Goal: Complete application form: Complete application form

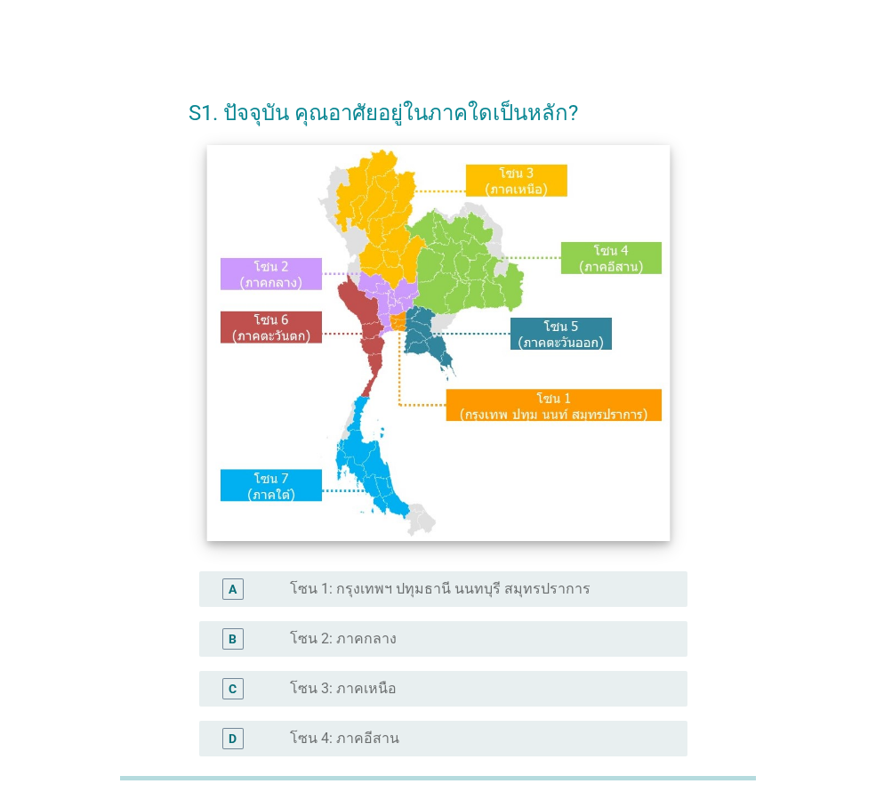
click at [268, 321] on img at bounding box center [437, 343] width 463 height 396
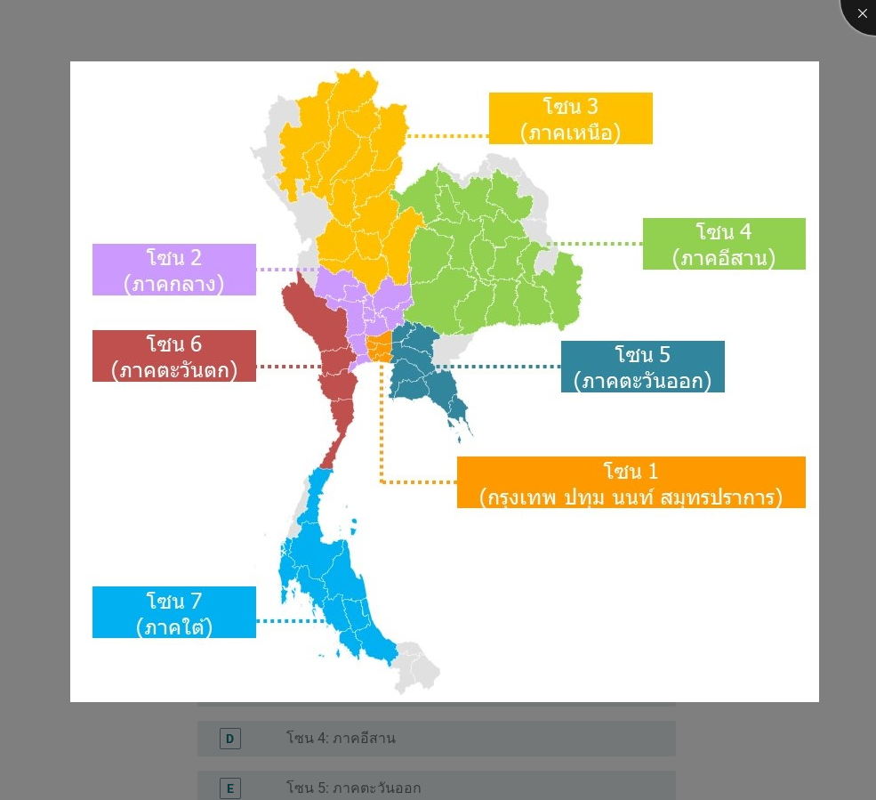
click at [860, 13] on div at bounding box center [876, -1] width 71 height 71
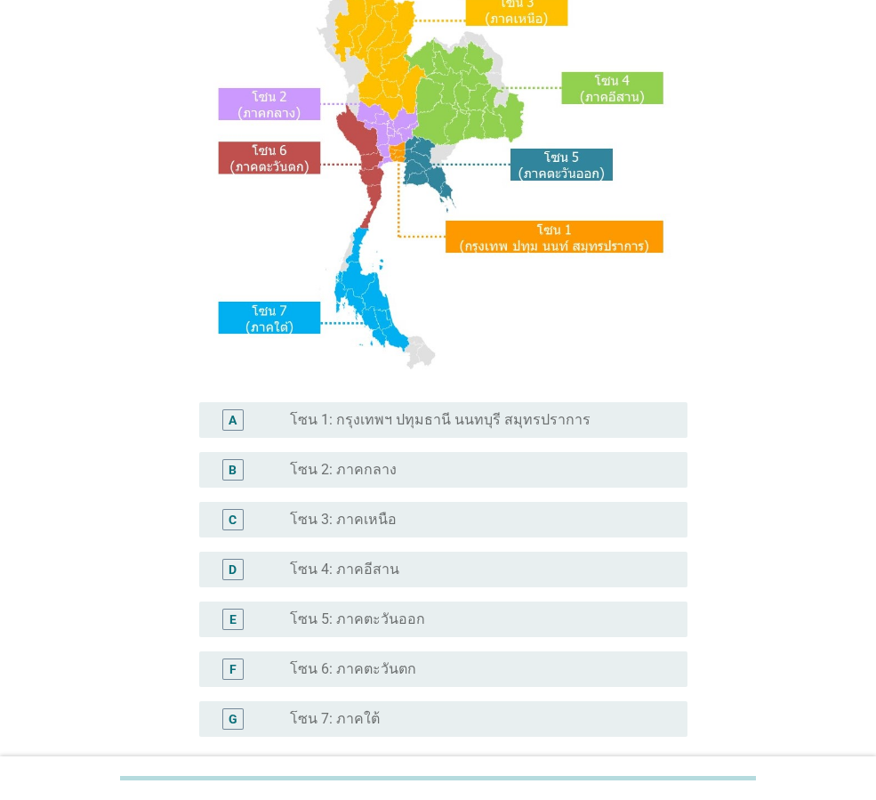
scroll to position [267, 0]
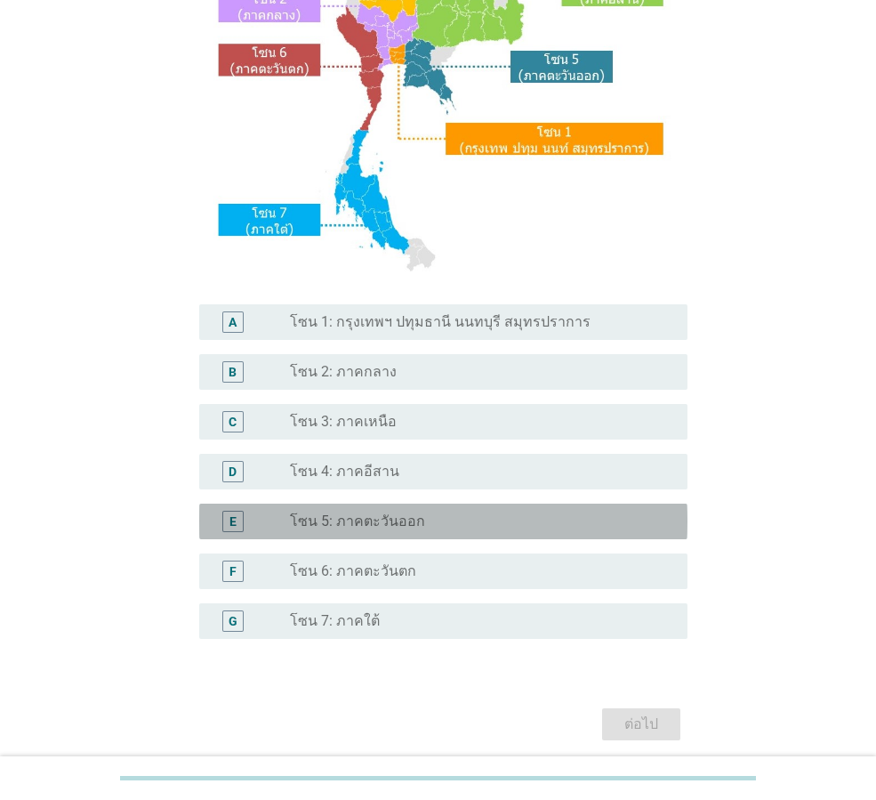
click at [235, 520] on div "E" at bounding box center [233, 521] width 7 height 19
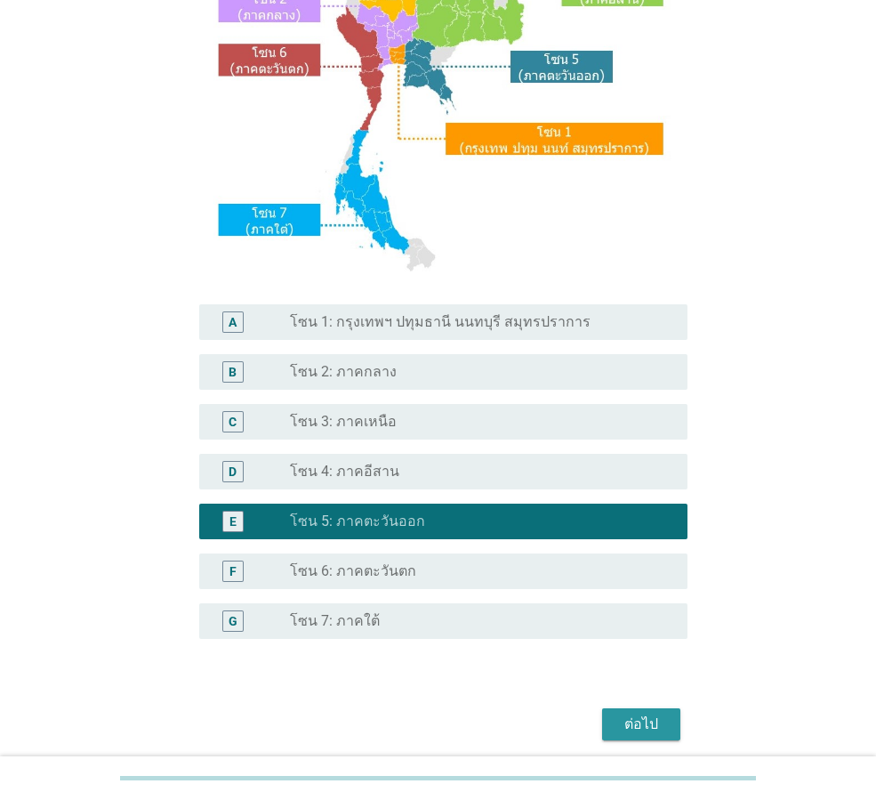
drag, startPoint x: 633, startPoint y: 726, endPoint x: 744, endPoint y: 694, distance: 115.7
click at [633, 725] on div "ต่อไป" at bounding box center [641, 723] width 50 height 21
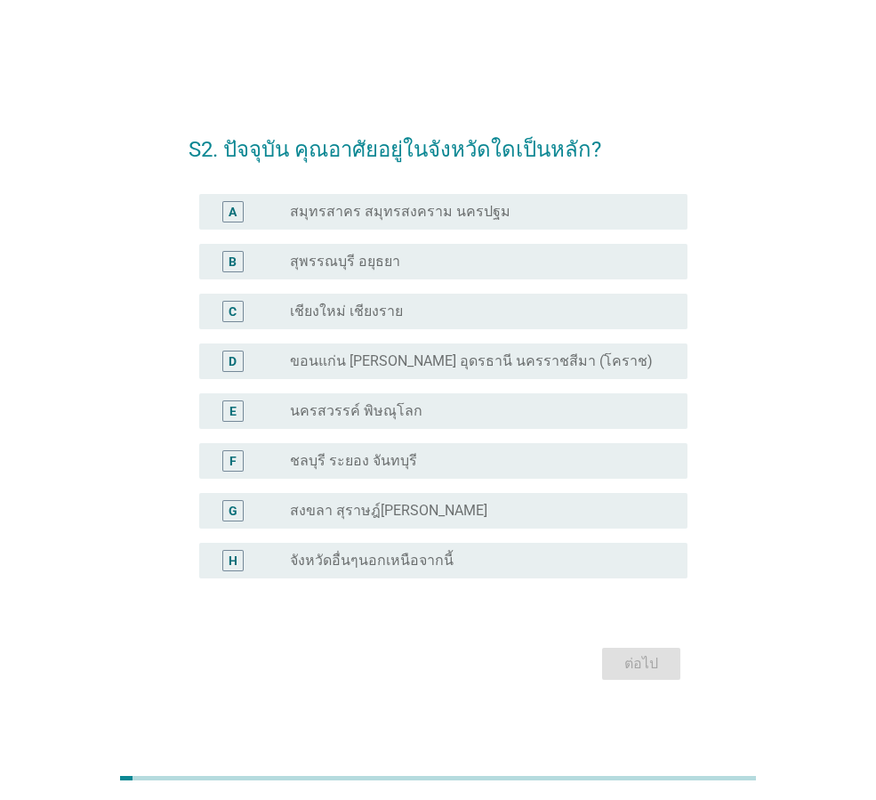
click at [366, 566] on label "จังหวัดอื่นๆนอกเหนือจากนี้" at bounding box center [372, 561] width 164 height 18
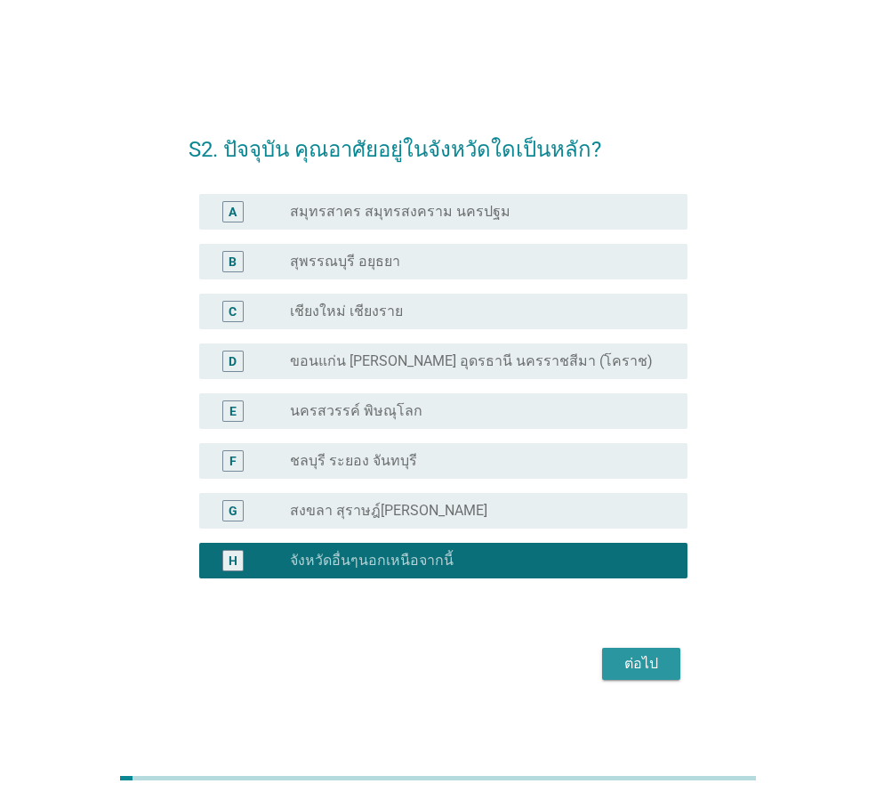
click at [653, 660] on div "ต่อไป" at bounding box center [641, 663] width 50 height 21
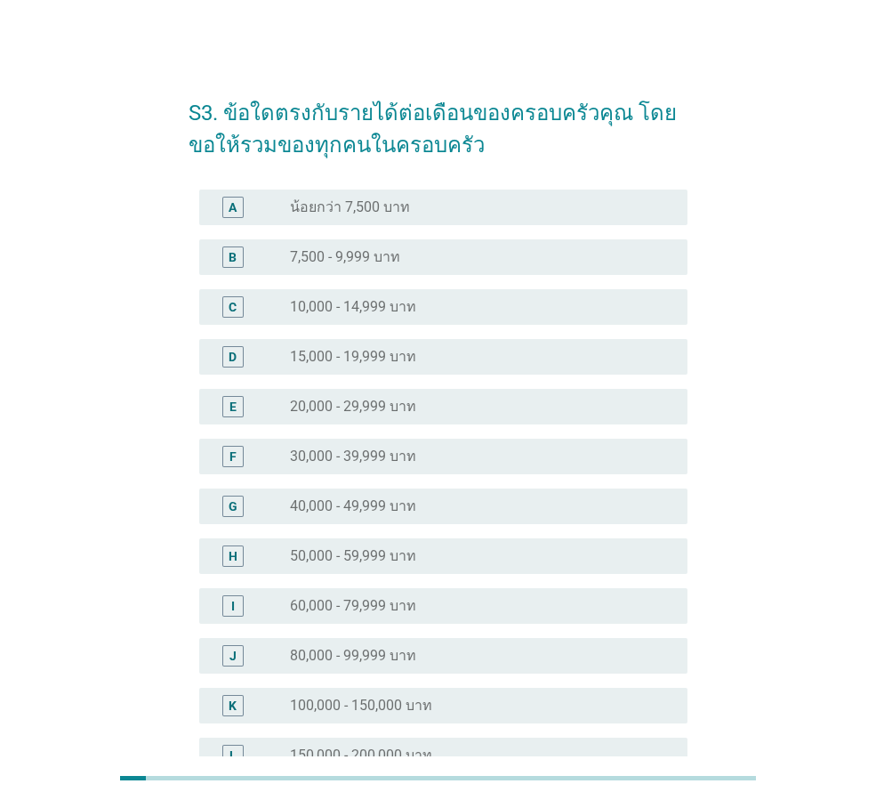
drag, startPoint x: 407, startPoint y: 257, endPoint x: 426, endPoint y: 271, distance: 24.2
click at [407, 258] on div "radio_button_unchecked 7,500 - 9,999 บาท" at bounding box center [474, 257] width 369 height 18
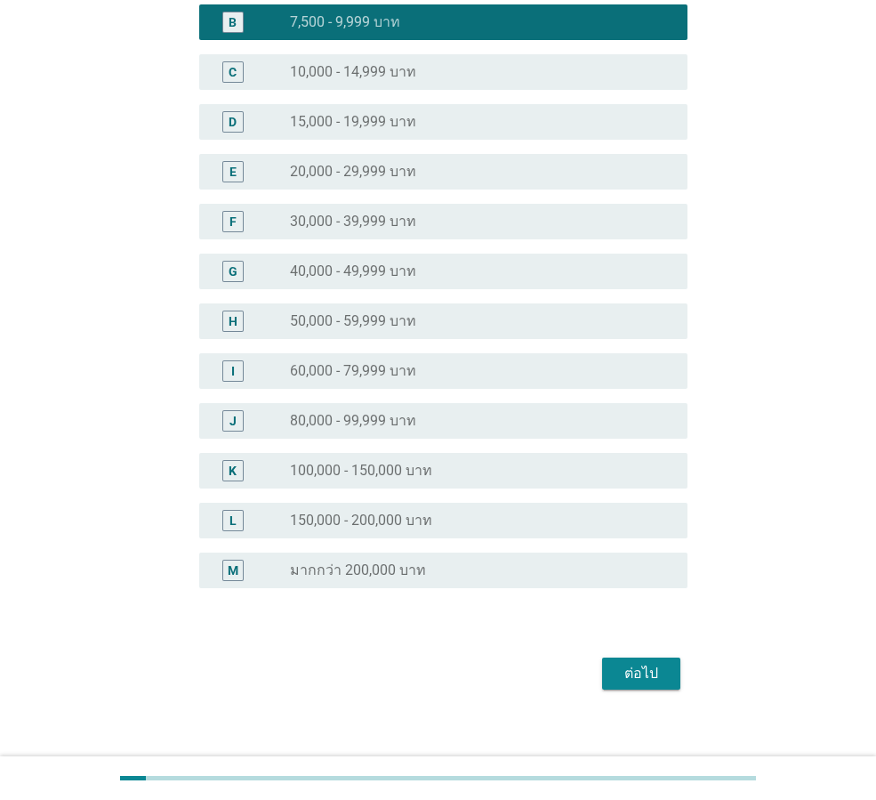
scroll to position [252, 0]
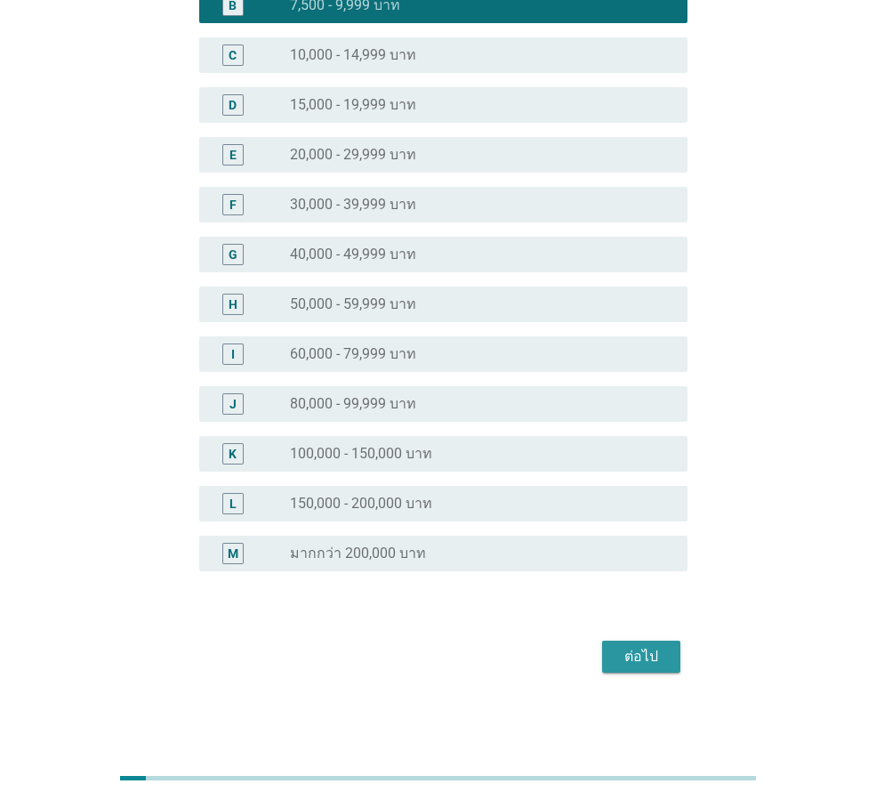
drag, startPoint x: 625, startPoint y: 659, endPoint x: 738, endPoint y: 649, distance: 113.4
click at [637, 659] on div "ต่อไป" at bounding box center [641, 656] width 50 height 21
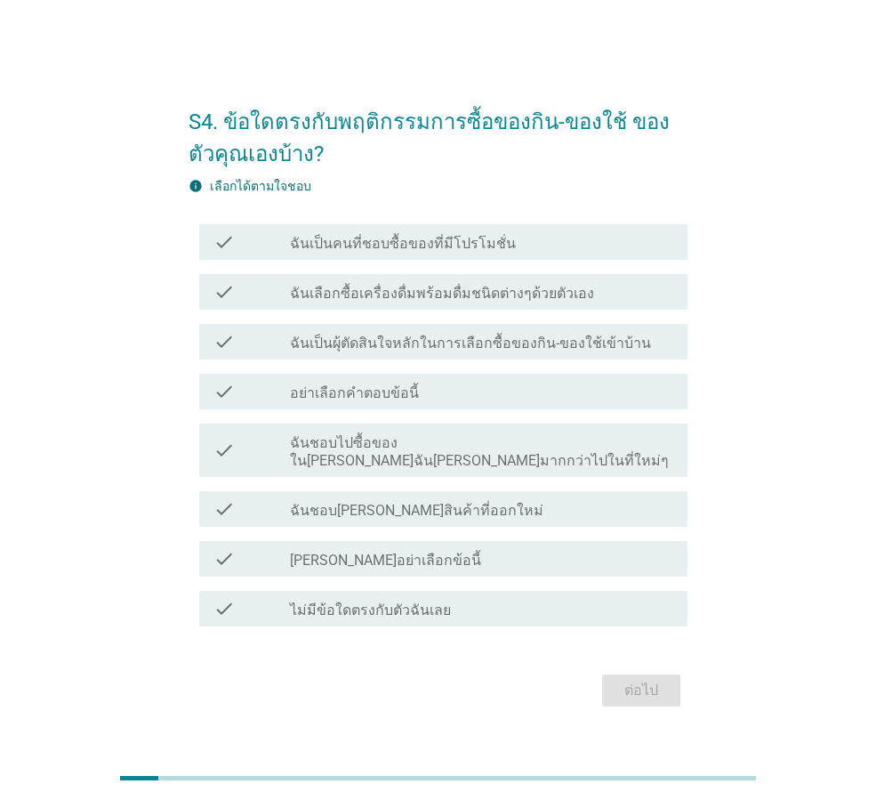
click at [464, 249] on label "ฉันเป็นคนที่ชอบซื้อของที่มีโปรโมชั่น" at bounding box center [403, 244] width 226 height 18
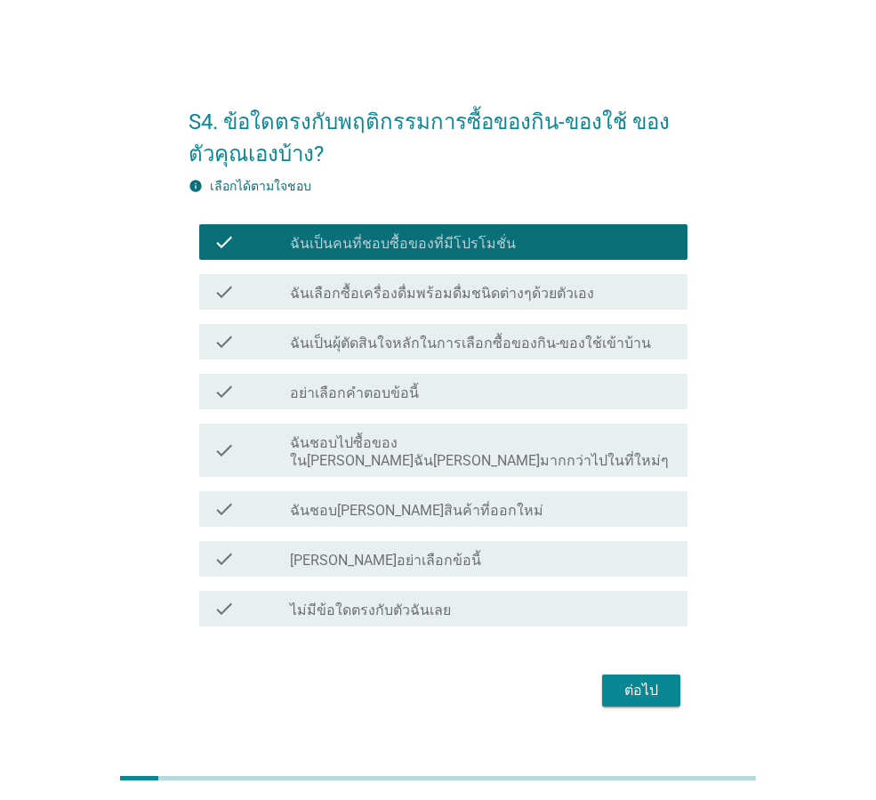
click at [439, 302] on label "ฉันเลือกซื้อเครื่องดื่มพร้อมดื่มชนิดต่างๆด้วยตัวเอง" at bounding box center [442, 294] width 304 height 18
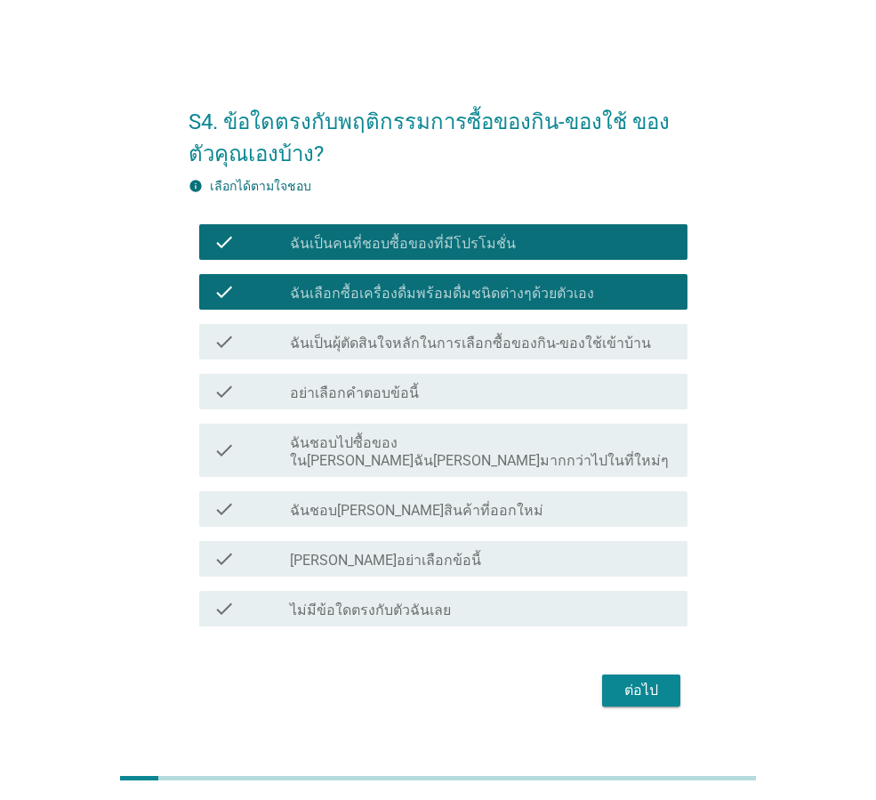
click at [428, 352] on label "ฉันเป็นผุ้ตัดสินใจหลักในการเลือกซื้อของกิน-ของใช้เข้าบ้าน" at bounding box center [470, 343] width 361 height 18
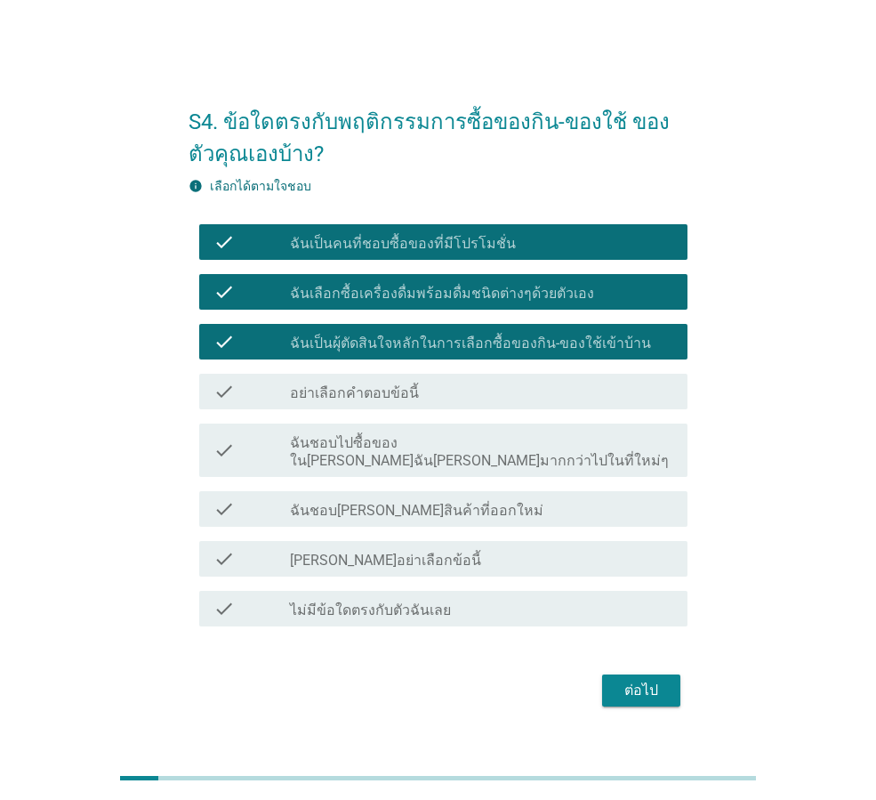
click at [449, 456] on label "ฉันชอบไปซื้อของใน[PERSON_NAME]ฉัน[PERSON_NAME]มากกว่าไปในที่ใหม่ๆ" at bounding box center [481, 452] width 383 height 36
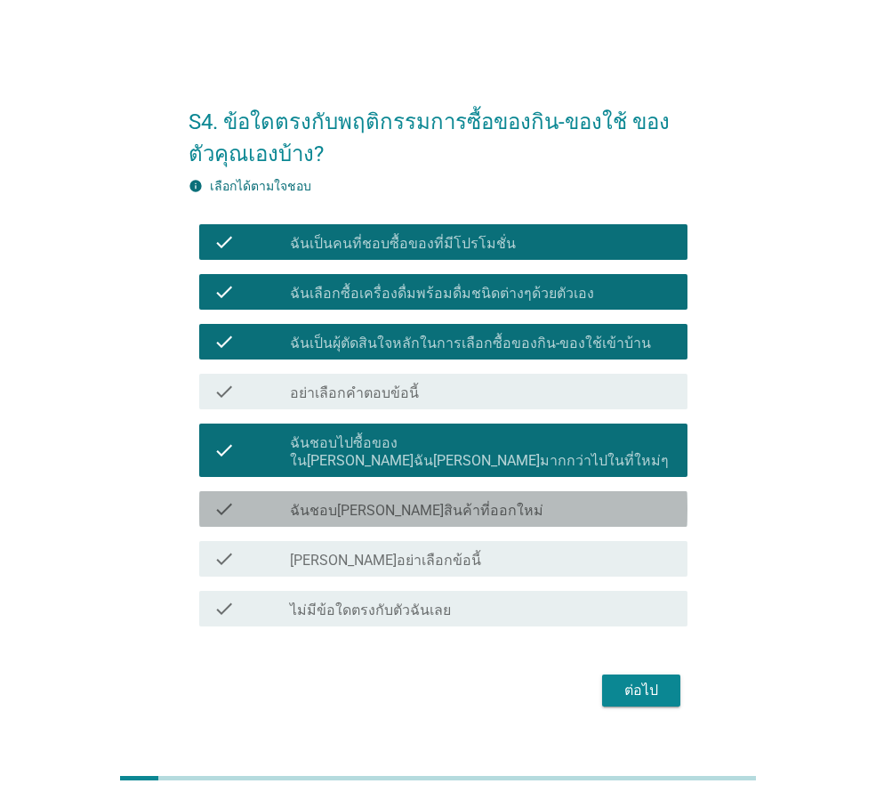
click at [424, 509] on label "ฉันชอบ[PERSON_NAME]สินค้าที่ออกใหม่" at bounding box center [417, 511] width 254 height 18
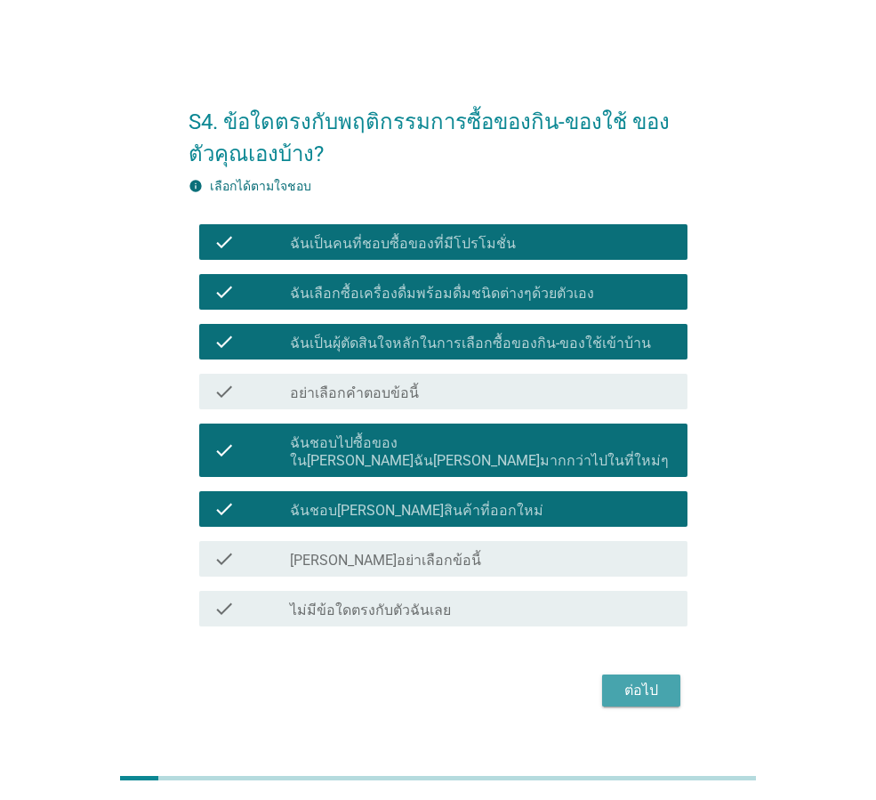
click at [635, 681] on div "ต่อไป" at bounding box center [641, 690] width 50 height 21
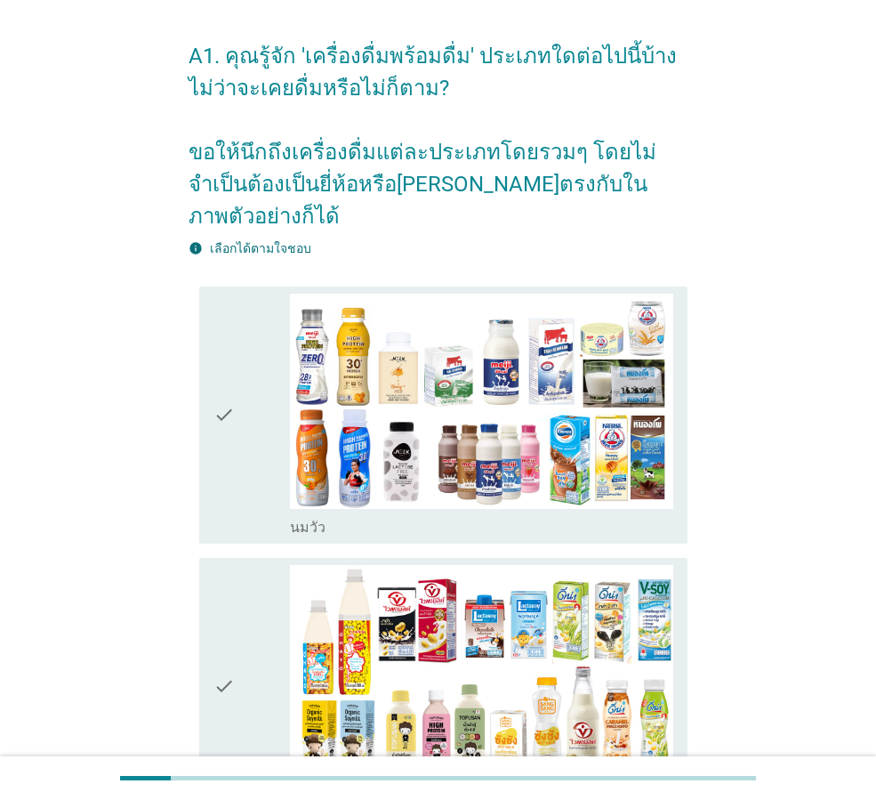
scroll to position [89, 0]
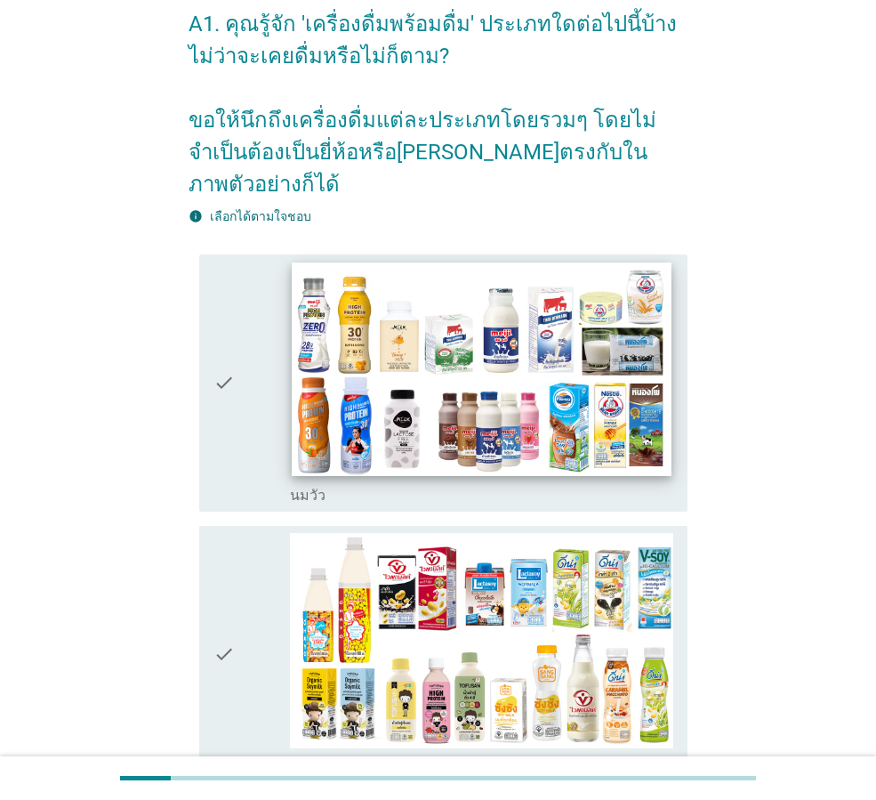
click at [554, 379] on img at bounding box center [481, 369] width 379 height 214
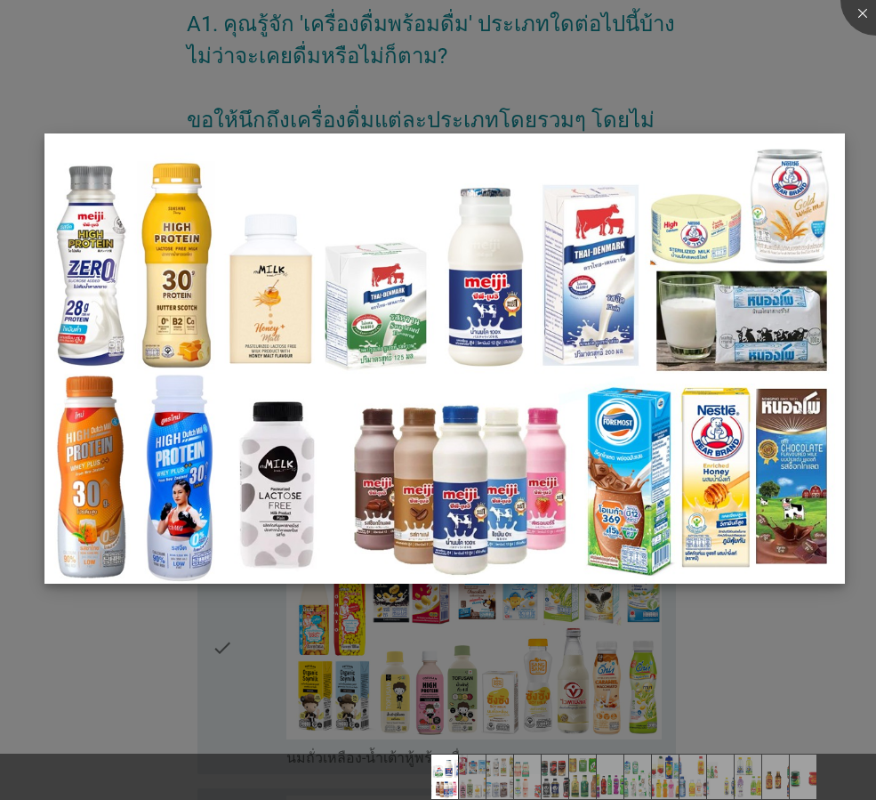
click at [499, 307] on img at bounding box center [444, 358] width 801 height 450
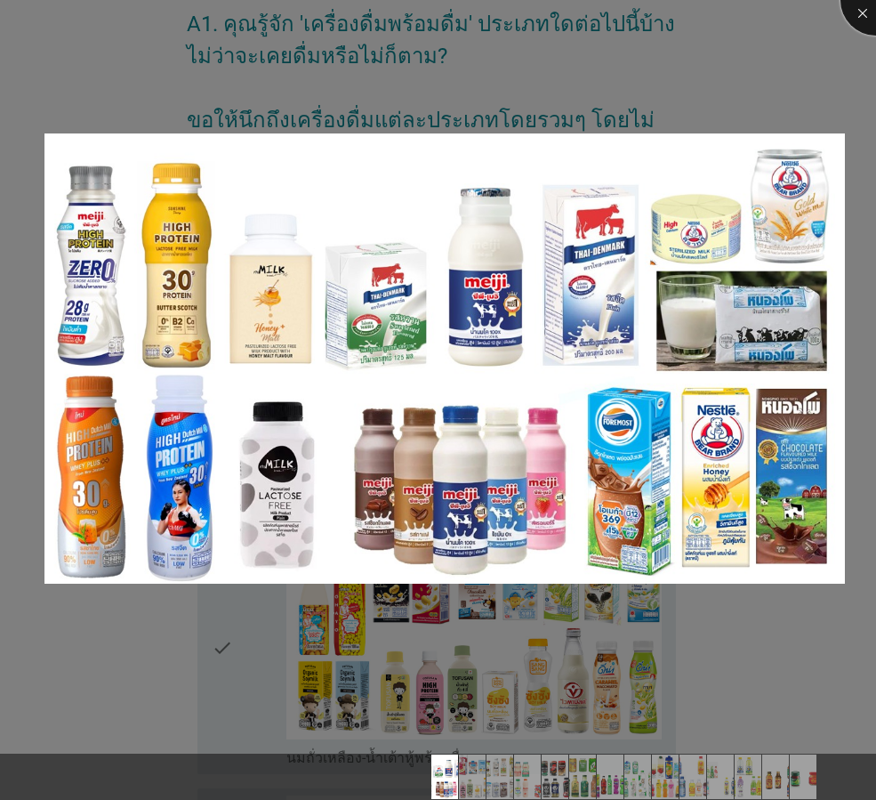
click at [858, 12] on div at bounding box center [876, -1] width 71 height 71
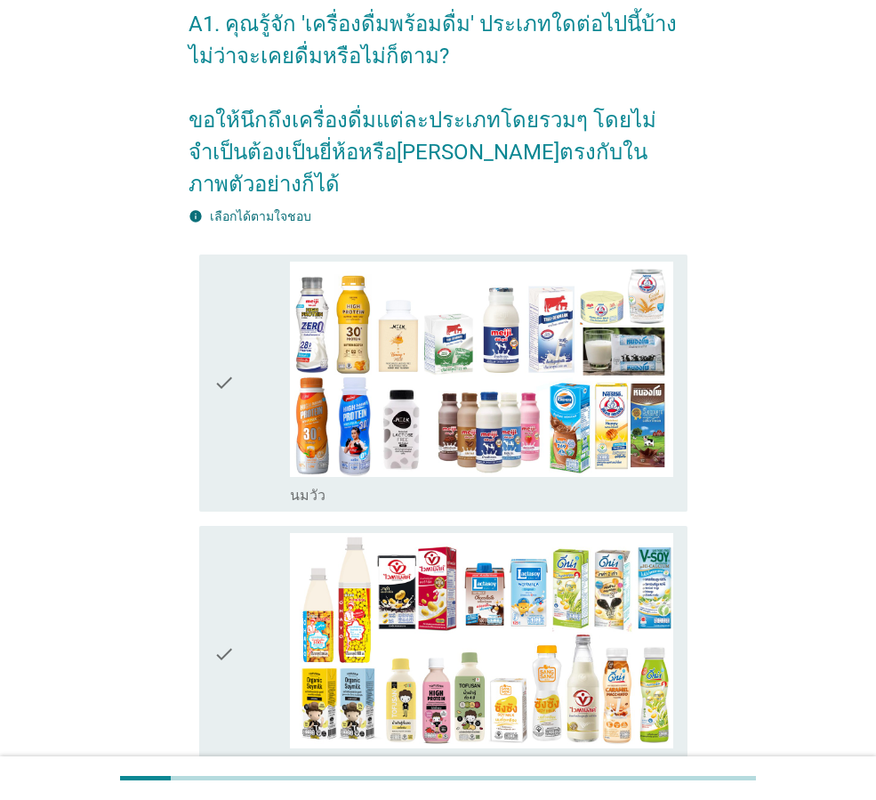
click at [222, 348] on icon "check" at bounding box center [224, 383] width 21 height 243
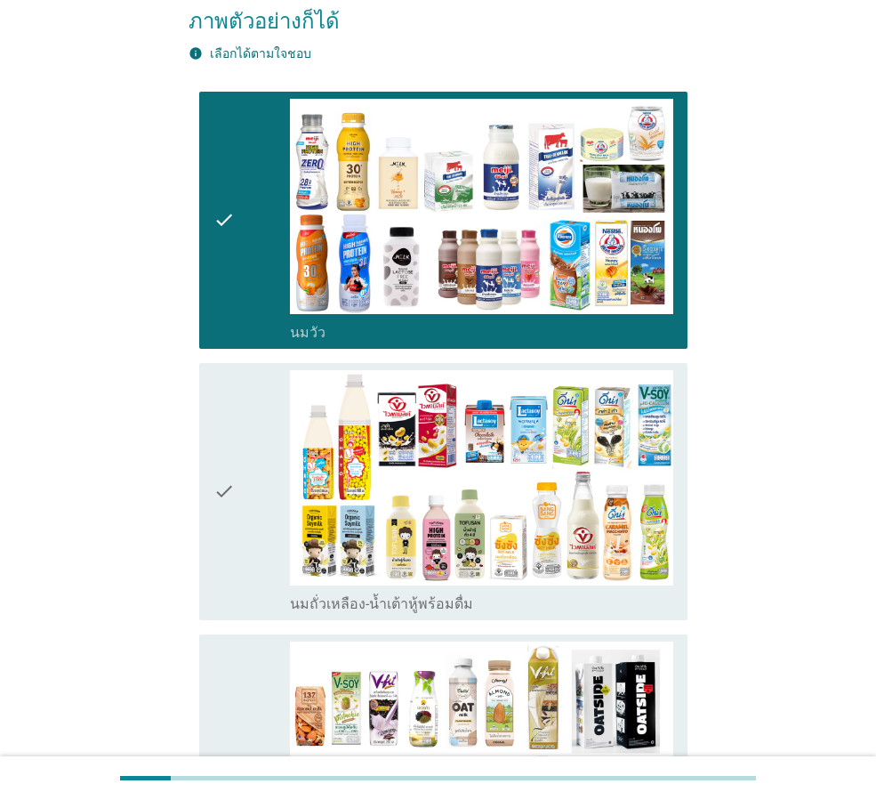
scroll to position [267, 0]
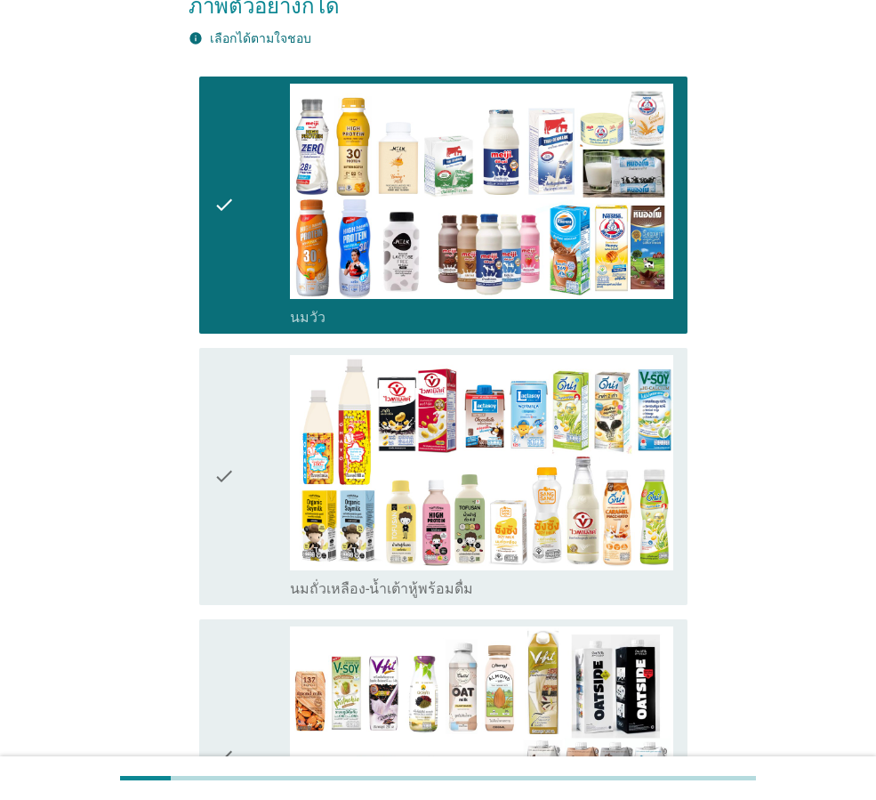
click at [227, 428] on icon "check" at bounding box center [224, 476] width 21 height 243
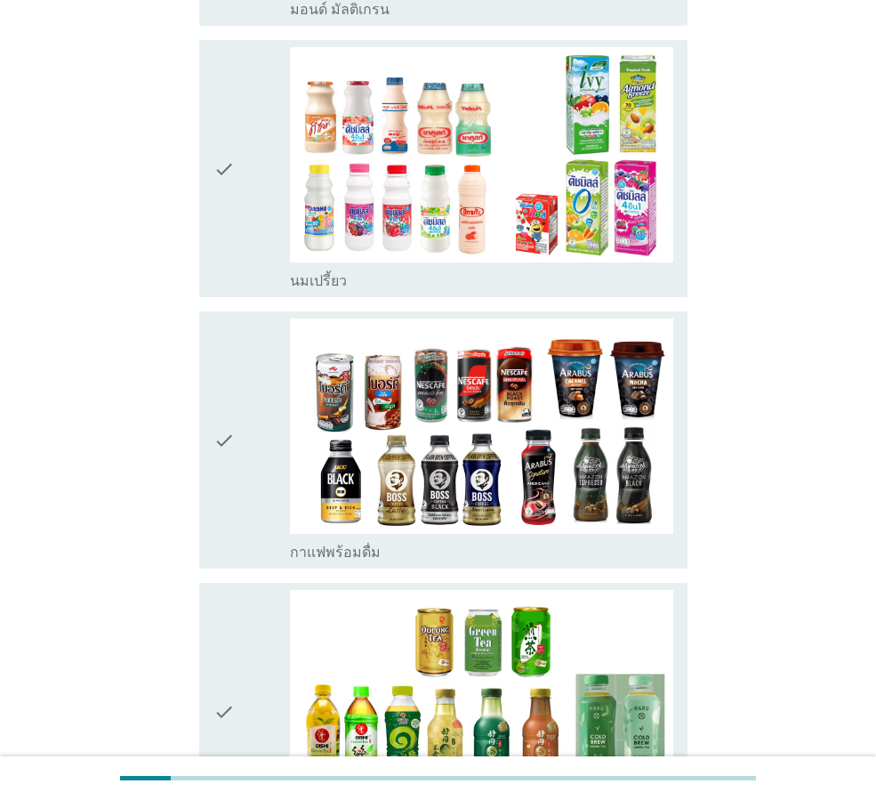
scroll to position [1245, 0]
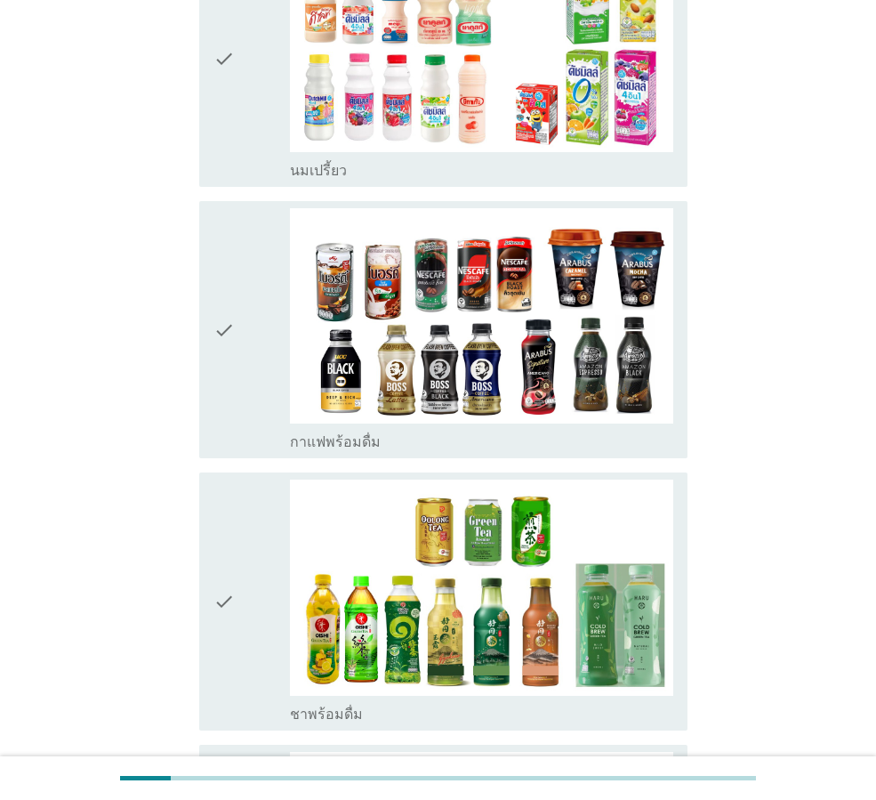
click at [206, 537] on div "check check_box_outline_blank ชาพร้อมดื่ม" at bounding box center [443, 600] width 488 height 257
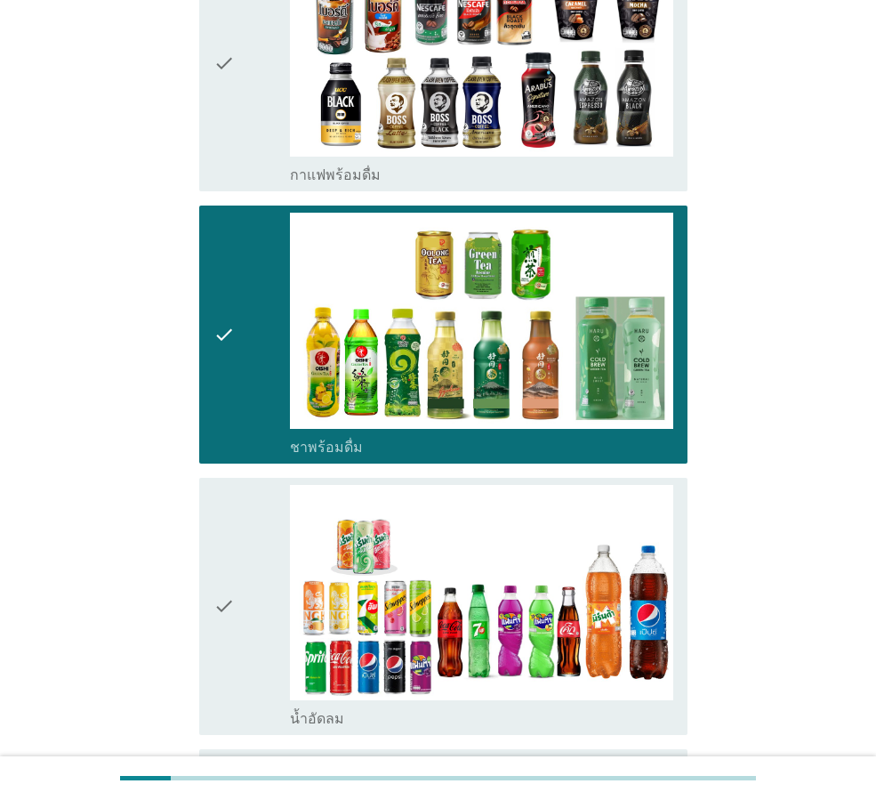
scroll to position [1690, 0]
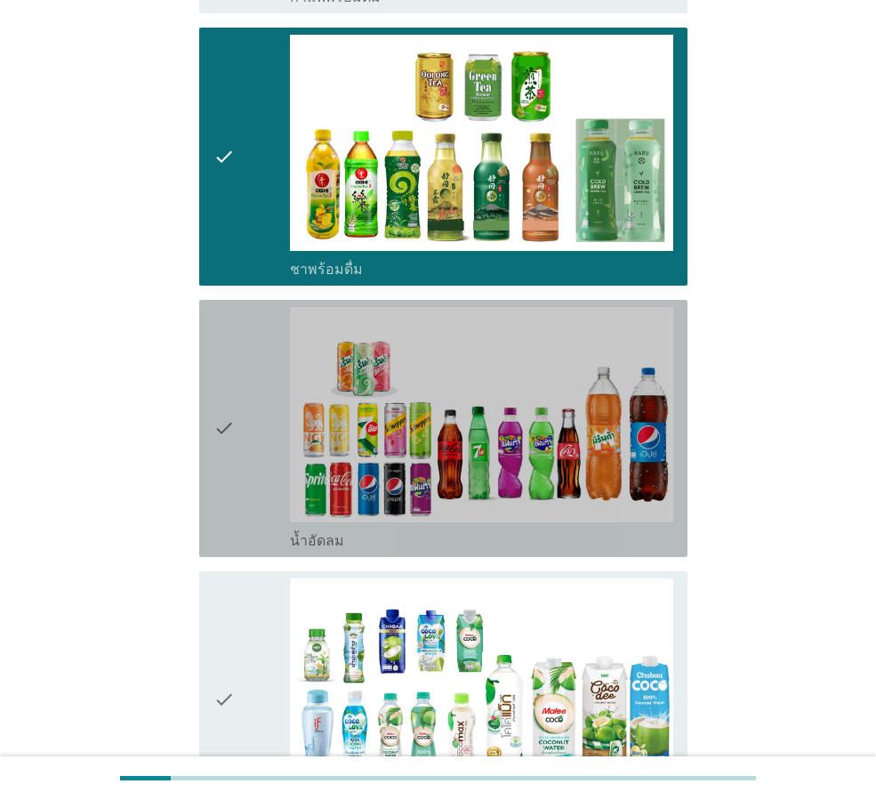
click at [254, 423] on div "check" at bounding box center [252, 428] width 77 height 243
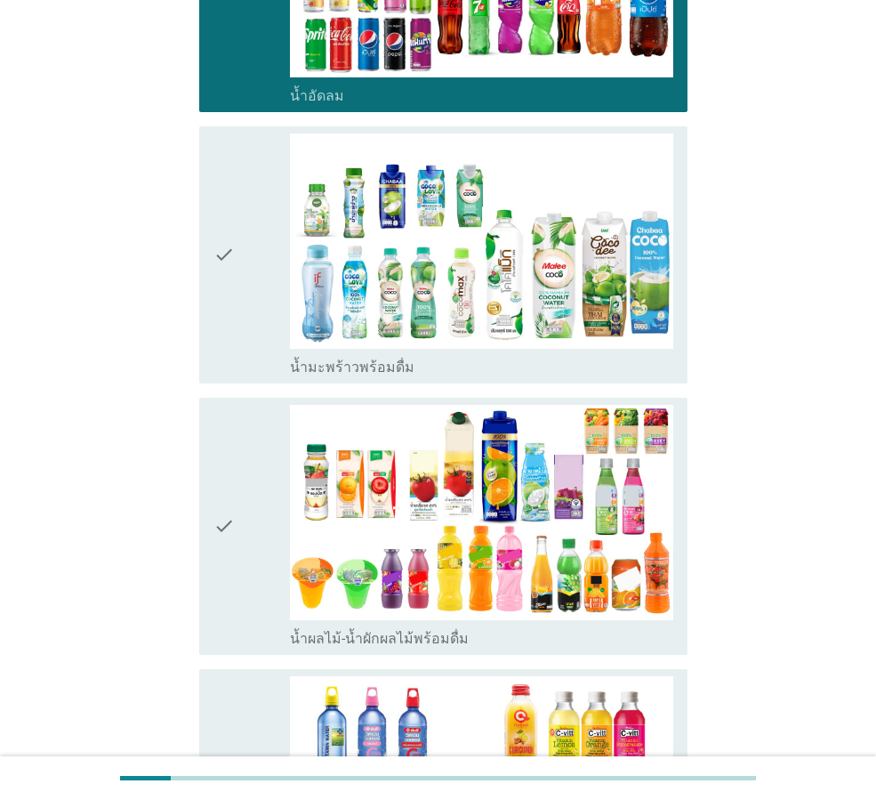
scroll to position [2224, 0]
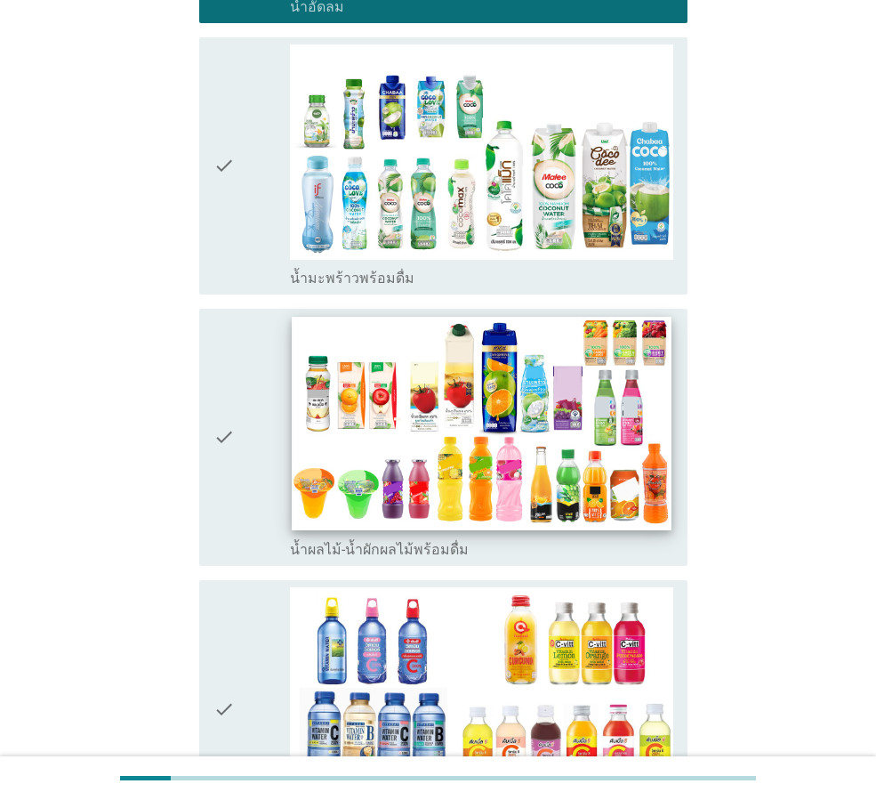
click at [487, 397] on img at bounding box center [481, 424] width 379 height 214
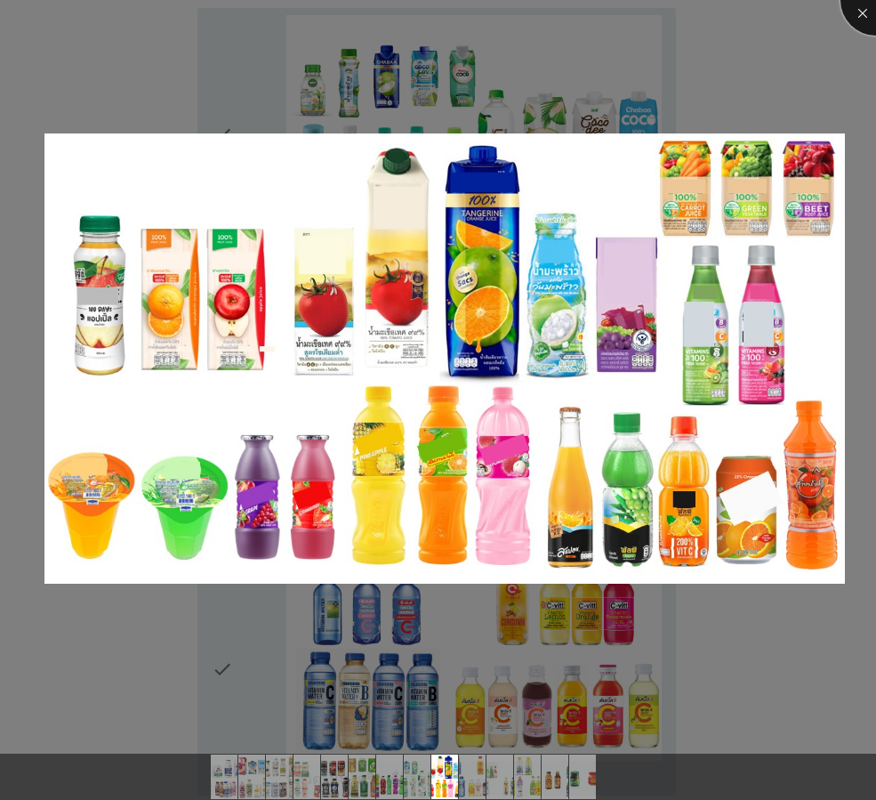
click at [855, 12] on div at bounding box center [876, -1] width 71 height 71
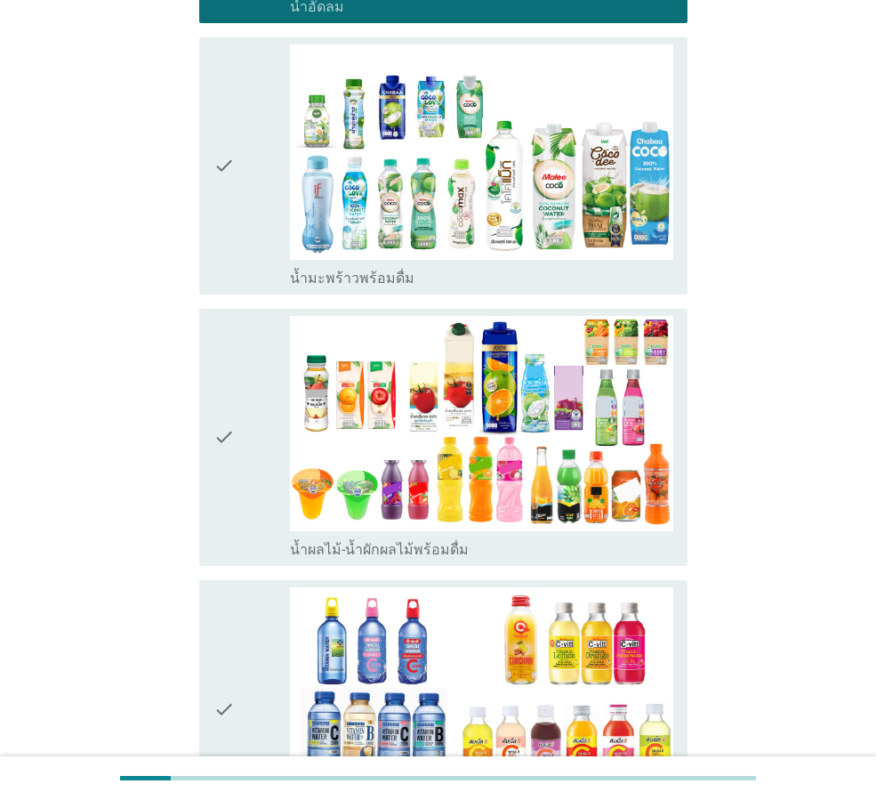
click at [214, 376] on icon "check" at bounding box center [224, 437] width 21 height 243
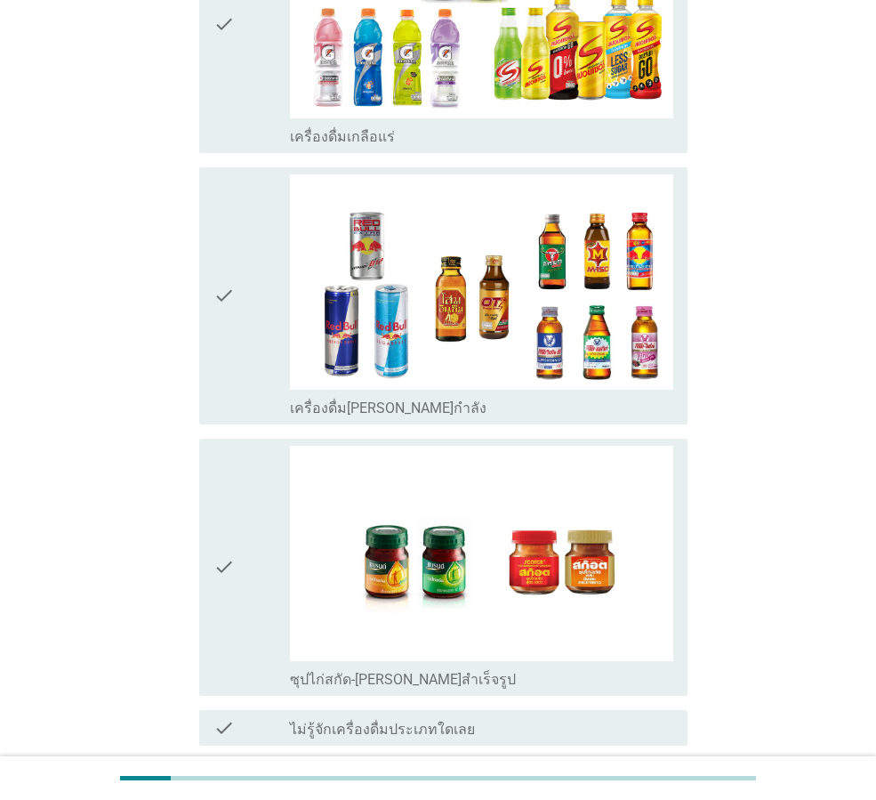
scroll to position [3555, 0]
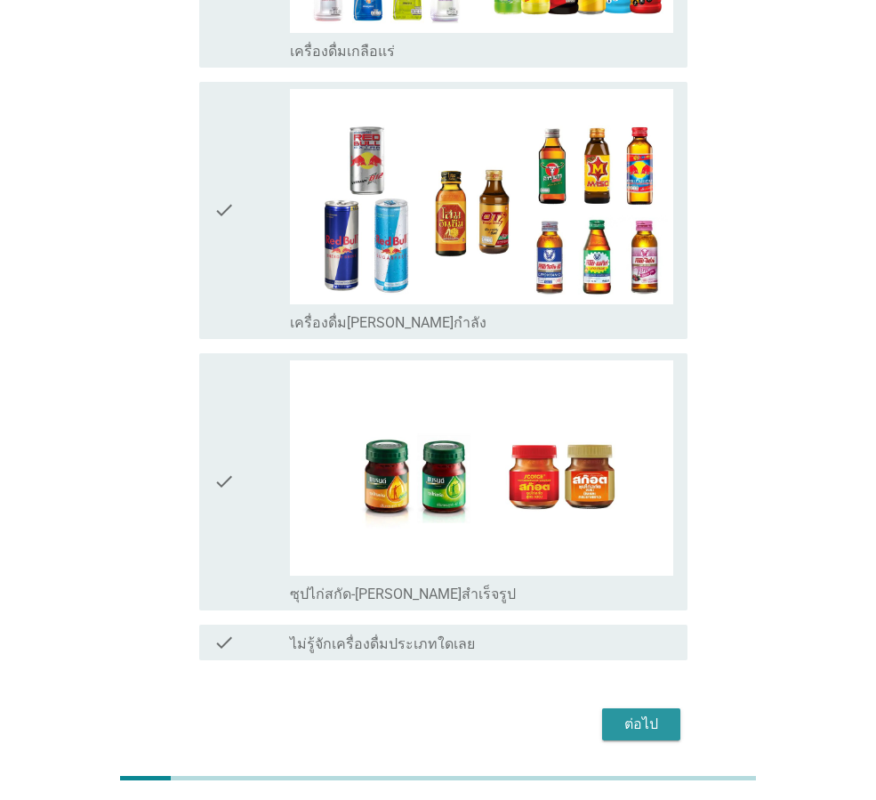
drag, startPoint x: 656, startPoint y: 659, endPoint x: 785, endPoint y: 647, distance: 129.6
click at [663, 713] on div "ต่อไป" at bounding box center [641, 723] width 50 height 21
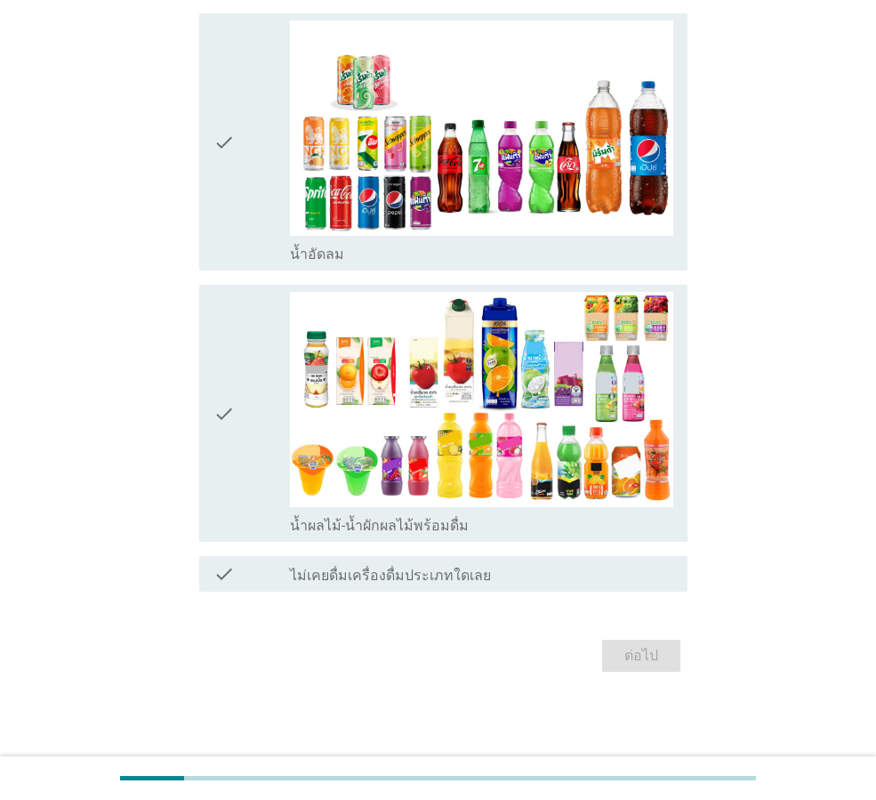
scroll to position [0, 0]
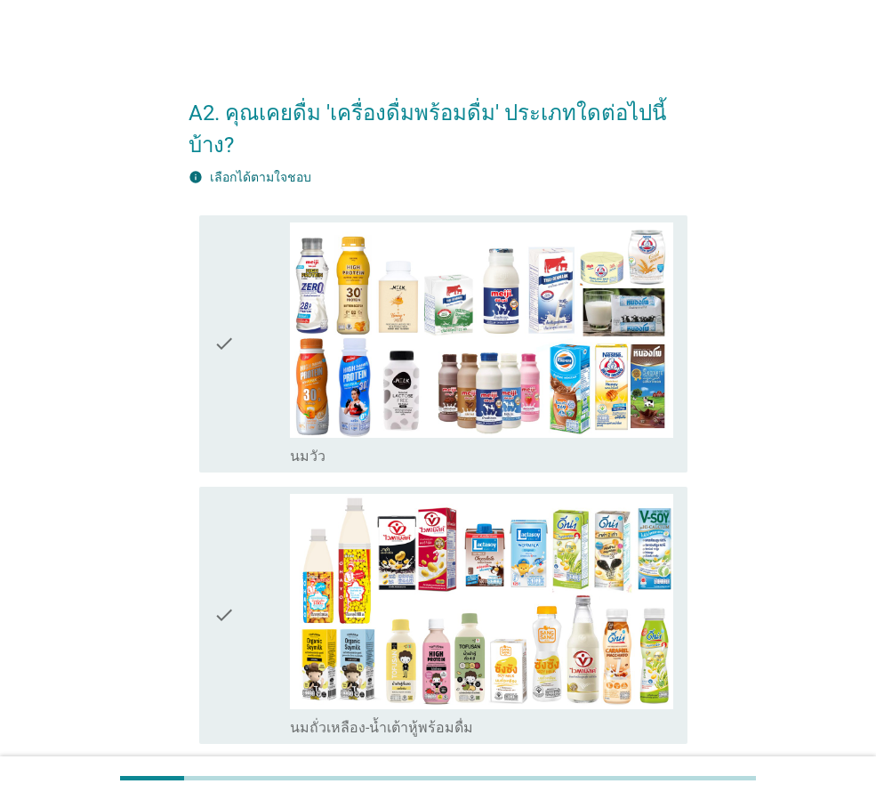
click at [219, 313] on icon "check" at bounding box center [224, 343] width 21 height 243
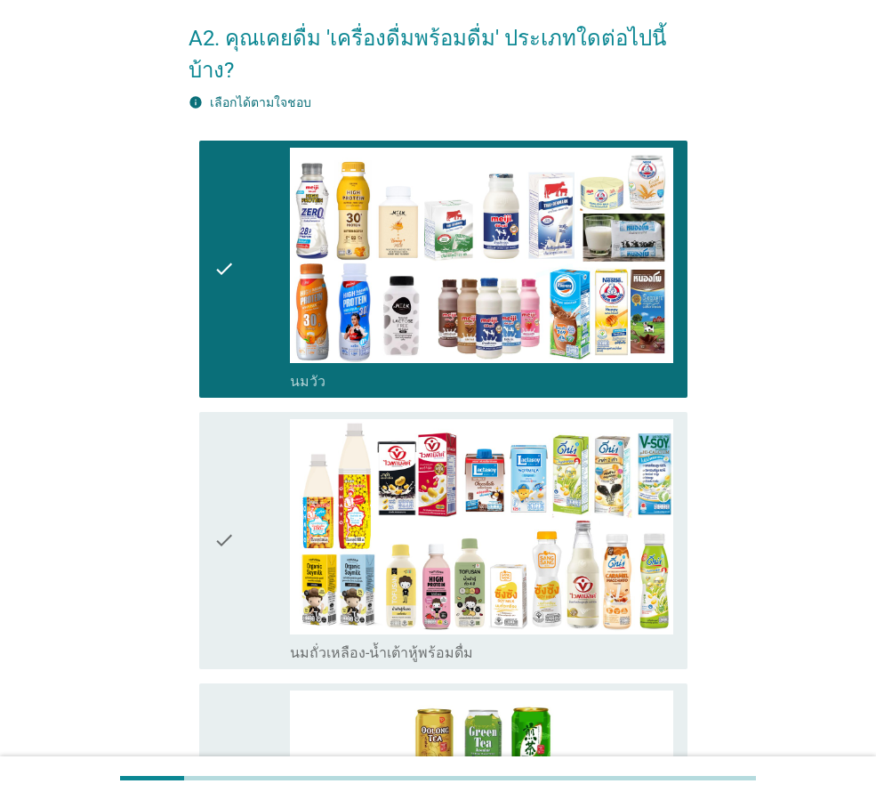
scroll to position [178, 0]
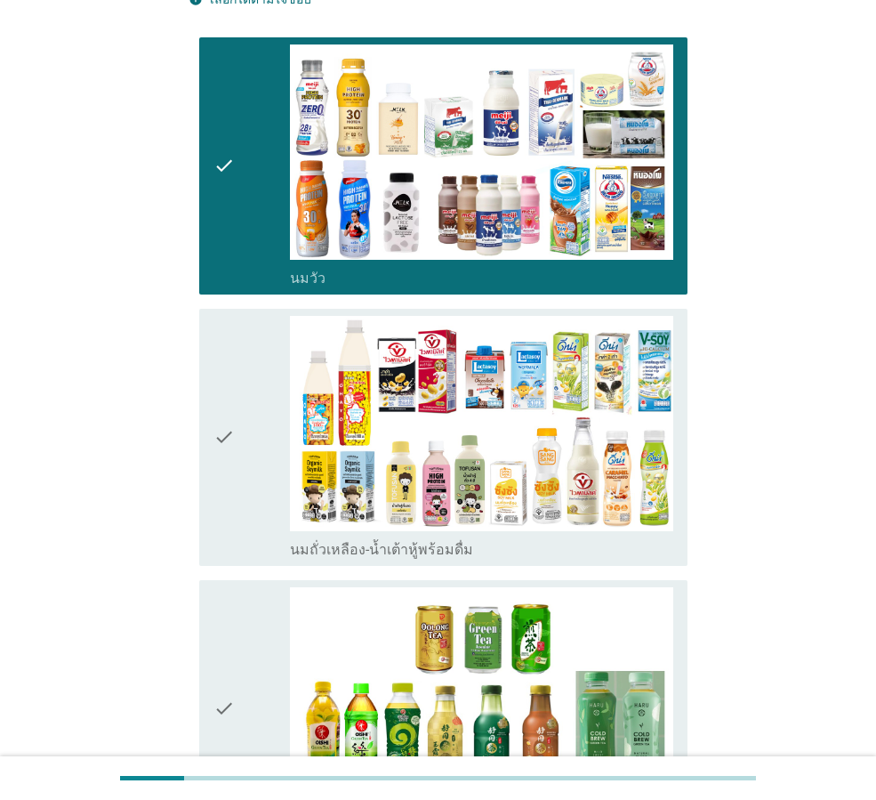
click at [236, 407] on div "check" at bounding box center [252, 437] width 77 height 243
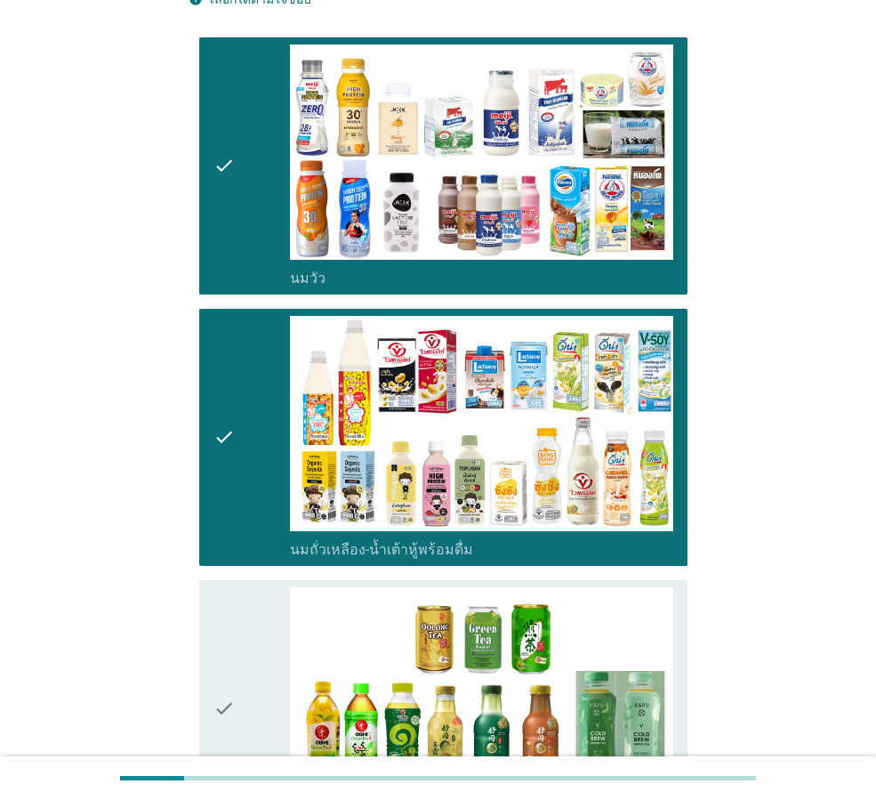
scroll to position [356, 0]
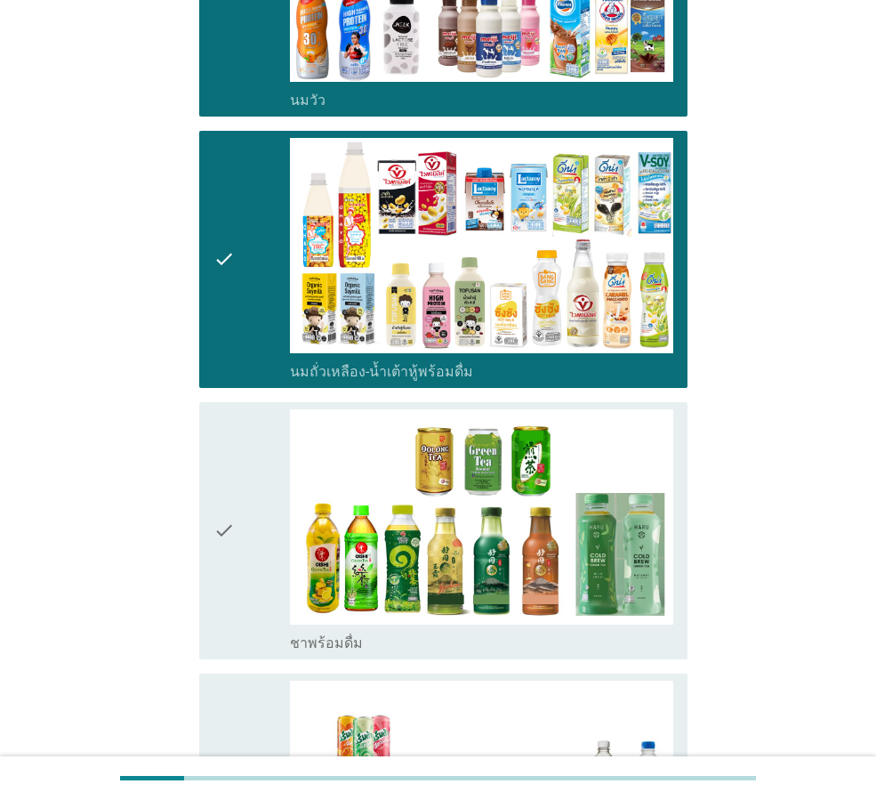
drag, startPoint x: 233, startPoint y: 495, endPoint x: 254, endPoint y: 517, distance: 30.8
click at [234, 495] on icon "check" at bounding box center [224, 530] width 21 height 243
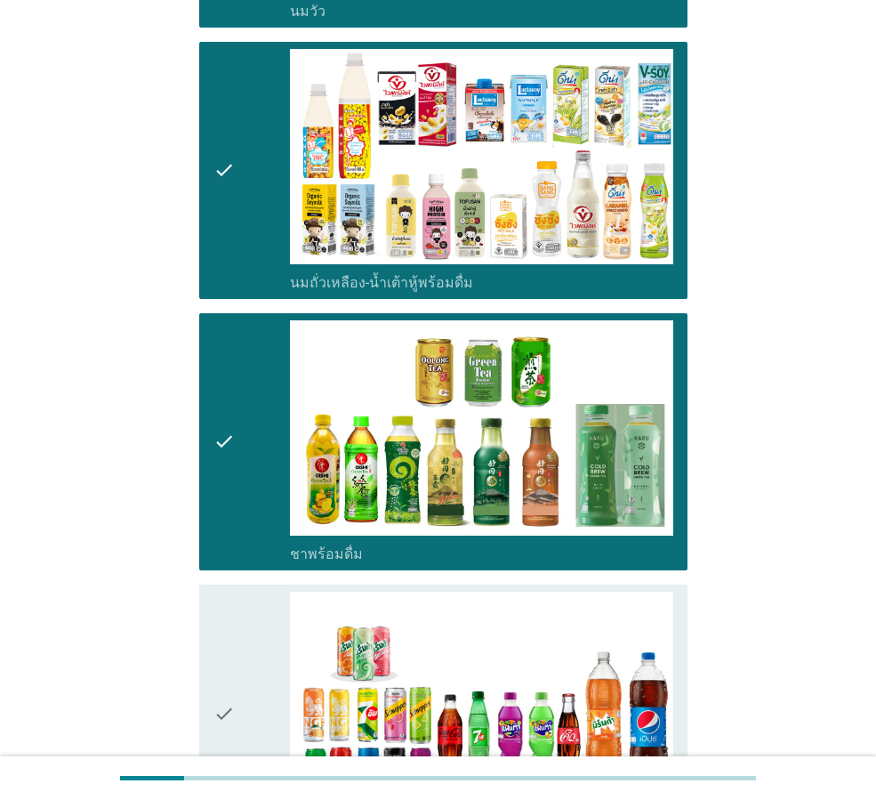
scroll to position [712, 0]
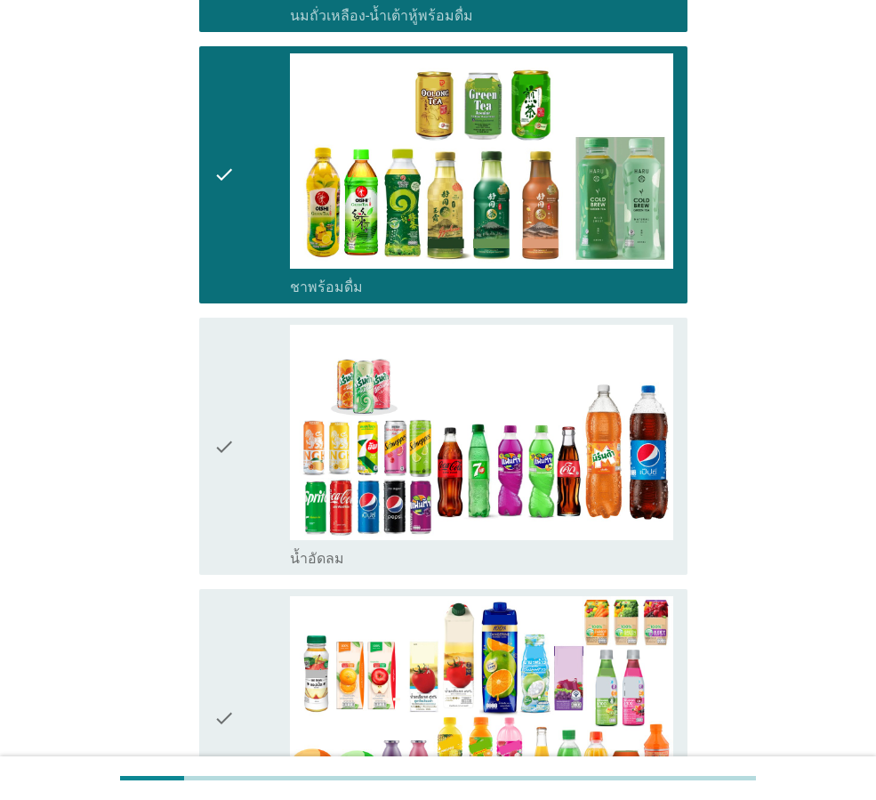
click at [229, 419] on icon "check" at bounding box center [224, 446] width 21 height 243
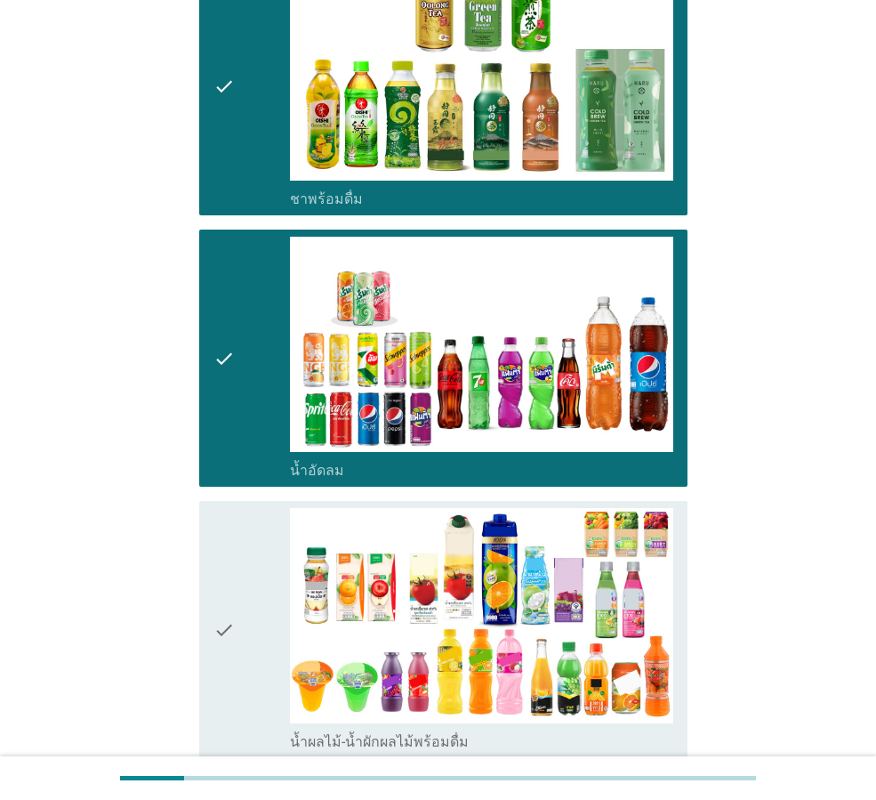
scroll to position [979, 0]
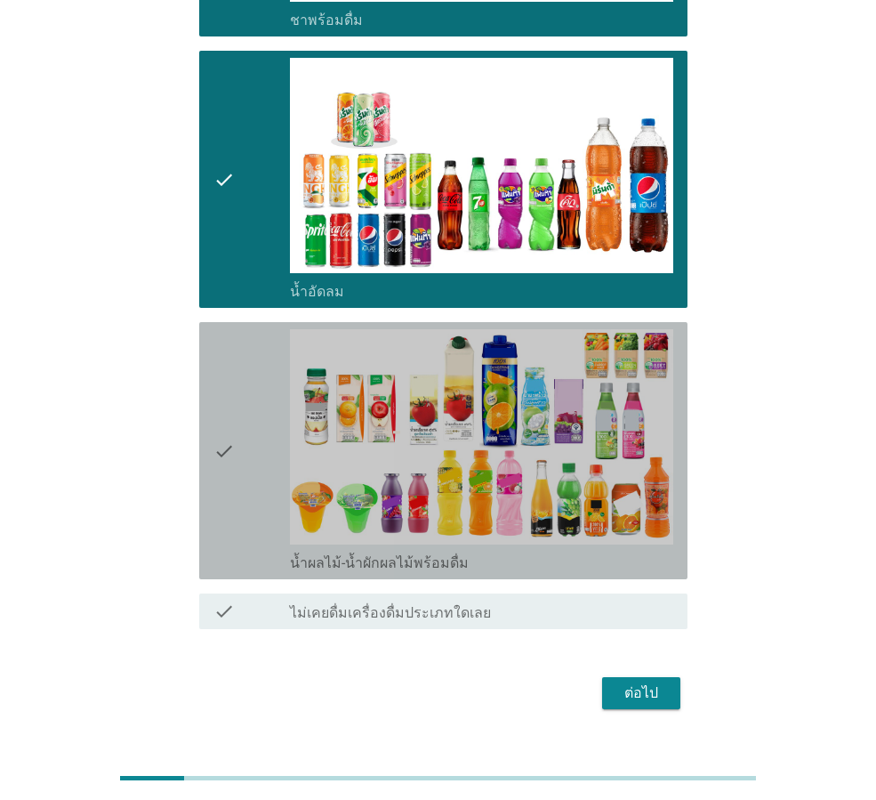
click at [236, 416] on div "check" at bounding box center [252, 450] width 77 height 243
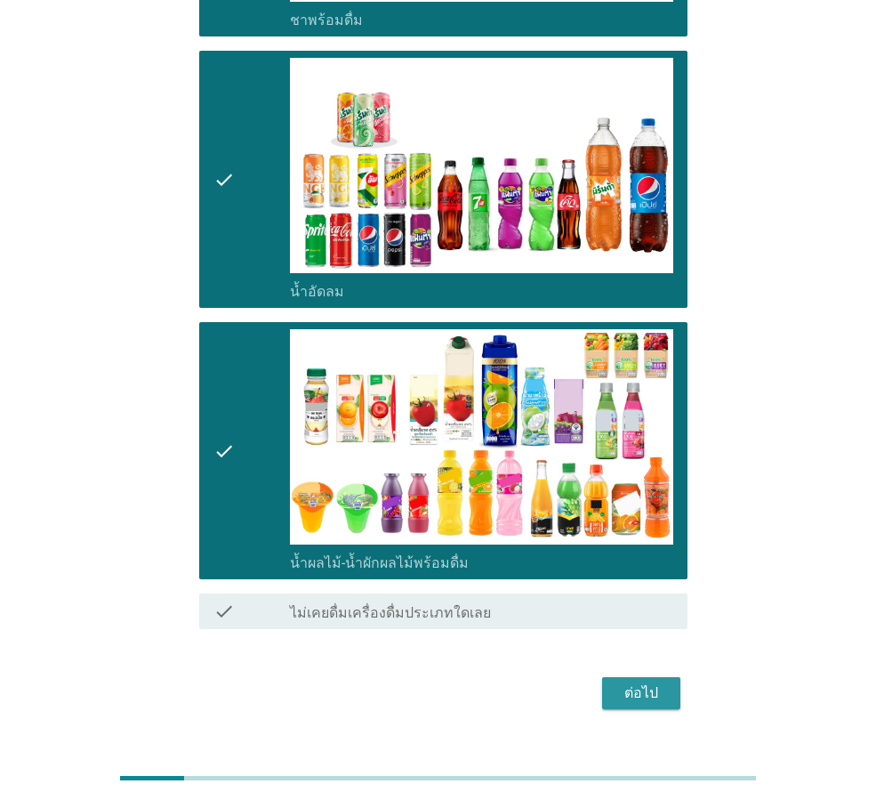
drag, startPoint x: 651, startPoint y: 661, endPoint x: 676, endPoint y: 673, distance: 27.5
click at [651, 682] on div "ต่อไป" at bounding box center [641, 692] width 50 height 21
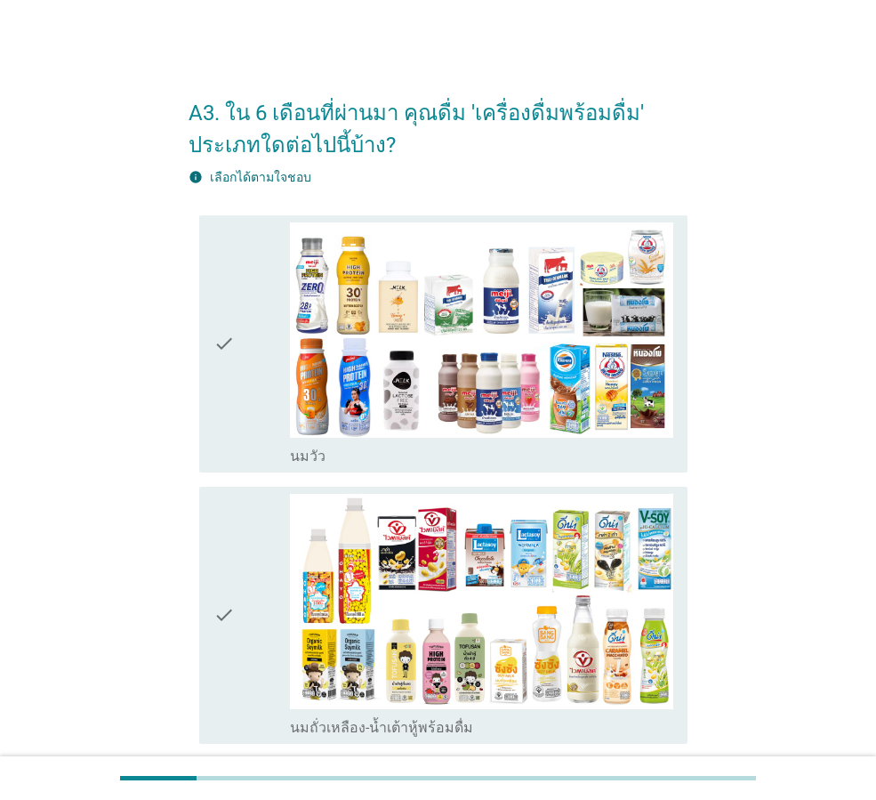
scroll to position [89, 0]
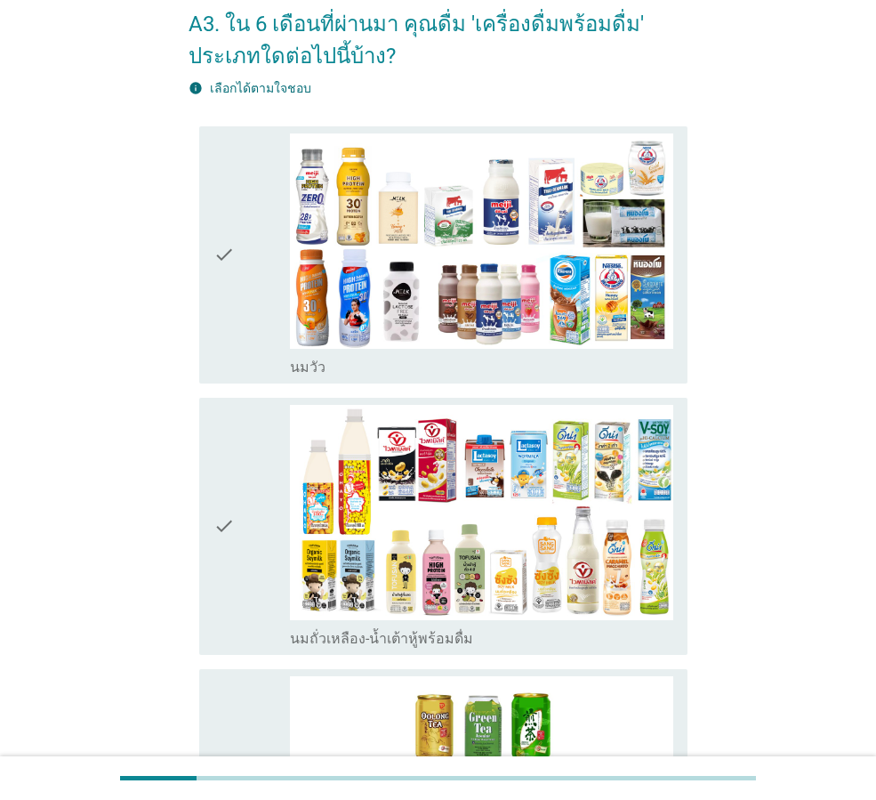
drag, startPoint x: 224, startPoint y: 521, endPoint x: 237, endPoint y: 533, distance: 17.0
click at [224, 520] on icon "check" at bounding box center [224, 526] width 21 height 243
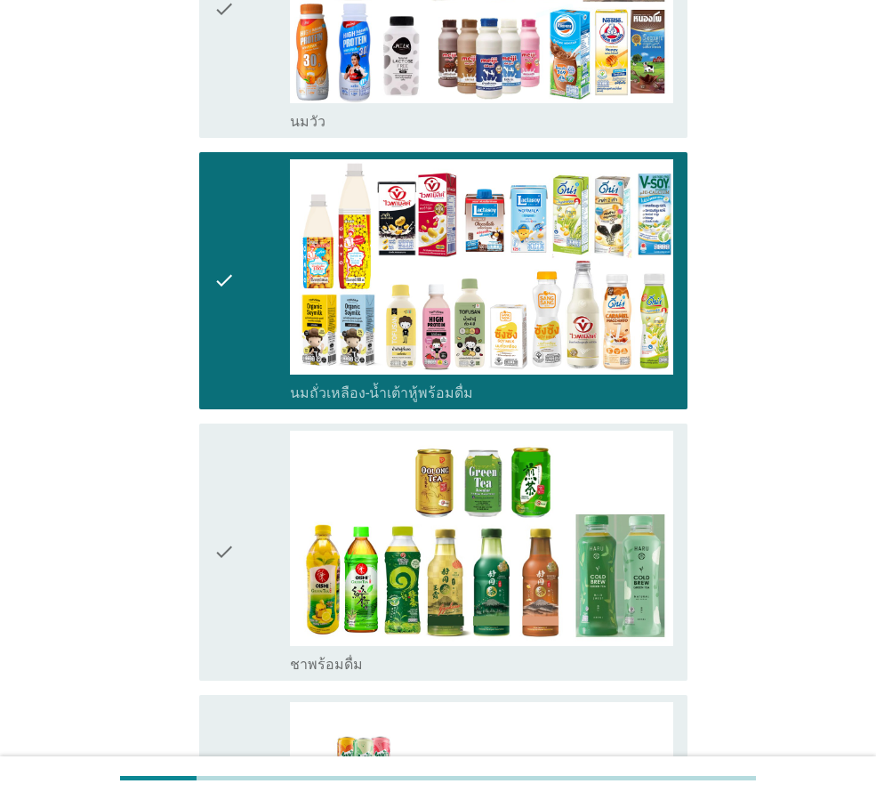
scroll to position [356, 0]
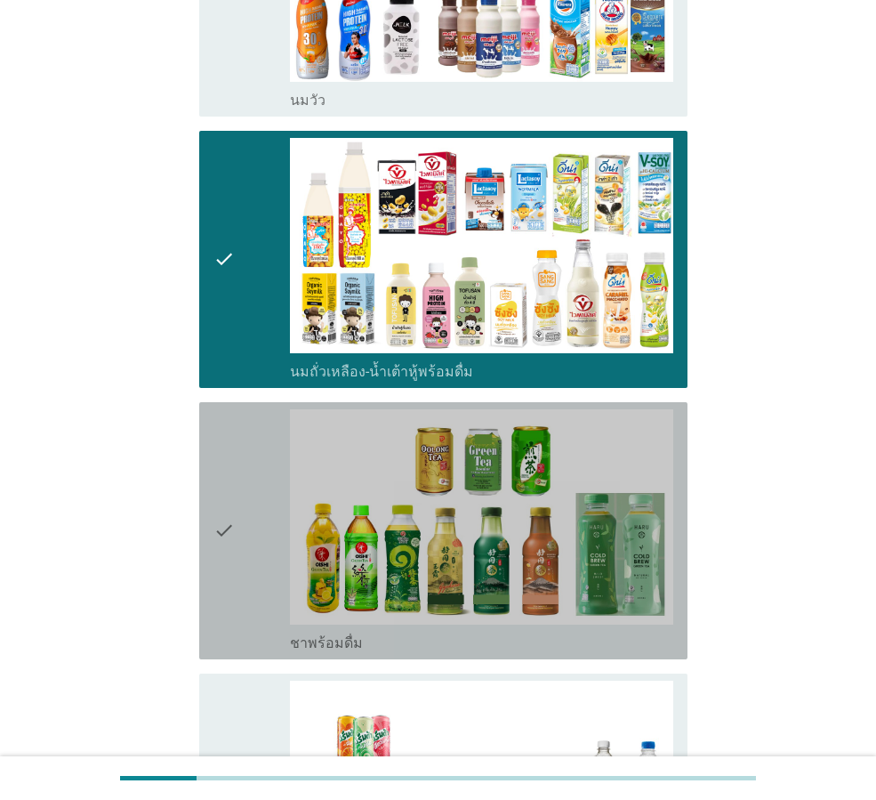
click at [243, 536] on div "check" at bounding box center [252, 530] width 77 height 243
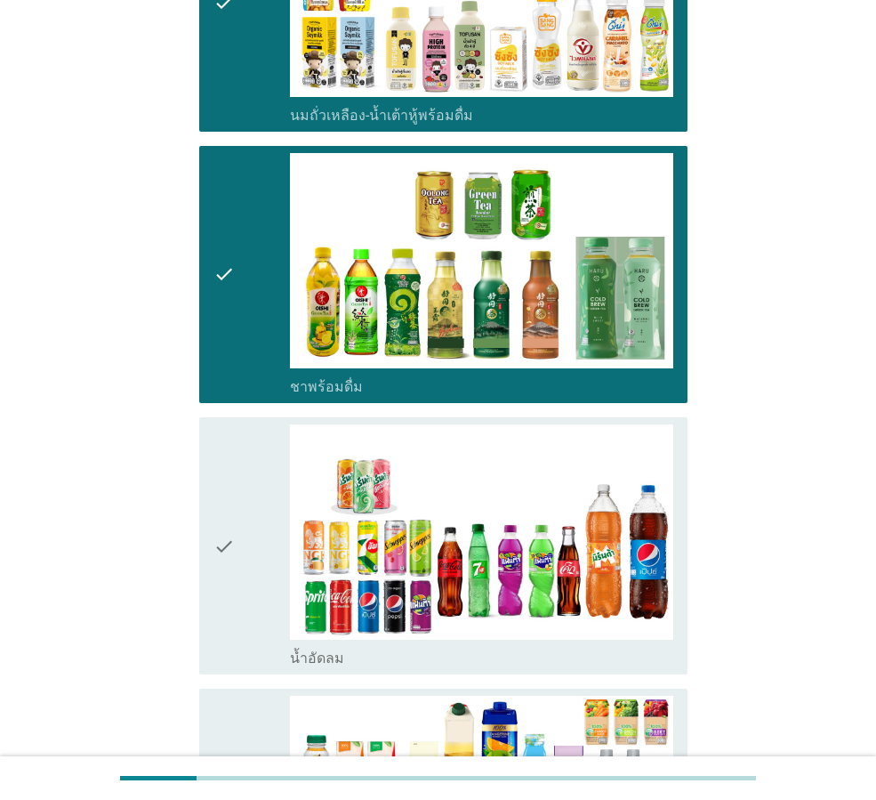
scroll to position [623, 0]
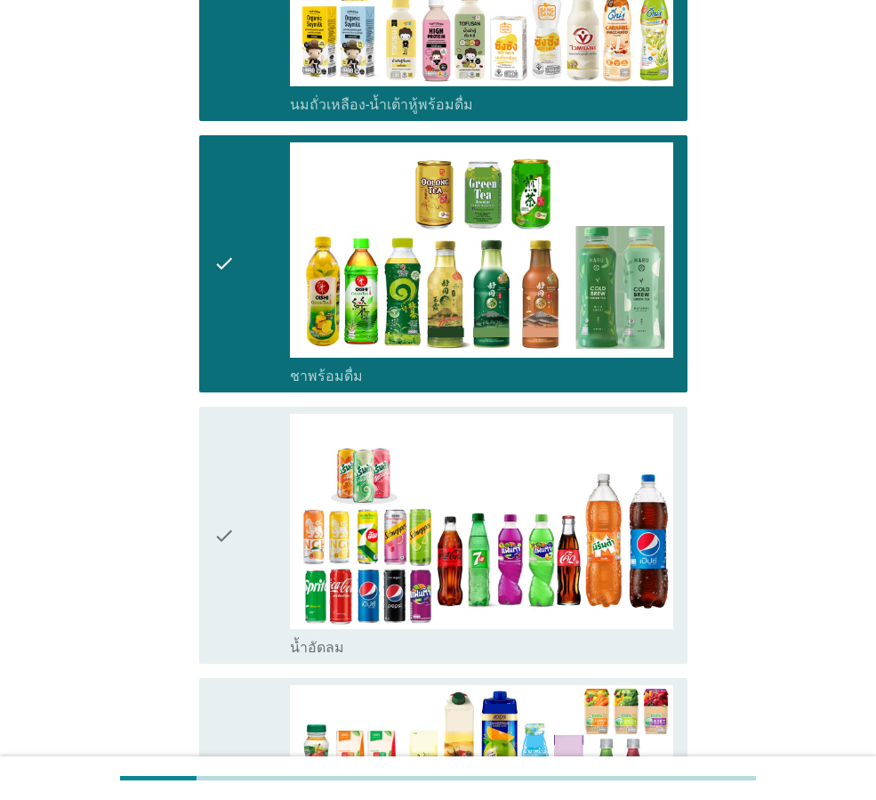
click at [224, 537] on icon "check" at bounding box center [224, 535] width 21 height 243
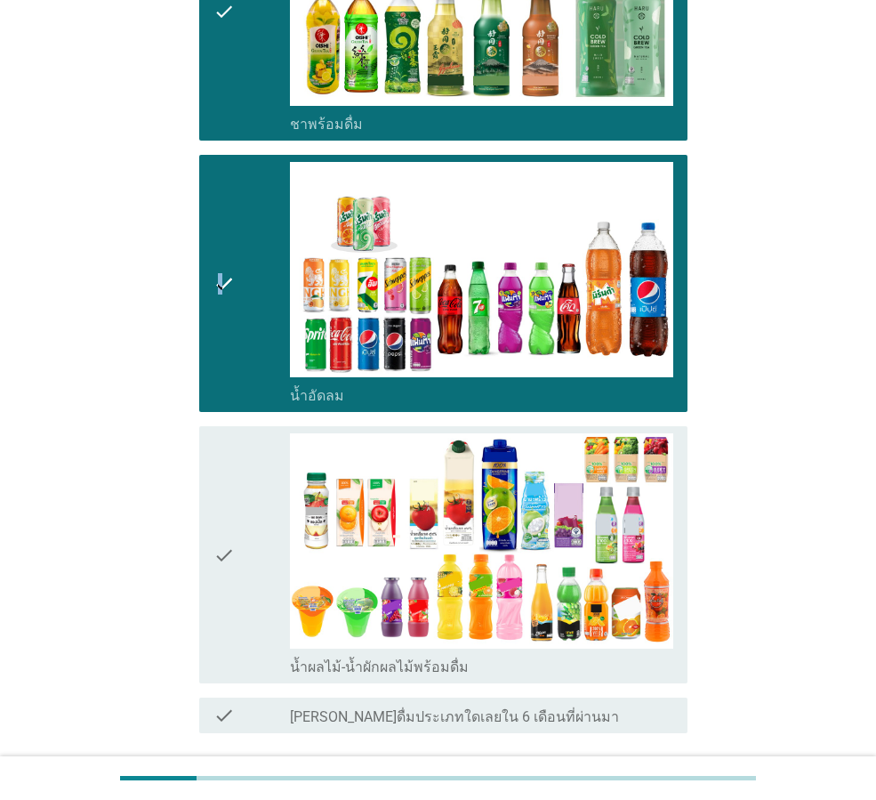
scroll to position [979, 0]
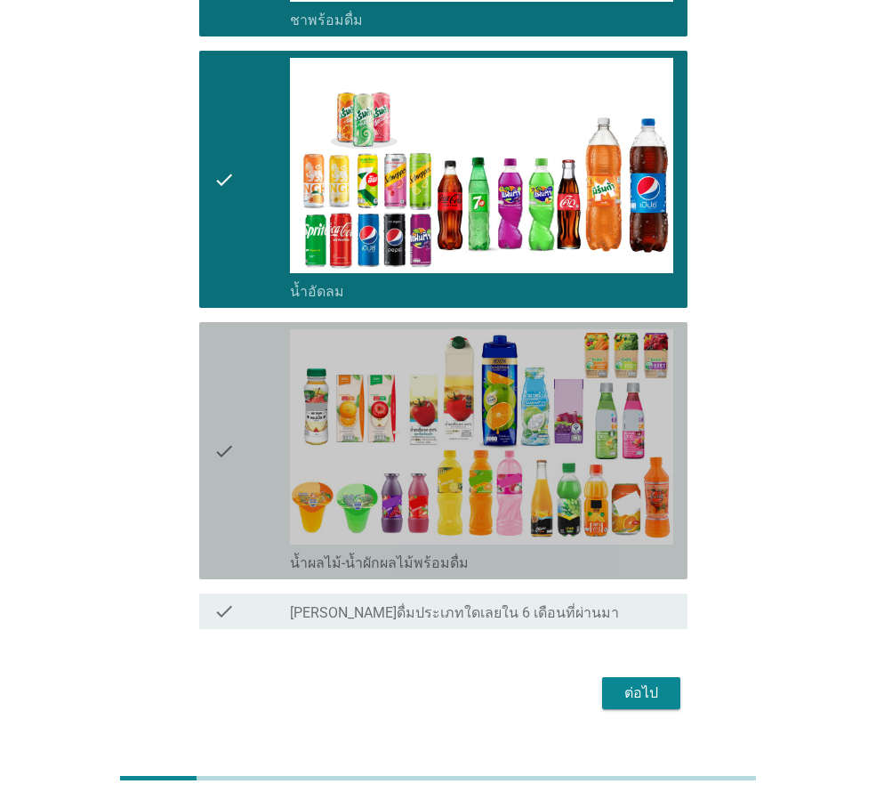
click at [227, 450] on icon "check" at bounding box center [224, 450] width 21 height 243
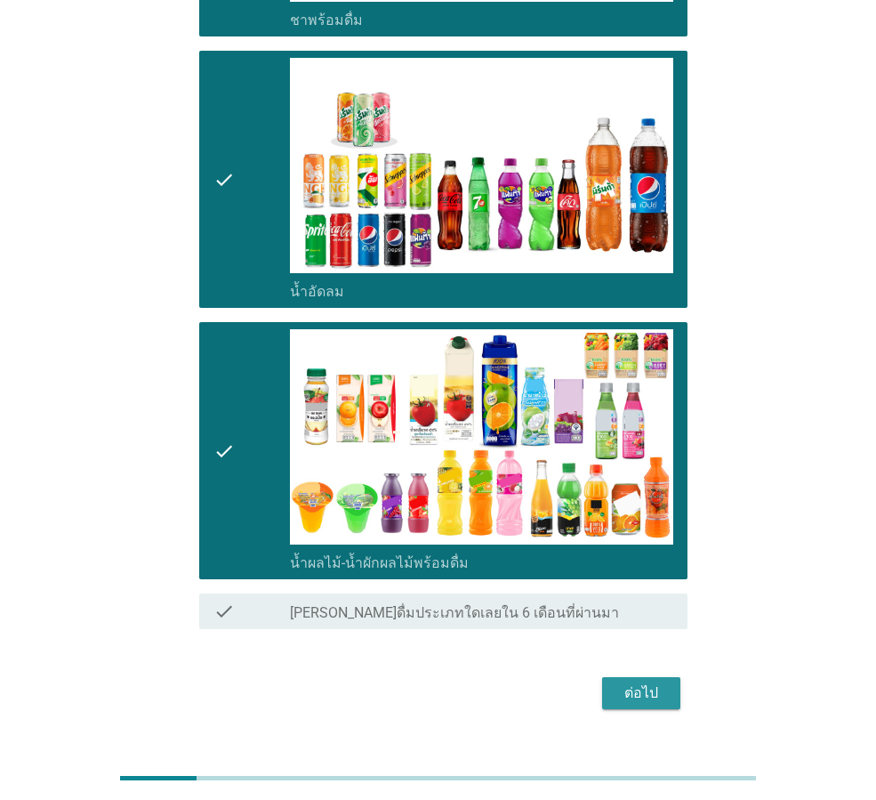
click at [649, 694] on div "ต่อไป" at bounding box center [641, 692] width 50 height 21
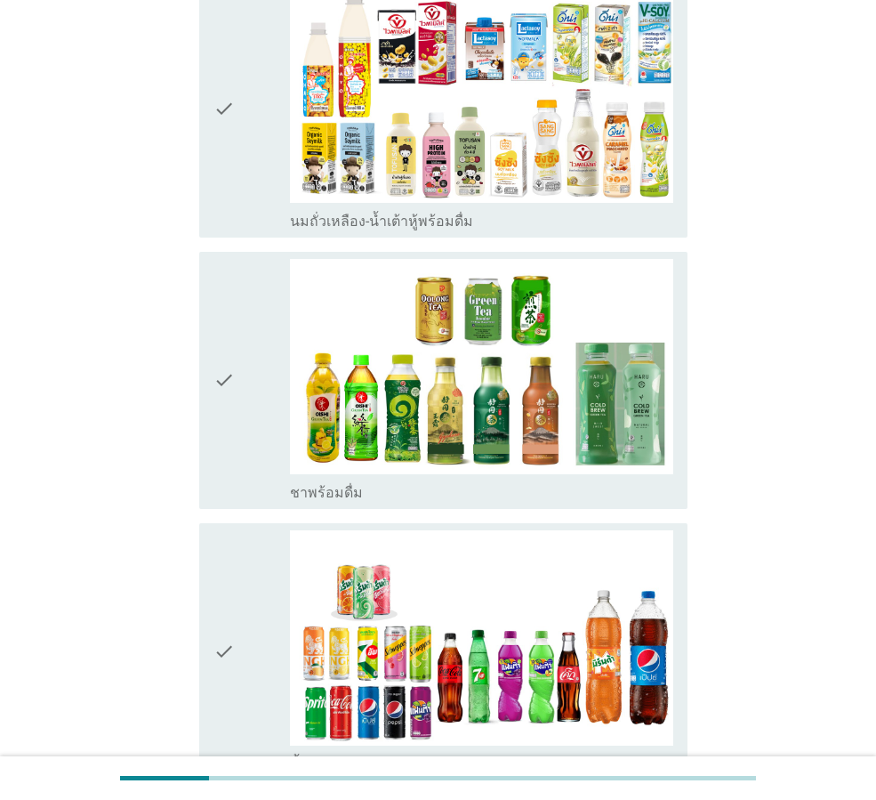
scroll to position [267, 0]
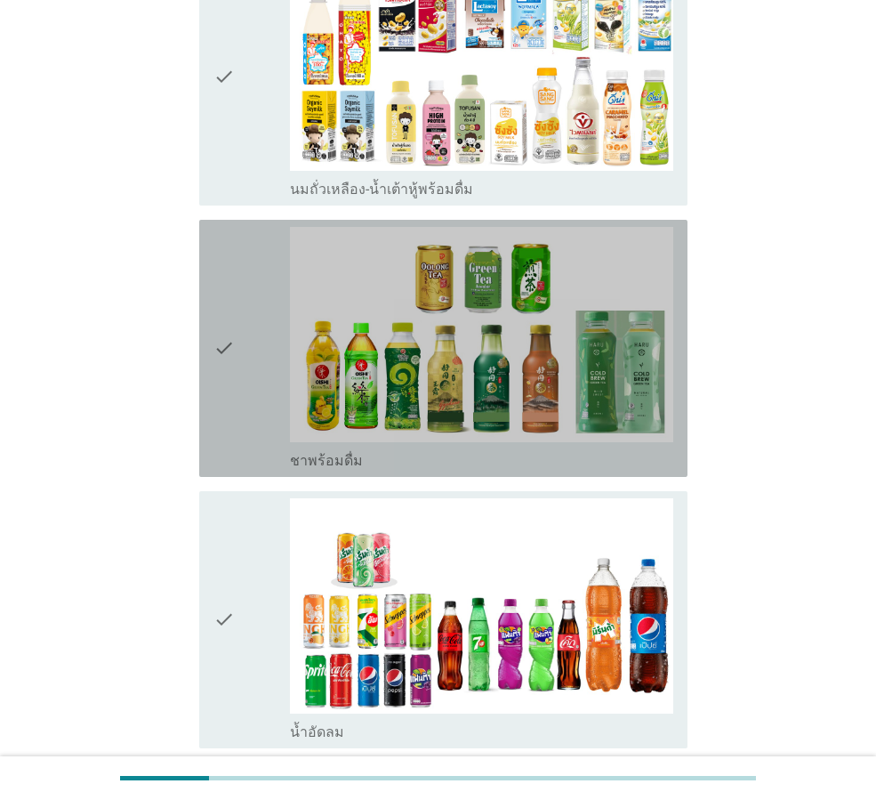
click at [213, 354] on div "check check_box ชาพร้อมดื่ม" at bounding box center [443, 348] width 488 height 257
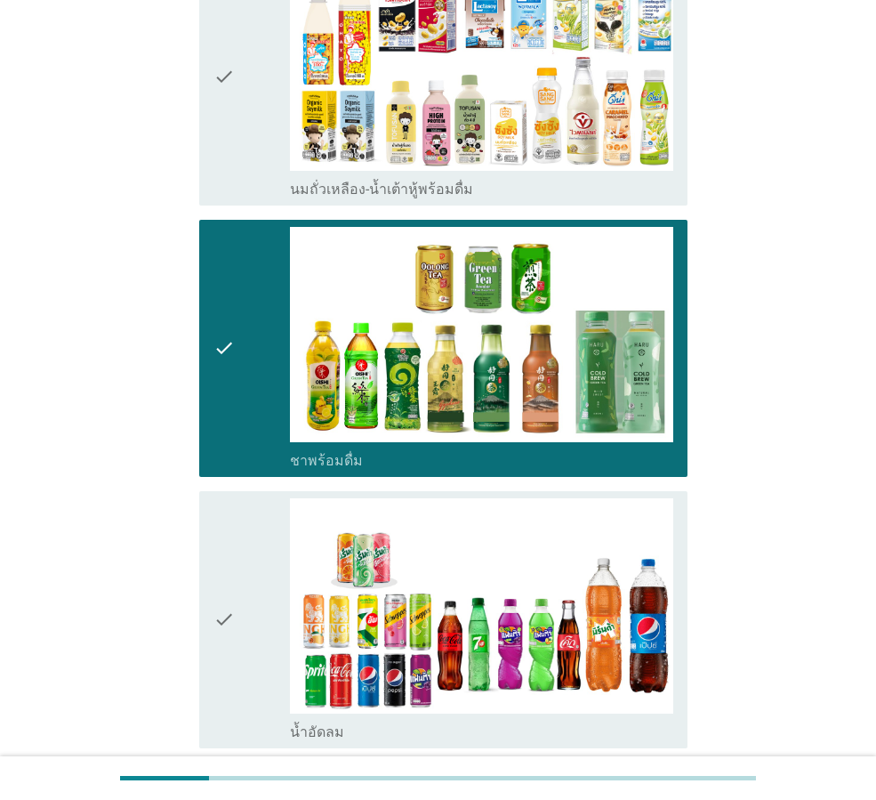
click at [239, 609] on div "check" at bounding box center [252, 619] width 77 height 243
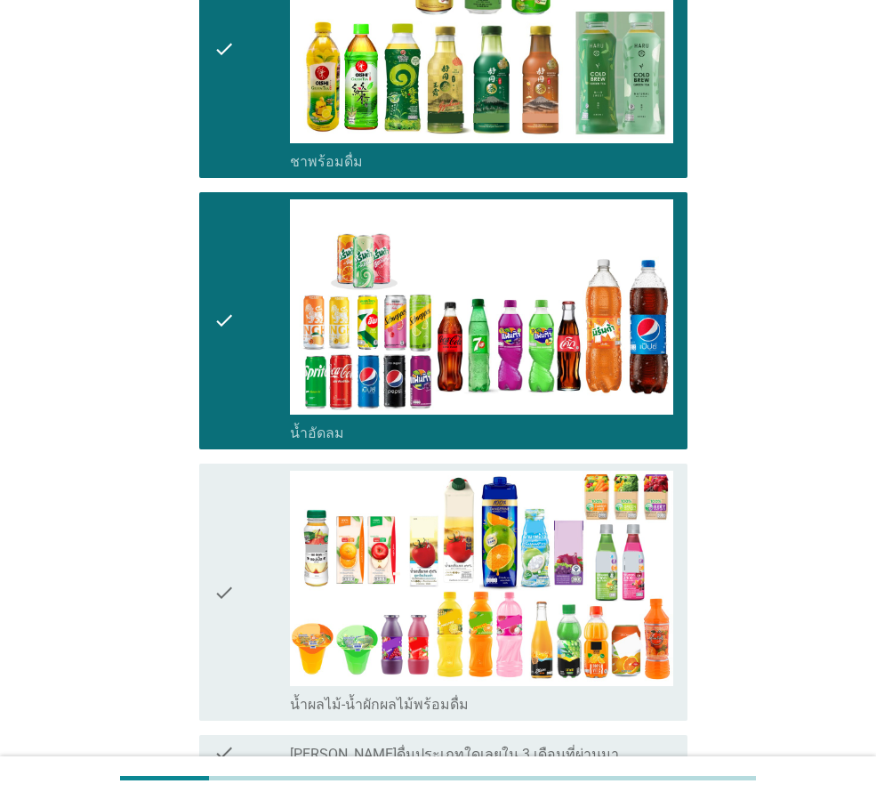
scroll to position [623, 0]
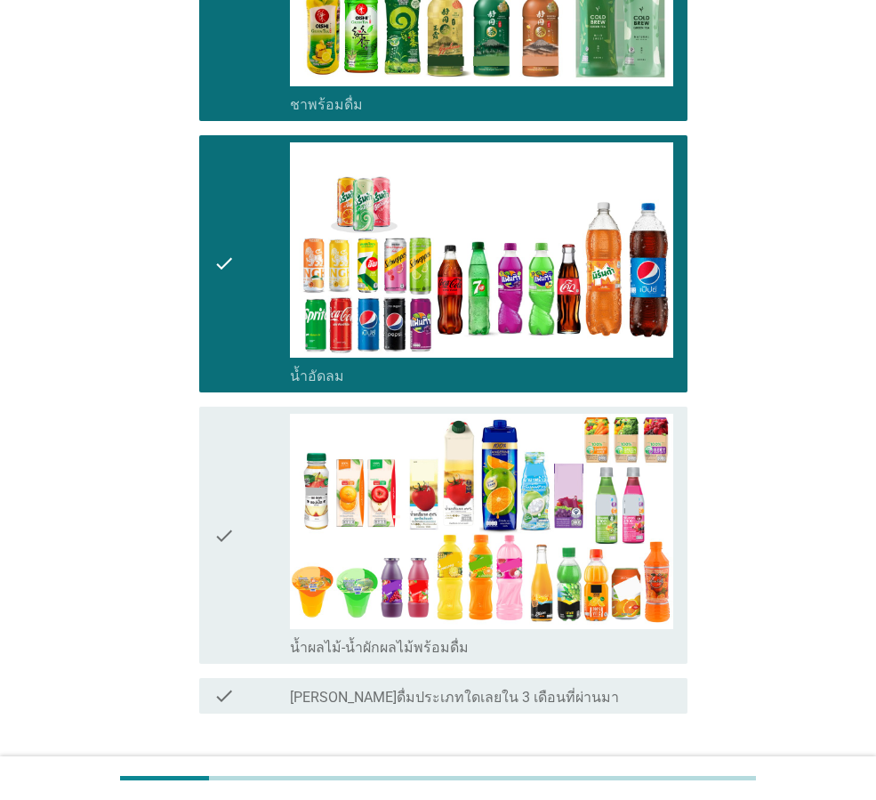
click at [248, 533] on div "check" at bounding box center [252, 535] width 77 height 243
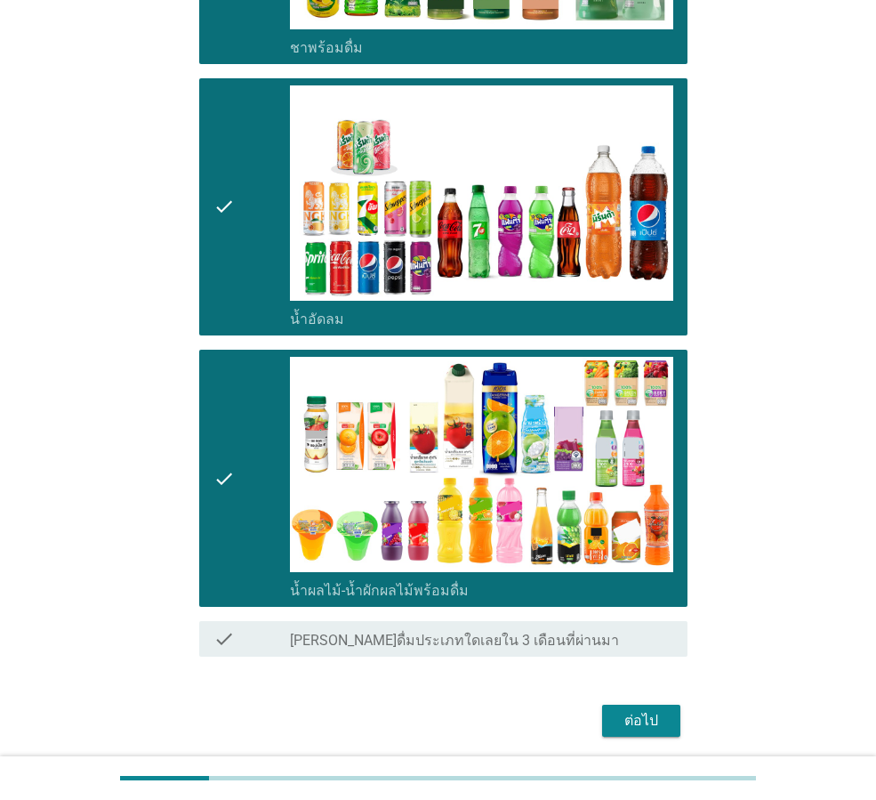
scroll to position [745, 0]
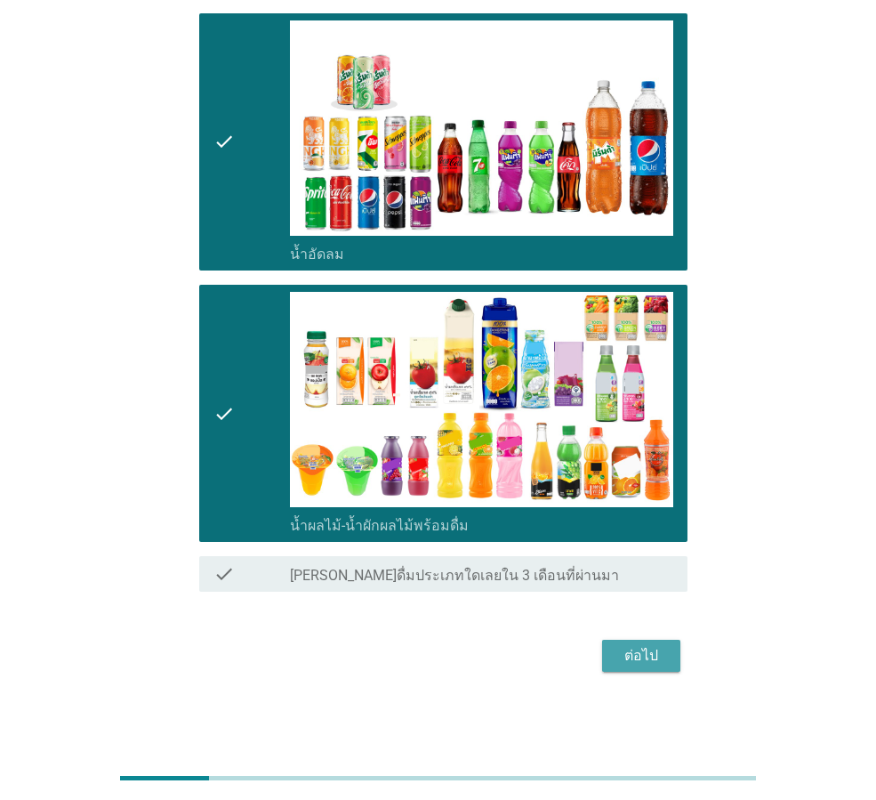
drag, startPoint x: 634, startPoint y: 649, endPoint x: 714, endPoint y: 662, distance: 81.2
click at [638, 649] on div "ต่อไป" at bounding box center [641, 655] width 50 height 21
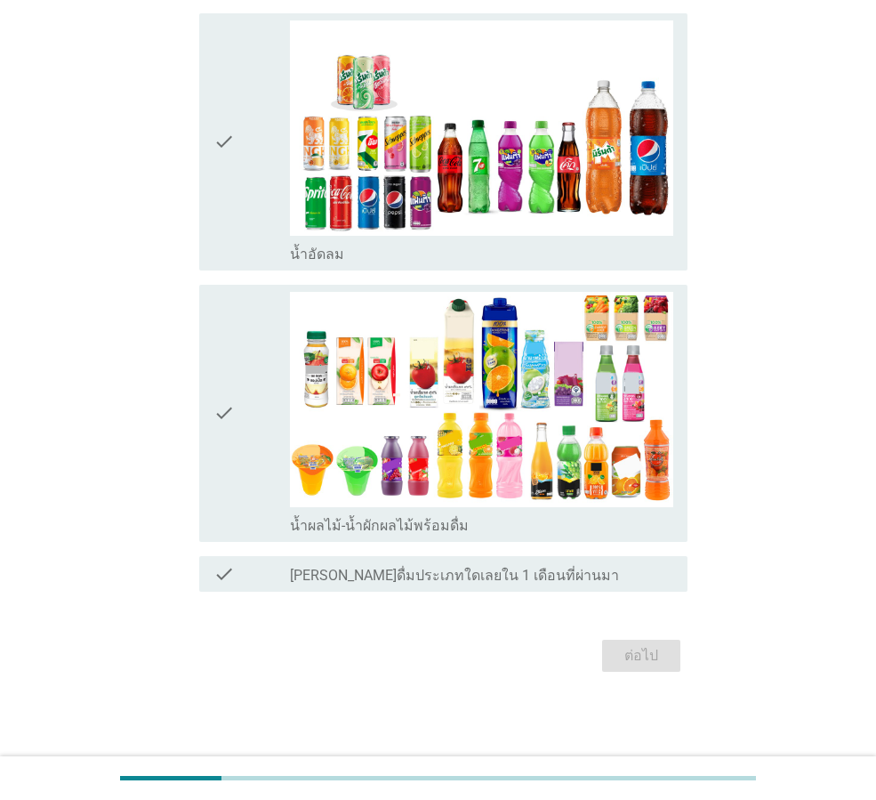
scroll to position [0, 0]
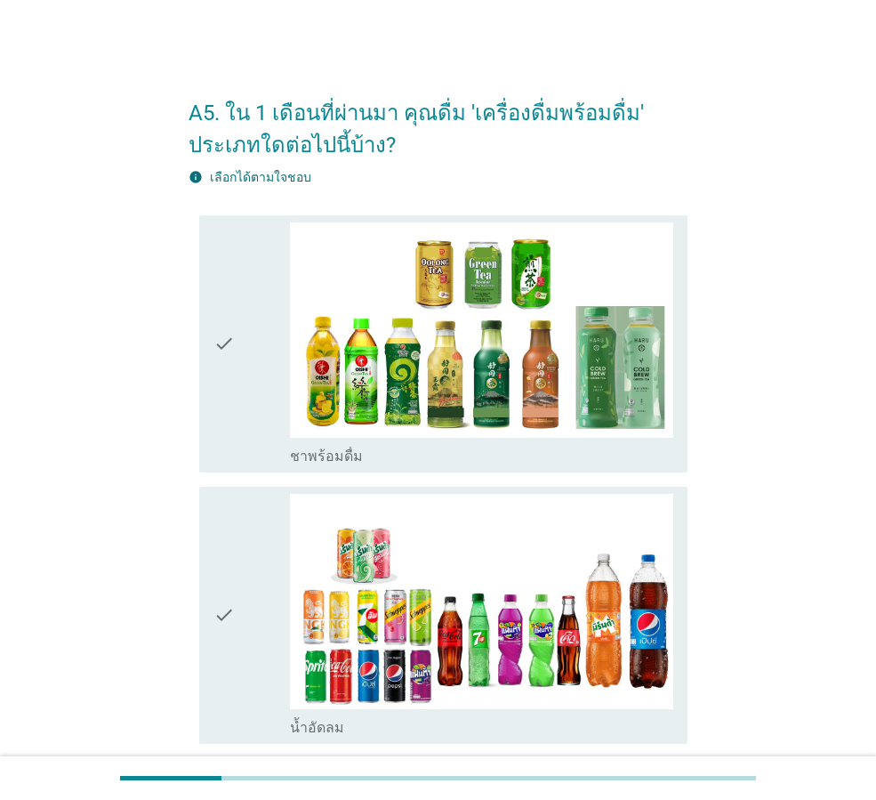
click at [262, 418] on div "check" at bounding box center [252, 343] width 77 height 243
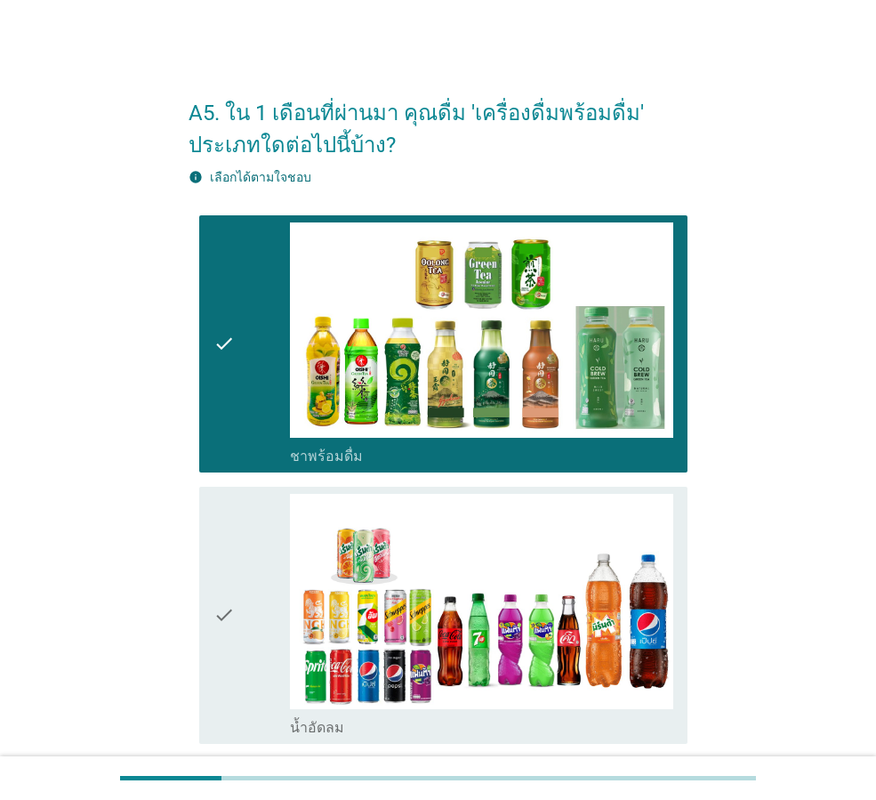
click at [252, 591] on div "check" at bounding box center [252, 615] width 77 height 243
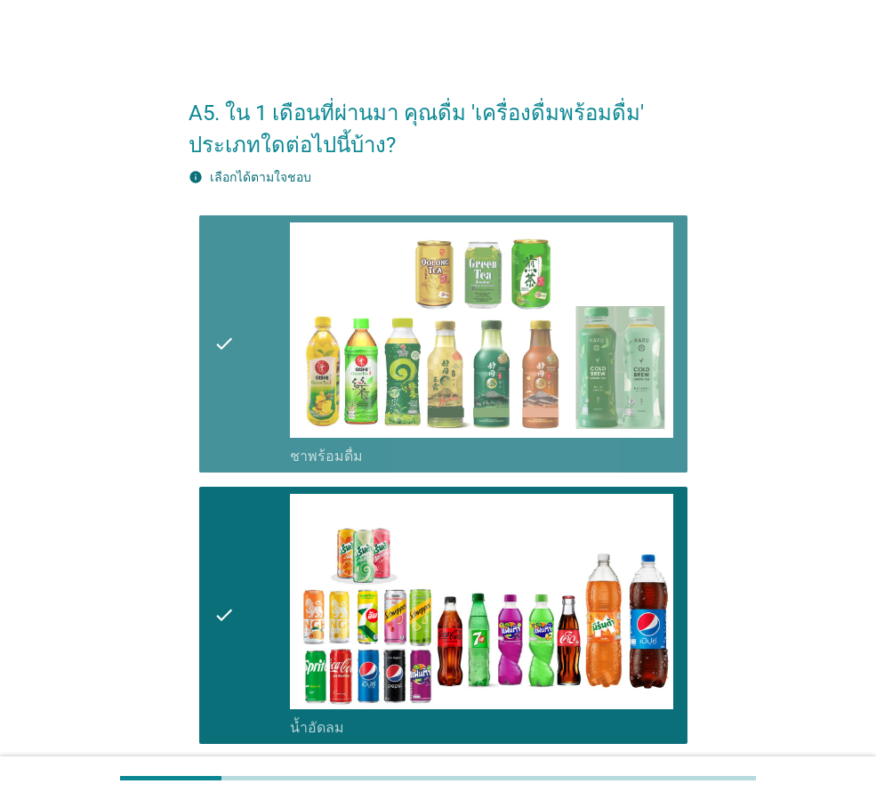
click at [274, 325] on div "check" at bounding box center [252, 343] width 77 height 243
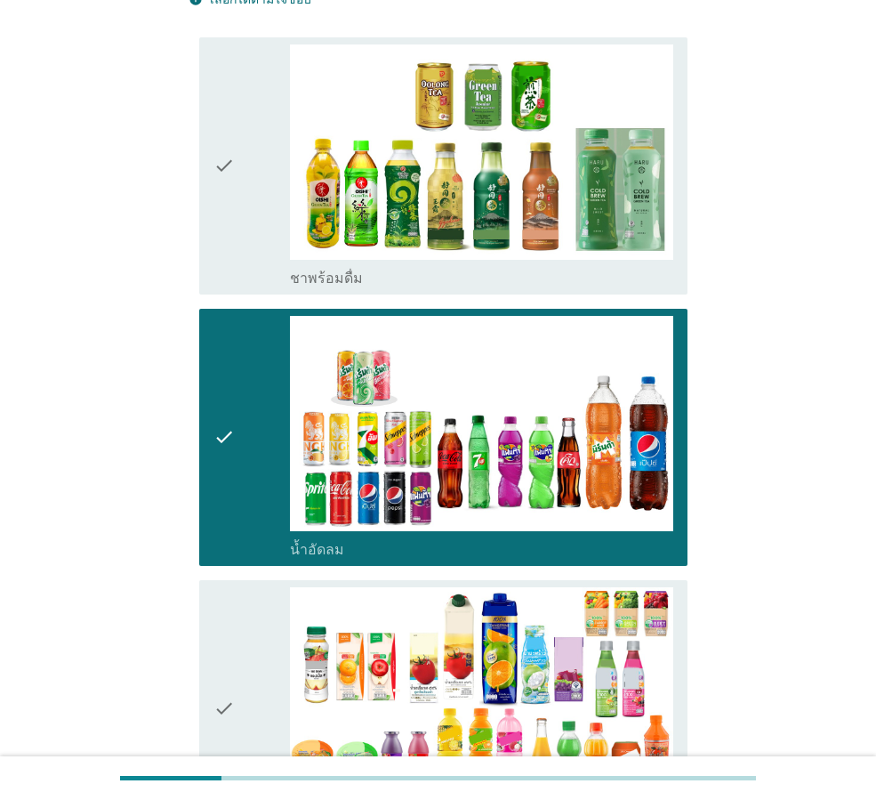
scroll to position [356, 0]
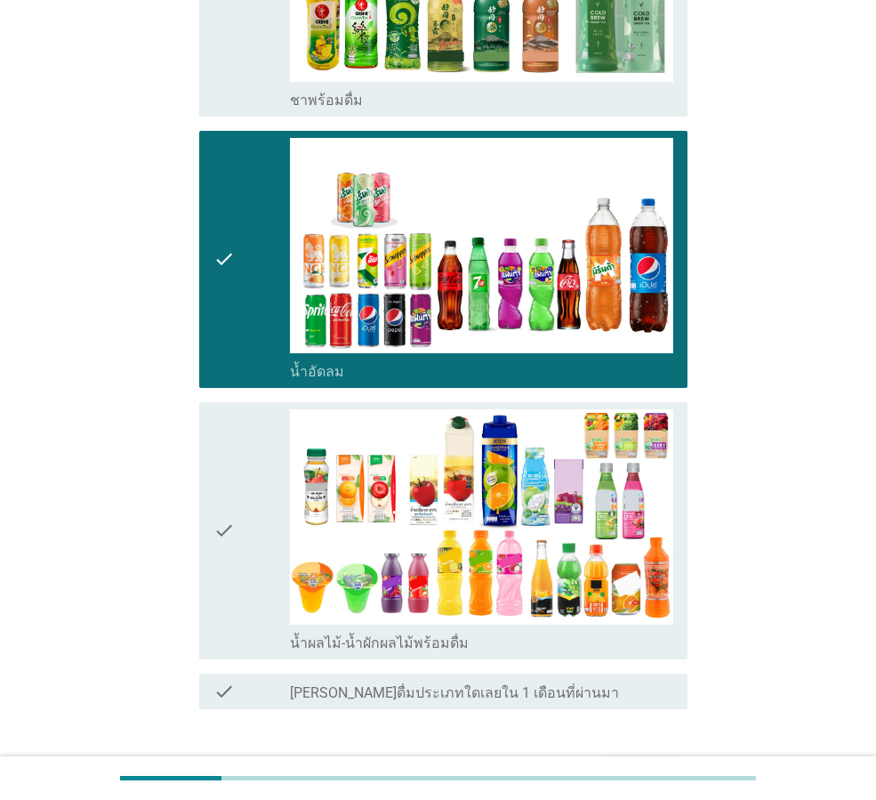
click at [250, 530] on div "check" at bounding box center [252, 530] width 77 height 243
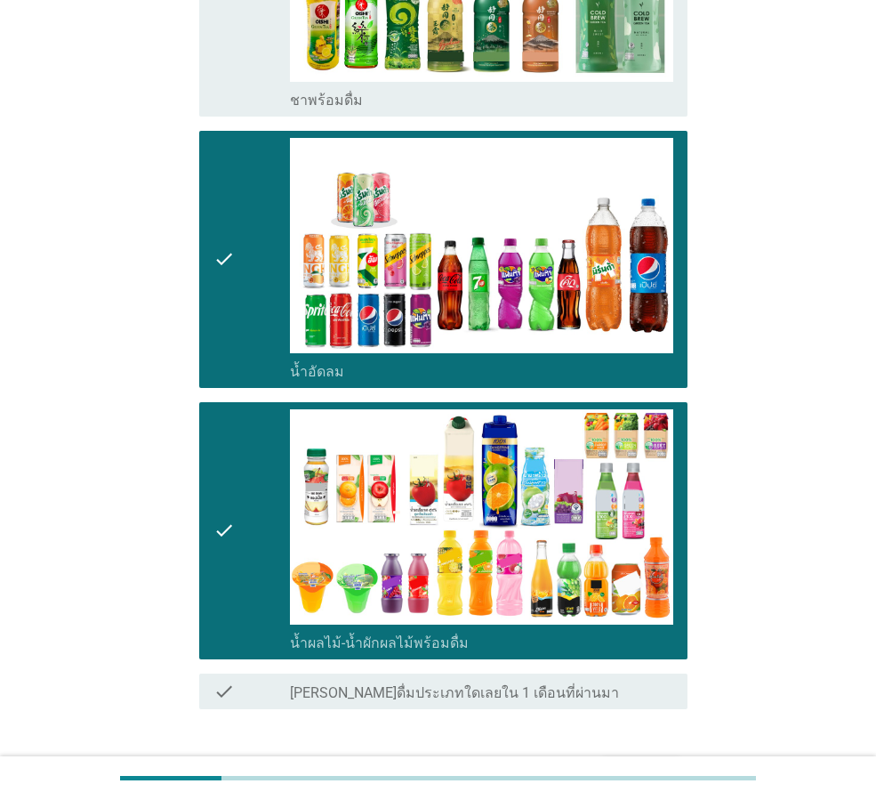
scroll to position [473, 0]
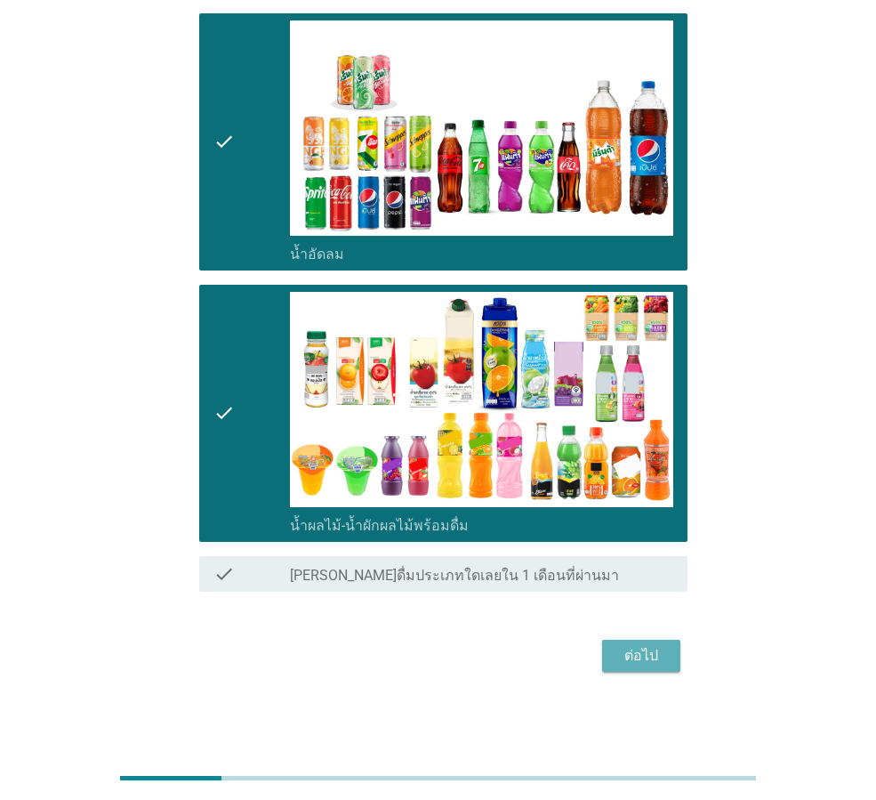
drag, startPoint x: 652, startPoint y: 657, endPoint x: 707, endPoint y: 688, distance: 62.9
click at [657, 660] on div "ต่อไป" at bounding box center [641, 655] width 50 height 21
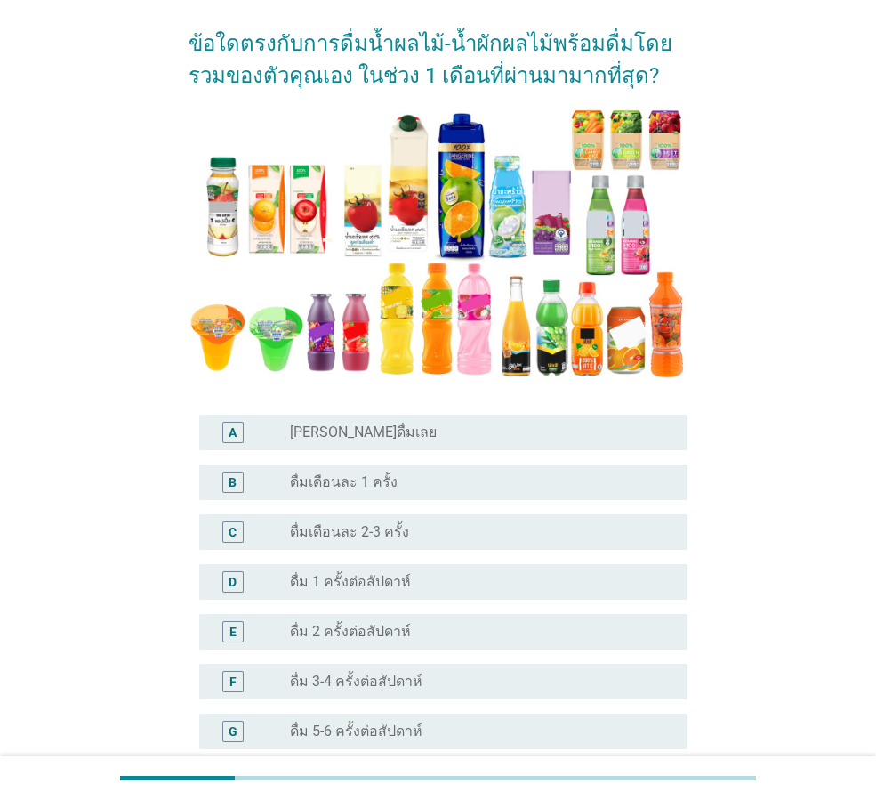
scroll to position [178, 0]
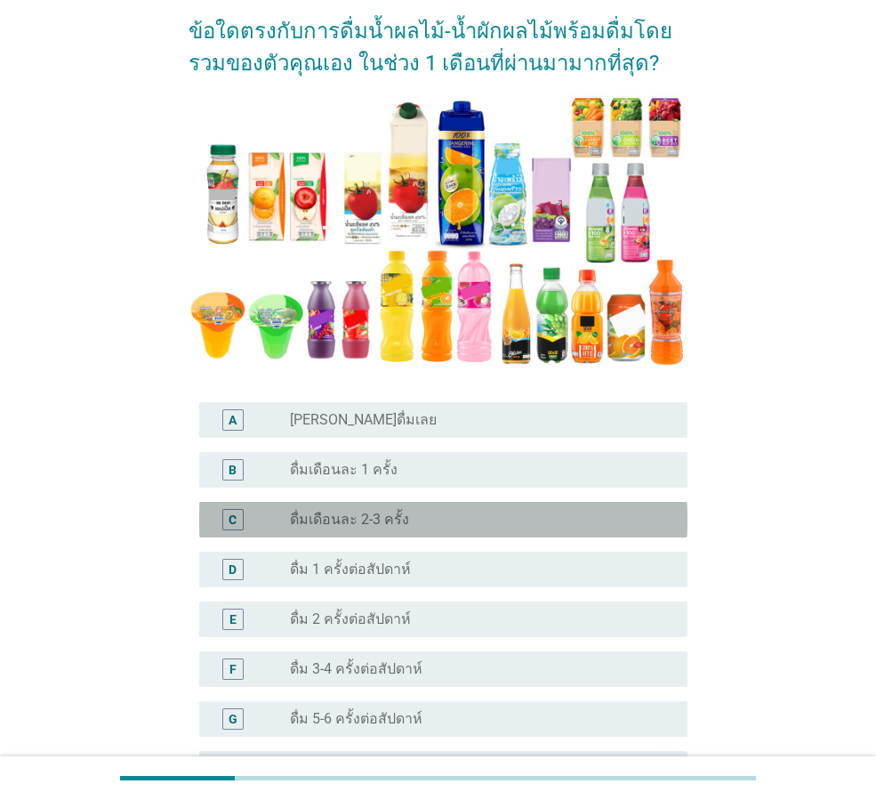
click at [408, 512] on div "radio_button_unchecked ดื่มเดือนละ 2-3 ครั้ง" at bounding box center [474, 520] width 369 height 18
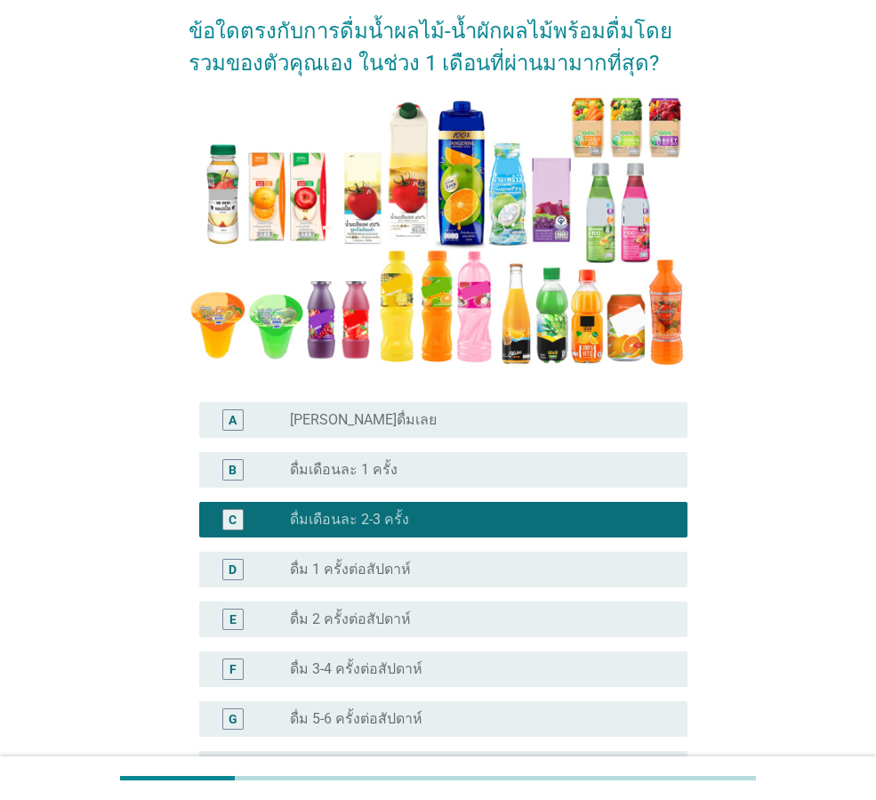
scroll to position [443, 0]
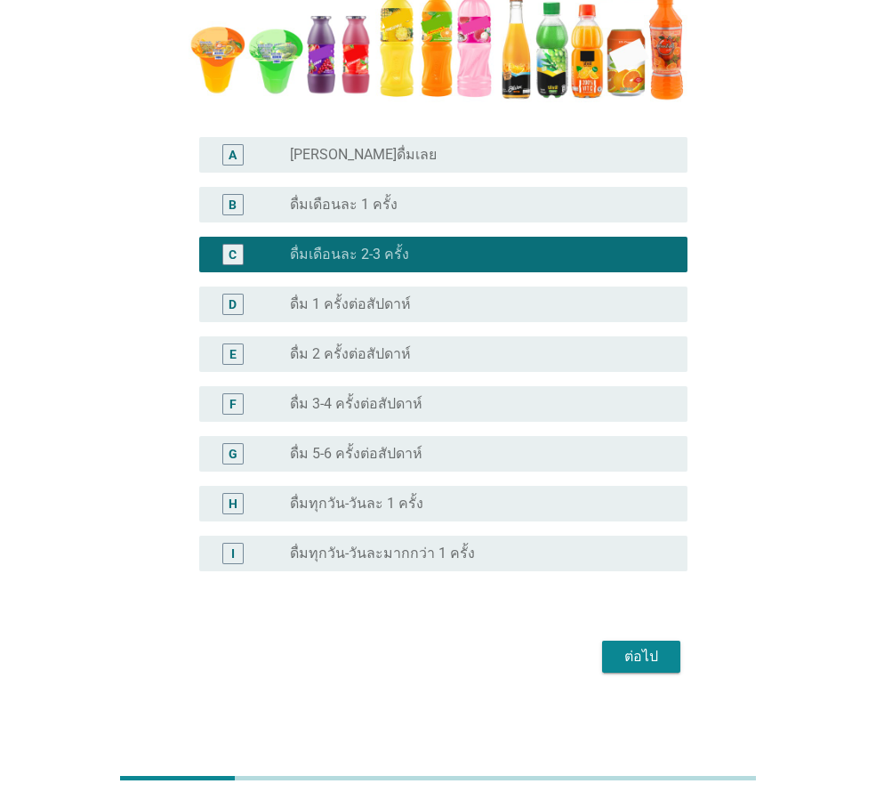
click at [660, 651] on div "ต่อไป" at bounding box center [641, 656] width 50 height 21
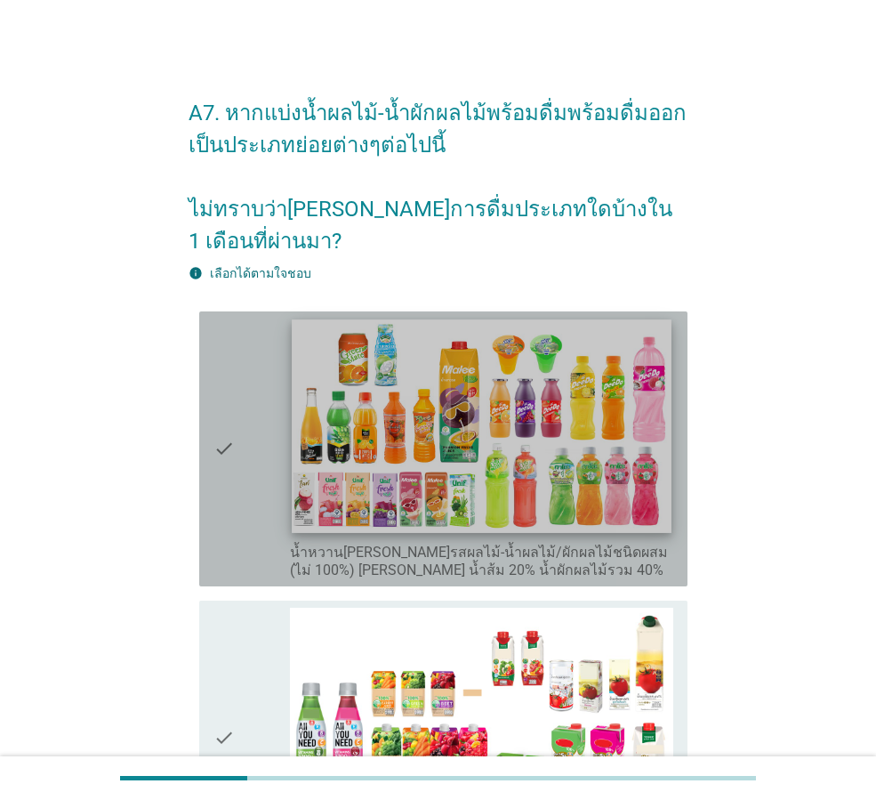
click at [485, 431] on img at bounding box center [481, 426] width 379 height 214
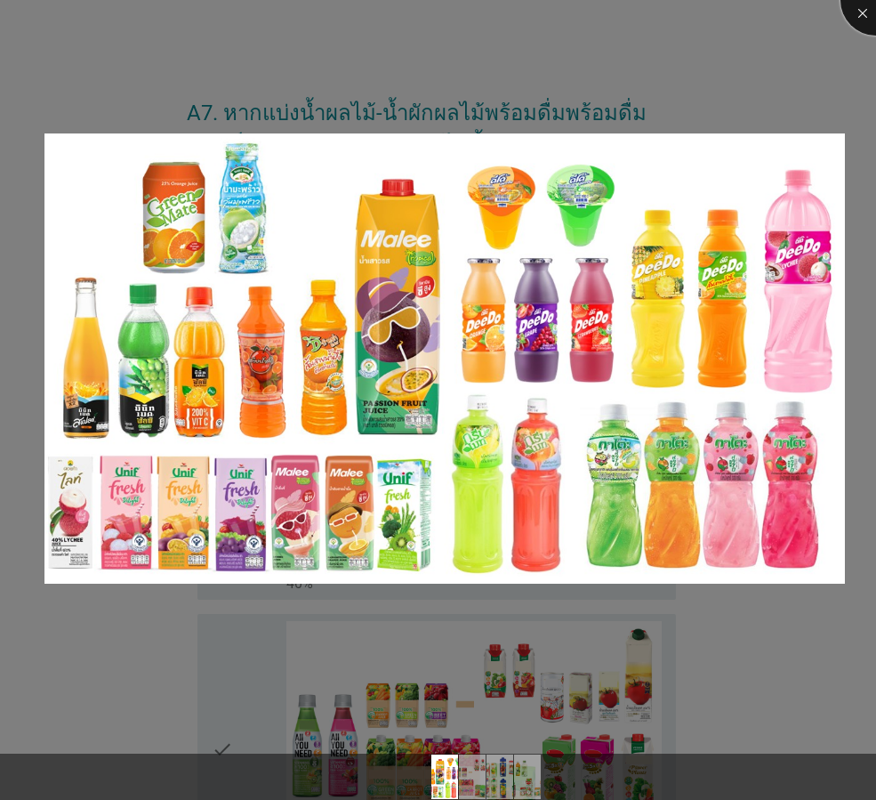
click at [859, 12] on div at bounding box center [876, -1] width 71 height 71
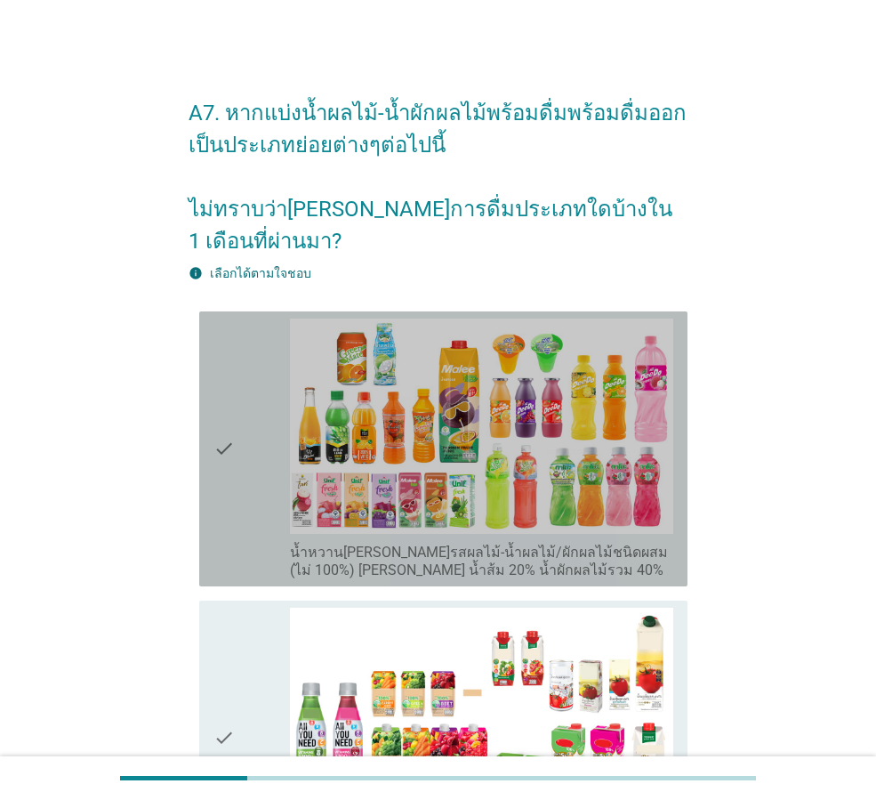
click at [222, 450] on icon "check" at bounding box center [224, 448] width 21 height 261
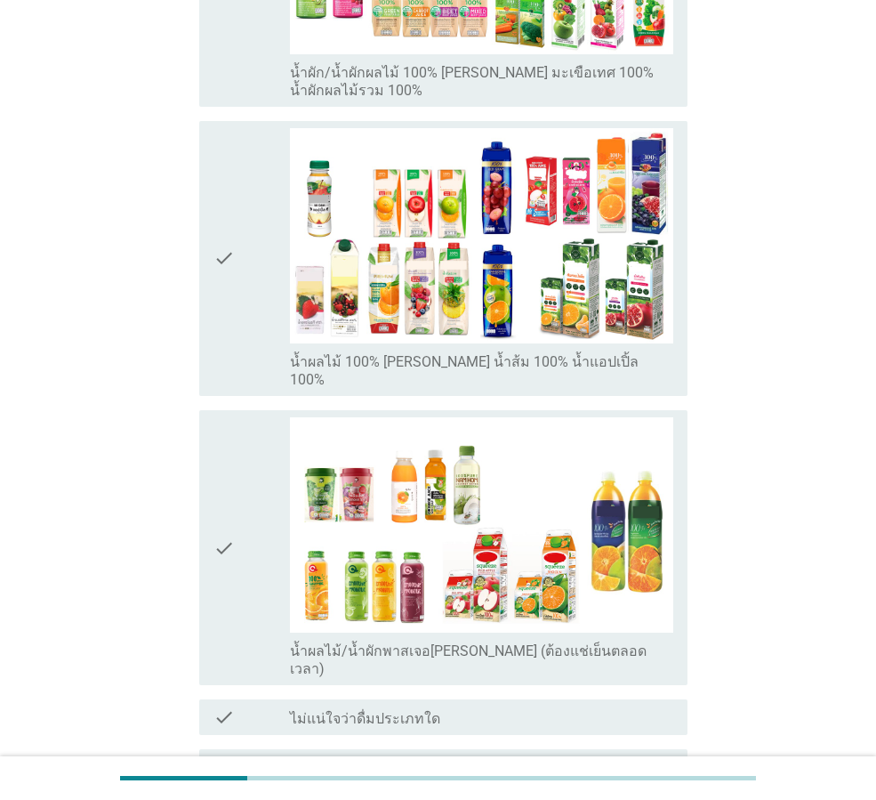
scroll to position [801, 0]
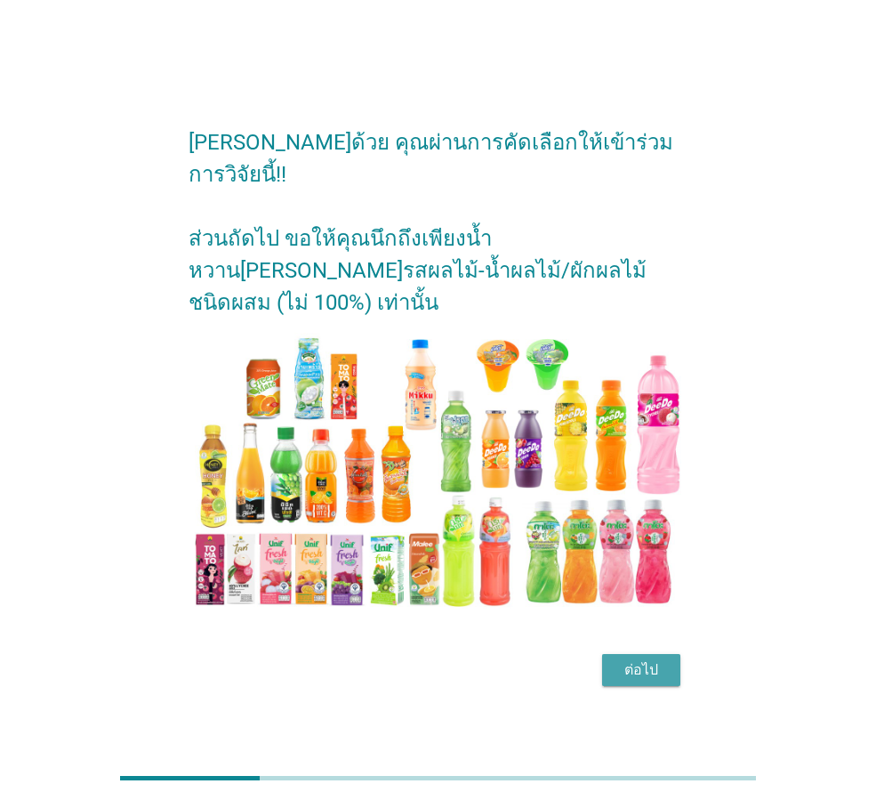
click at [633, 659] on div "ต่อไป" at bounding box center [641, 669] width 50 height 21
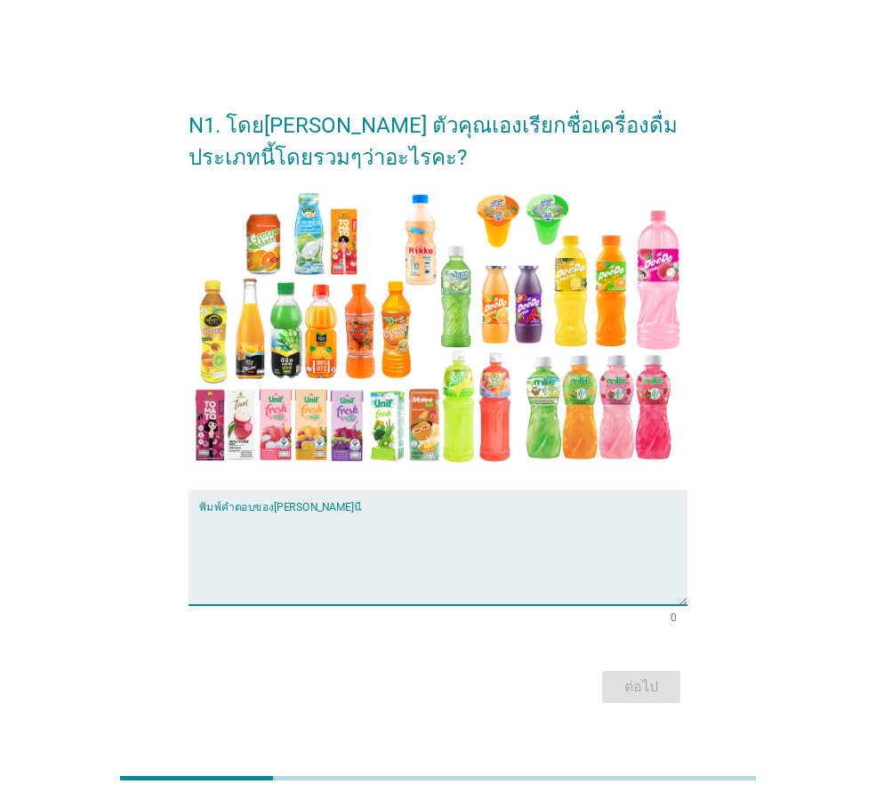
click at [394, 531] on textarea "พิมพ์คำตอบของคุณ ที่นี่" at bounding box center [443, 558] width 488 height 93
type textarea "น้ำผลไม้"
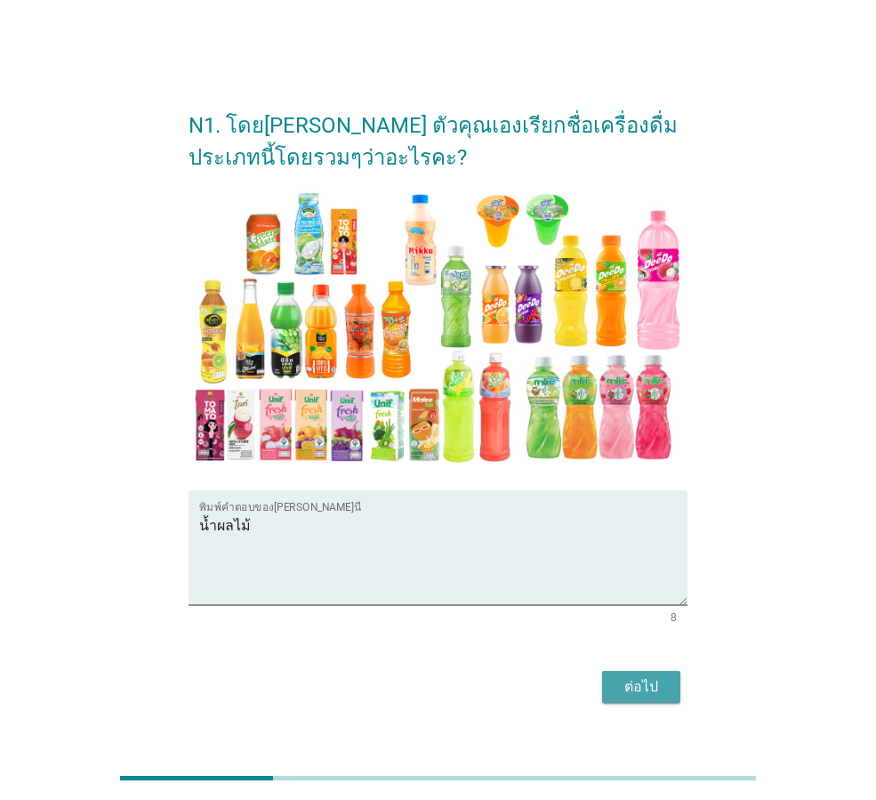
click at [658, 687] on div "ต่อไป" at bounding box center [641, 686] width 50 height 21
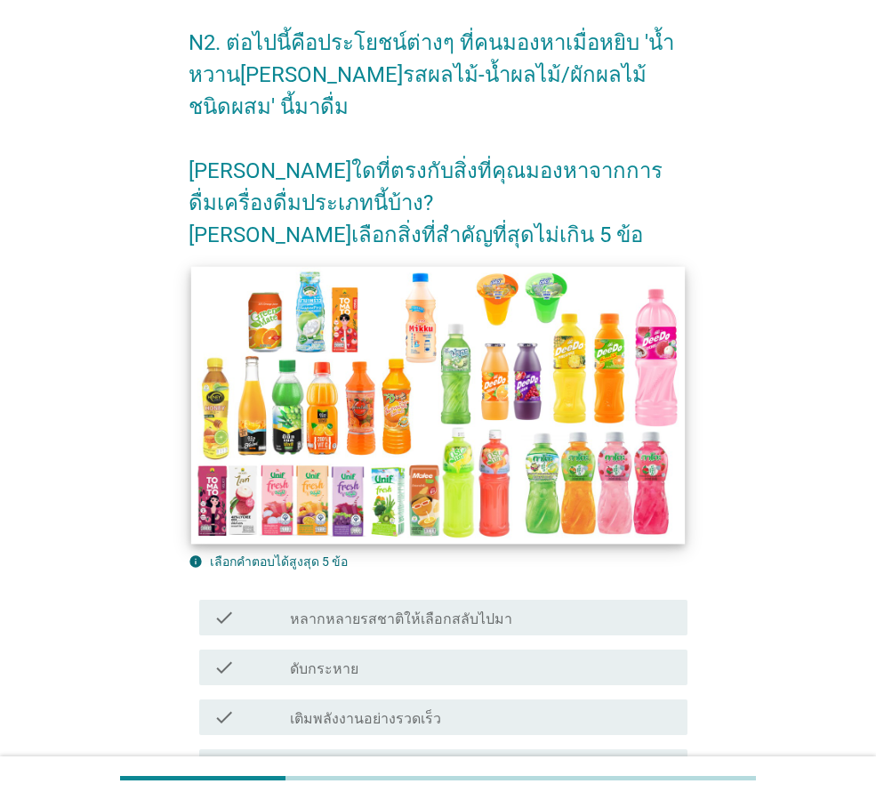
scroll to position [178, 0]
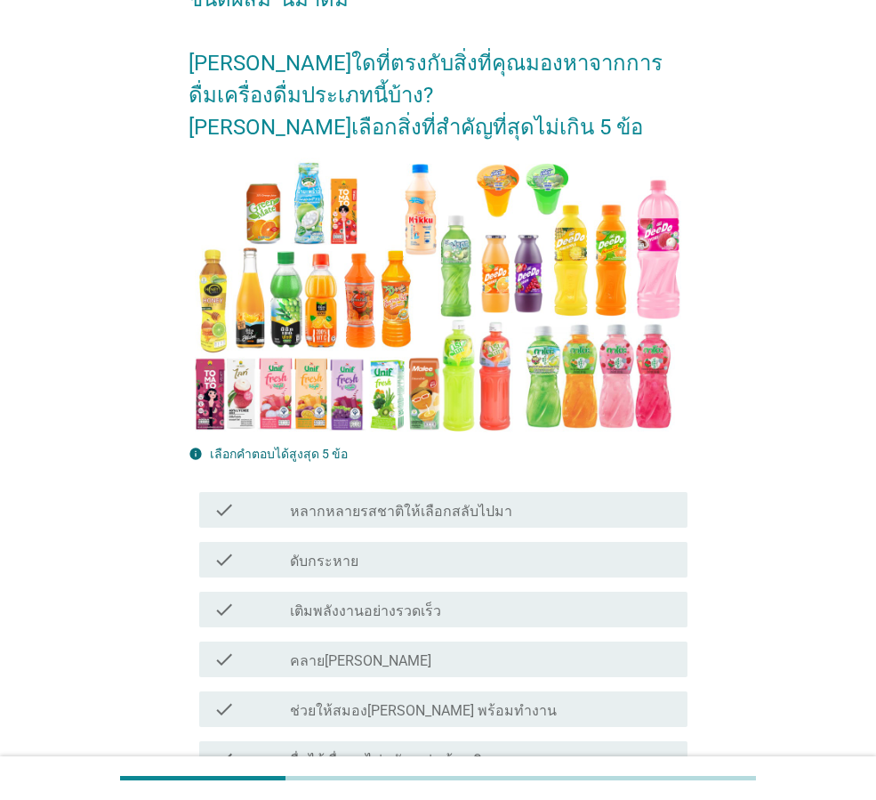
click at [446, 510] on label "หลากหลายรสชาติให้เลือกสลับไปมา" at bounding box center [401, 512] width 222 height 18
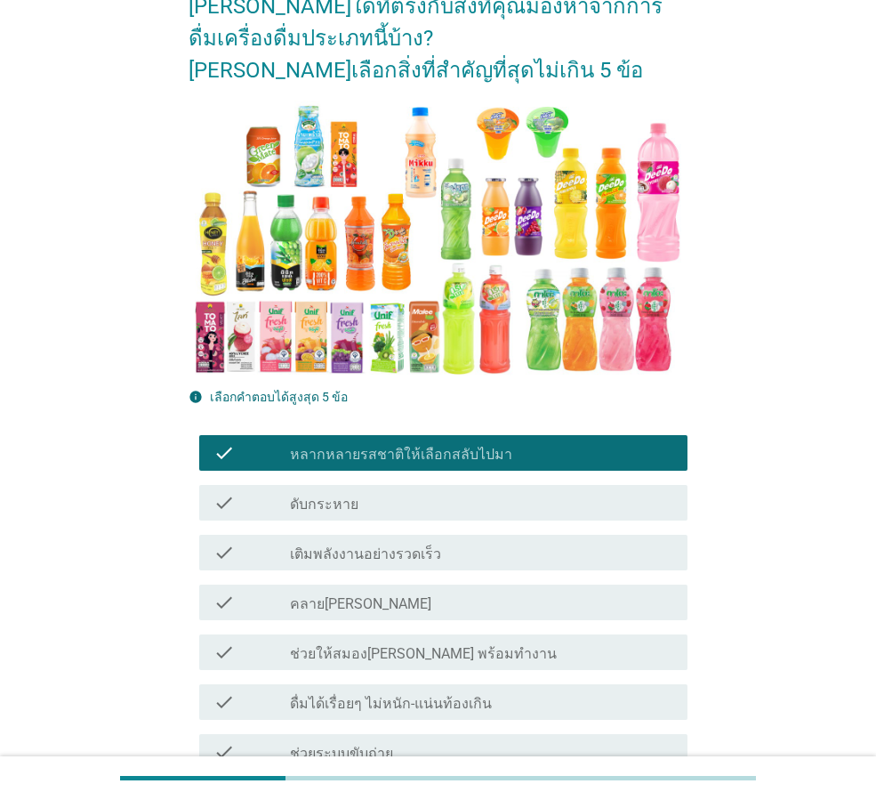
scroll to position [267, 0]
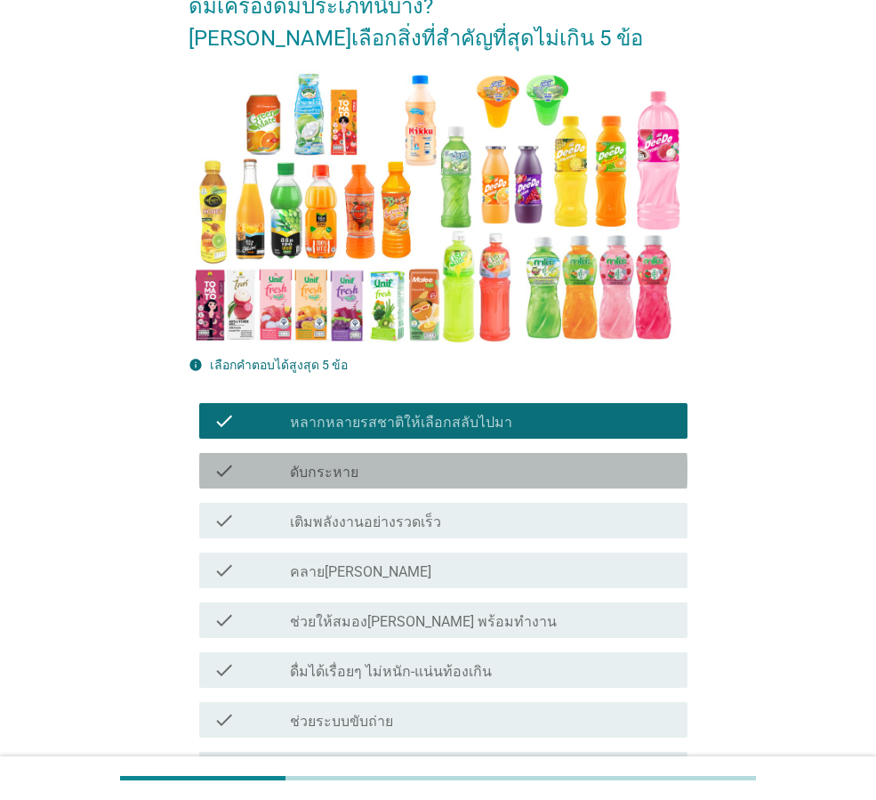
click at [374, 470] on div "check_box_outline_blank ดับกระหาย" at bounding box center [481, 470] width 383 height 21
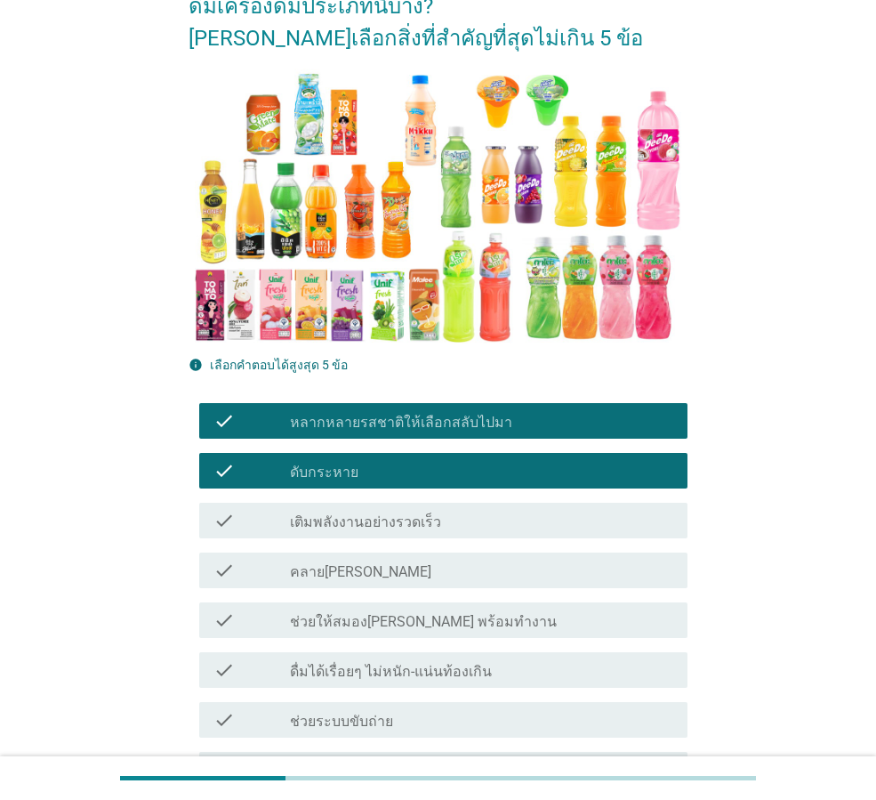
drag, startPoint x: 383, startPoint y: 578, endPoint x: 490, endPoint y: 584, distance: 107.8
click at [383, 577] on div "check_box_outline_blank คลาย[PERSON_NAME]" at bounding box center [481, 570] width 383 height 21
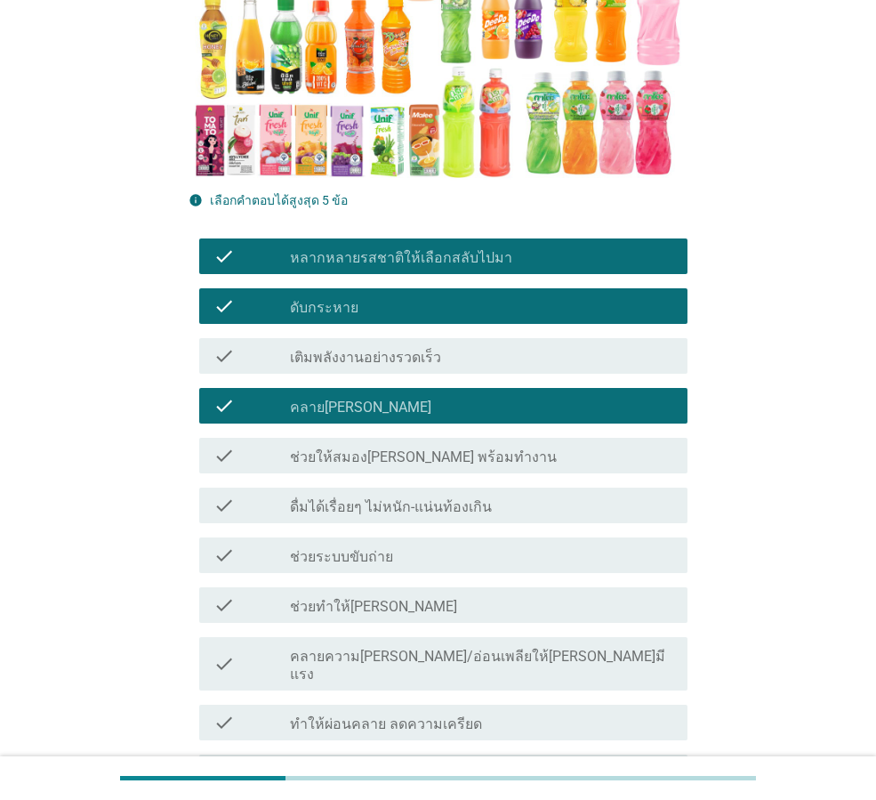
scroll to position [445, 0]
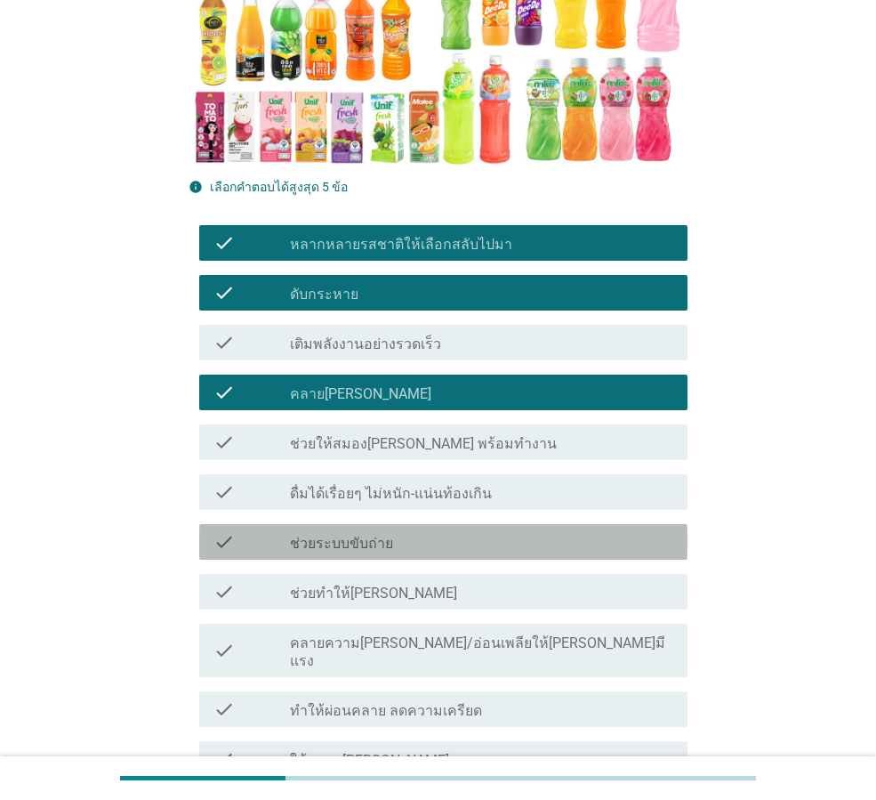
click at [449, 540] on div "check_box_outline_blank ช่วยระบบขับถ่าย" at bounding box center [481, 541] width 383 height 21
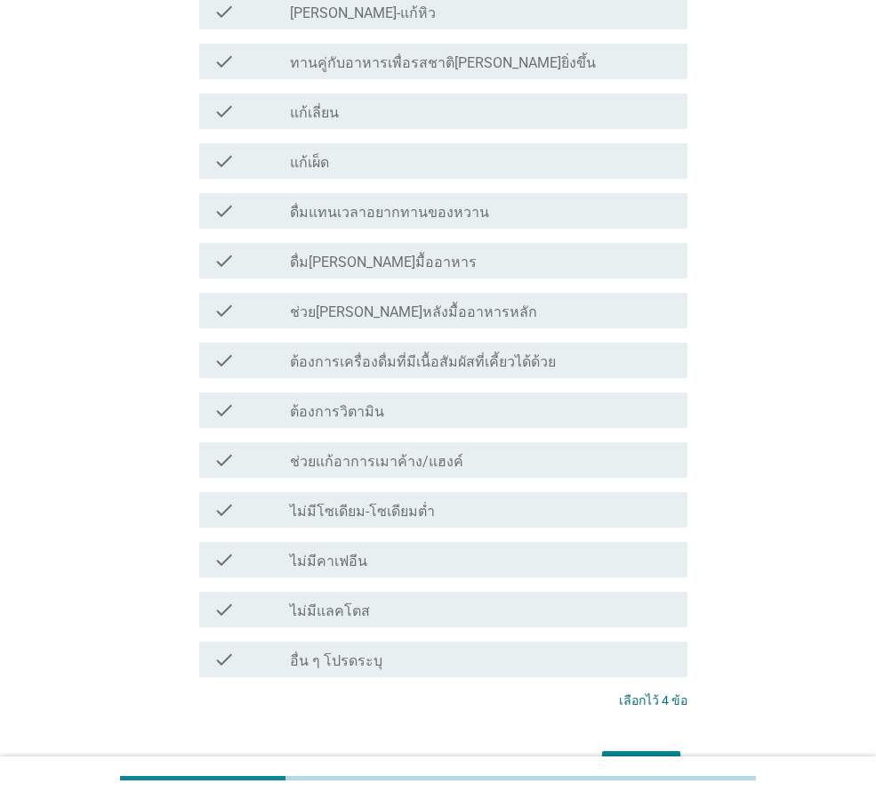
scroll to position [1633, 0]
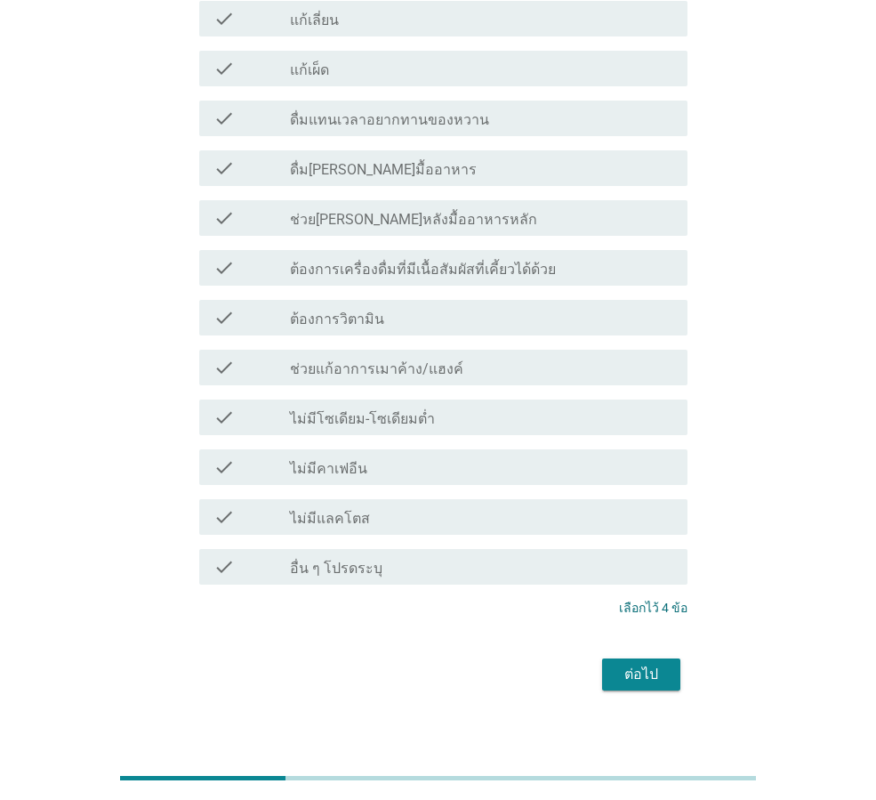
click at [409, 456] on div "check_box_outline_blank ไม่มีคาเฟอีน" at bounding box center [481, 466] width 383 height 21
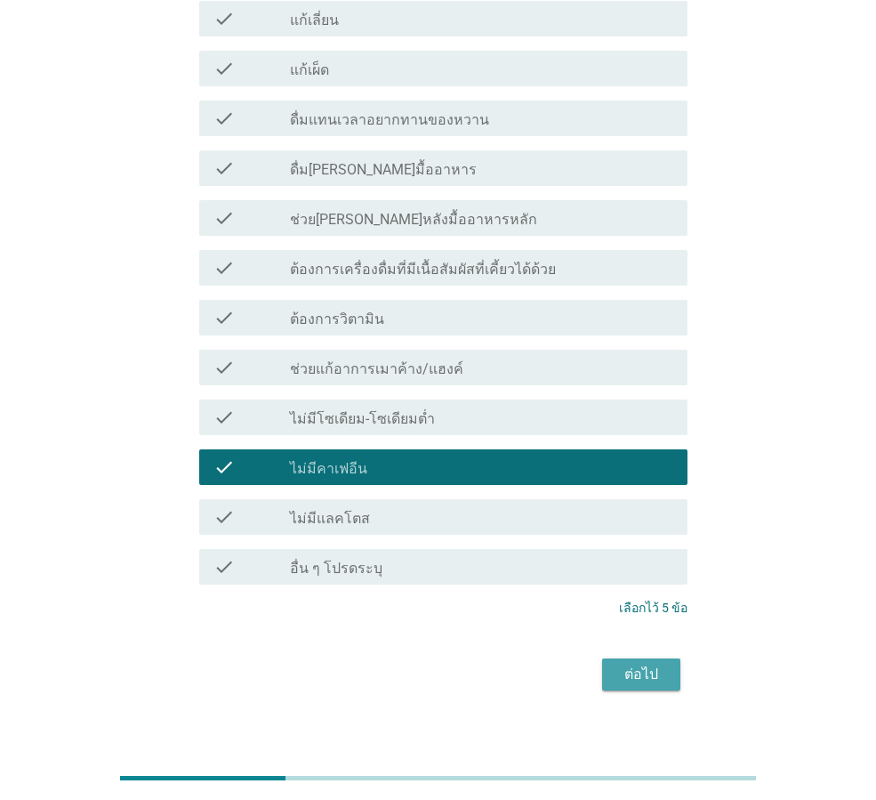
click at [654, 664] on div "ต่อไป" at bounding box center [641, 674] width 50 height 21
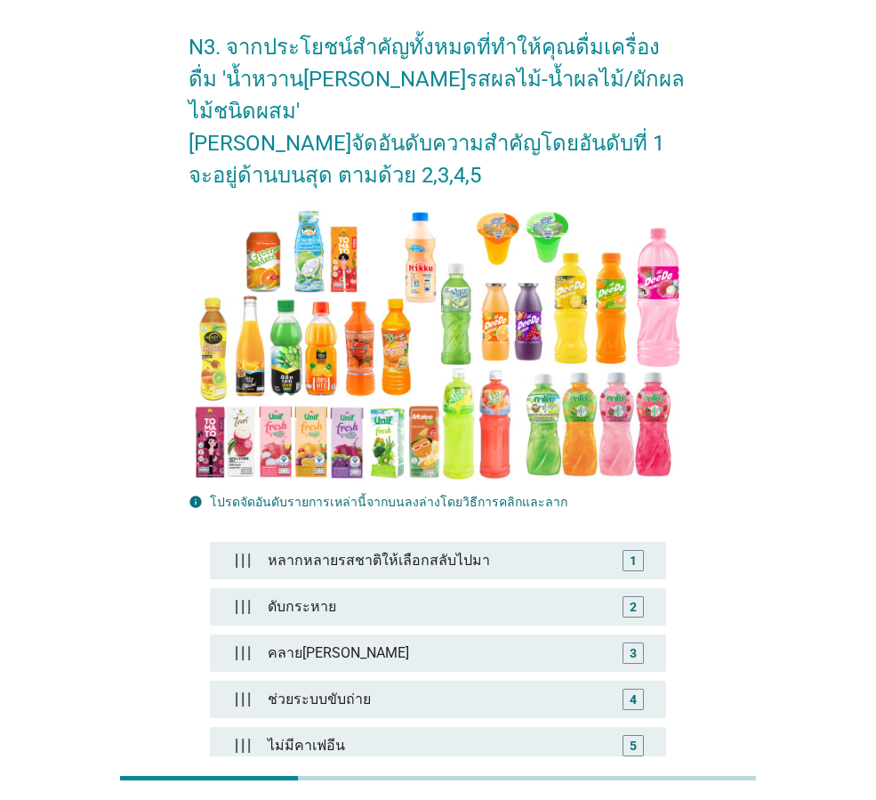
scroll to position [178, 0]
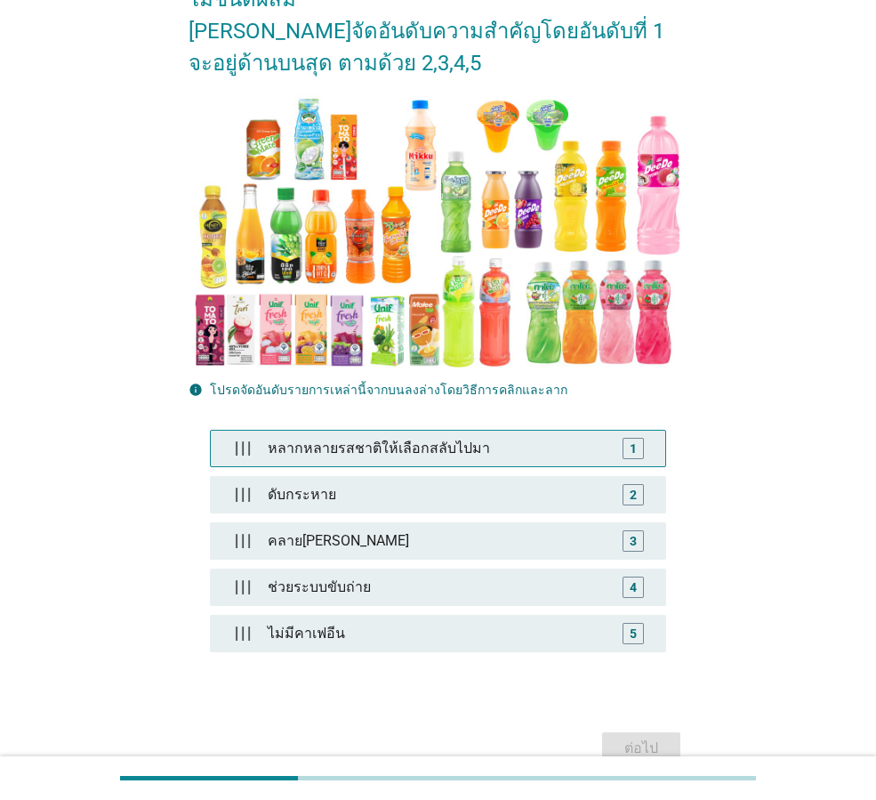
click at [452, 431] on div "หลากหลายรสชาติให้เลือกสลับไปมา" at bounding box center [438, 449] width 355 height 36
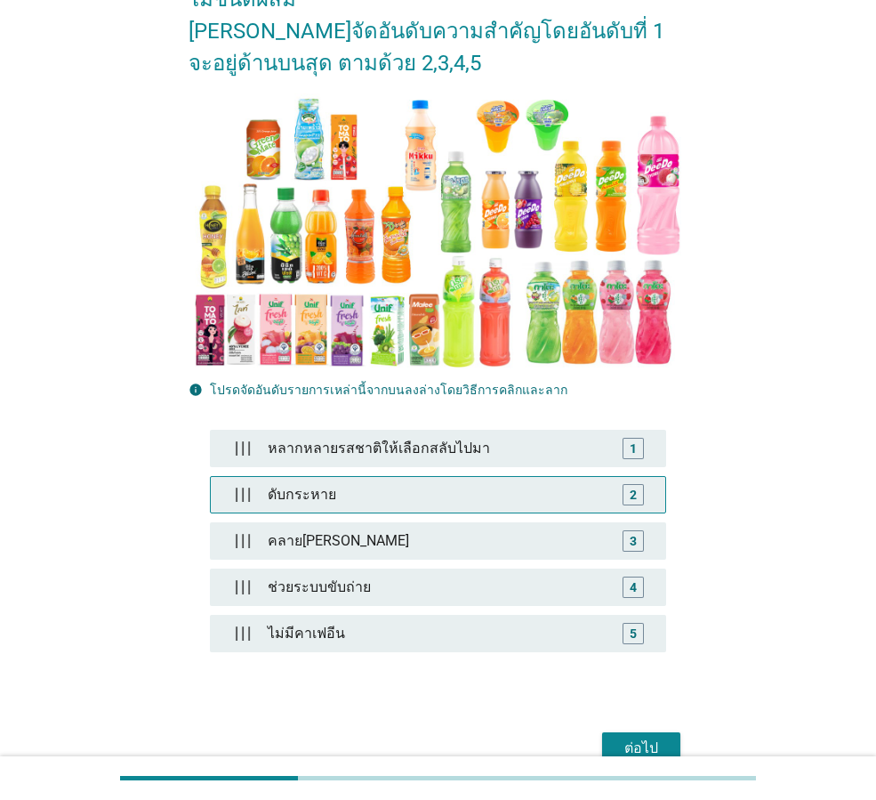
click at [435, 477] on div "ดับกระหาย" at bounding box center [438, 495] width 355 height 36
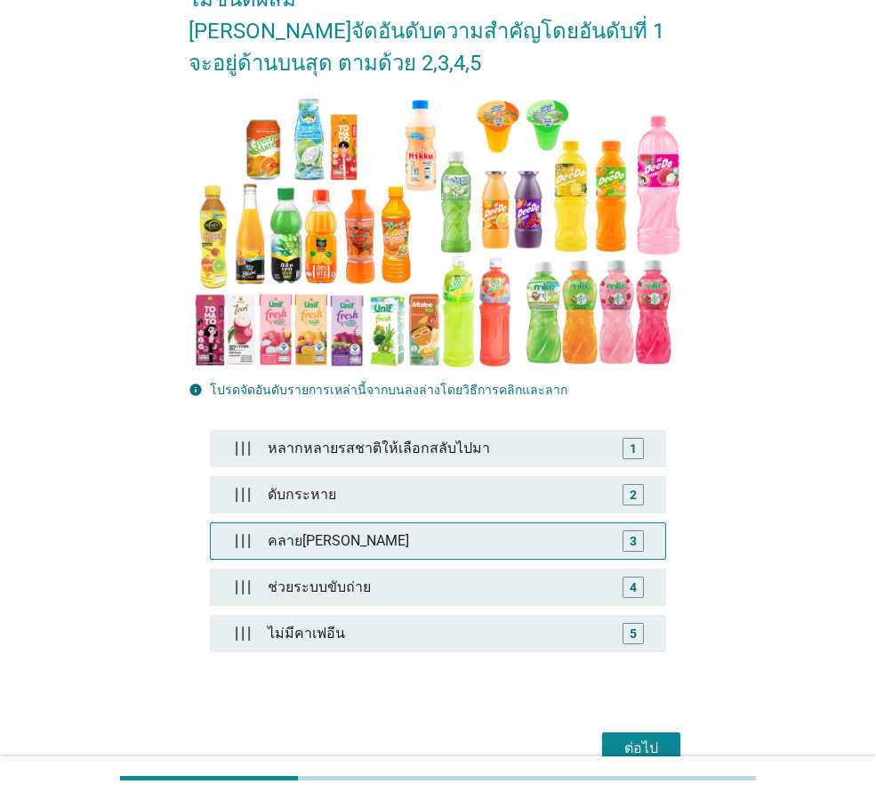
click at [396, 523] on div "คลาย[PERSON_NAME]" at bounding box center [438, 541] width 355 height 36
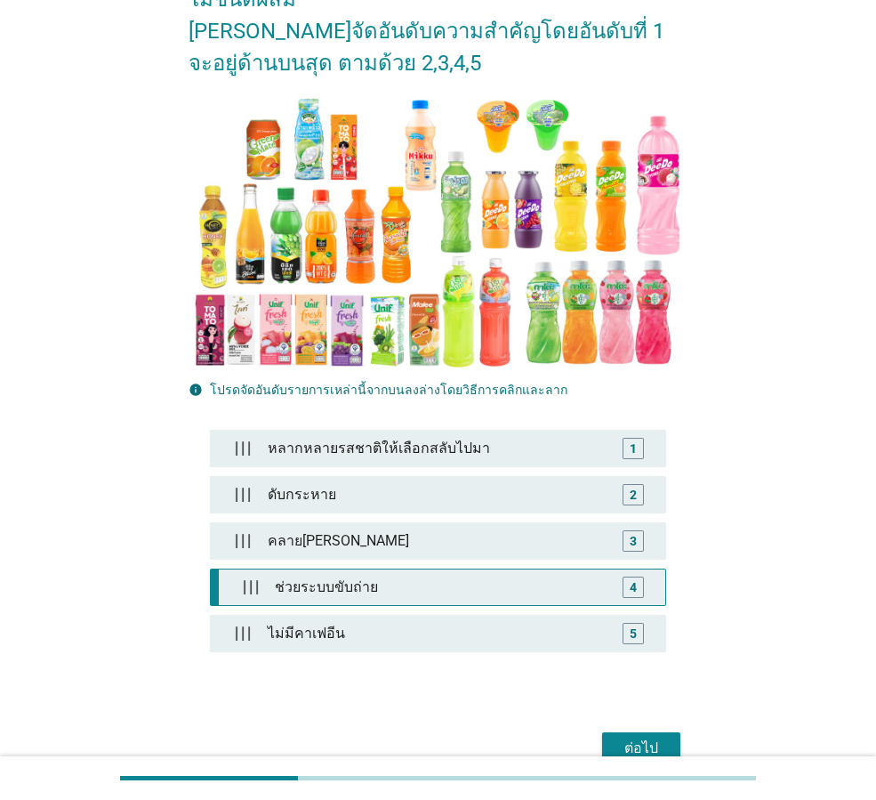
click at [413, 569] on div "ช่วยระบบขับถ่าย" at bounding box center [442, 587] width 348 height 36
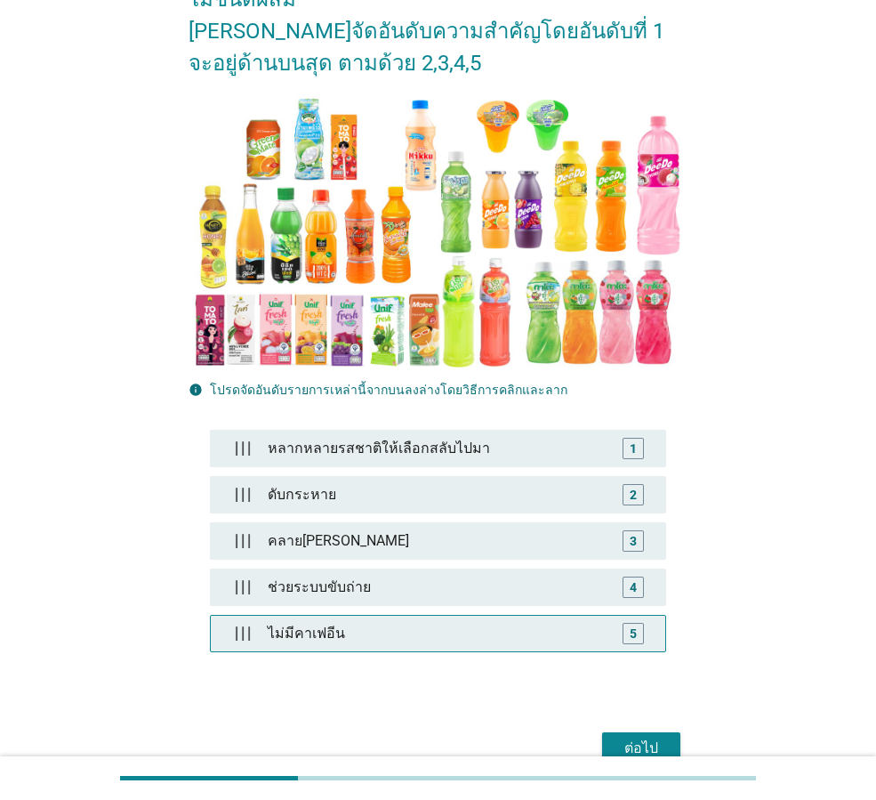
click at [418, 616] on div "ไม่มีคาเฟอีน" at bounding box center [438, 634] width 355 height 36
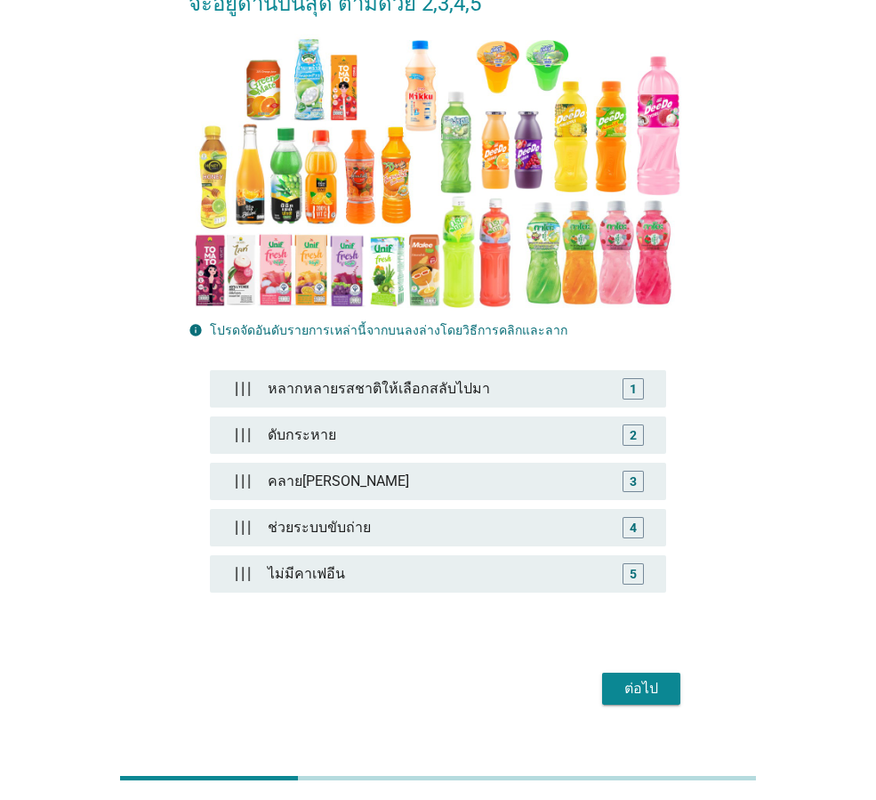
drag, startPoint x: 630, startPoint y: 657, endPoint x: 744, endPoint y: 657, distance: 113.9
click at [633, 678] on div "ต่อไป" at bounding box center [641, 688] width 50 height 21
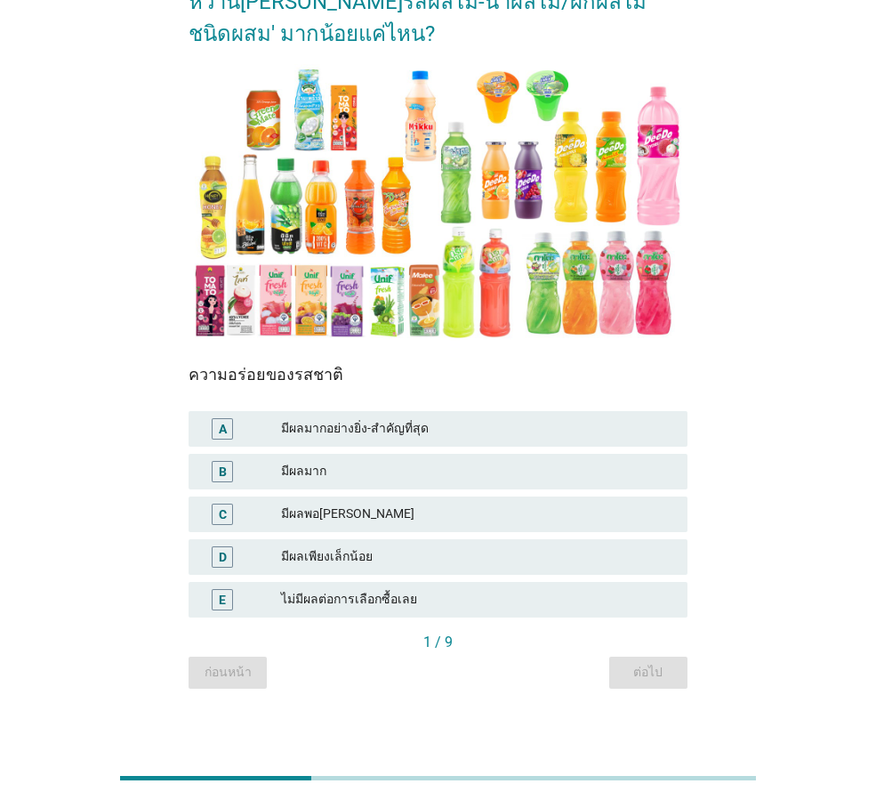
scroll to position [154, 0]
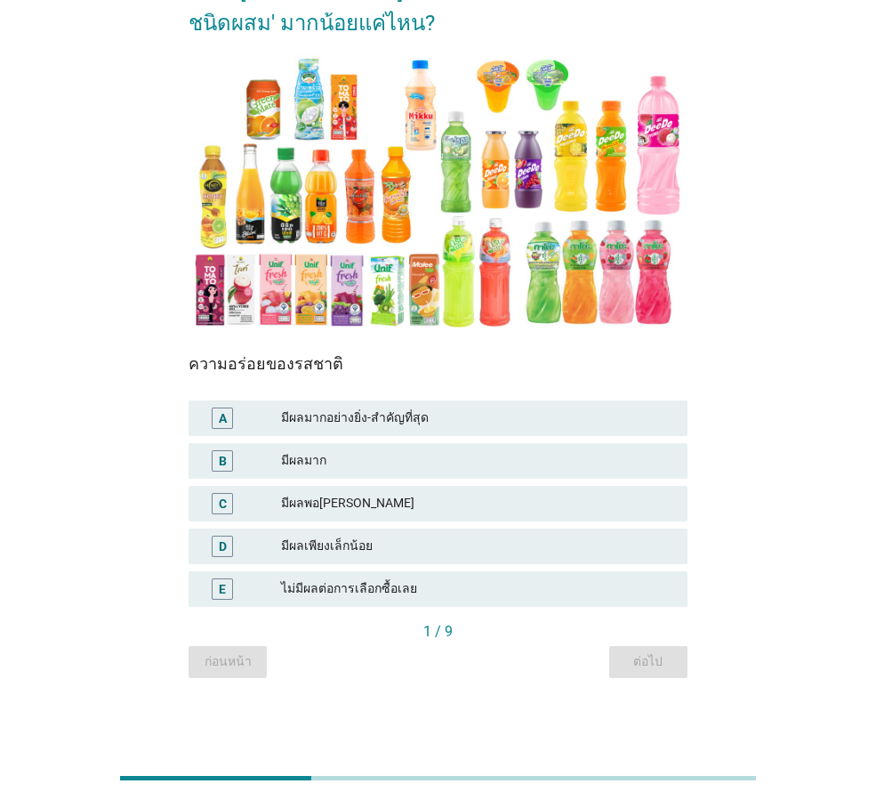
click at [359, 411] on div "มีผลมากอย่างยิ่ง-สำคัญที่สุด" at bounding box center [477, 417] width 392 height 21
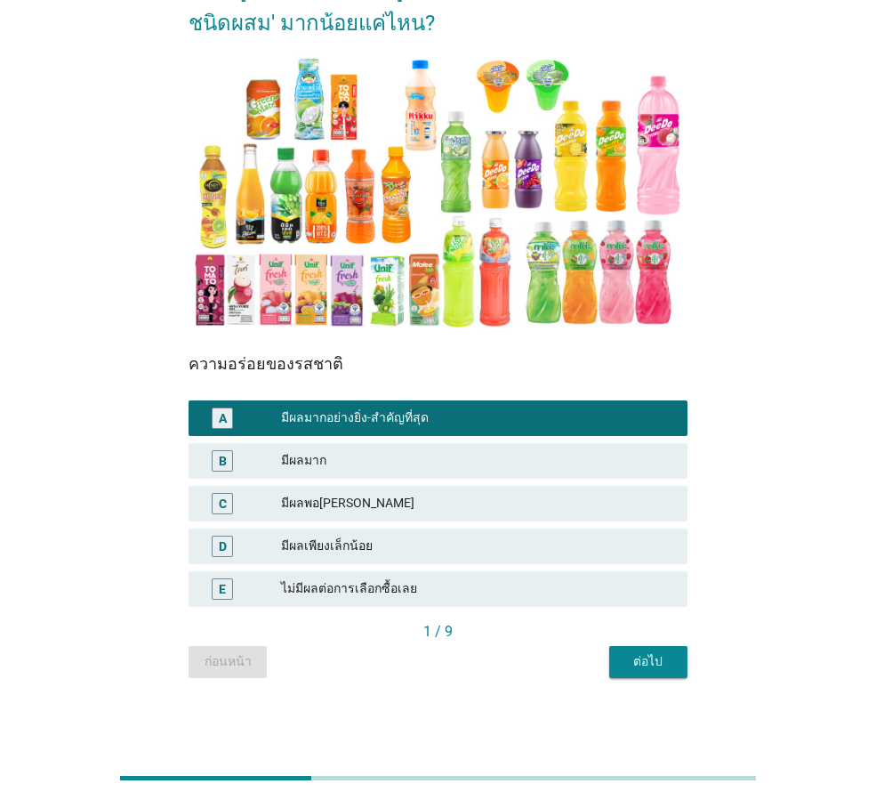
drag, startPoint x: 650, startPoint y: 665, endPoint x: 666, endPoint y: 667, distance: 16.1
click at [650, 665] on div "ต่อไป" at bounding box center [649, 661] width 50 height 19
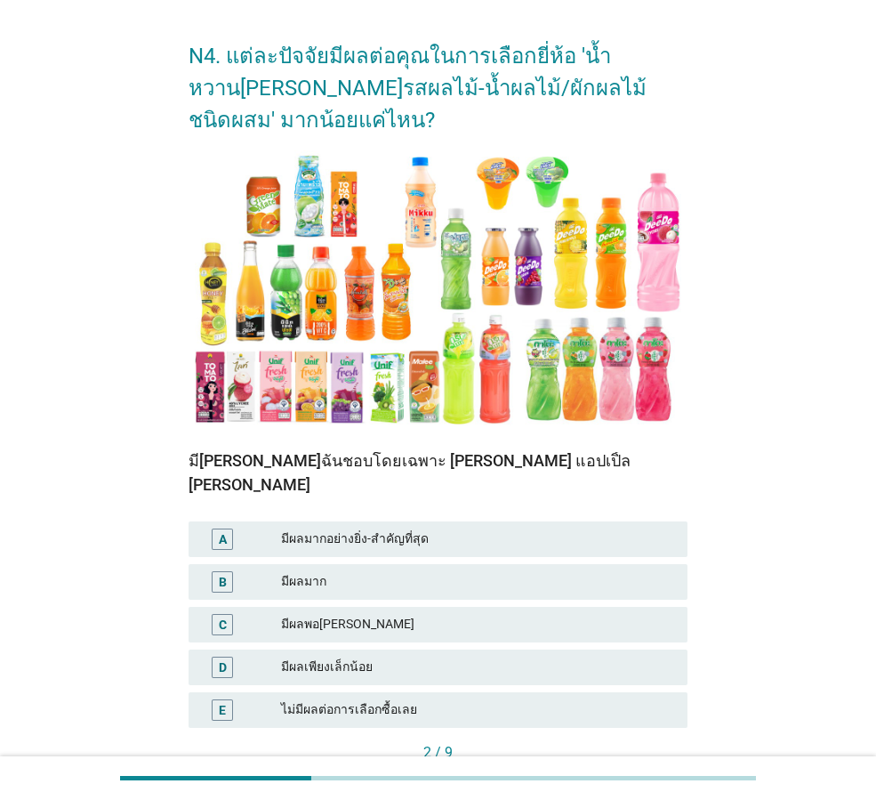
scroll to position [89, 0]
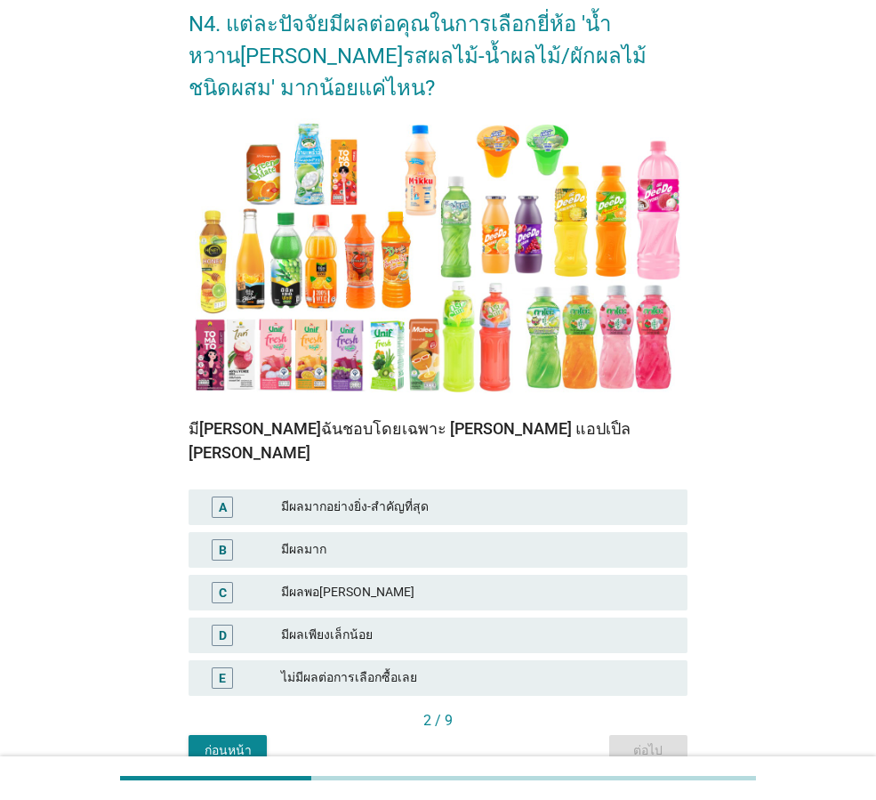
click at [404, 496] on div "มีผลมากอย่างยิ่ง-สำคัญที่สุด" at bounding box center [477, 506] width 392 height 21
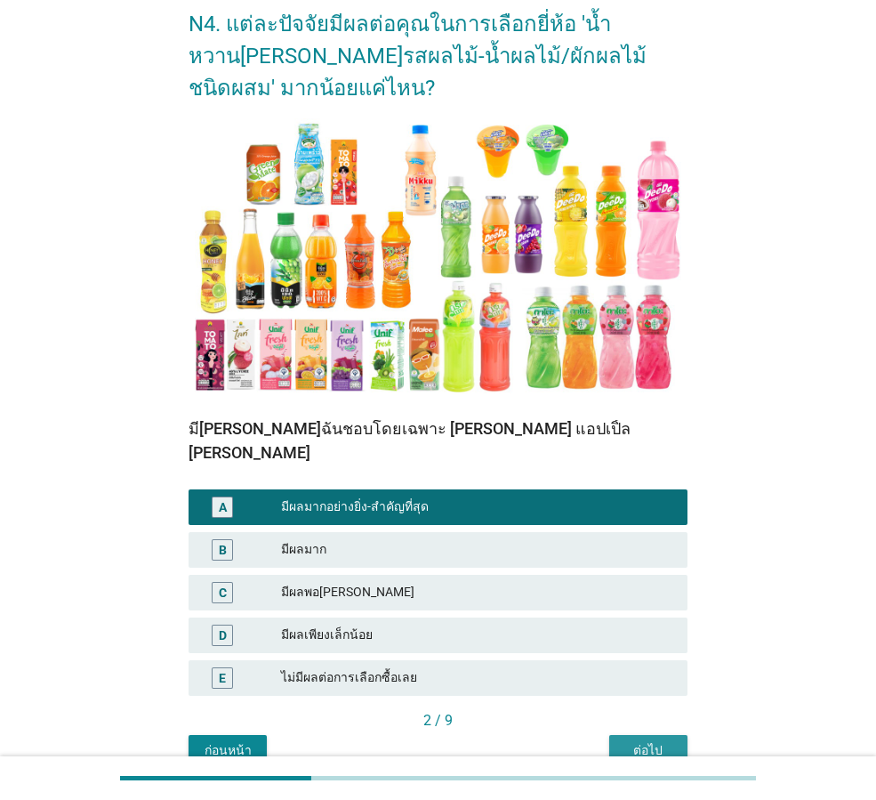
drag, startPoint x: 669, startPoint y: 725, endPoint x: 690, endPoint y: 711, distance: 25.7
click at [672, 741] on div "ต่อไป" at bounding box center [649, 750] width 50 height 19
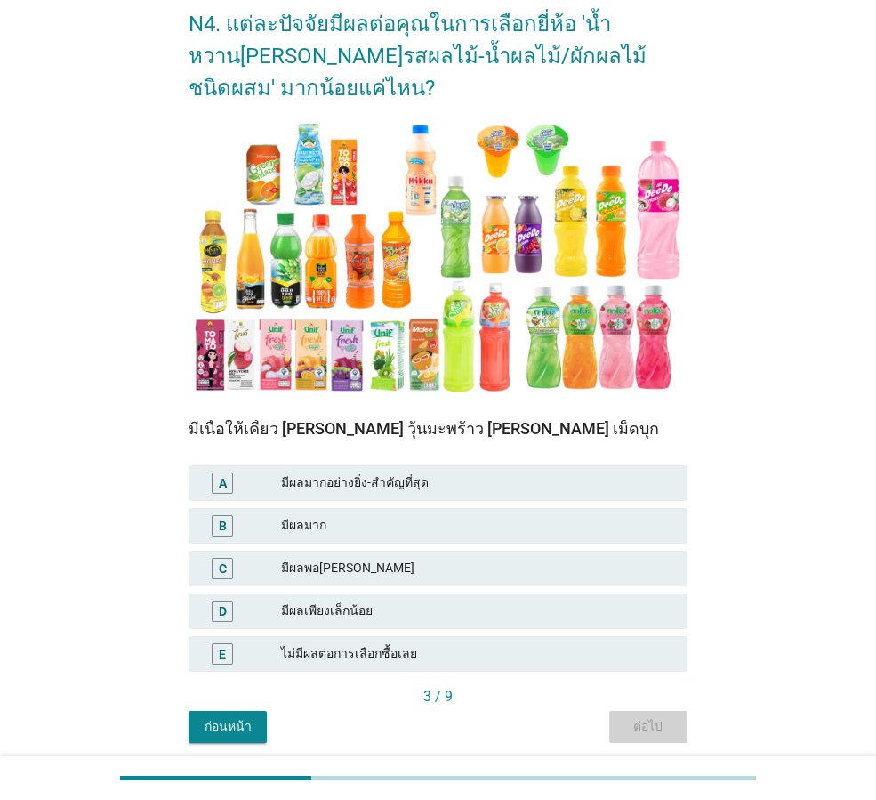
scroll to position [0, 0]
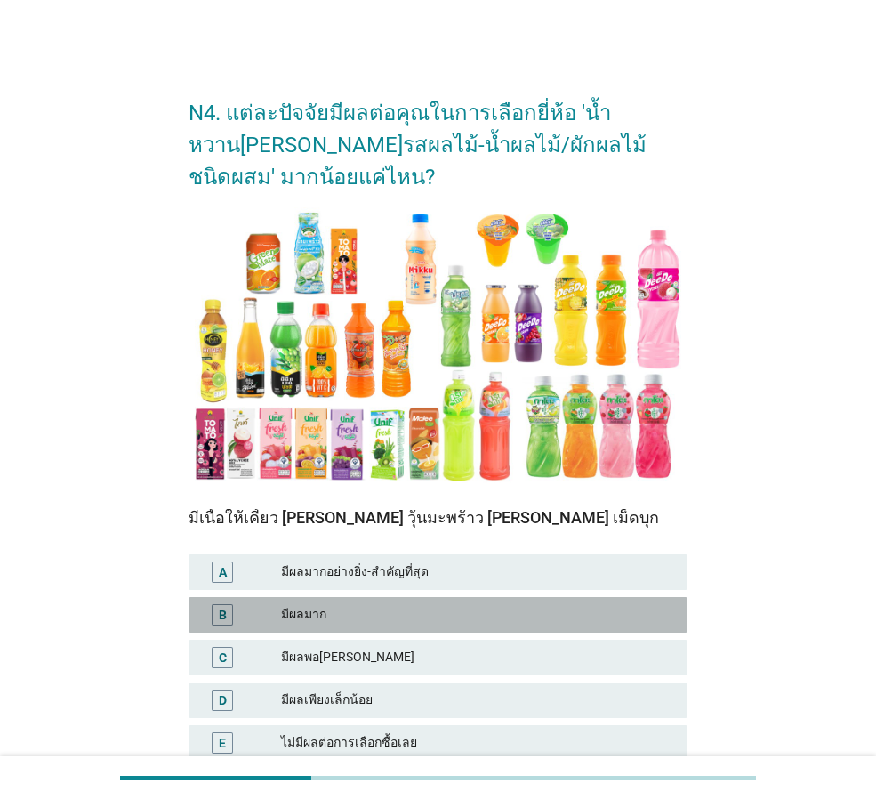
click at [407, 614] on div "มีผลมาก" at bounding box center [477, 614] width 392 height 21
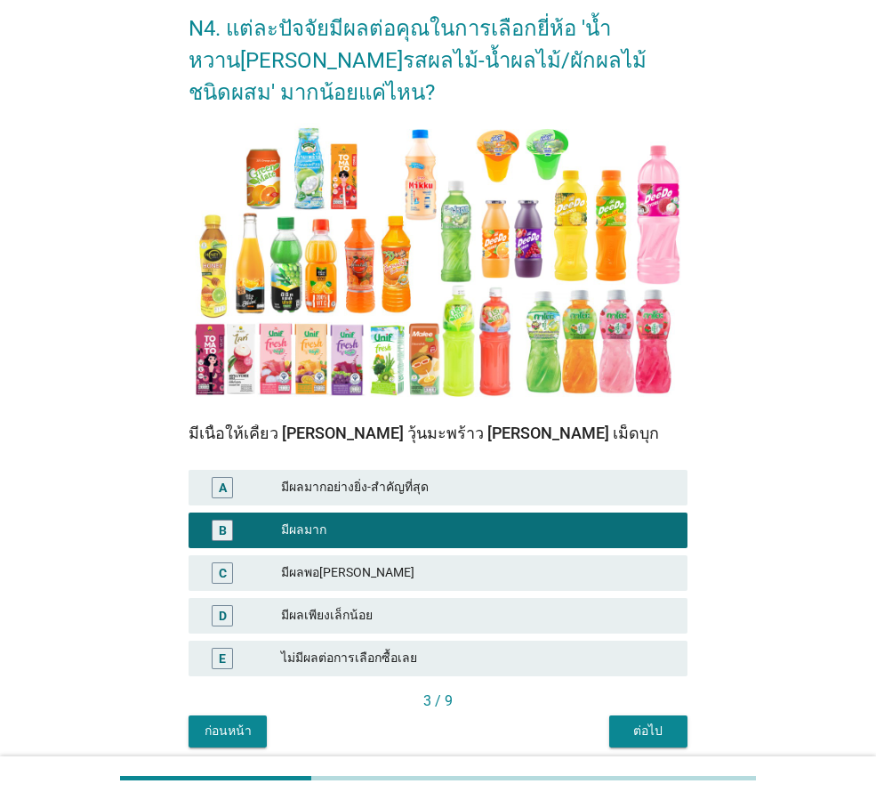
scroll to position [154, 0]
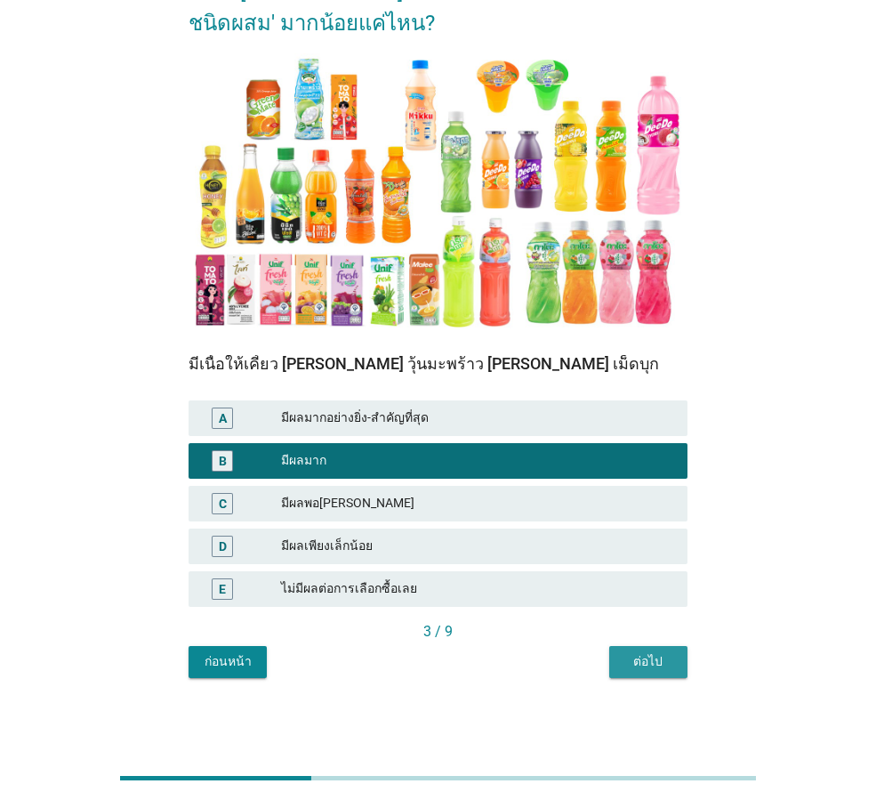
click at [645, 665] on div "ต่อไป" at bounding box center [649, 661] width 50 height 19
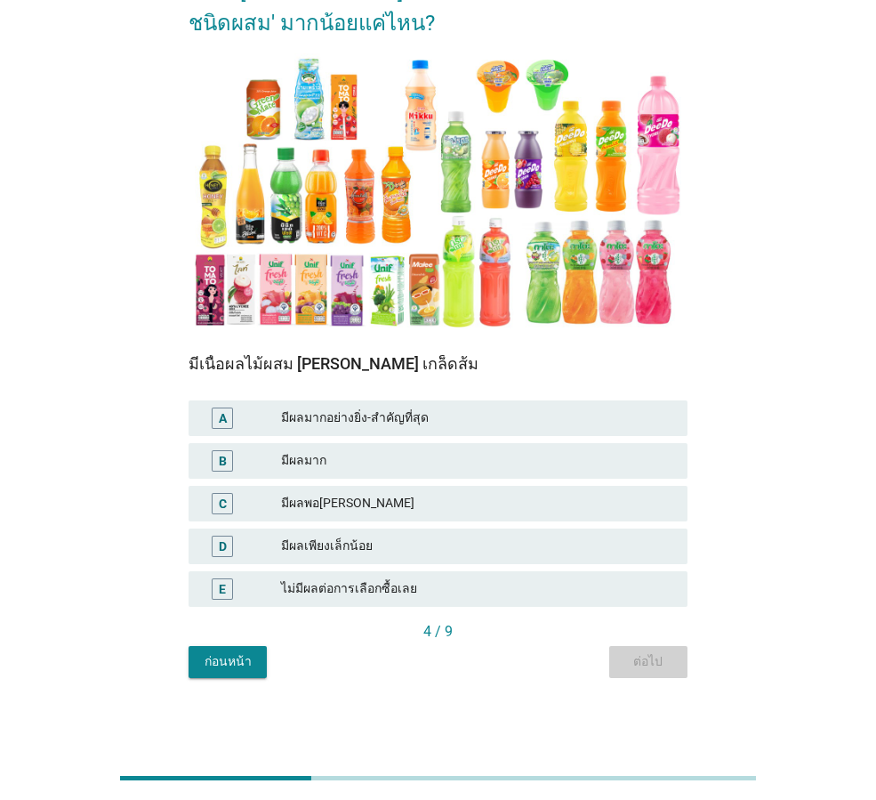
scroll to position [0, 0]
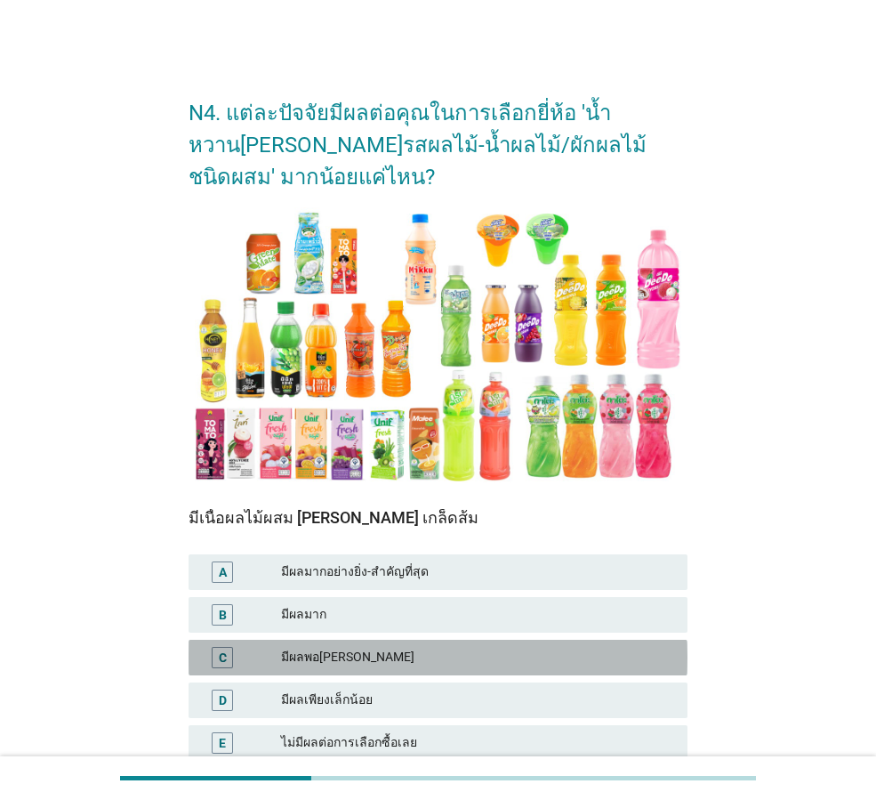
drag, startPoint x: 355, startPoint y: 654, endPoint x: 685, endPoint y: 666, distance: 330.3
click at [362, 653] on div "มีผลพอ[PERSON_NAME]" at bounding box center [477, 657] width 392 height 21
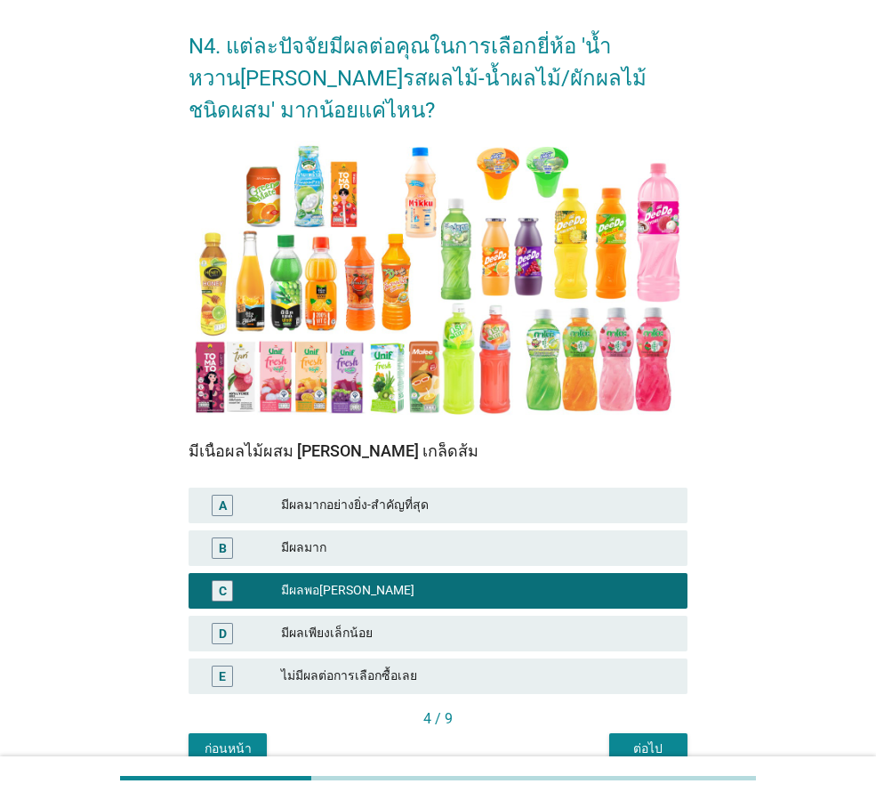
scroll to position [154, 0]
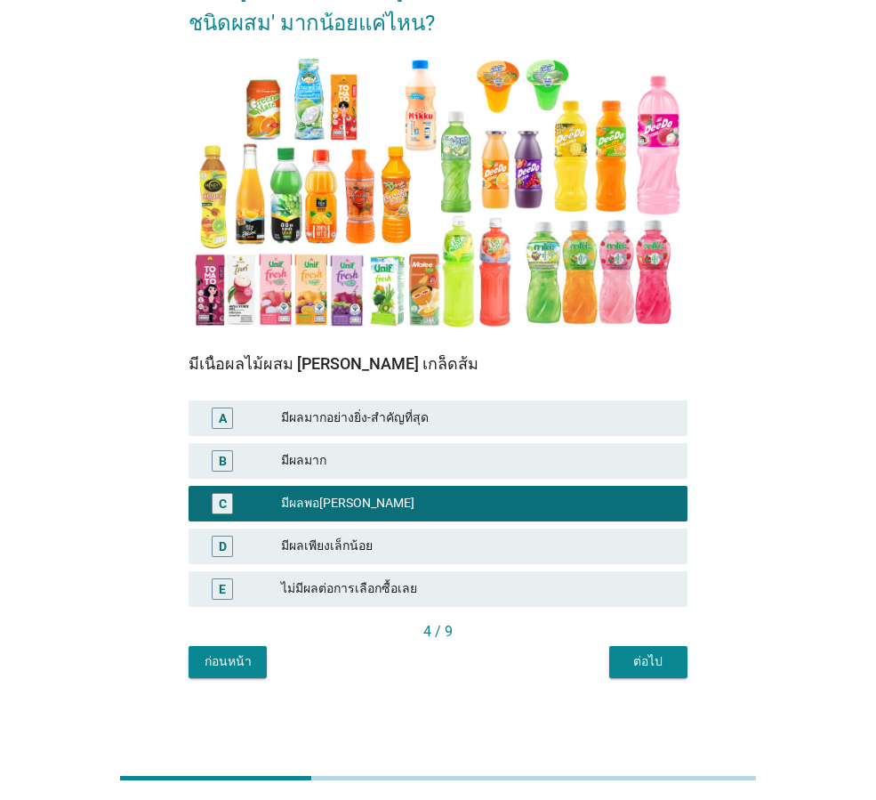
click at [659, 655] on div "ต่อไป" at bounding box center [649, 661] width 50 height 19
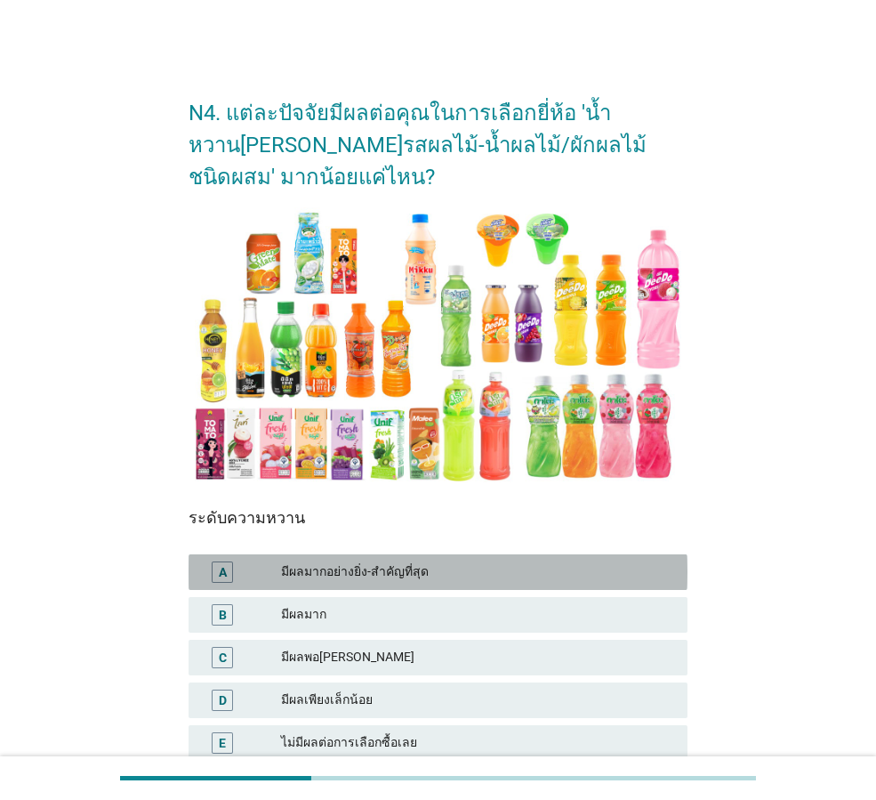
drag, startPoint x: 372, startPoint y: 566, endPoint x: 763, endPoint y: 643, distance: 399.0
click at [373, 566] on div "มีผลมากอย่างยิ่ง-สำคัญที่สุด" at bounding box center [477, 571] width 392 height 21
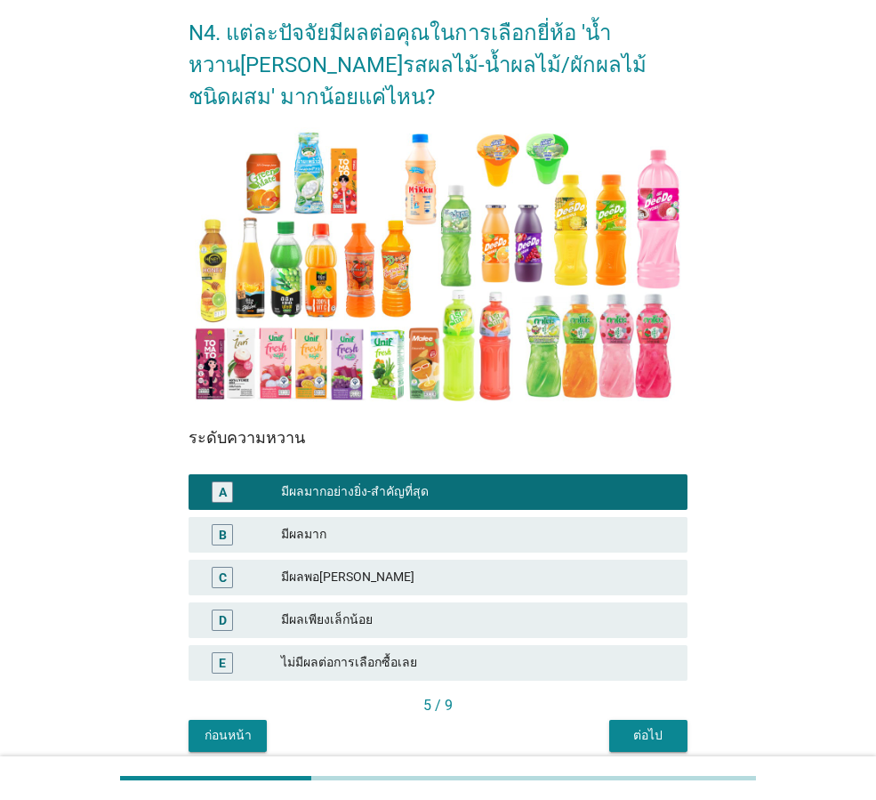
scroll to position [154, 0]
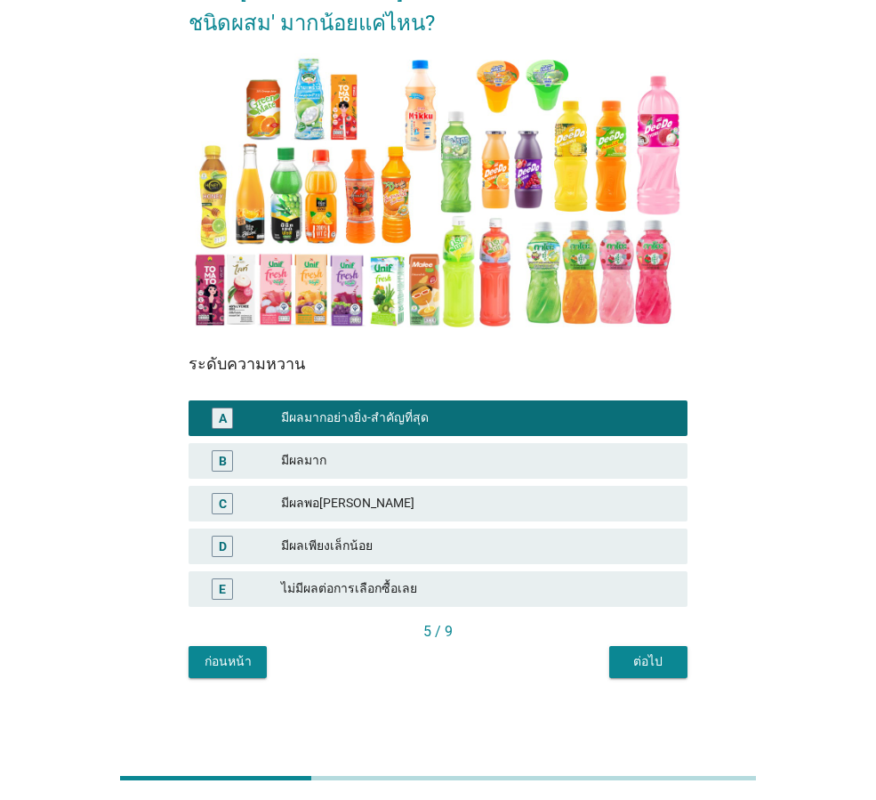
click at [668, 657] on div "ต่อไป" at bounding box center [649, 661] width 50 height 19
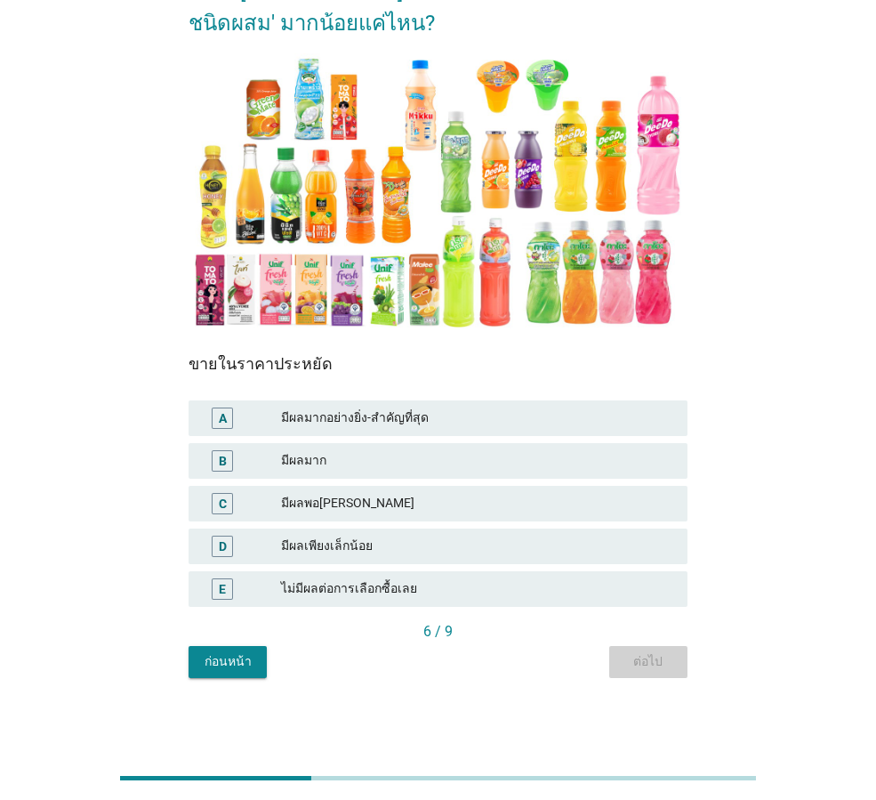
scroll to position [0, 0]
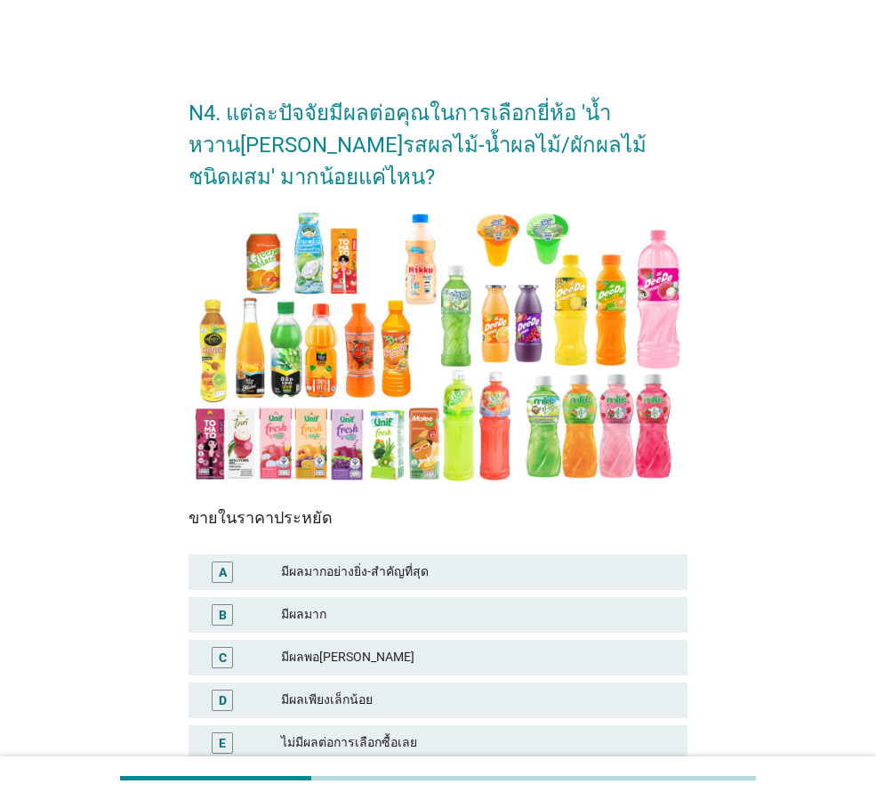
click at [326, 656] on div "มีผลพอ[PERSON_NAME]" at bounding box center [477, 657] width 392 height 21
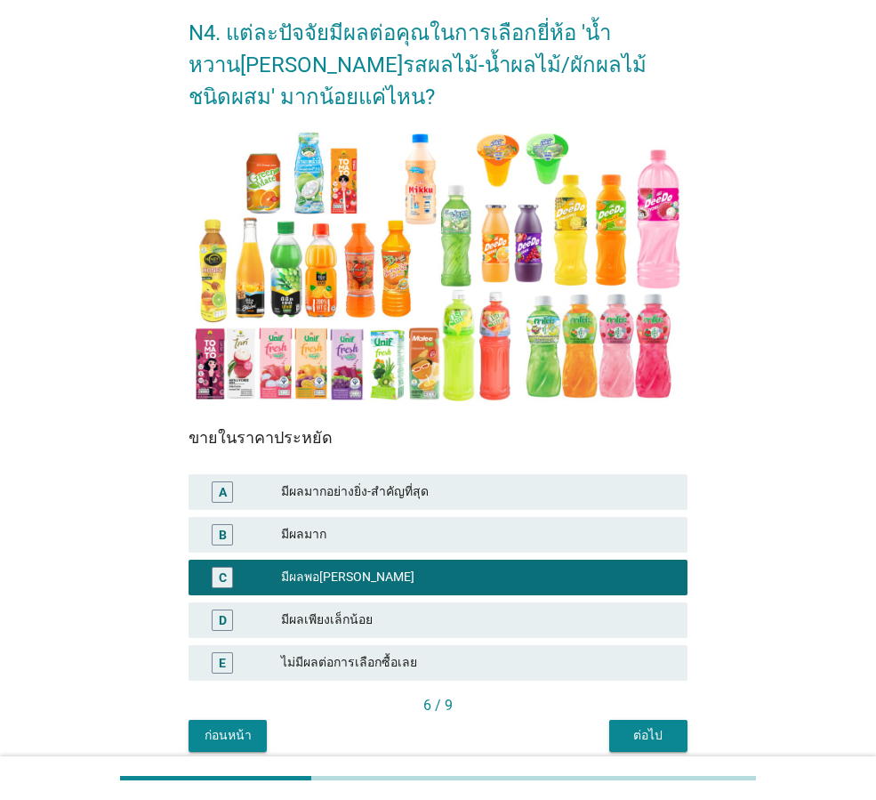
scroll to position [154, 0]
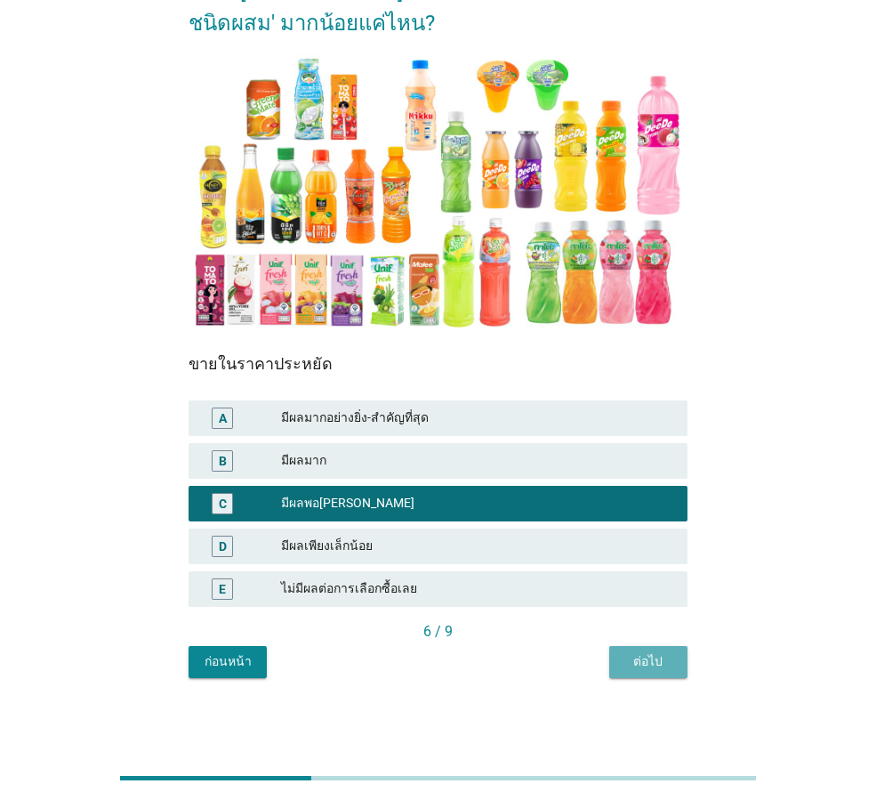
drag, startPoint x: 653, startPoint y: 664, endPoint x: 689, endPoint y: 697, distance: 49.1
click at [653, 665] on div "ต่อไป" at bounding box center [649, 661] width 50 height 19
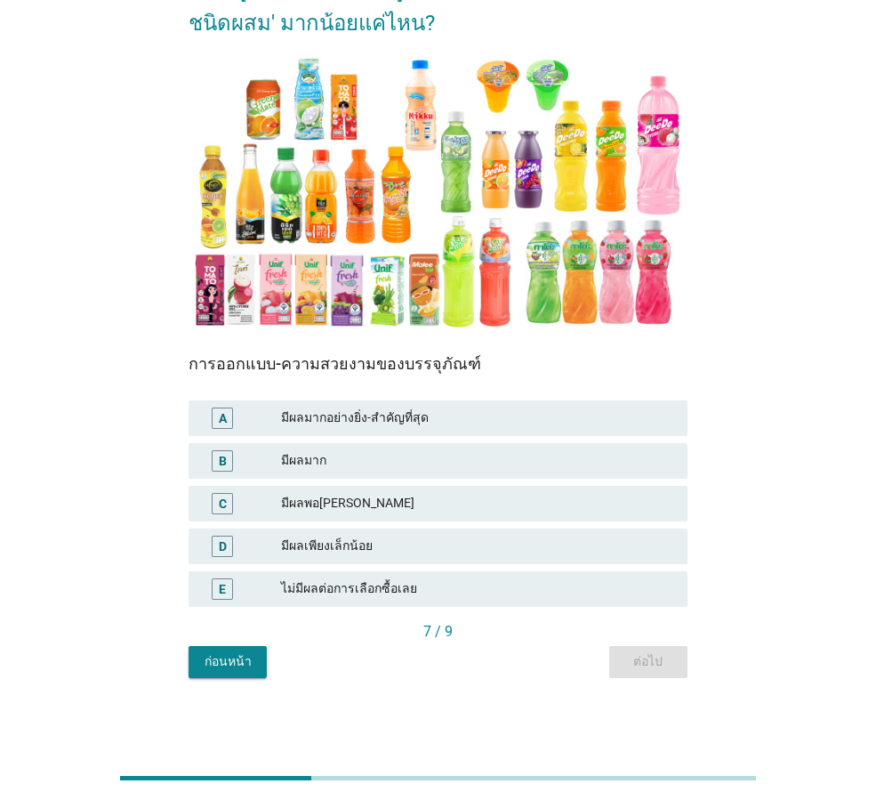
click at [397, 600] on div "E ไม่มีผลต่อการเลือกซื้อเลย" at bounding box center [438, 589] width 499 height 36
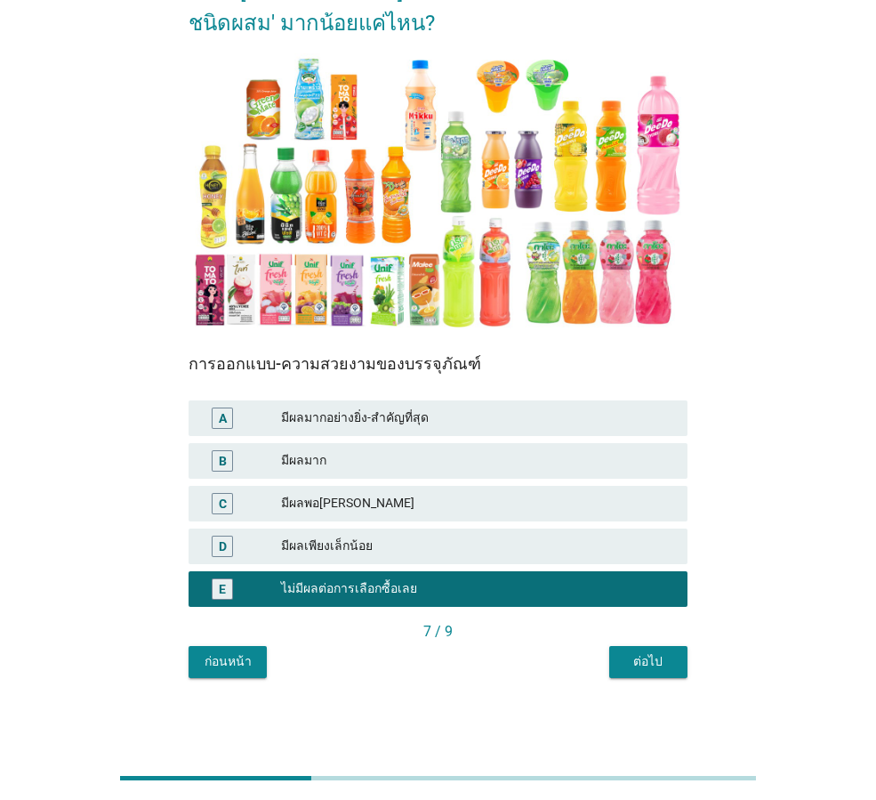
click at [647, 670] on div "ต่อไป" at bounding box center [649, 661] width 50 height 19
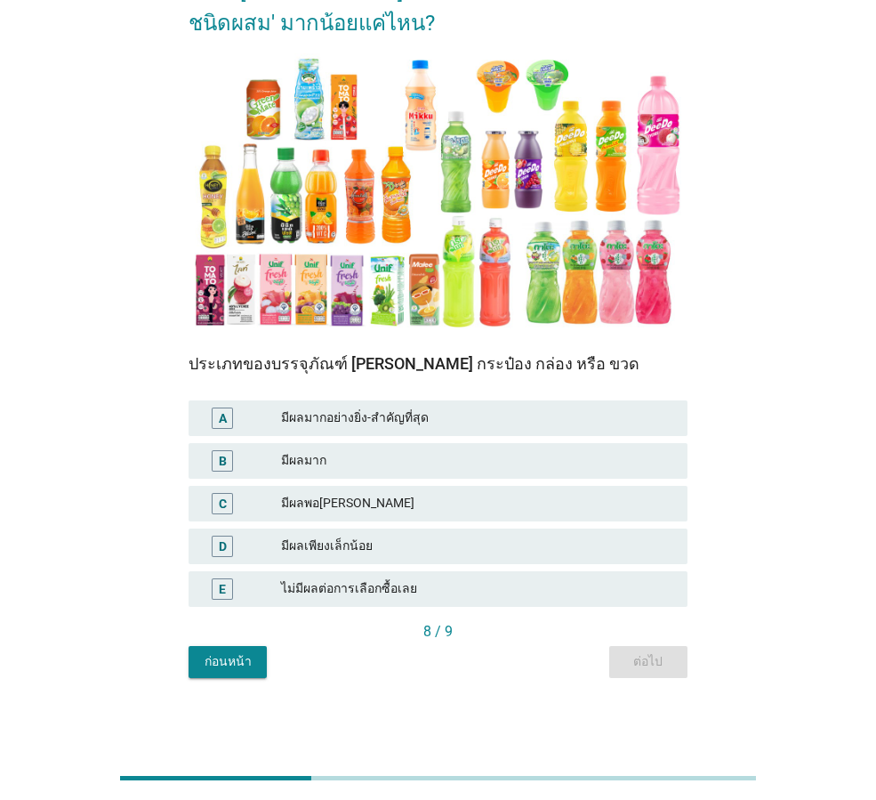
click at [493, 584] on div "ไม่มีผลต่อการเลือกซื้อเลย" at bounding box center [477, 588] width 392 height 21
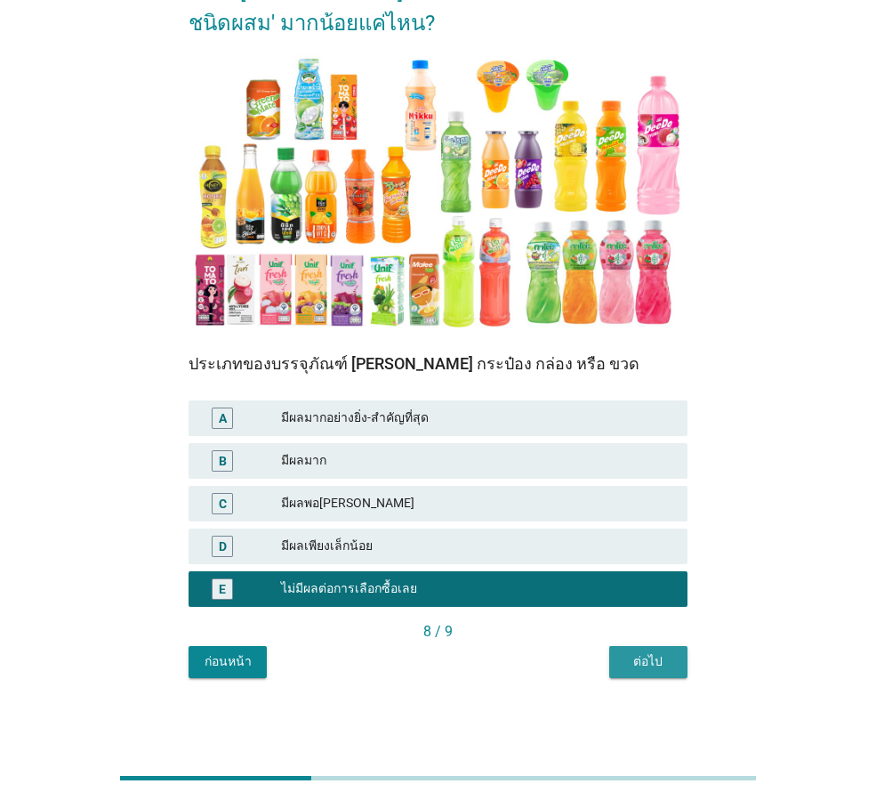
click at [640, 658] on div "ต่อไป" at bounding box center [649, 661] width 50 height 19
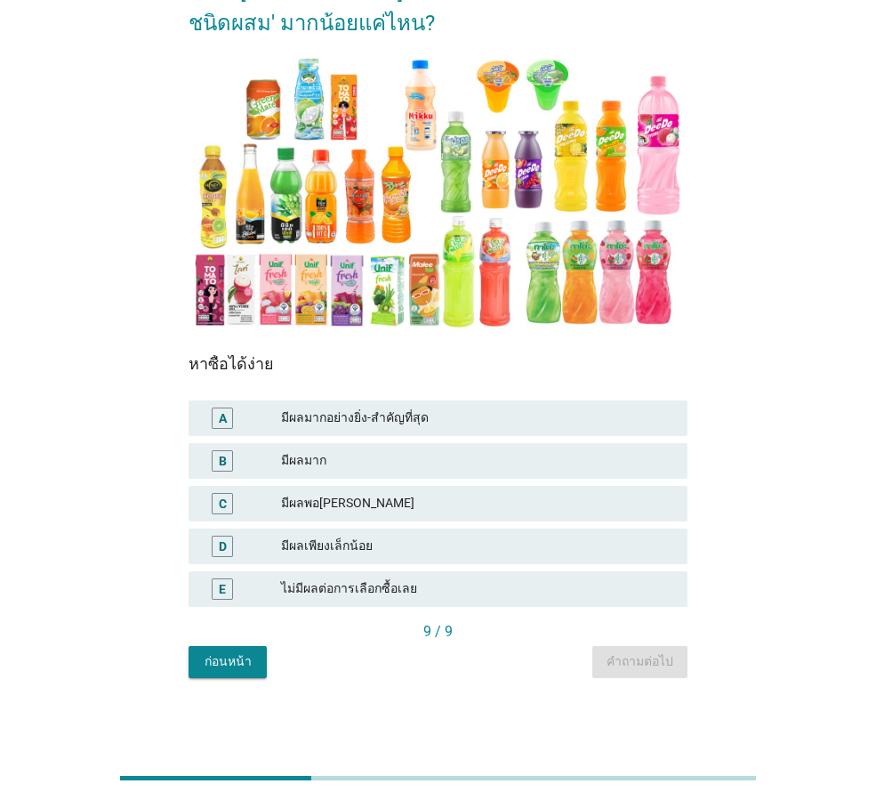
click at [399, 496] on div "มีผลพอ[PERSON_NAME]" at bounding box center [477, 503] width 392 height 21
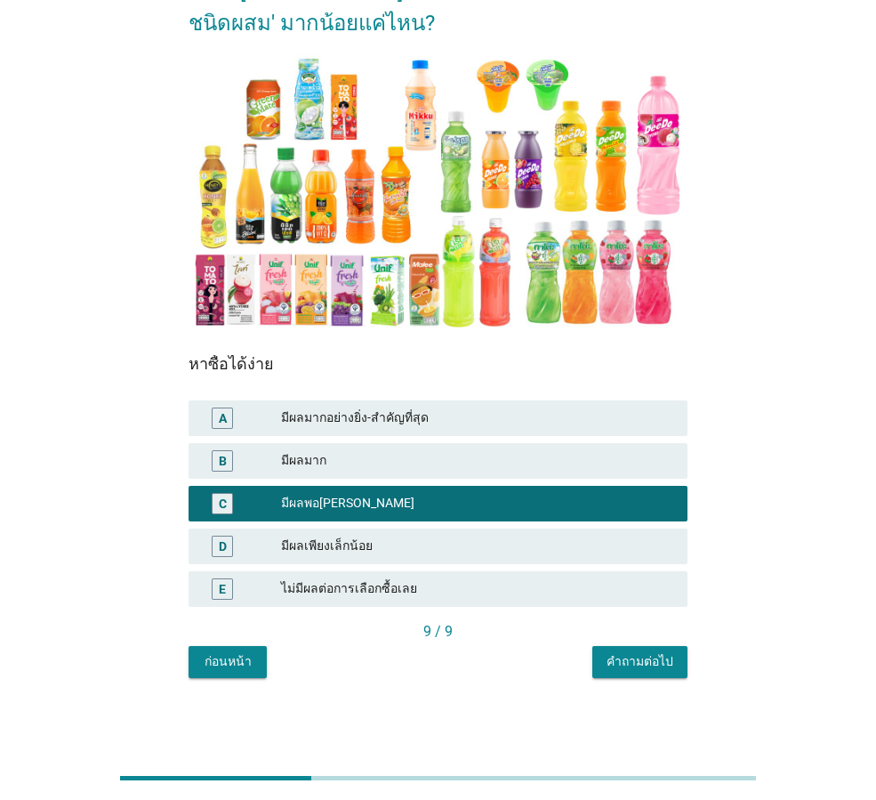
click at [655, 663] on div "คำถามต่อไป" at bounding box center [640, 661] width 67 height 19
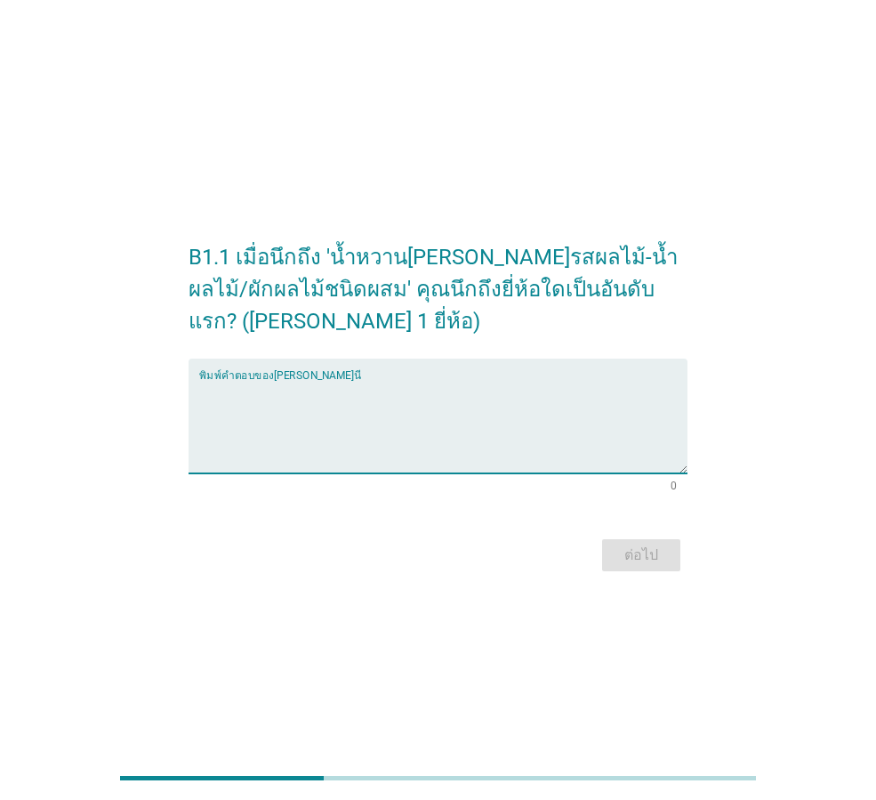
click at [308, 391] on textarea "พิมพ์คำตอบของคุณ ที่นี่" at bounding box center [443, 426] width 488 height 93
type textarea "[PERSON_NAME]ฟ"
drag, startPoint x: 658, startPoint y: 560, endPoint x: 663, endPoint y: 602, distance: 42.0
click at [658, 557] on div "ต่อไป" at bounding box center [641, 554] width 50 height 21
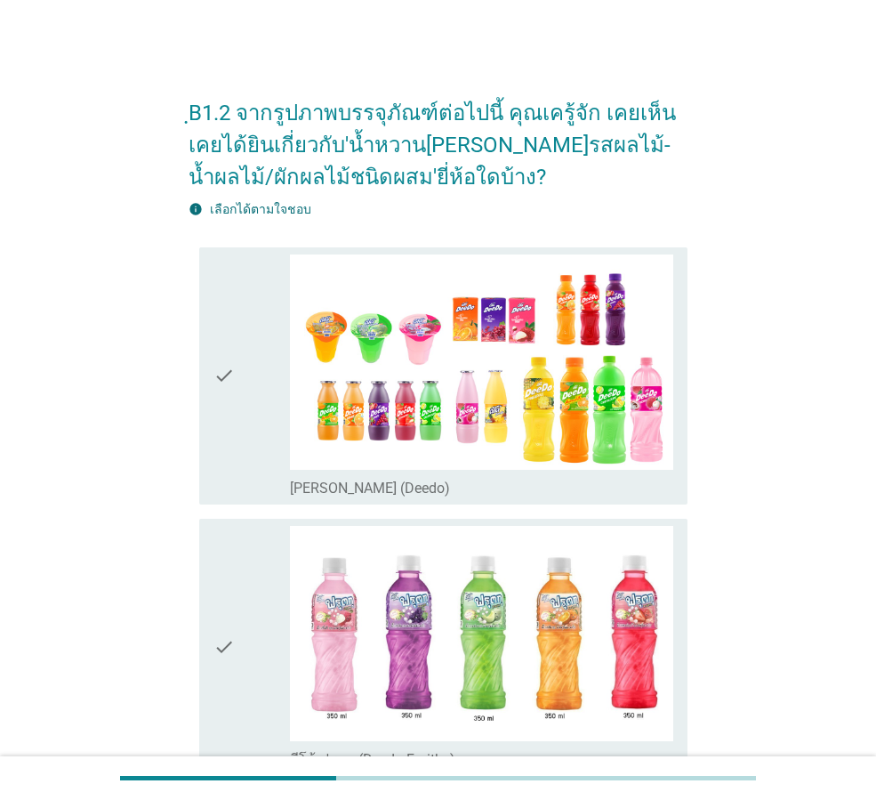
drag, startPoint x: 251, startPoint y: 420, endPoint x: 271, endPoint y: 444, distance: 31.6
click at [251, 419] on div "check" at bounding box center [252, 375] width 77 height 243
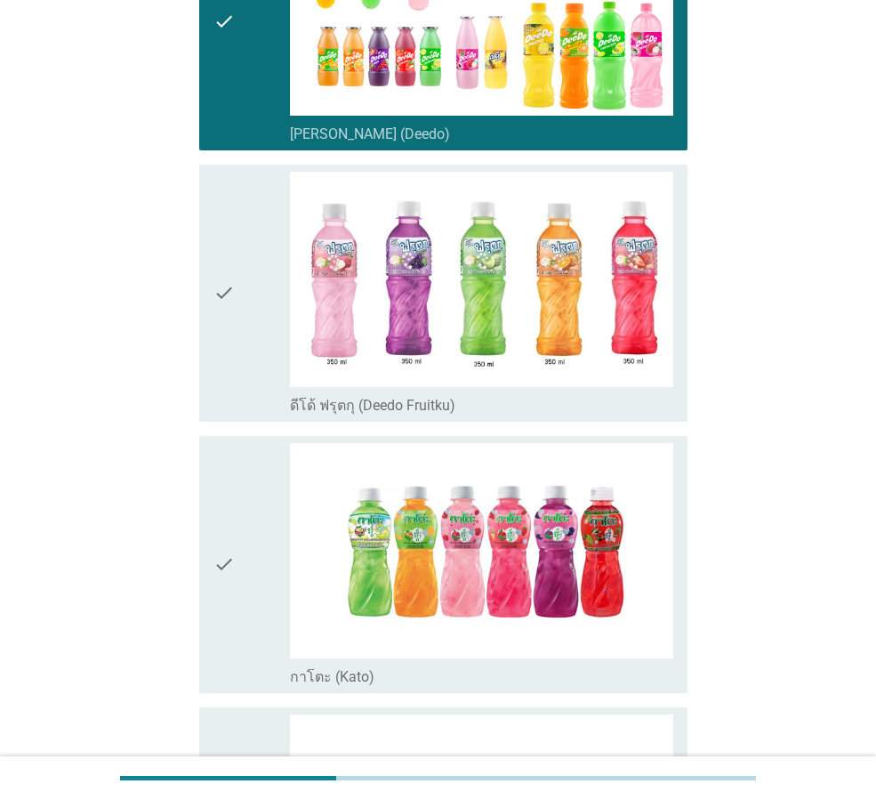
scroll to position [356, 0]
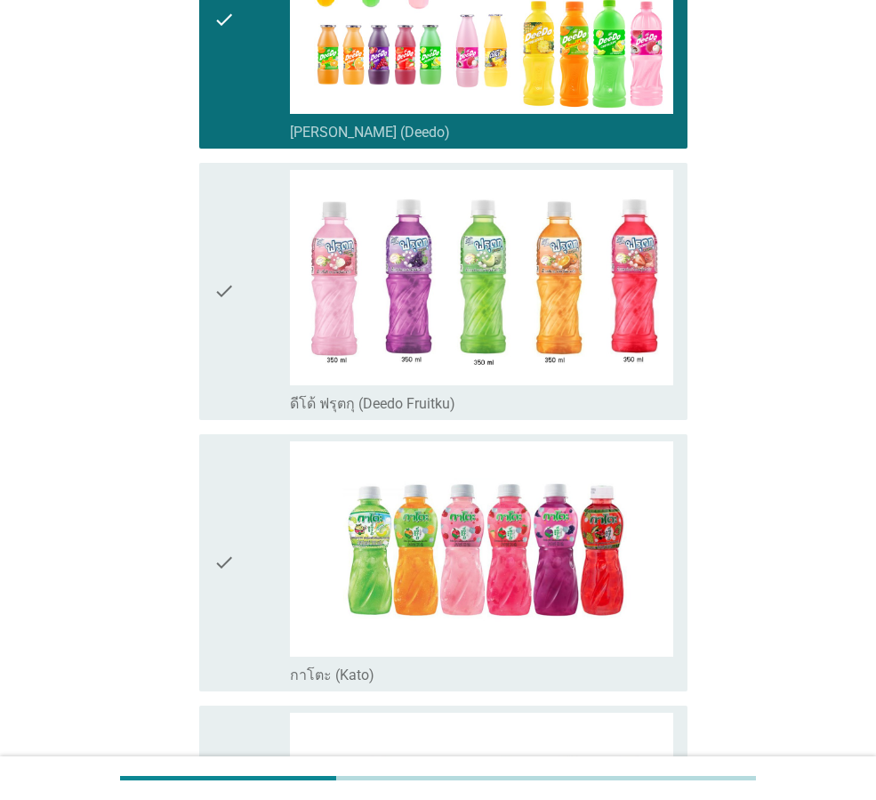
click at [220, 569] on icon "check" at bounding box center [224, 562] width 21 height 243
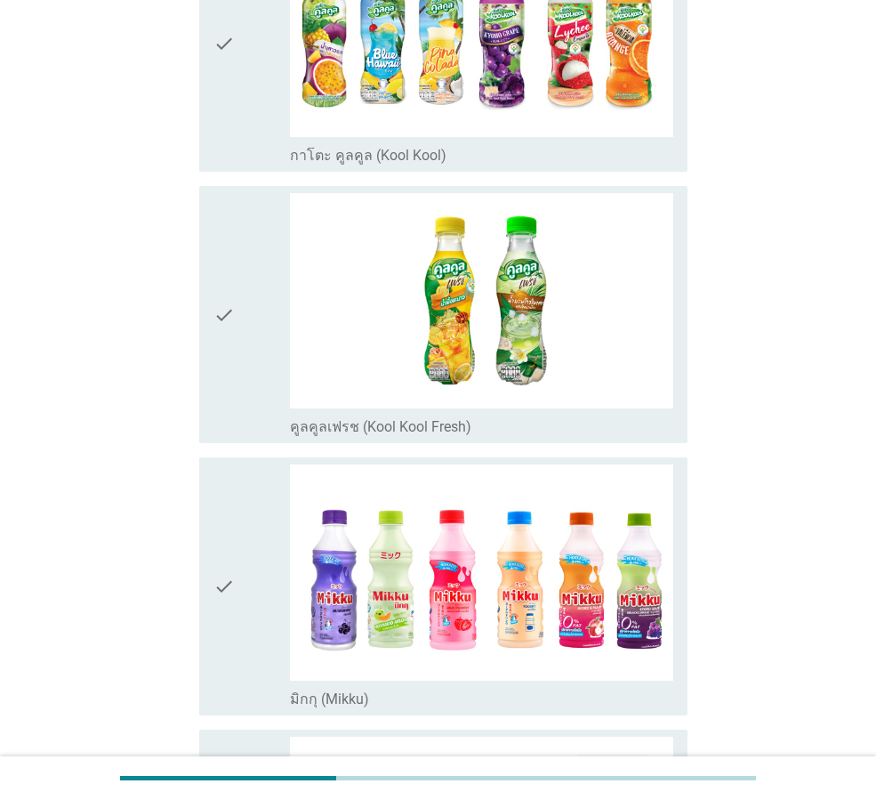
scroll to position [1156, 0]
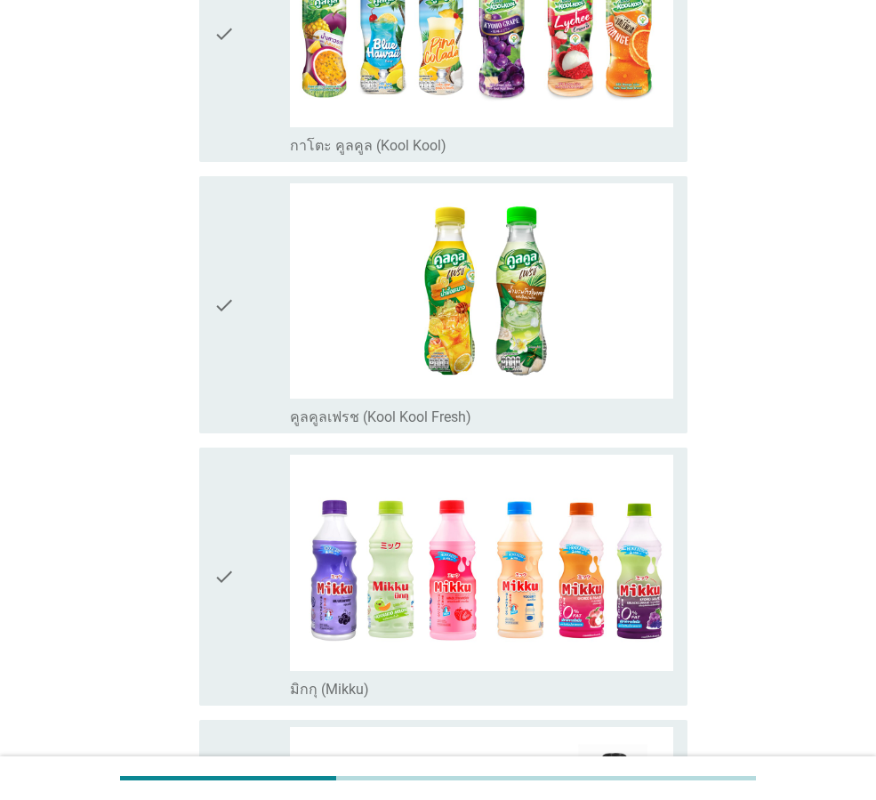
click at [254, 586] on div "check" at bounding box center [252, 576] width 77 height 243
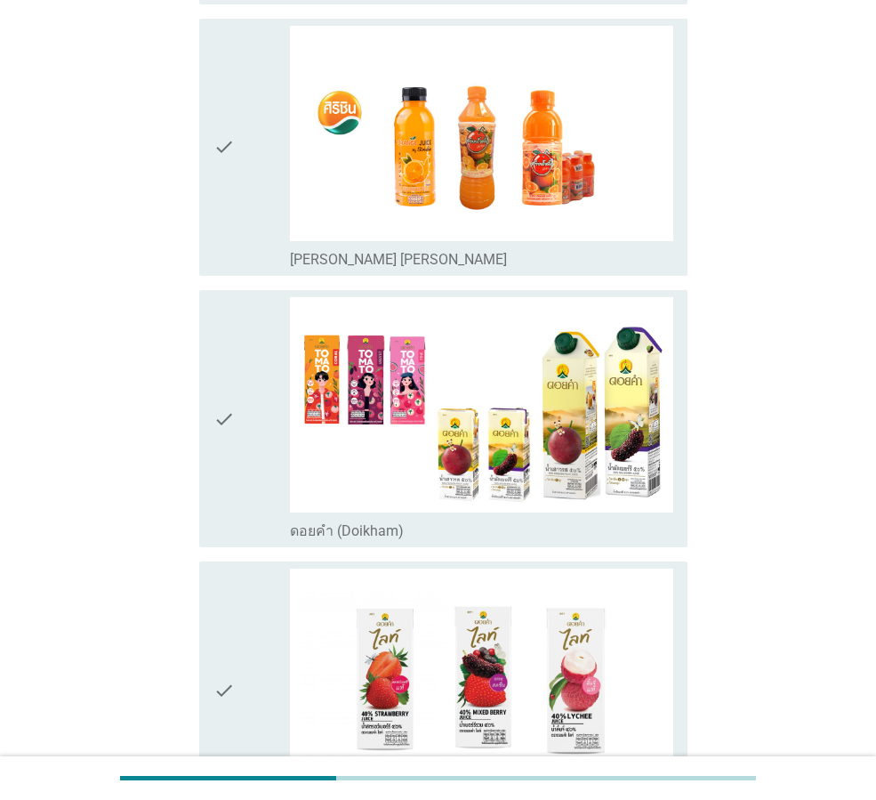
scroll to position [2402, 0]
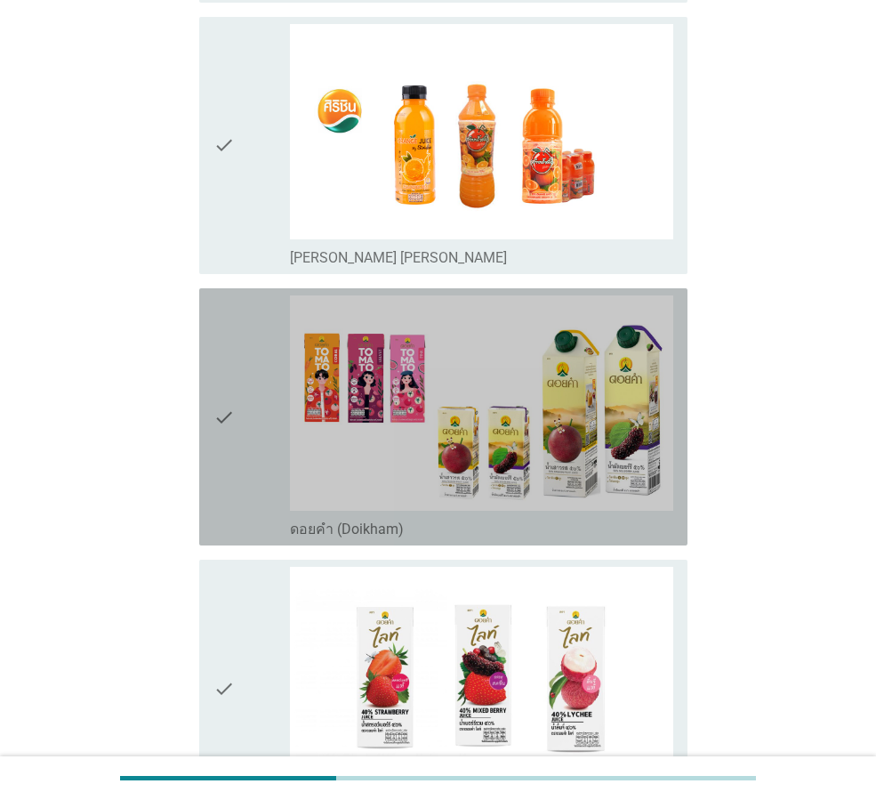
click at [232, 506] on icon "check" at bounding box center [224, 416] width 21 height 243
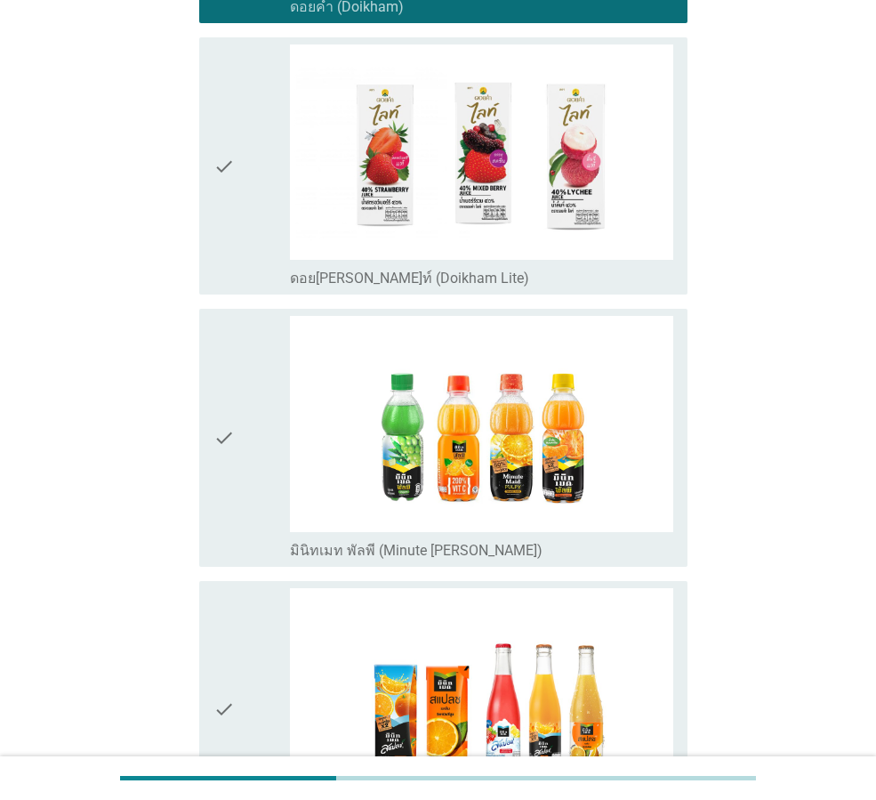
scroll to position [2936, 0]
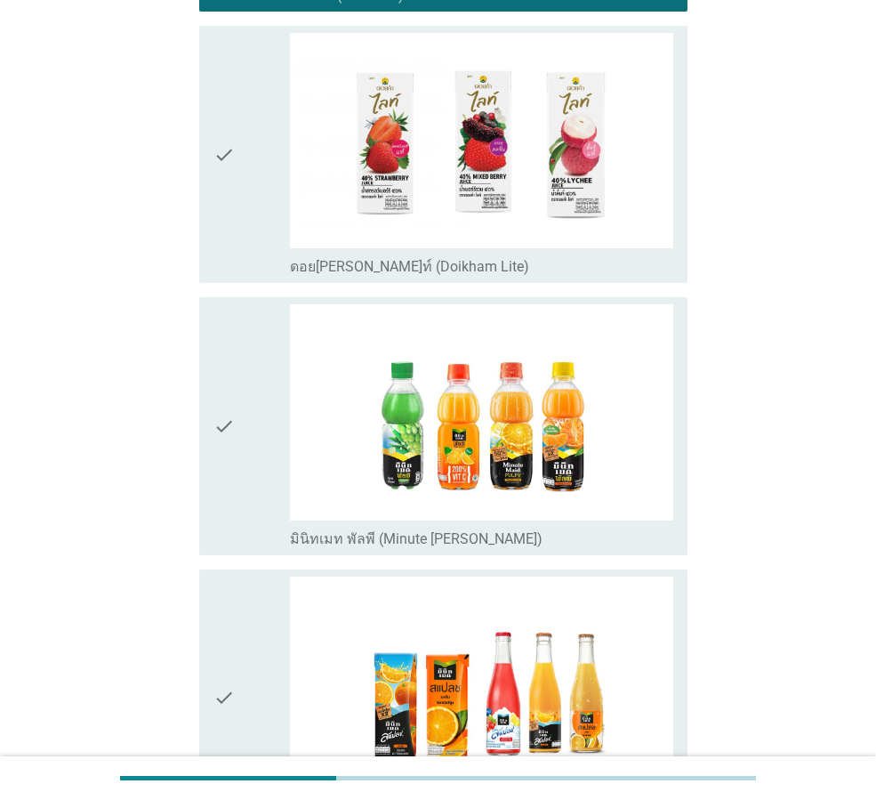
drag, startPoint x: 255, startPoint y: 504, endPoint x: 310, endPoint y: 568, distance: 83.9
click at [255, 503] on div "check" at bounding box center [252, 425] width 77 height 243
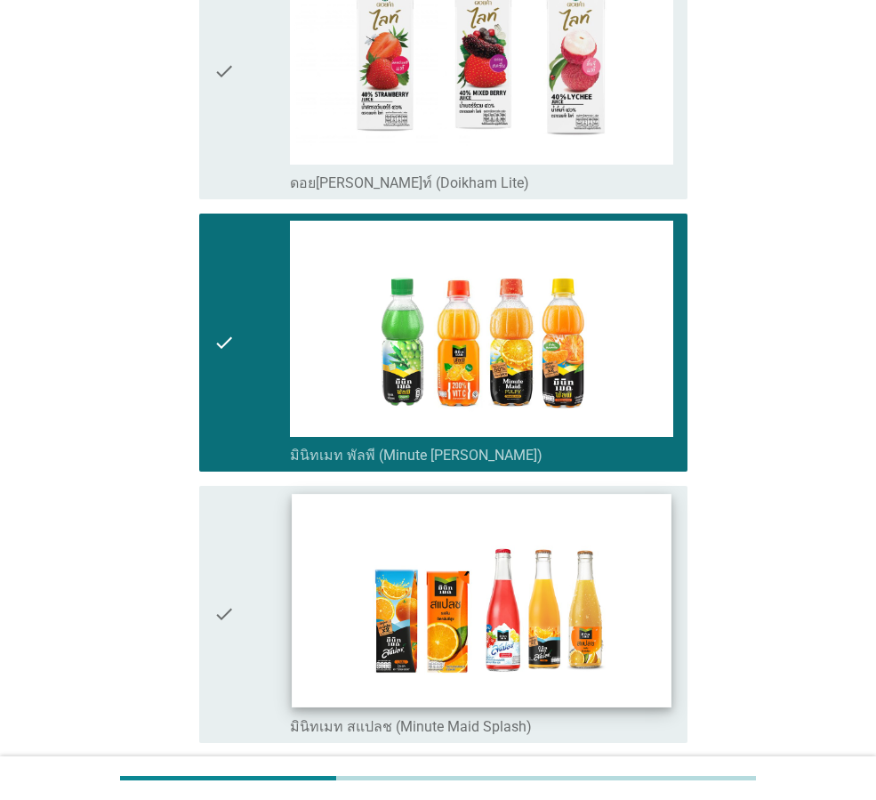
scroll to position [3203, 0]
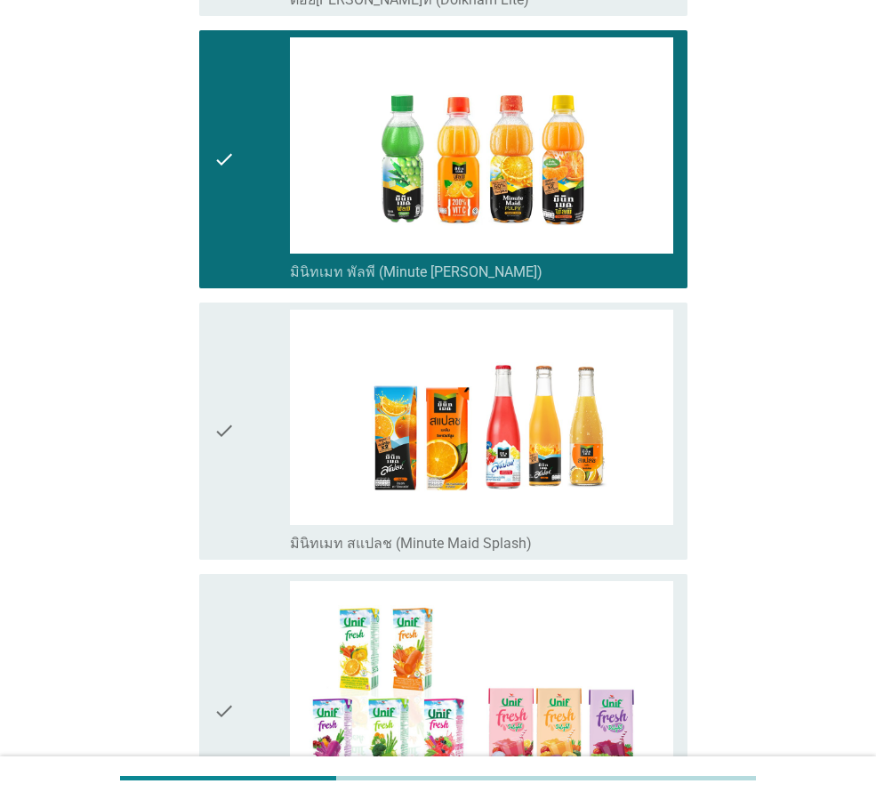
click at [247, 481] on div "check" at bounding box center [252, 431] width 77 height 243
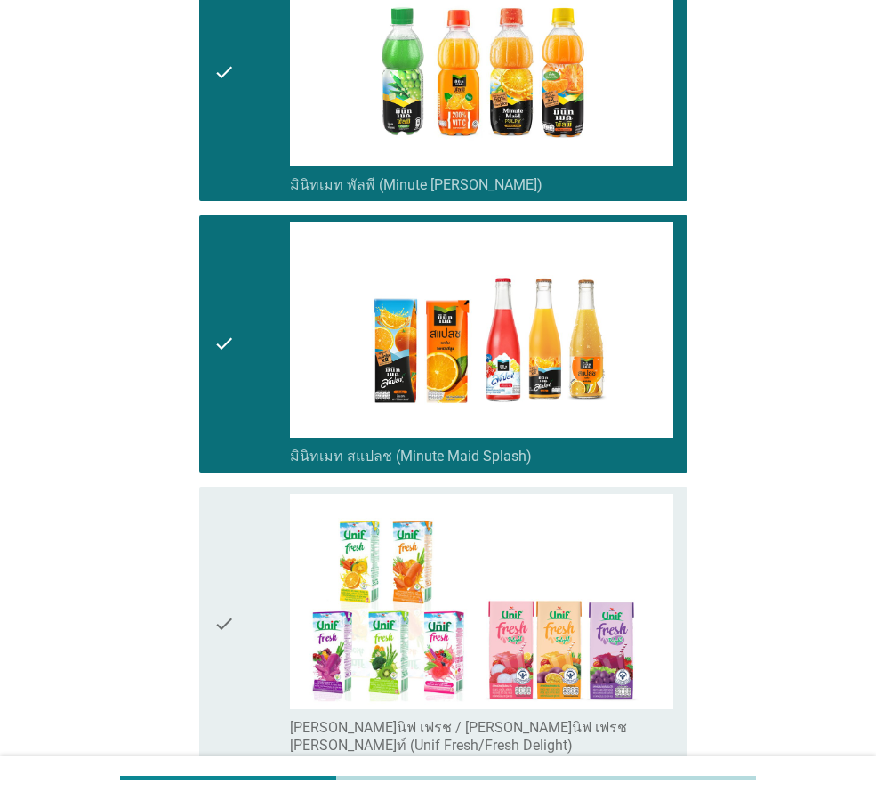
scroll to position [3469, 0]
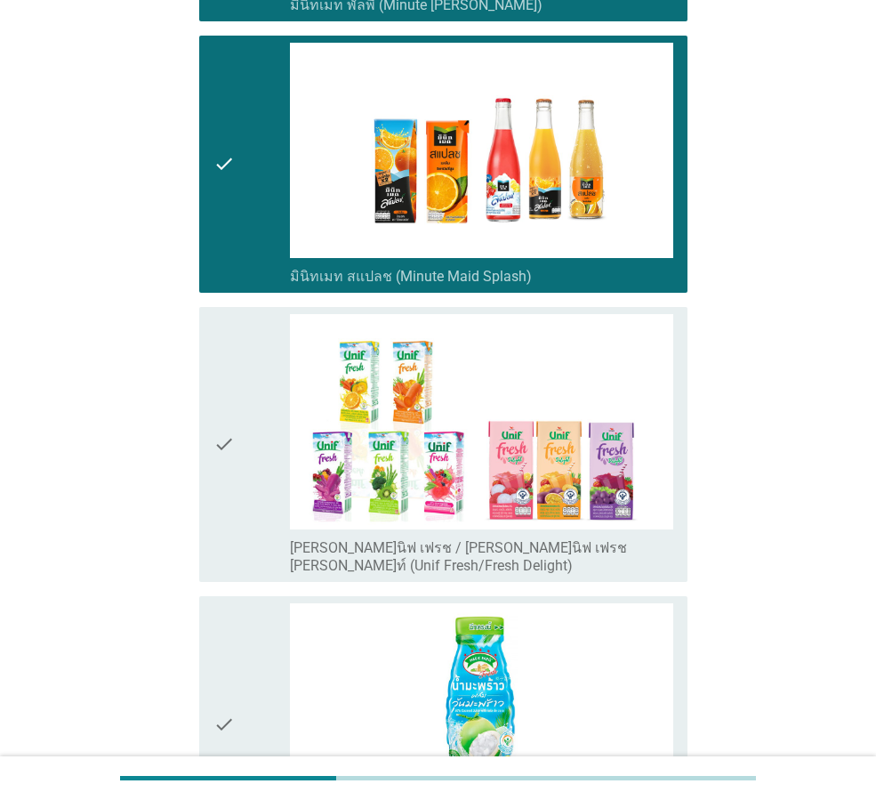
click at [259, 504] on div "check" at bounding box center [252, 444] width 77 height 261
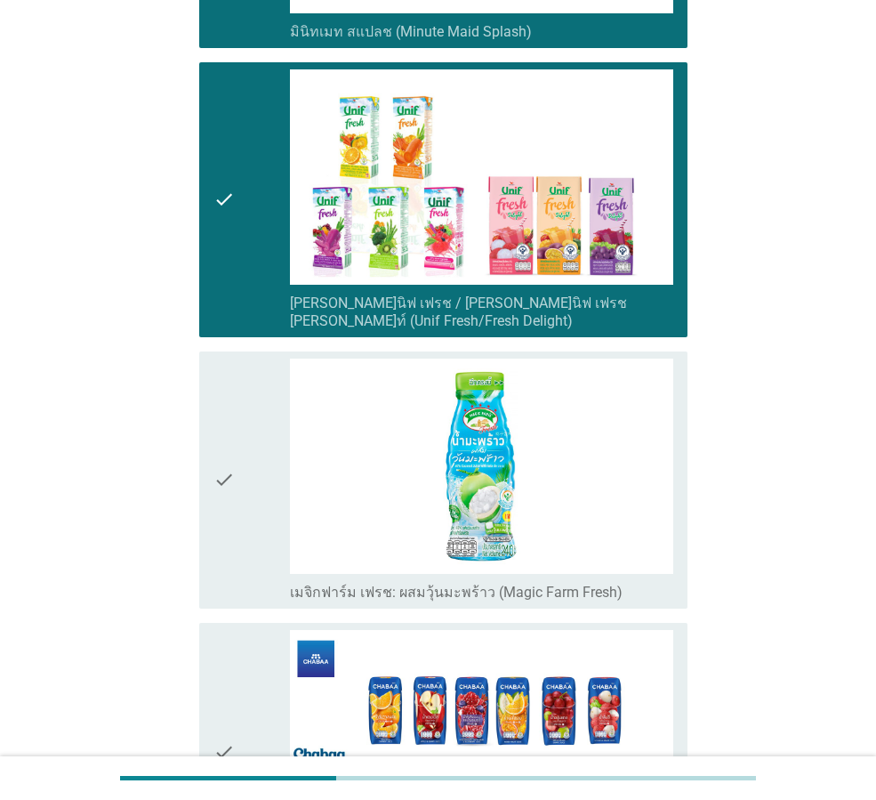
scroll to position [3736, 0]
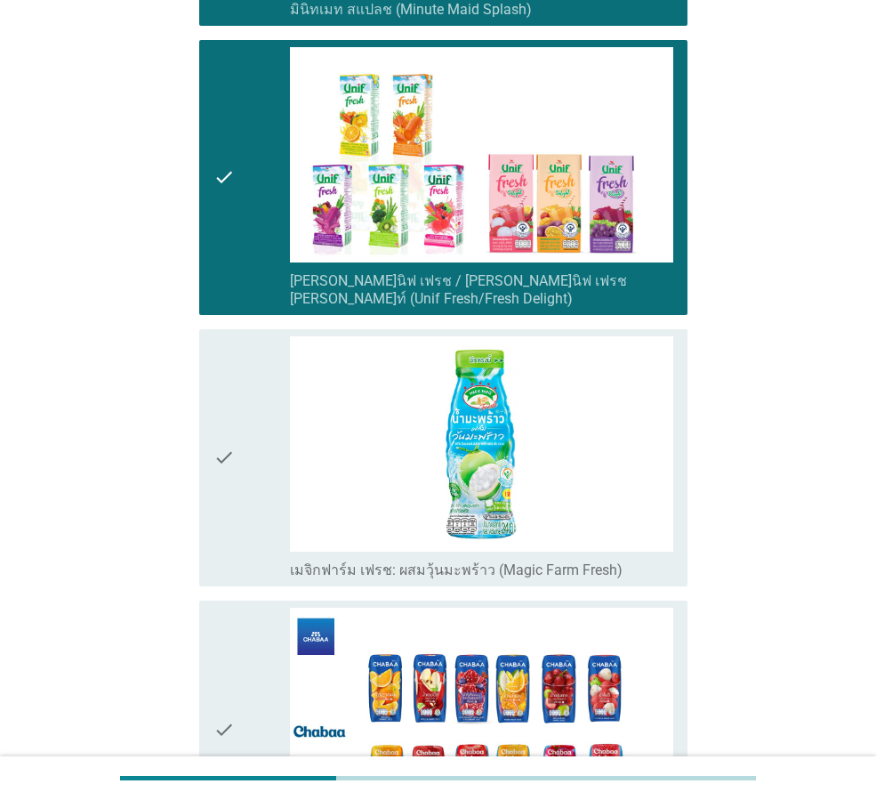
click at [261, 515] on div "check" at bounding box center [252, 457] width 77 height 243
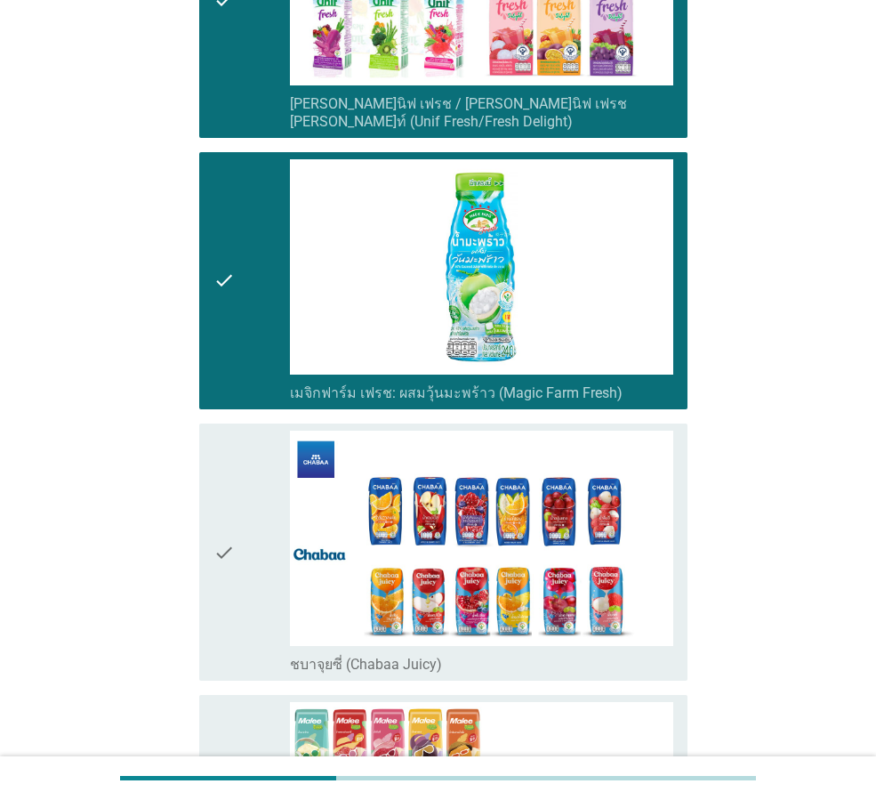
scroll to position [3914, 0]
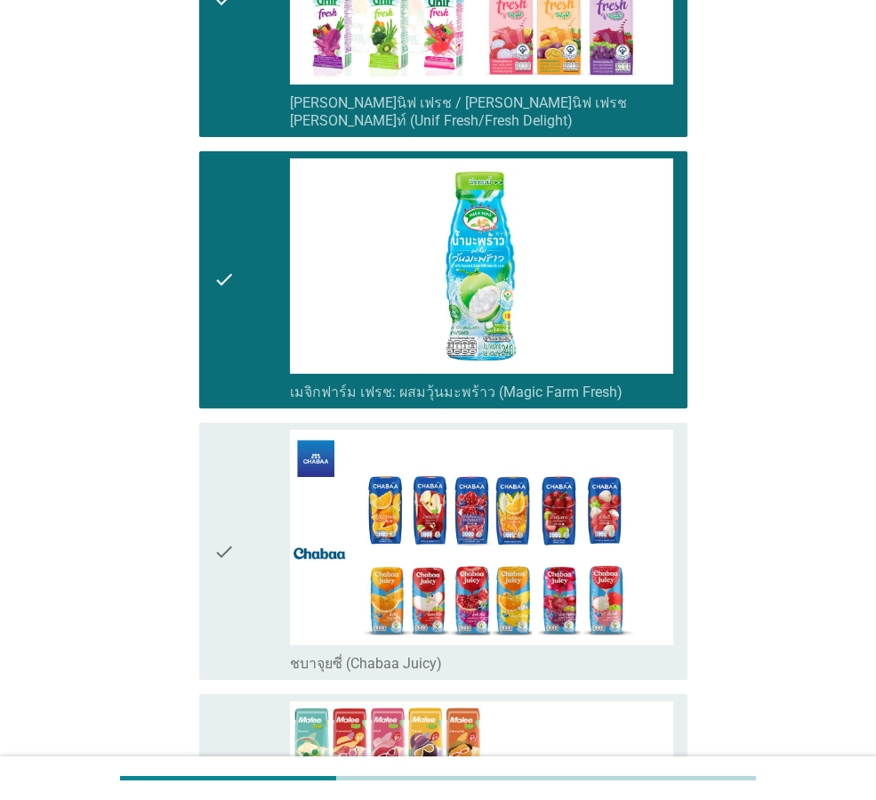
click at [247, 560] on div "check" at bounding box center [252, 551] width 77 height 243
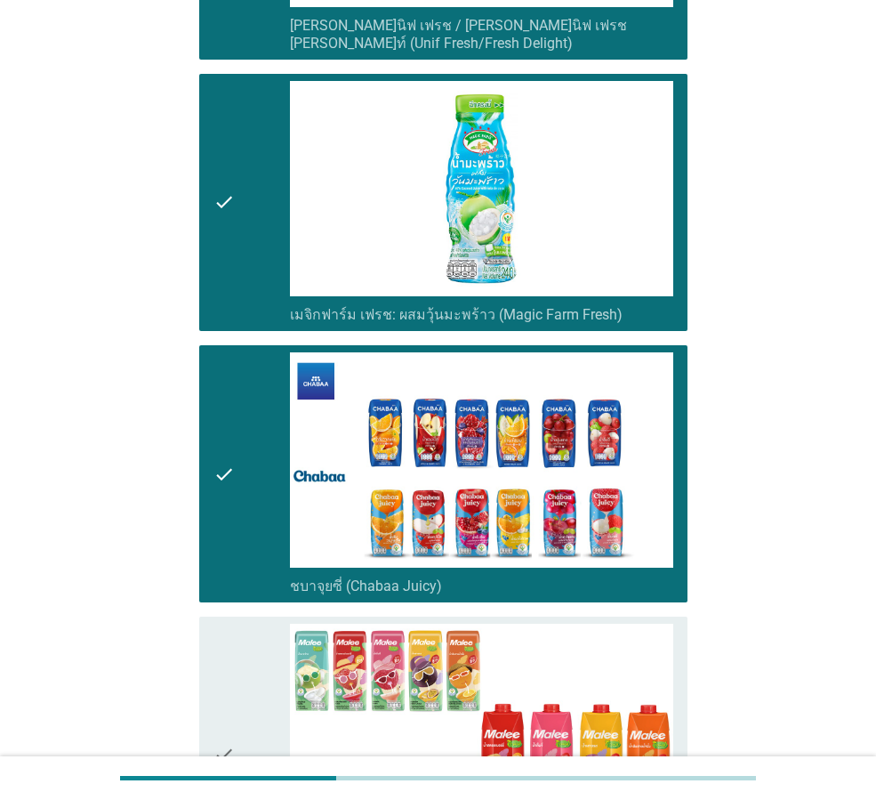
scroll to position [4181, 0]
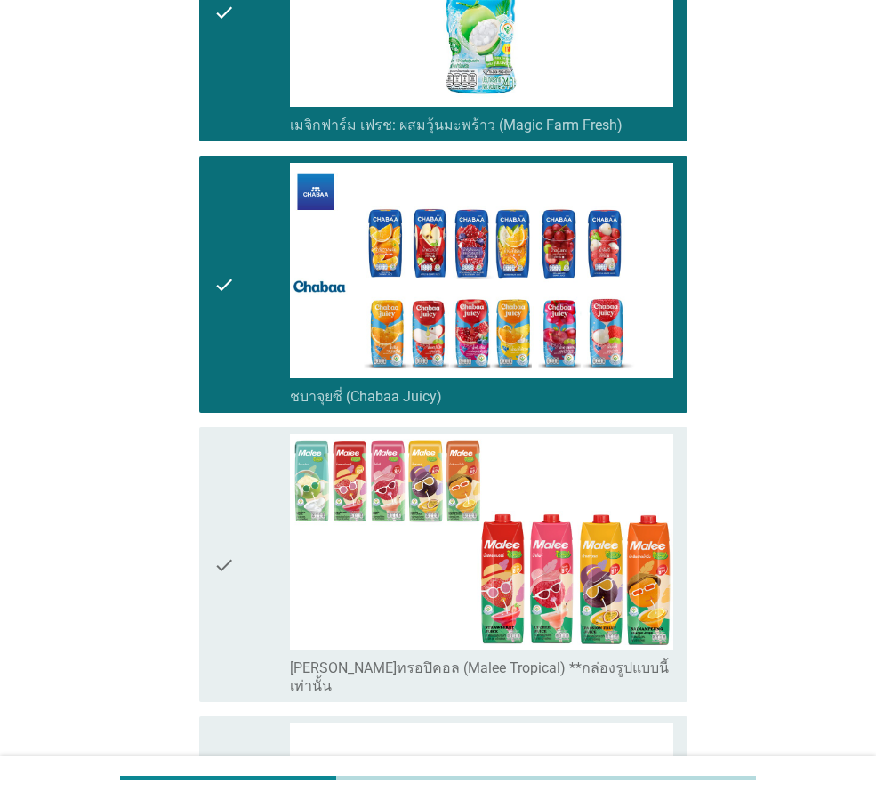
click at [256, 584] on div "check" at bounding box center [252, 564] width 77 height 261
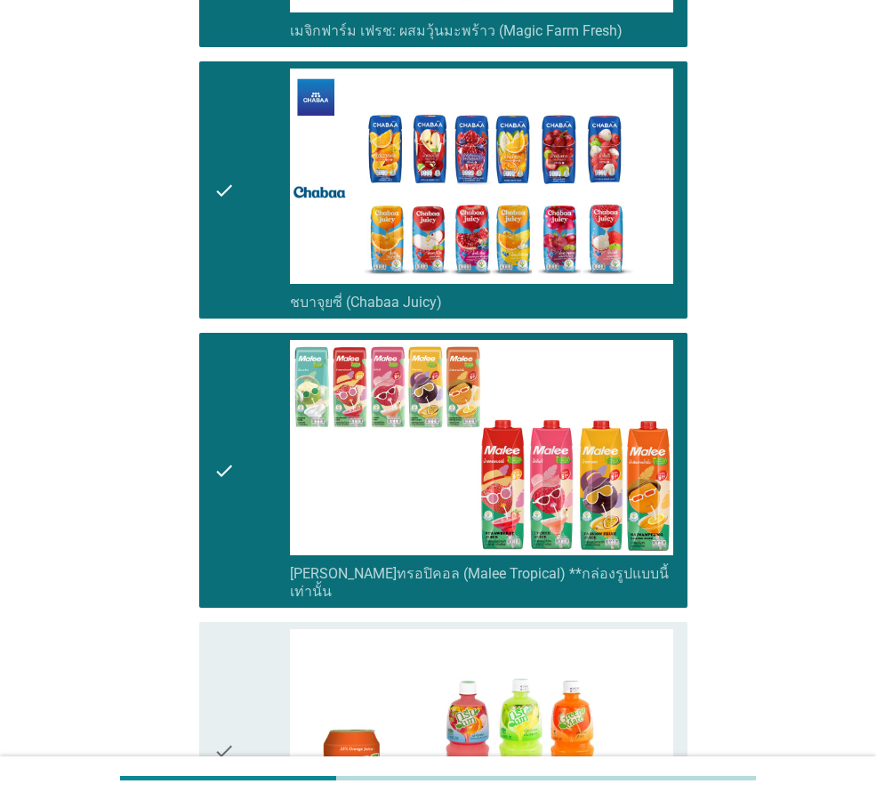
scroll to position [4448, 0]
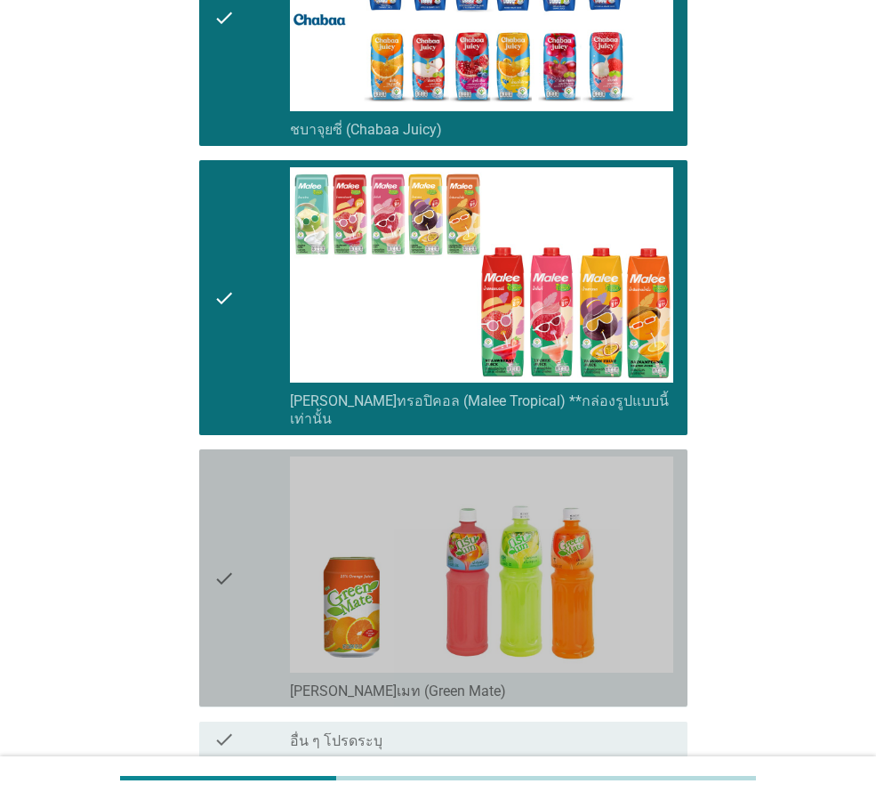
click at [256, 554] on div "check" at bounding box center [252, 577] width 77 height 243
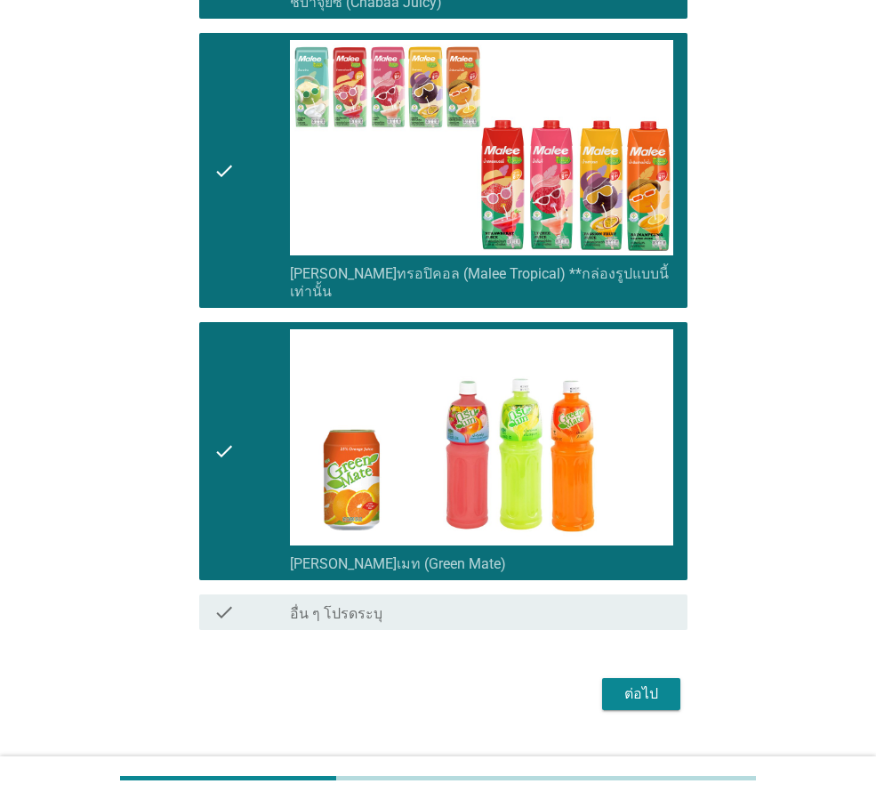
scroll to position [4577, 0]
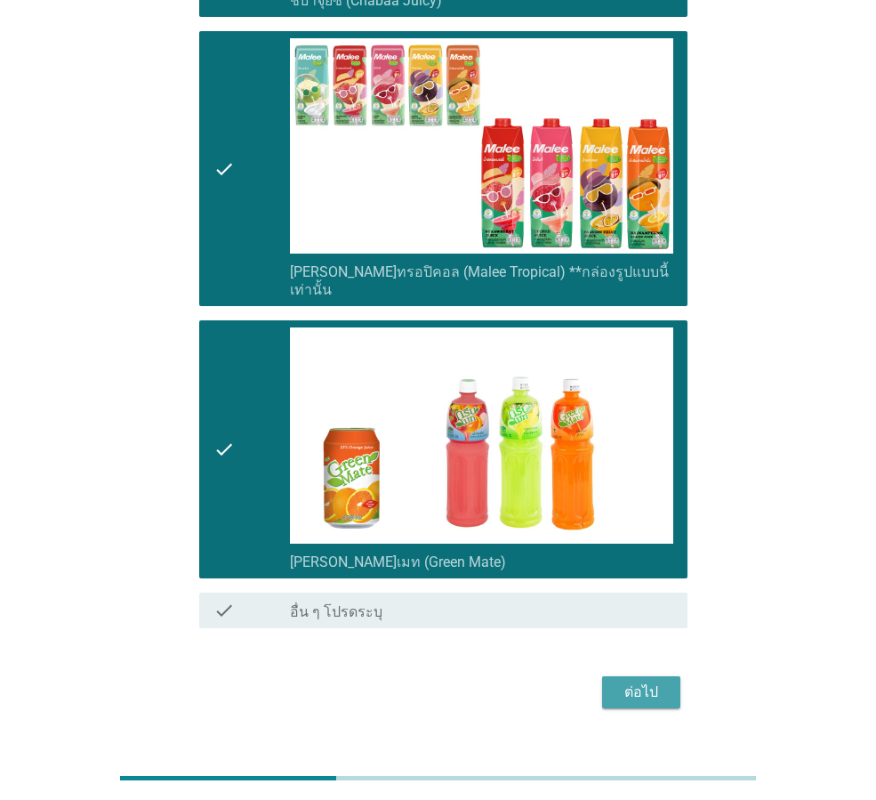
drag, startPoint x: 608, startPoint y: 650, endPoint x: 711, endPoint y: 681, distance: 106.9
click at [627, 676] on button "ต่อไป" at bounding box center [641, 692] width 78 height 32
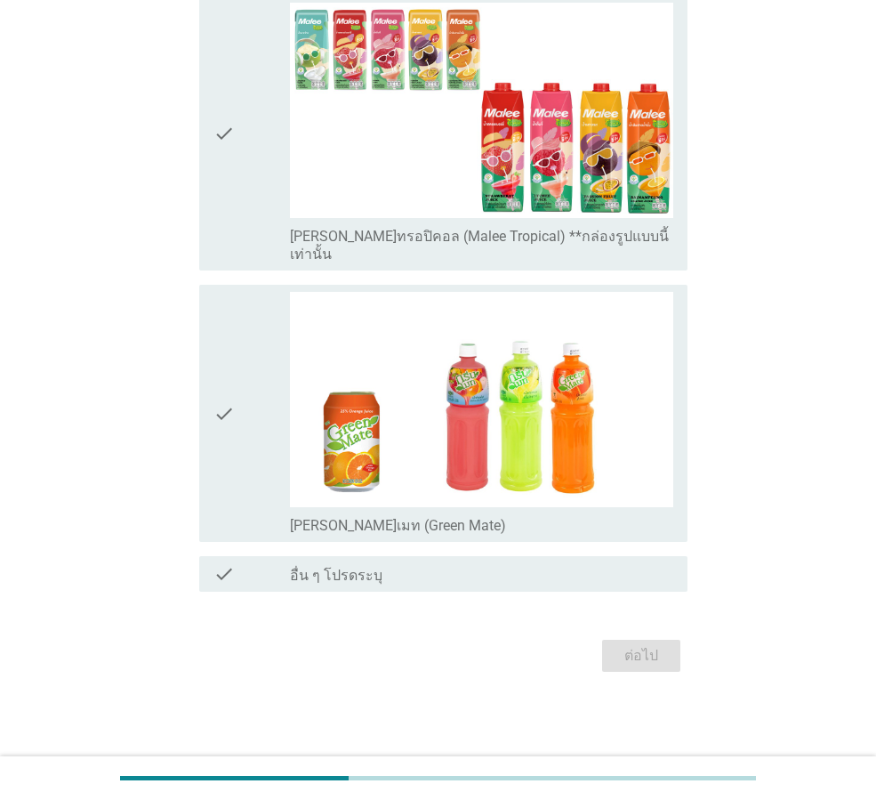
scroll to position [0, 0]
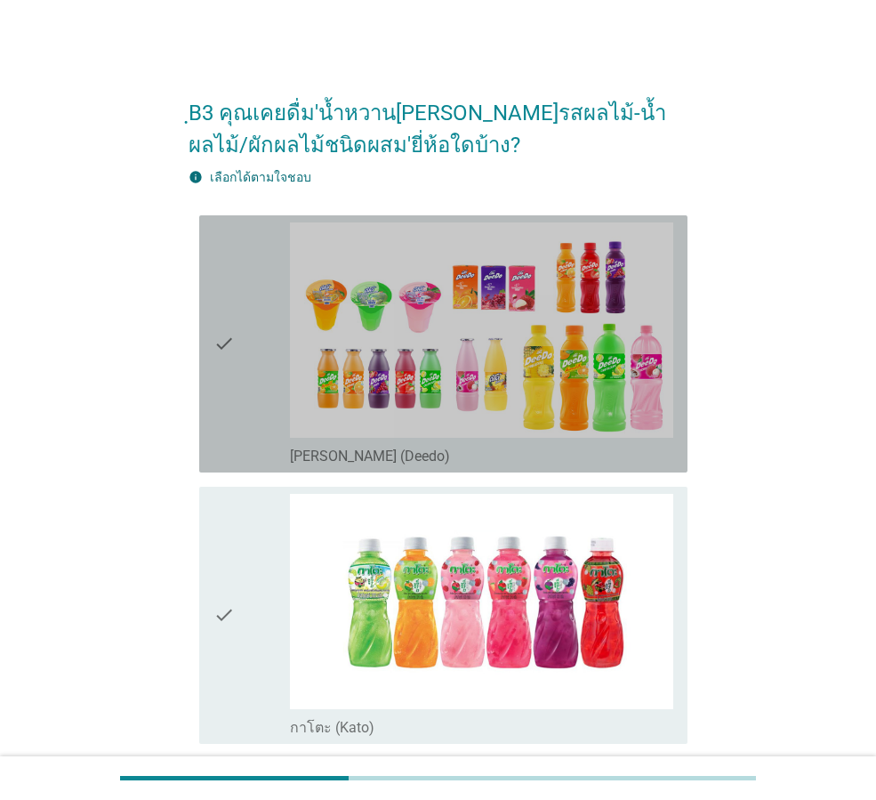
click at [215, 444] on icon "check" at bounding box center [224, 343] width 21 height 243
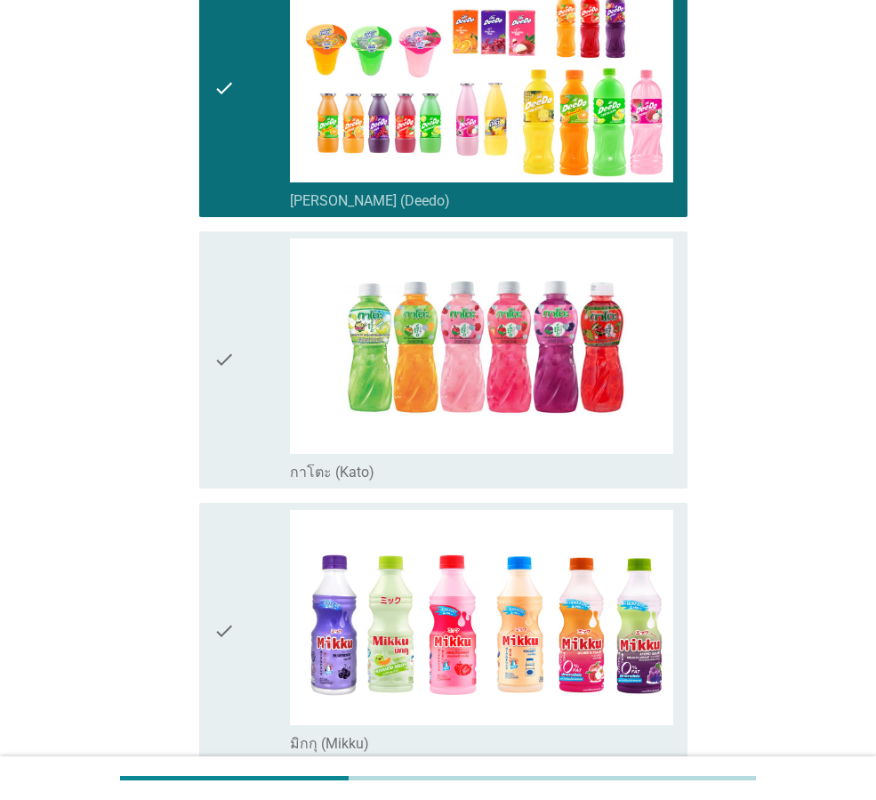
scroll to position [267, 0]
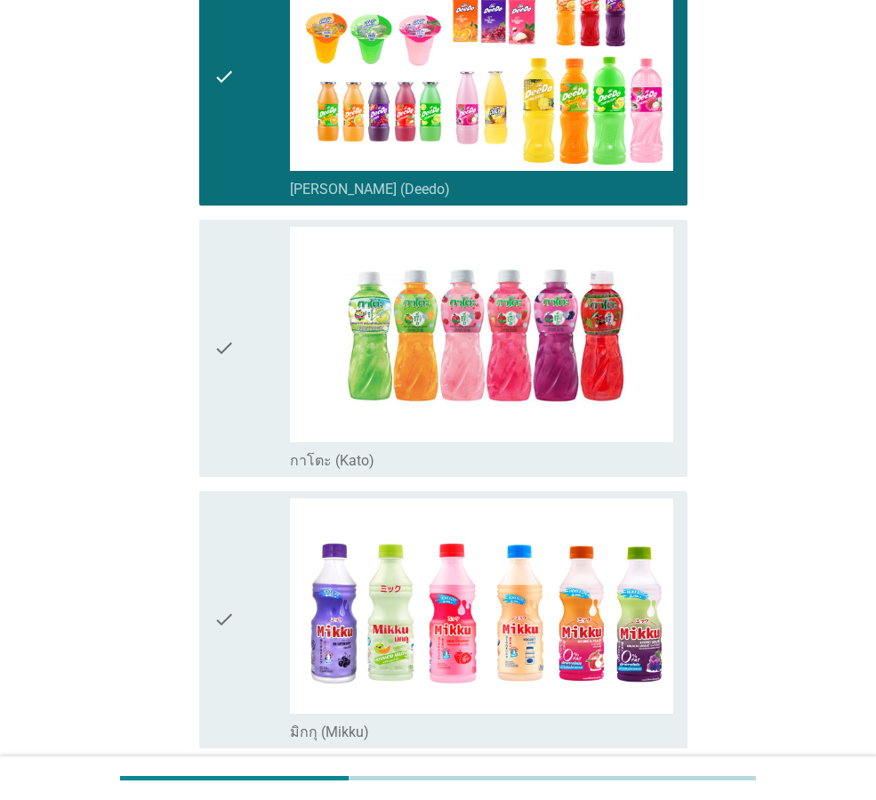
click at [246, 432] on div "check" at bounding box center [252, 348] width 77 height 243
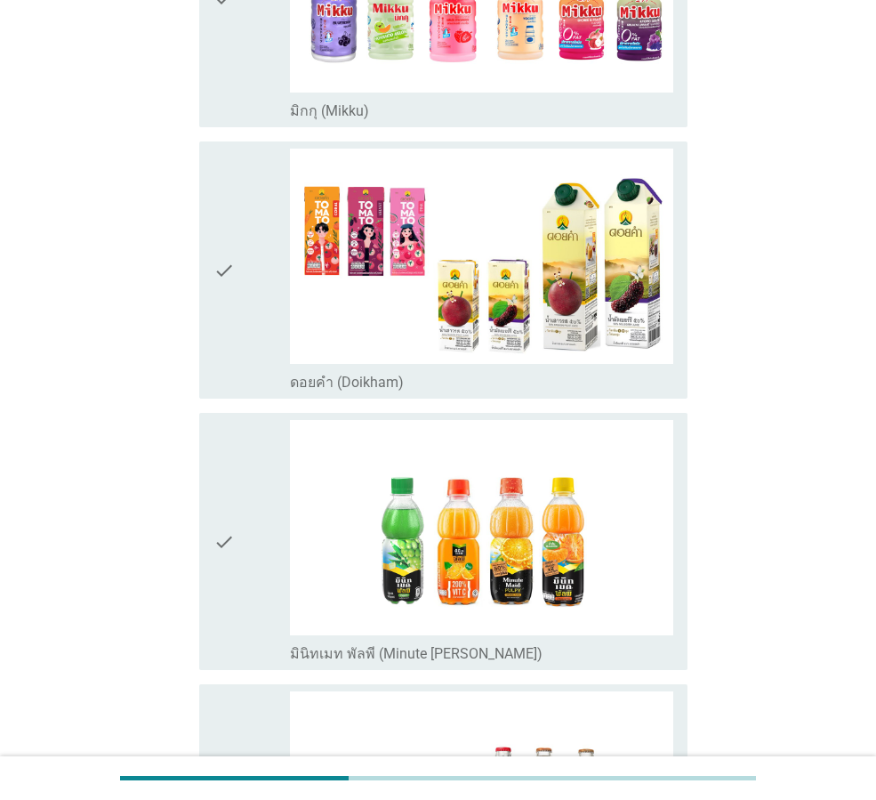
scroll to position [890, 0]
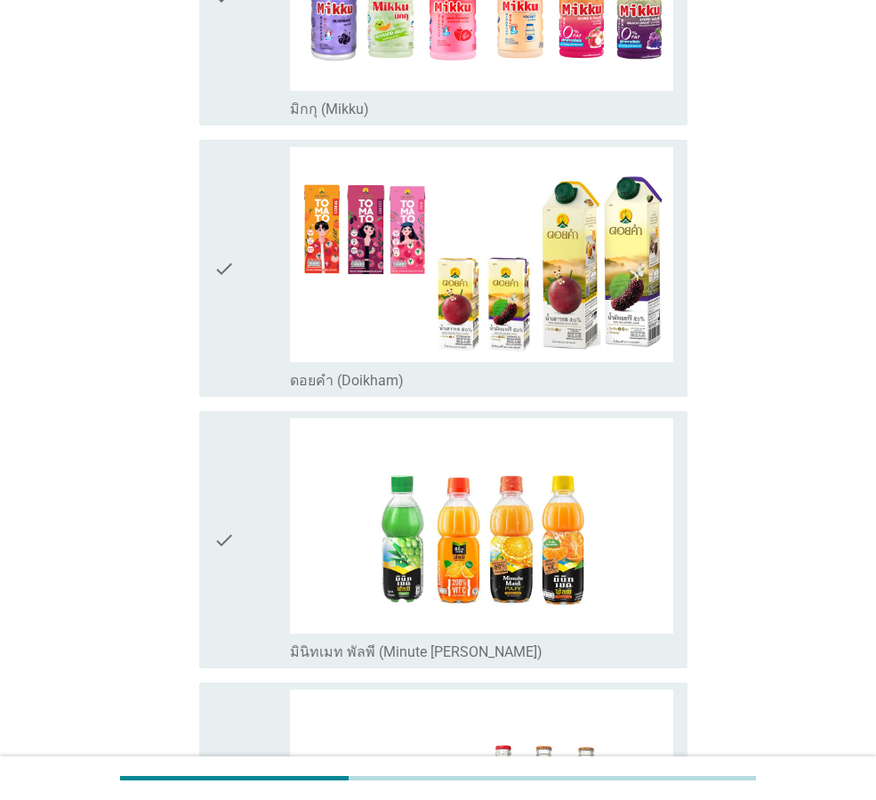
click at [227, 565] on icon "check" at bounding box center [224, 539] width 21 height 243
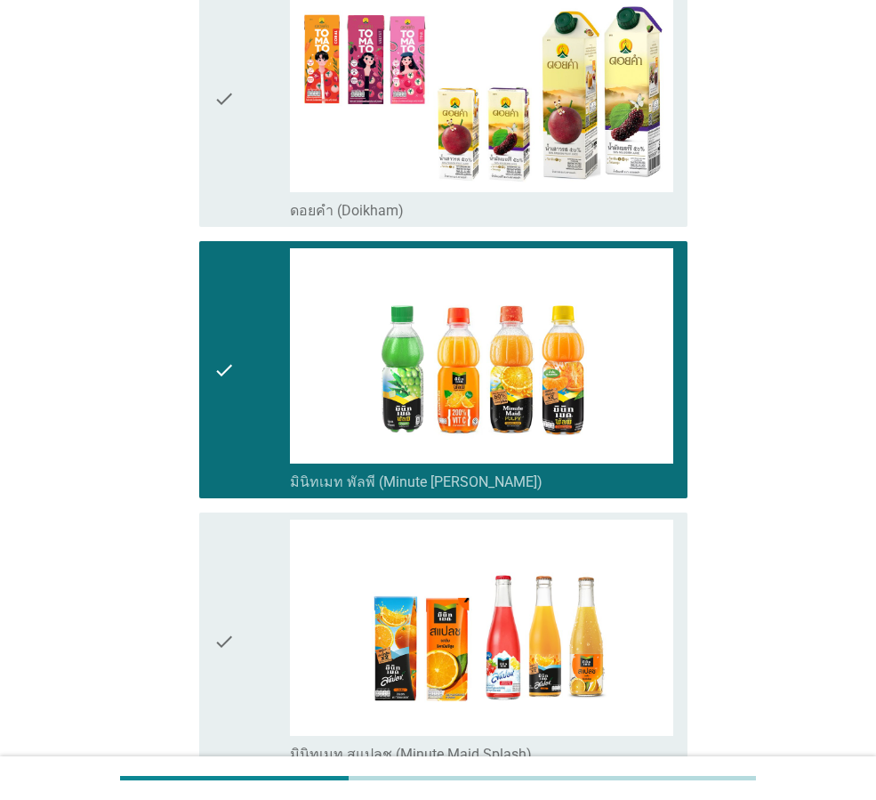
scroll to position [1068, 0]
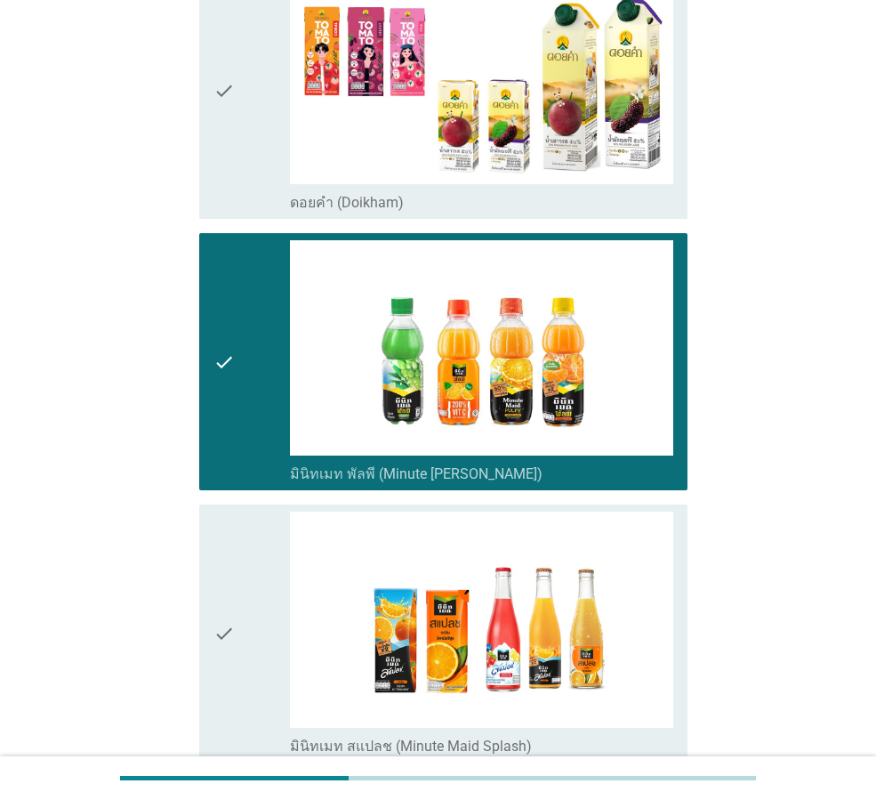
click at [229, 430] on icon "check" at bounding box center [224, 361] width 21 height 243
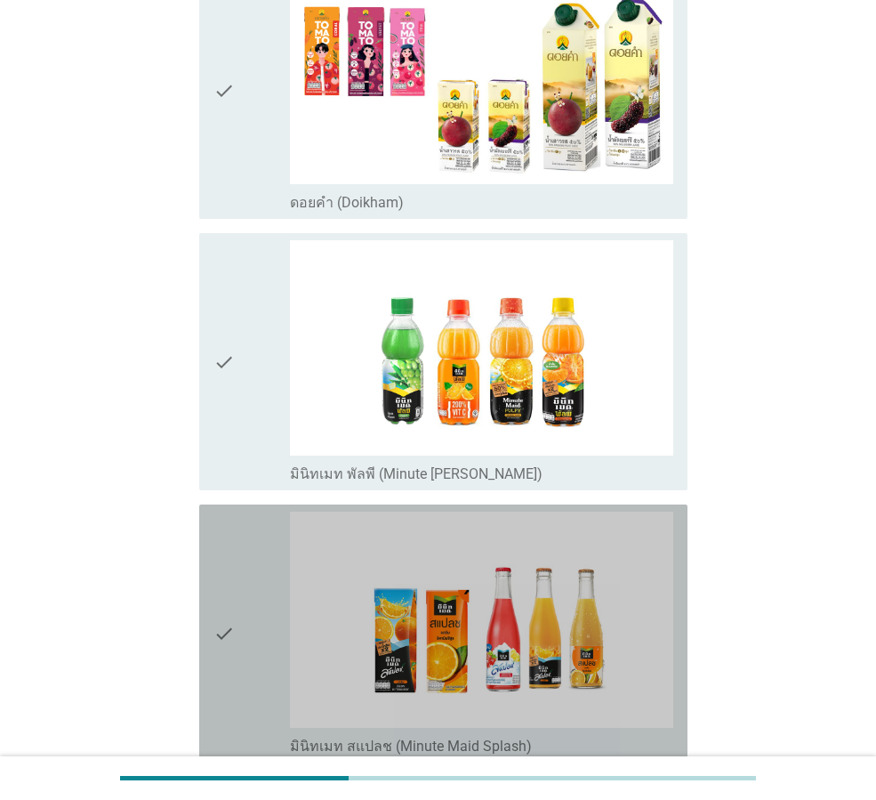
click at [222, 644] on icon "check" at bounding box center [224, 633] width 21 height 243
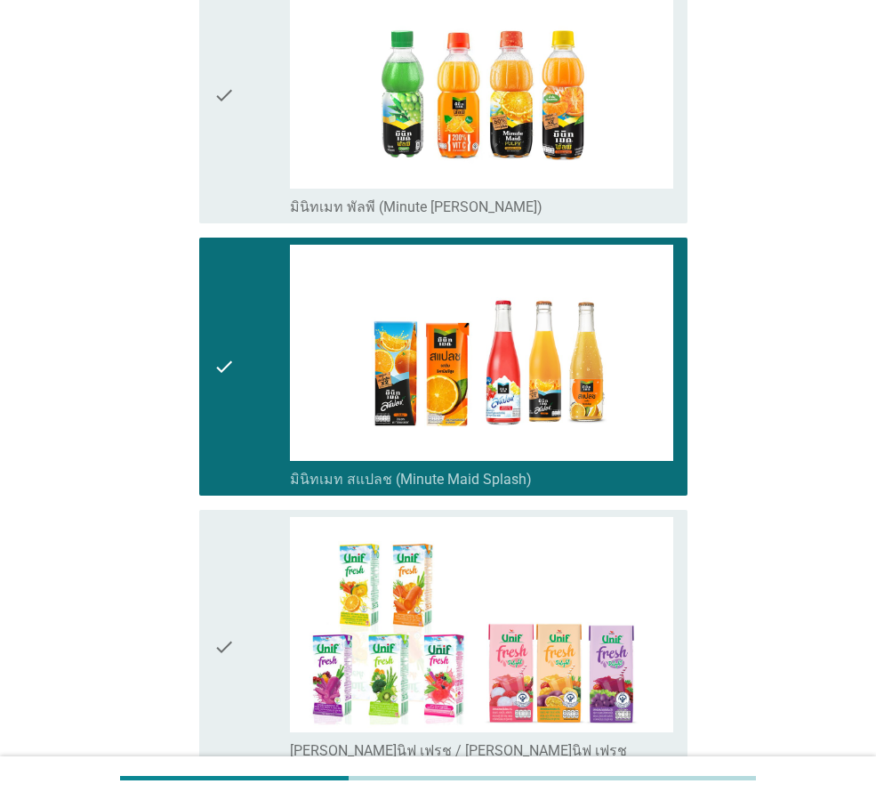
scroll to position [1423, 0]
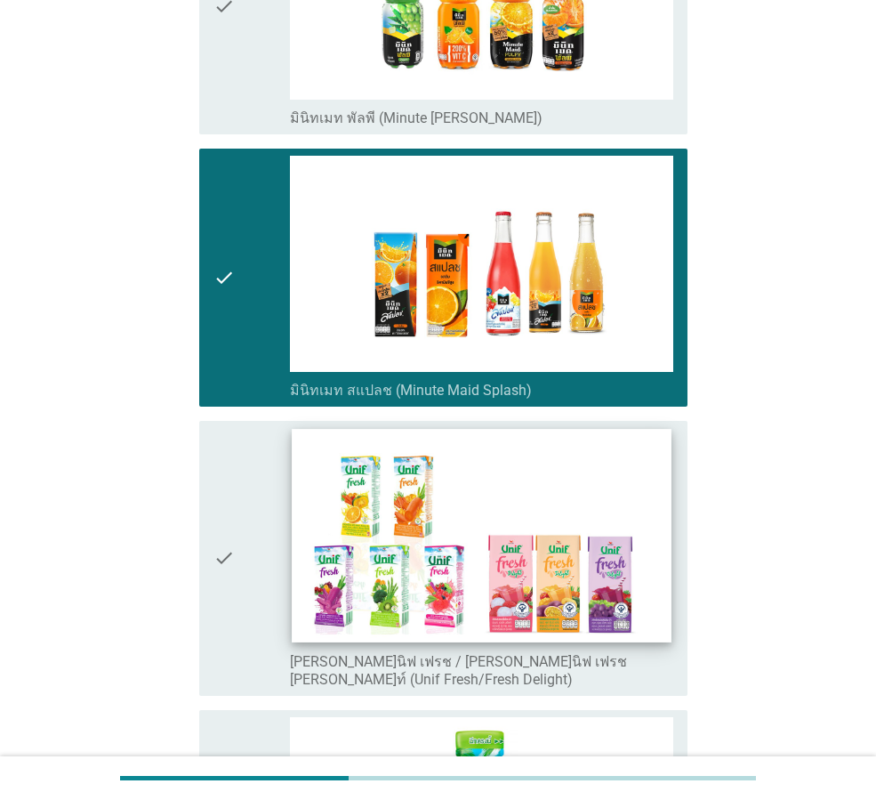
drag, startPoint x: 219, startPoint y: 603, endPoint x: 593, endPoint y: 636, distance: 376.0
click at [229, 604] on icon "check" at bounding box center [224, 558] width 21 height 261
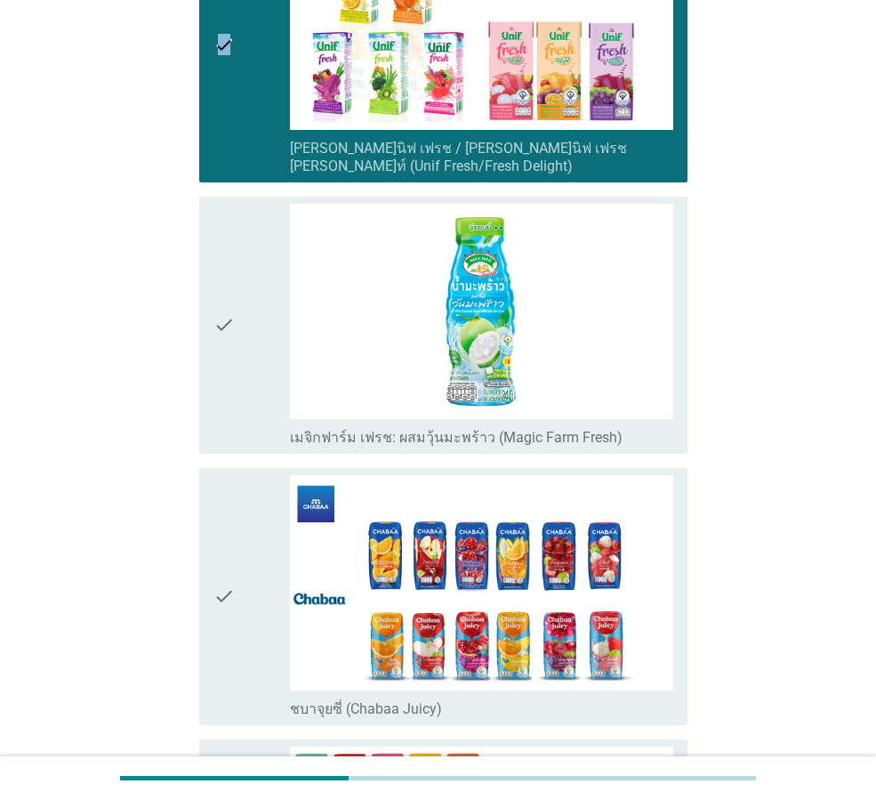
scroll to position [2046, 0]
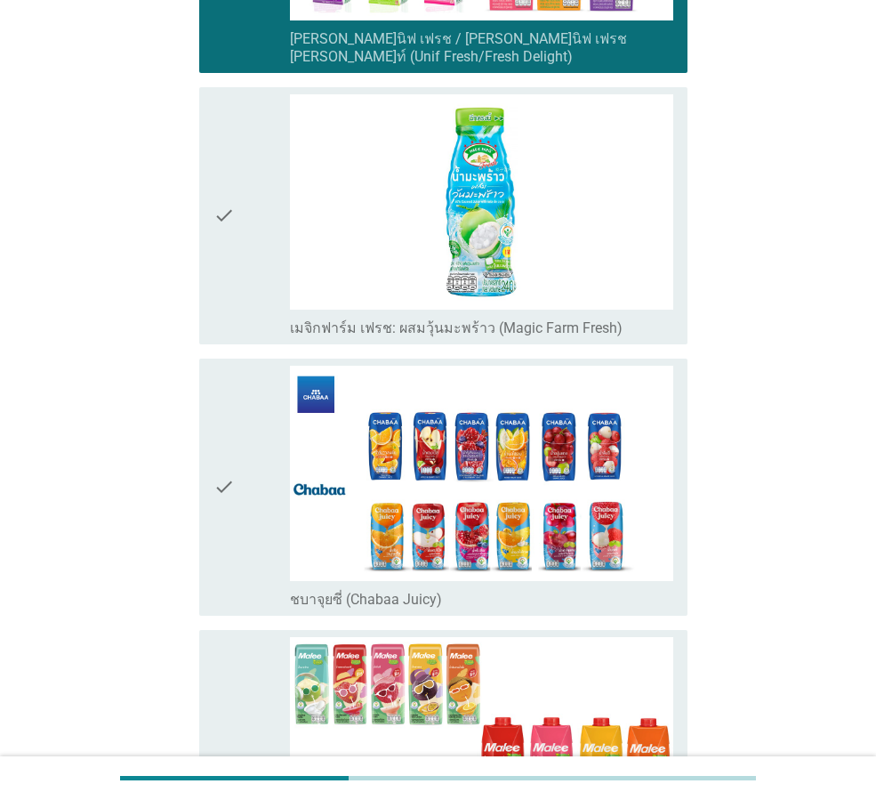
click at [202, 540] on div "check check_box_outline_blank ชบาจุยซี่ (Chabaa Juicy)" at bounding box center [443, 487] width 488 height 257
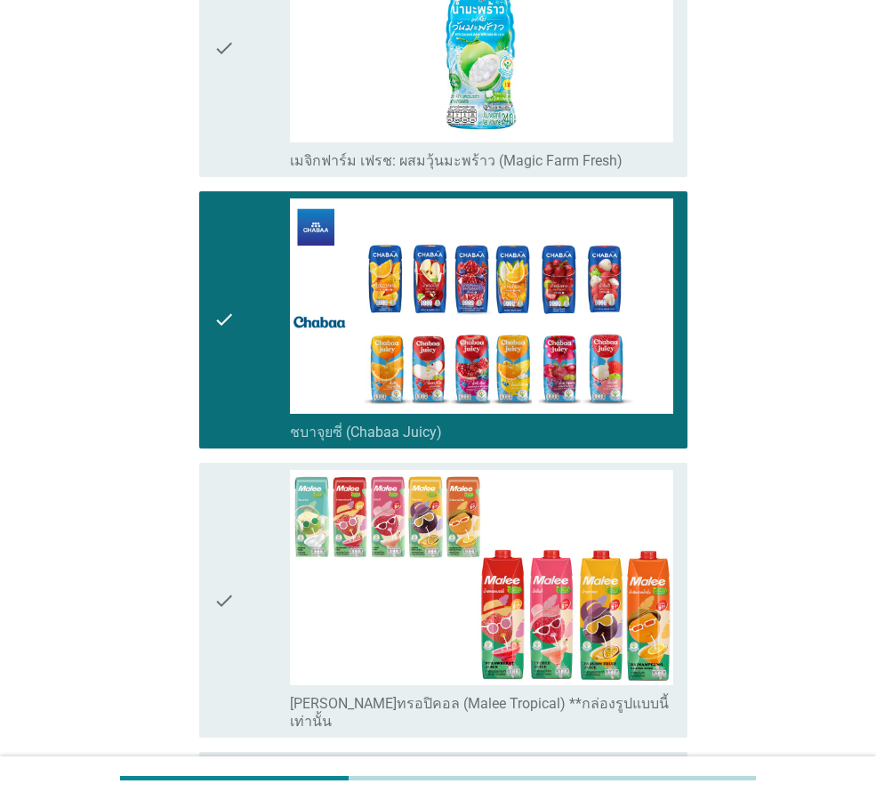
scroll to position [2224, 0]
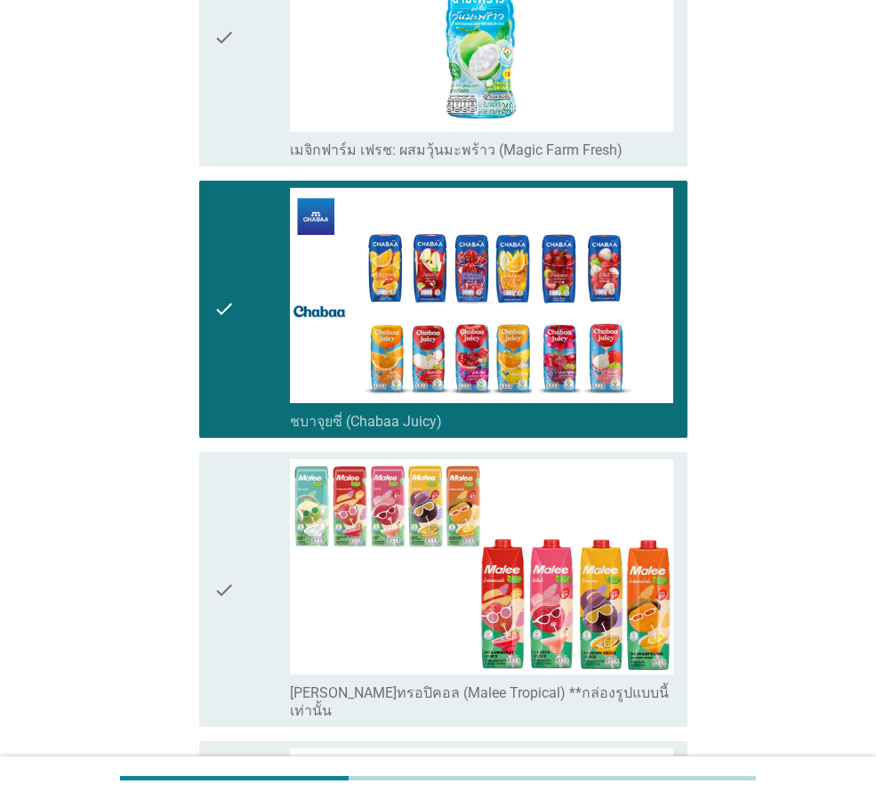
click at [236, 634] on div "check" at bounding box center [252, 589] width 77 height 261
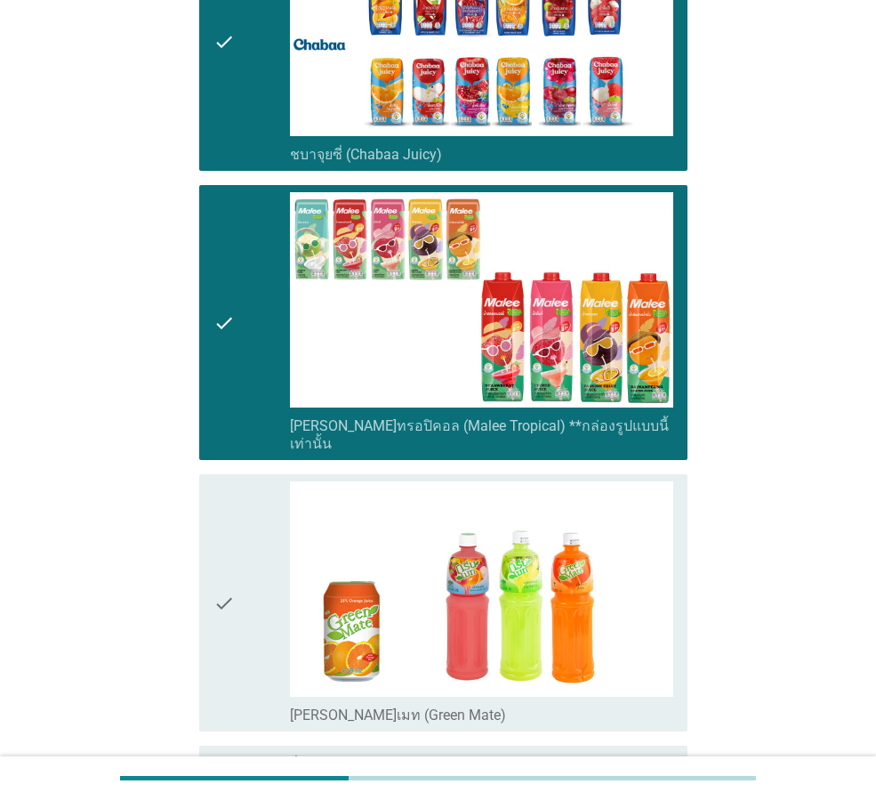
scroll to position [2580, 0]
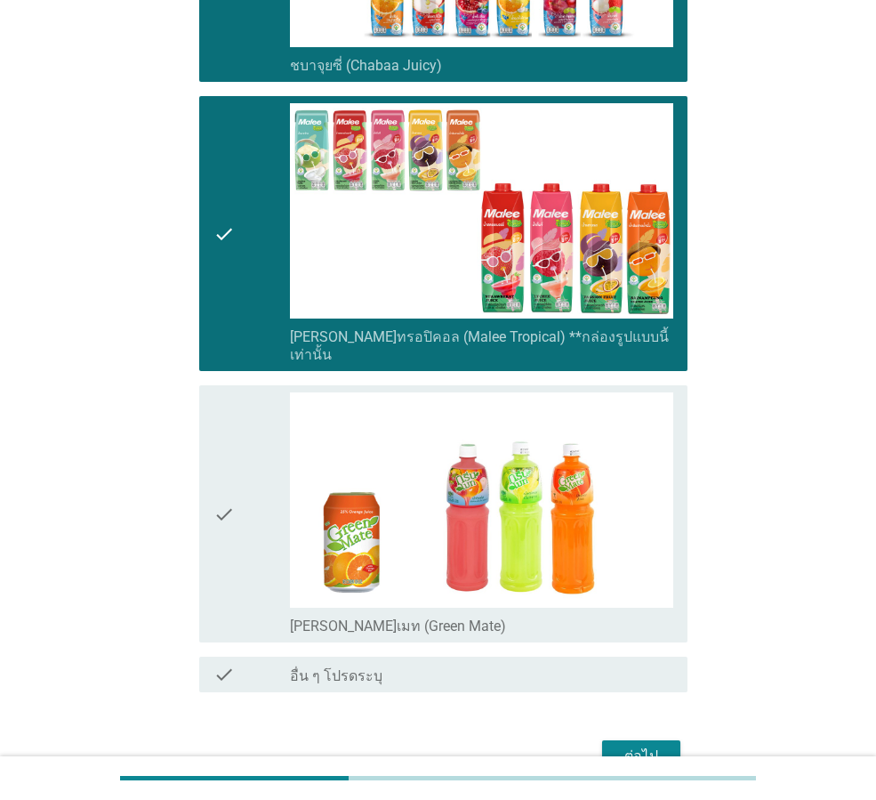
click at [639, 745] on div "ต่อไป" at bounding box center [641, 755] width 50 height 21
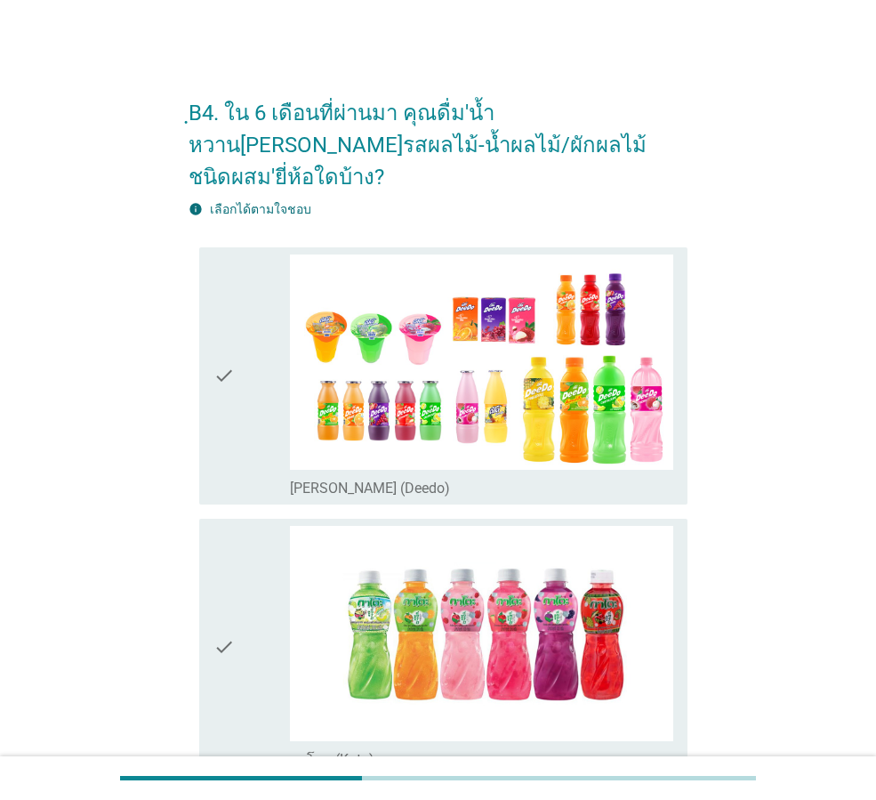
click at [248, 434] on div "check" at bounding box center [252, 375] width 77 height 243
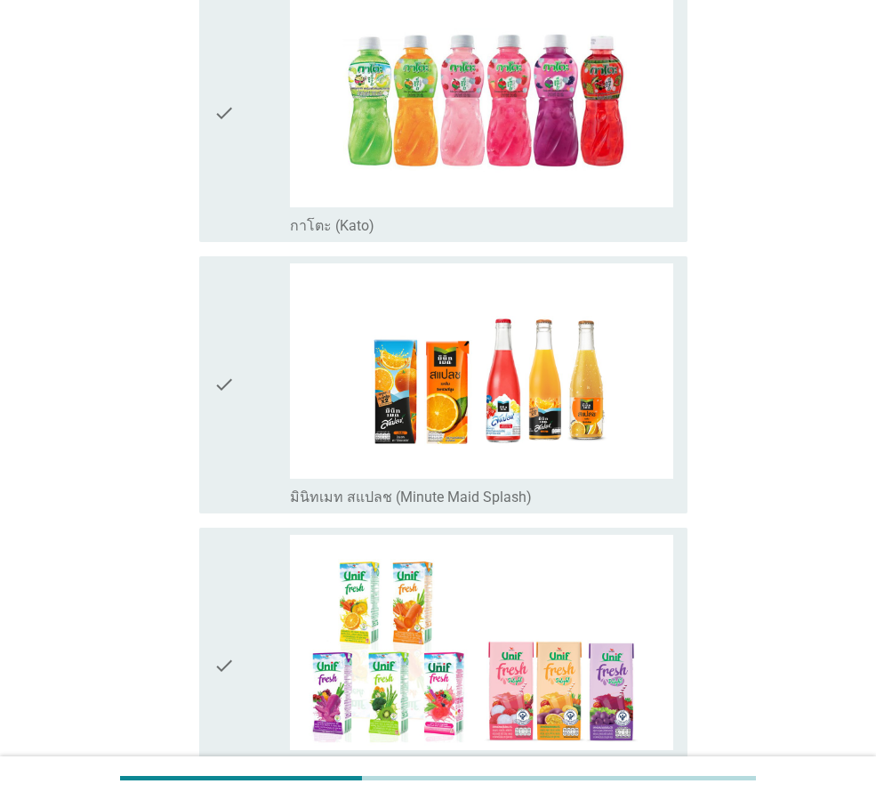
scroll to position [801, 0]
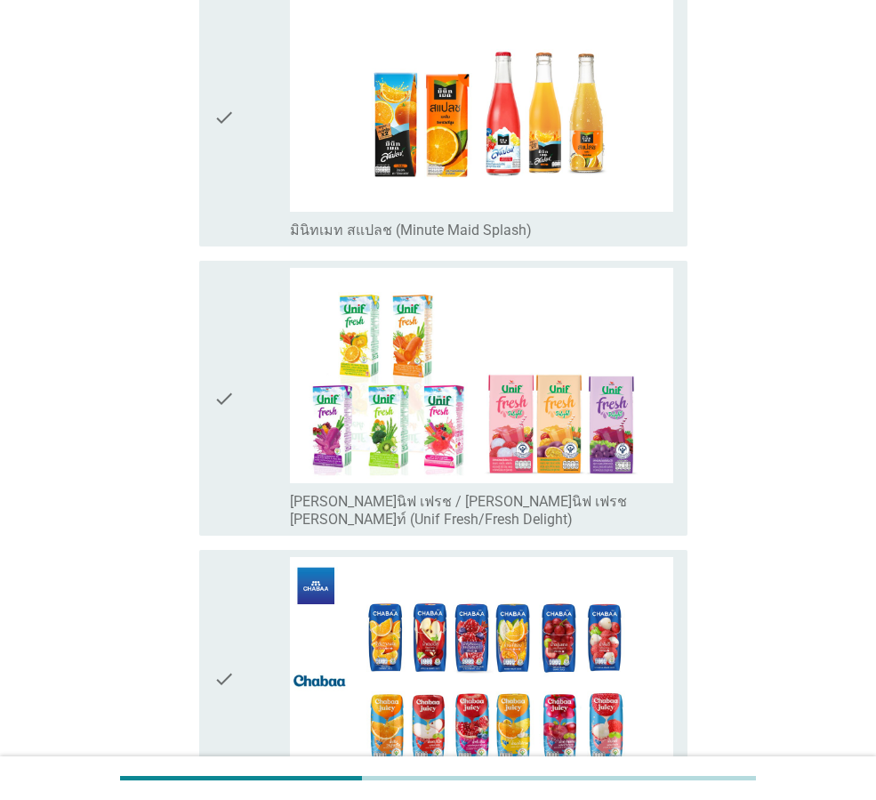
click at [249, 453] on div "check" at bounding box center [252, 398] width 77 height 261
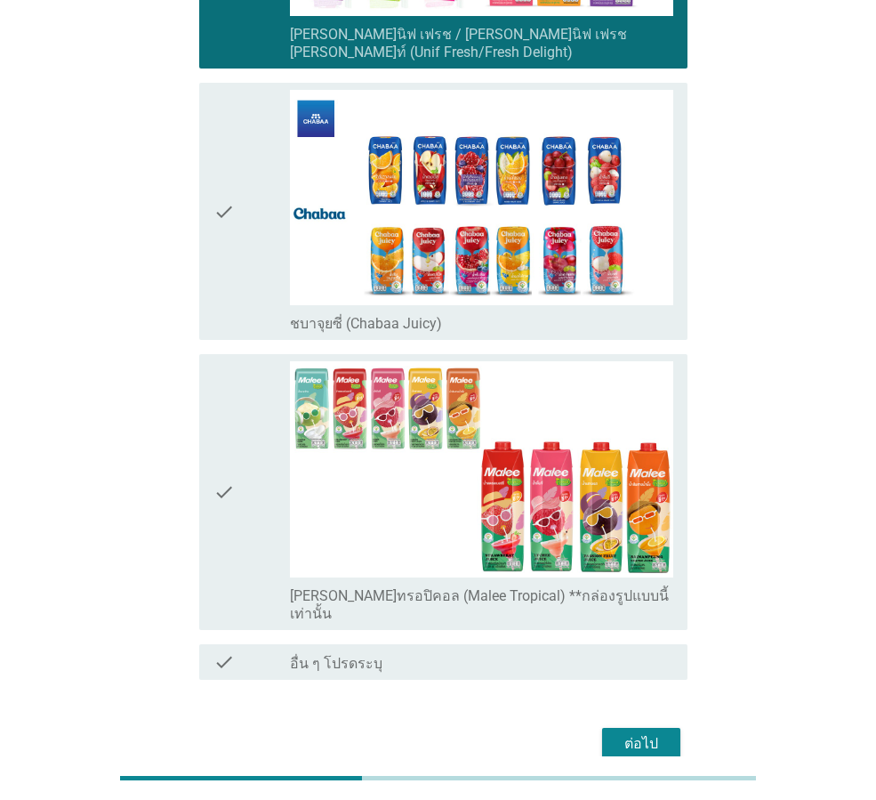
scroll to position [1287, 0]
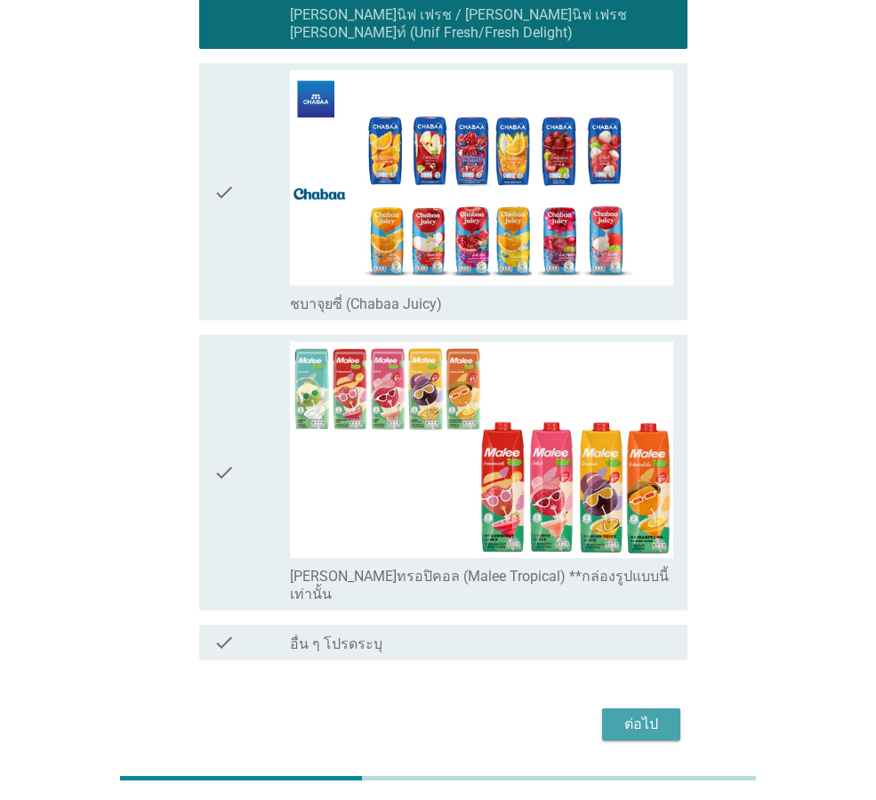
click at [647, 713] on div "ต่อไป" at bounding box center [641, 723] width 50 height 21
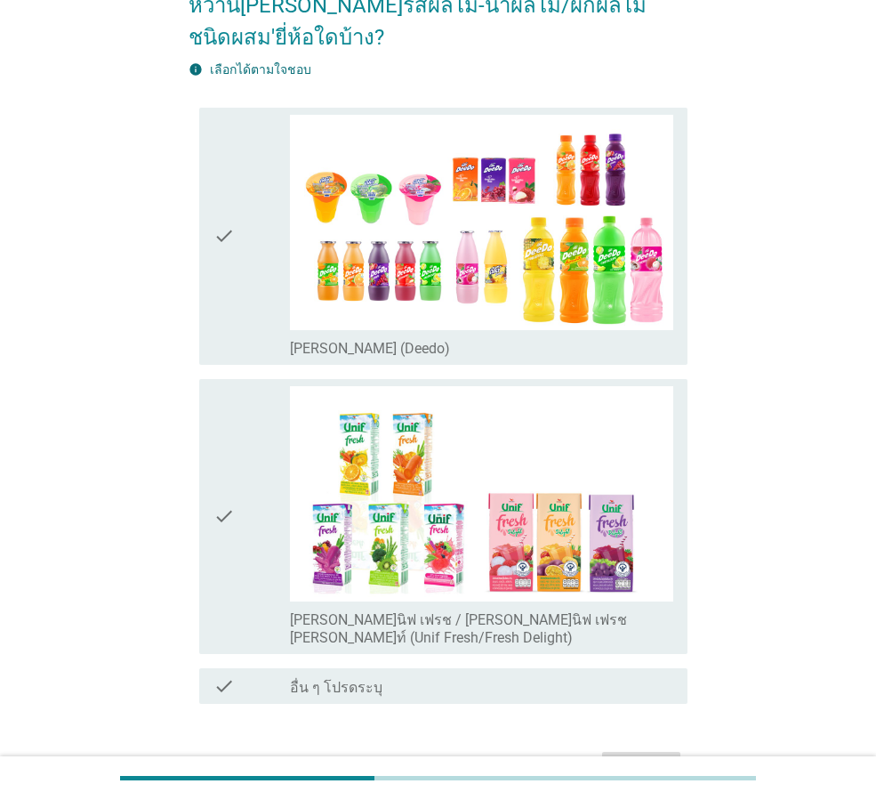
scroll to position [178, 0]
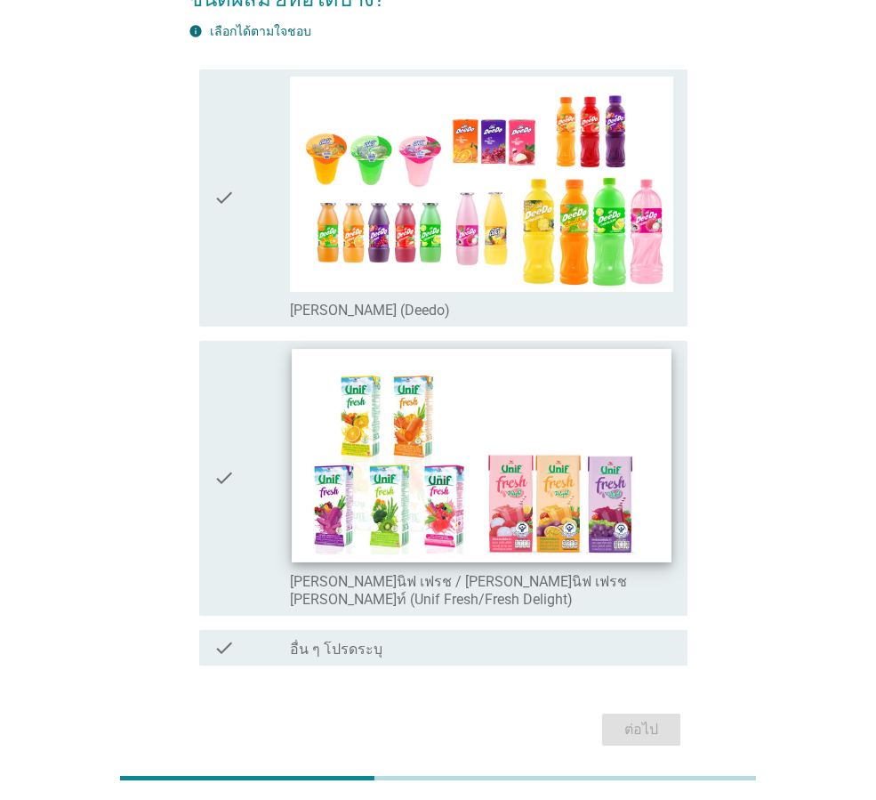
drag, startPoint x: 260, startPoint y: 402, endPoint x: 295, endPoint y: 492, distance: 96.6
click at [259, 403] on div "check" at bounding box center [252, 478] width 77 height 261
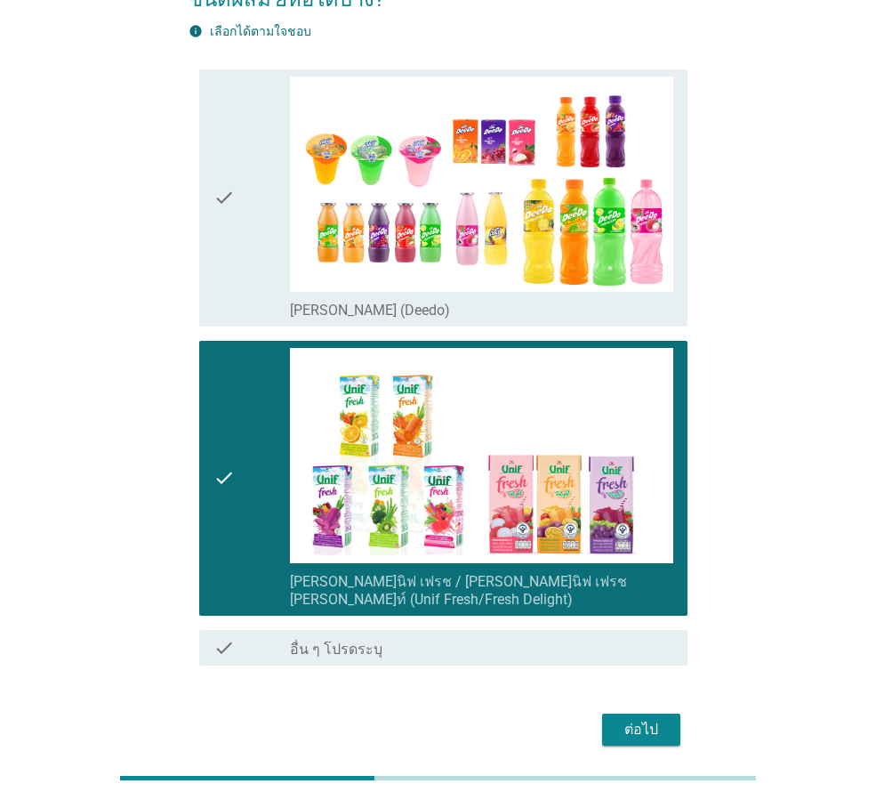
click at [641, 719] on div "ต่อไป" at bounding box center [641, 729] width 50 height 21
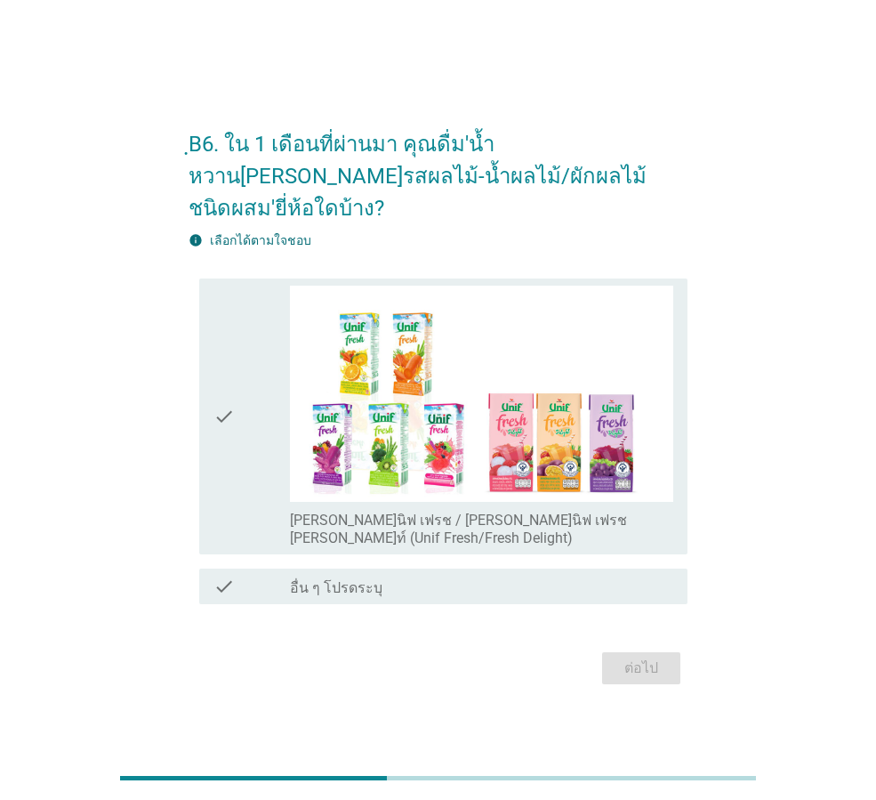
click at [220, 480] on icon "check" at bounding box center [224, 416] width 21 height 261
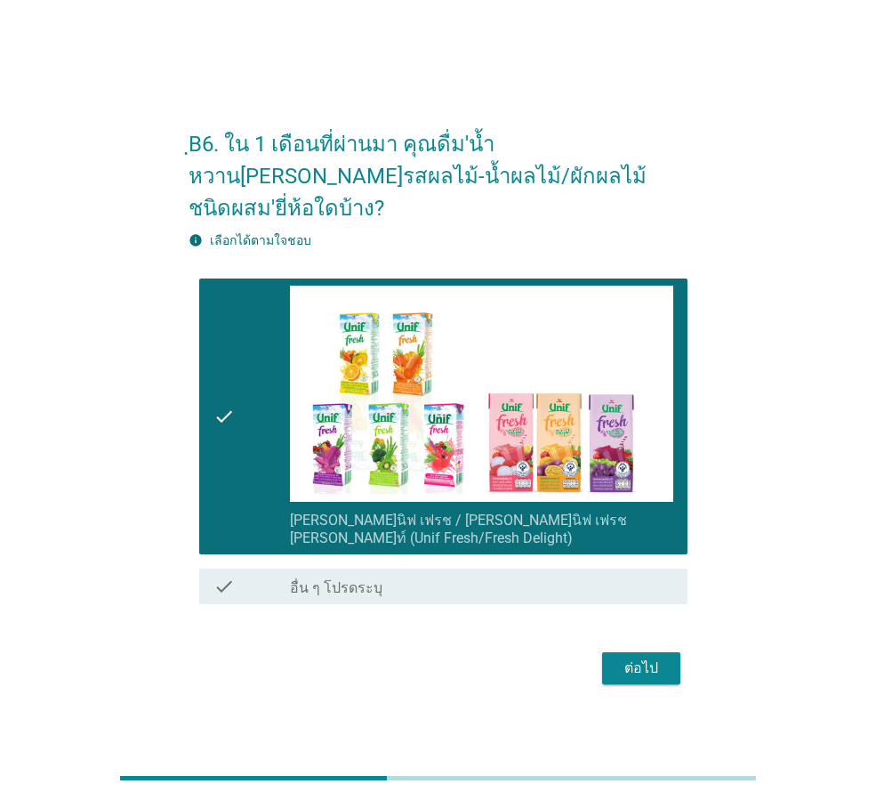
click at [638, 657] on div "ต่อไป" at bounding box center [641, 667] width 50 height 21
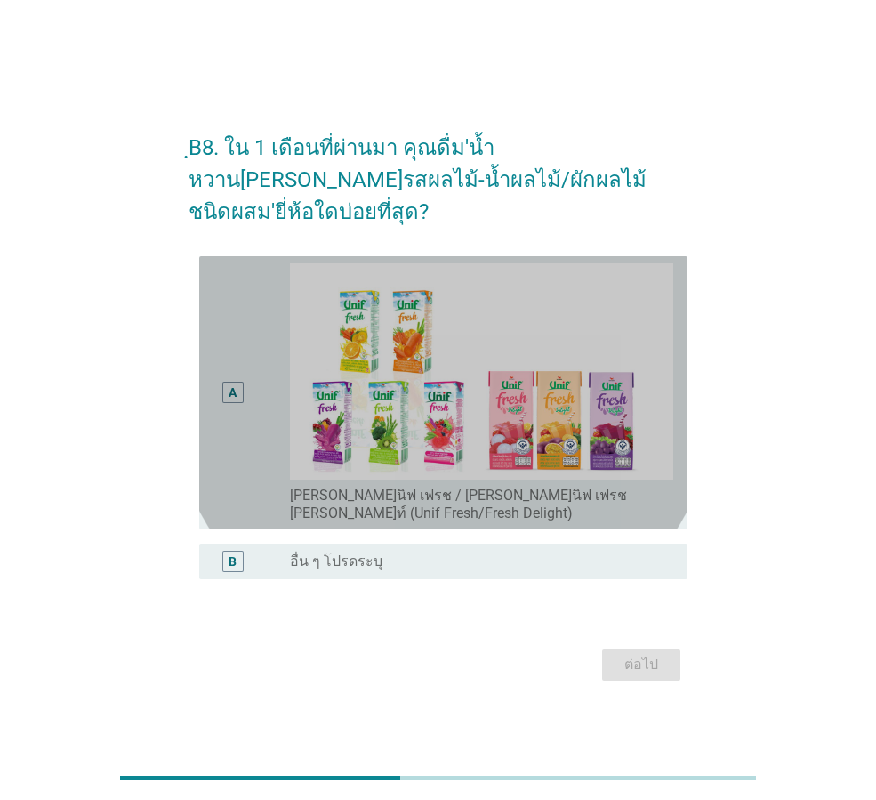
click at [258, 436] on div "A" at bounding box center [252, 392] width 77 height 258
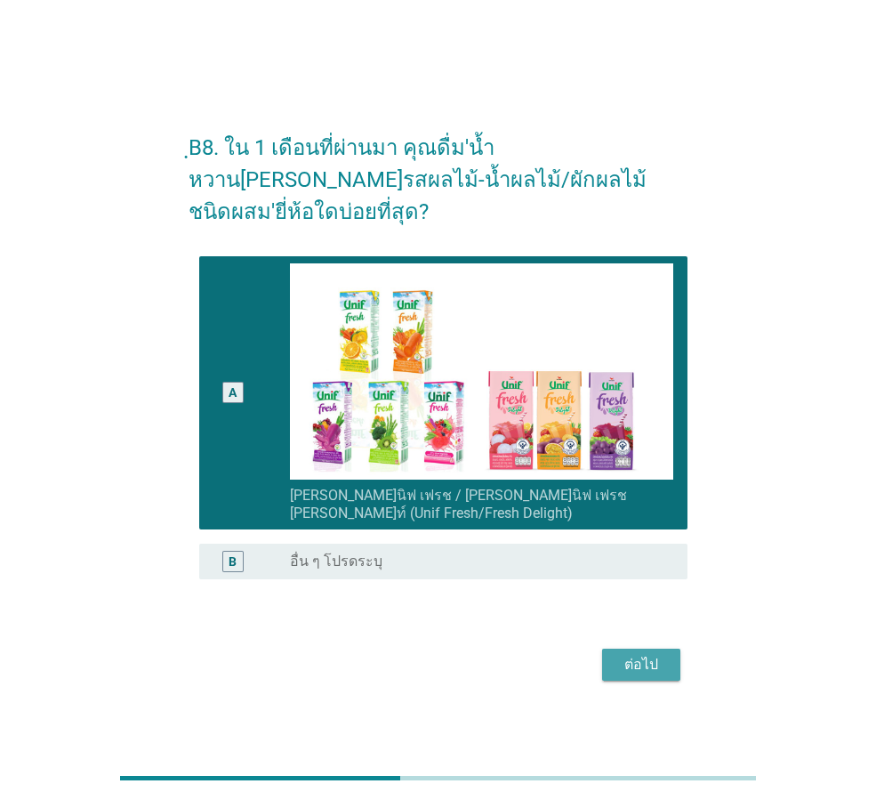
click at [641, 654] on div "ต่อไป" at bounding box center [641, 664] width 50 height 21
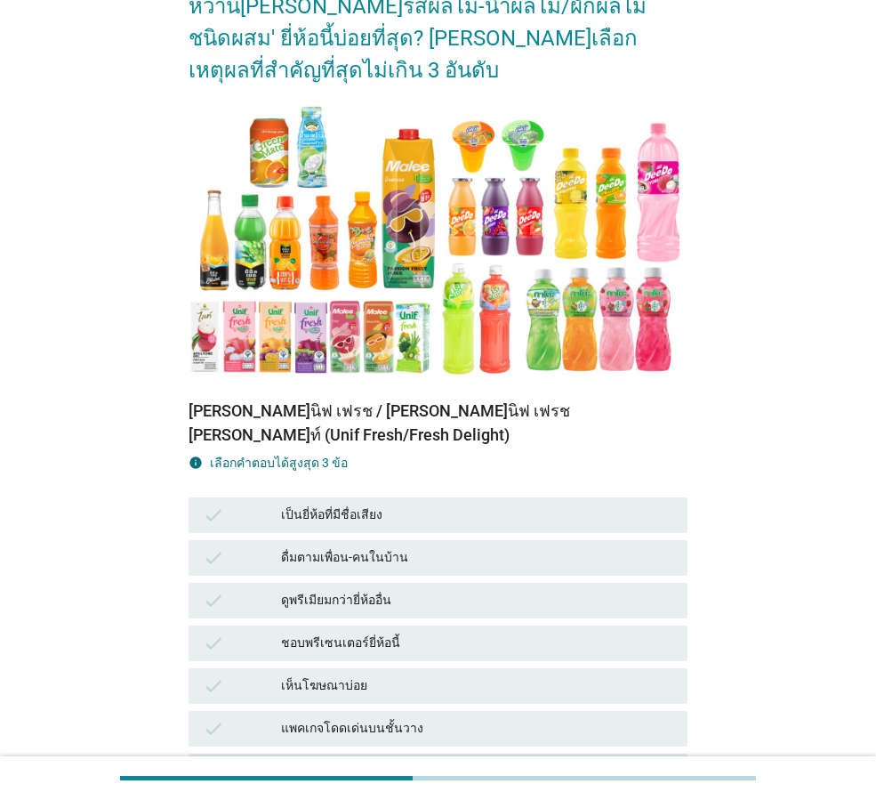
scroll to position [178, 0]
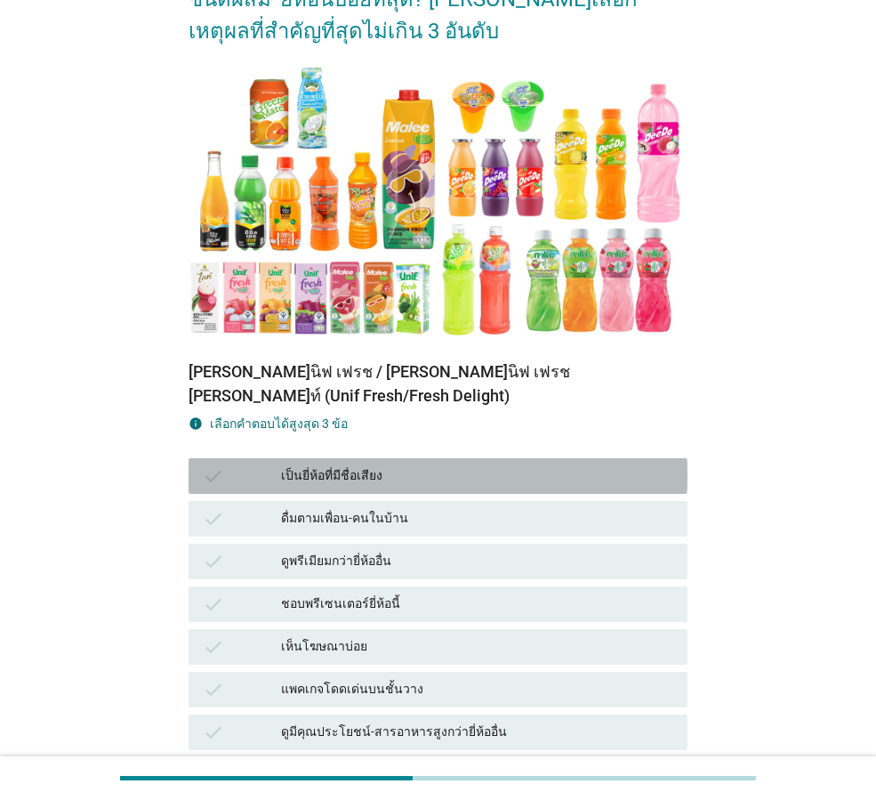
click at [425, 465] on div "เป็นยี่ห้อที่มีชื่อเสียง" at bounding box center [477, 475] width 392 height 21
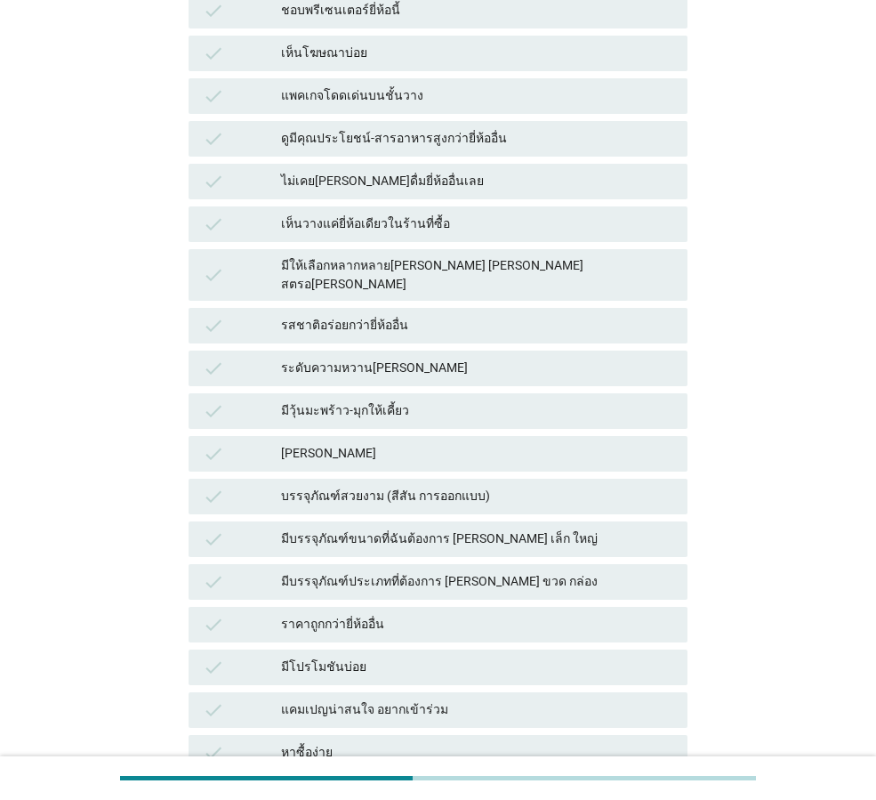
scroll to position [801, 0]
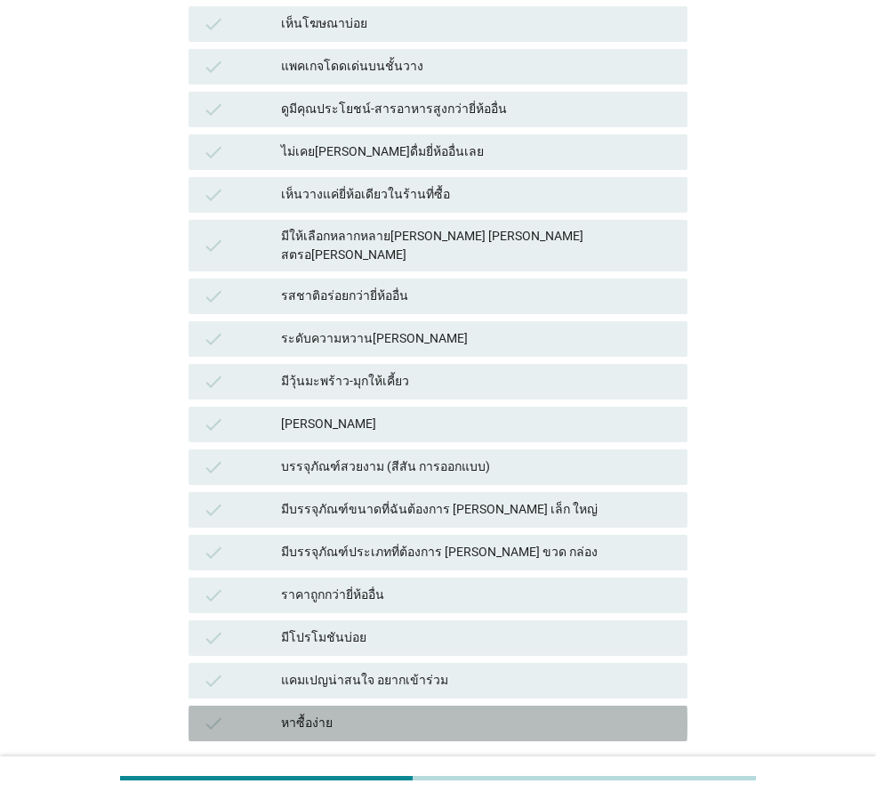
click at [393, 713] on div "หาซื้อง่าย" at bounding box center [477, 723] width 392 height 21
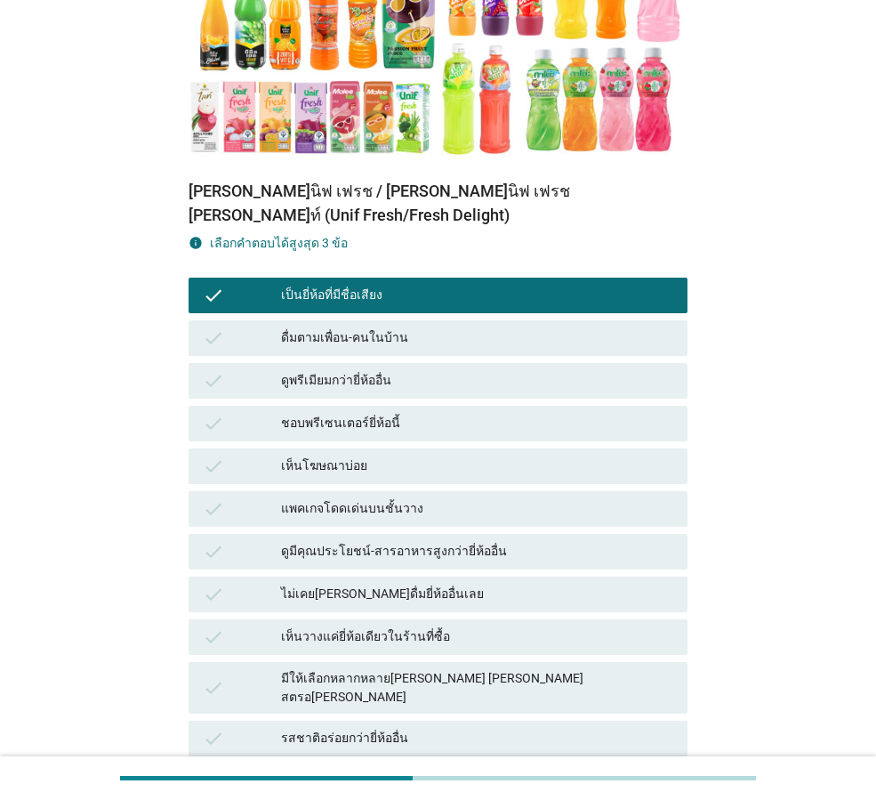
scroll to position [356, 0]
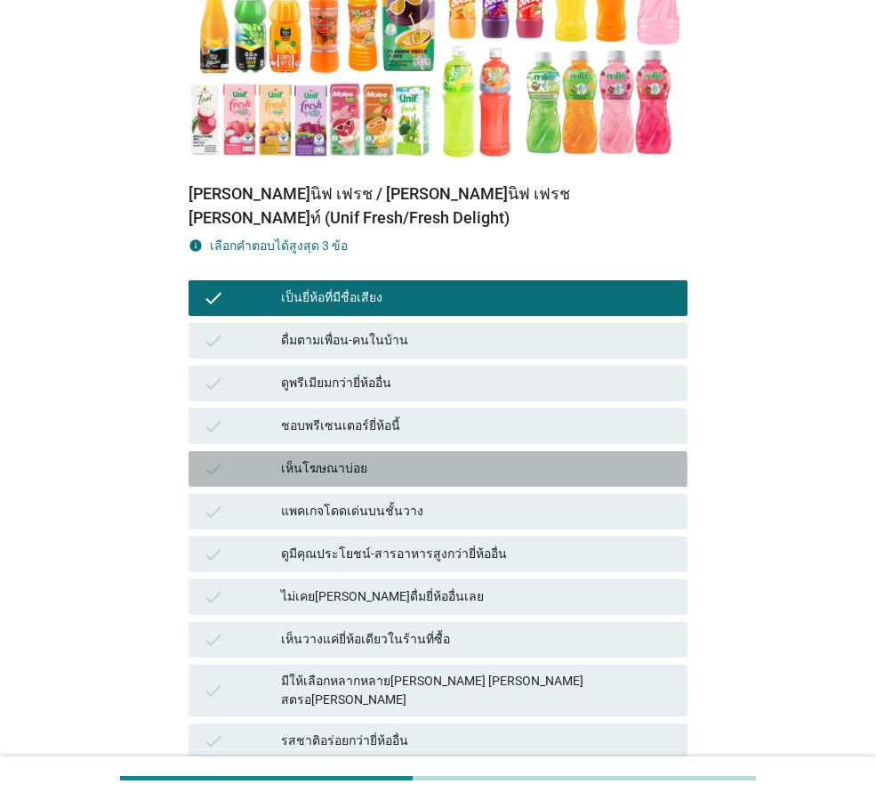
click at [378, 458] on div "เห็นโฆษณาบ่อย" at bounding box center [477, 468] width 392 height 21
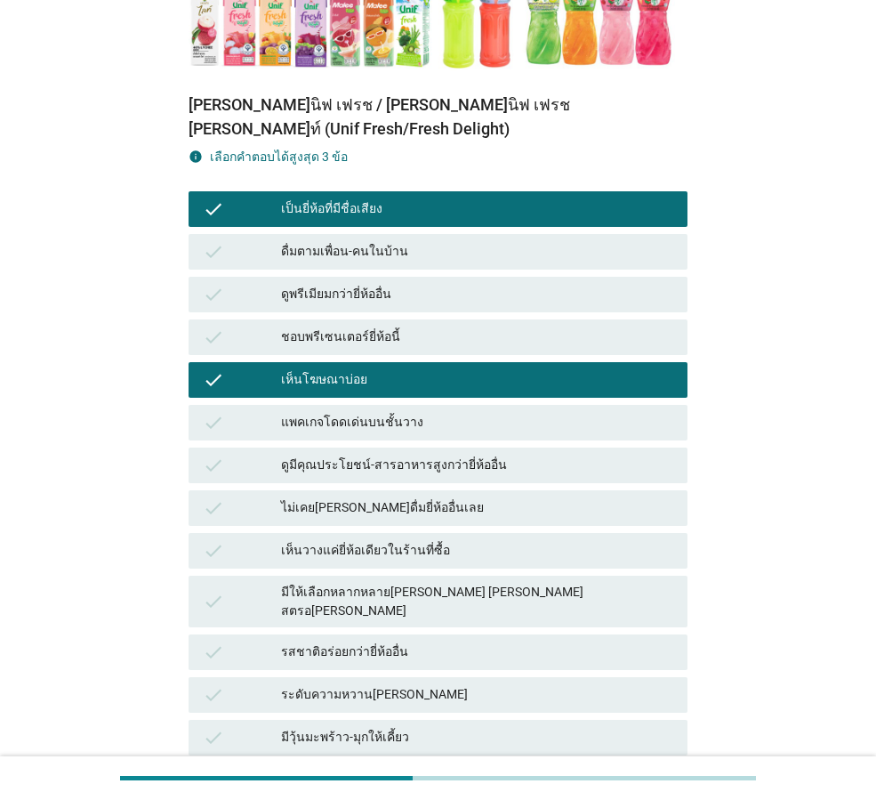
scroll to position [889, 0]
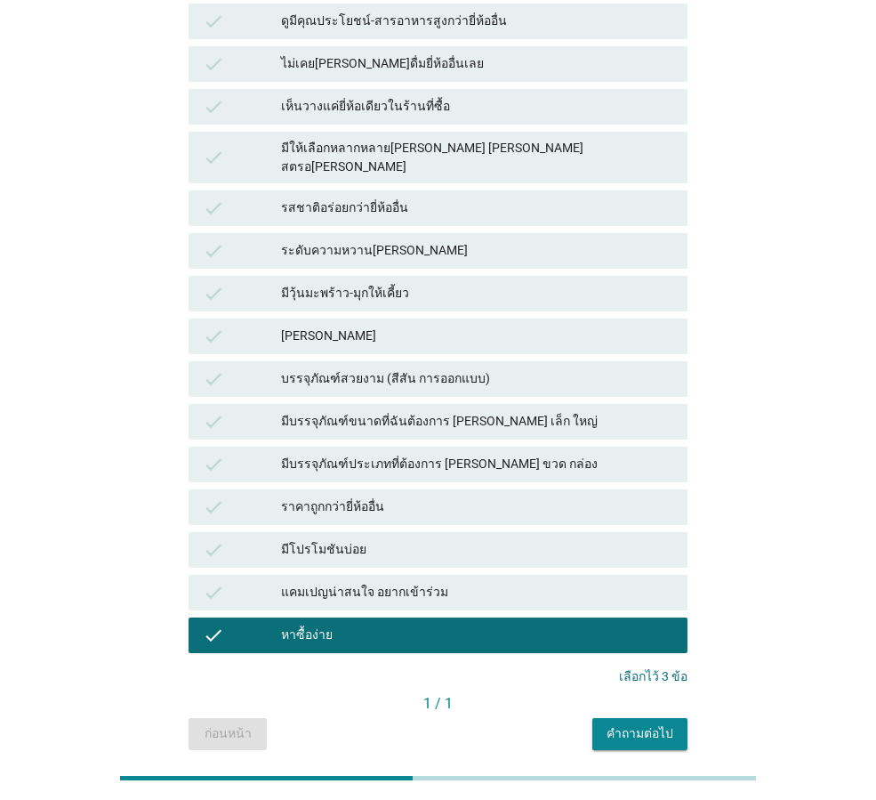
click at [623, 724] on div "คำถามต่อไป" at bounding box center [640, 733] width 67 height 19
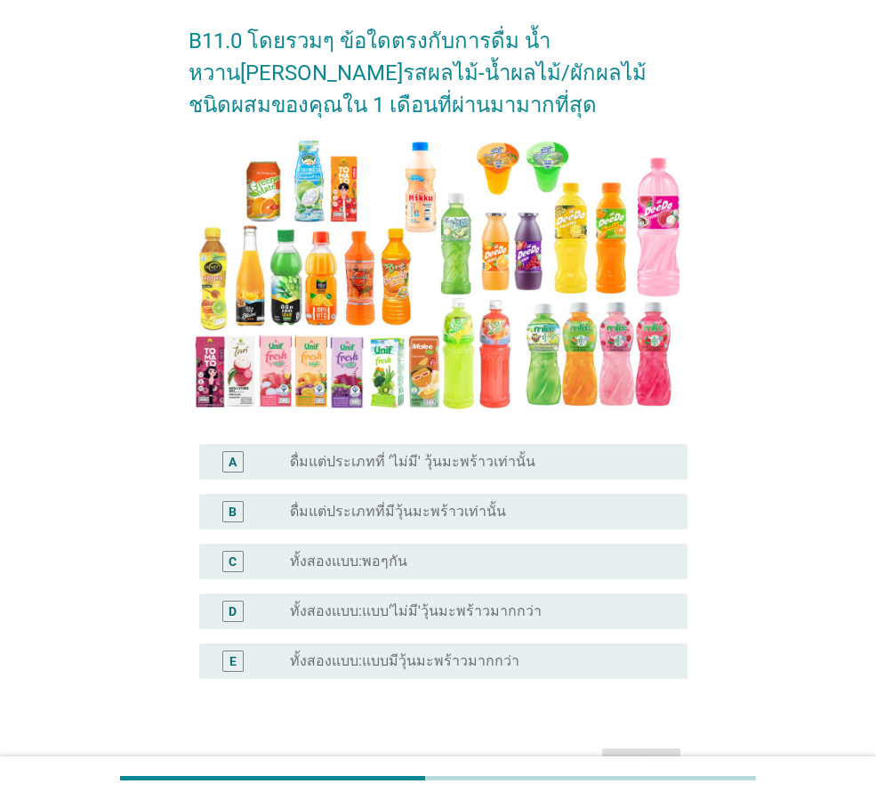
scroll to position [178, 0]
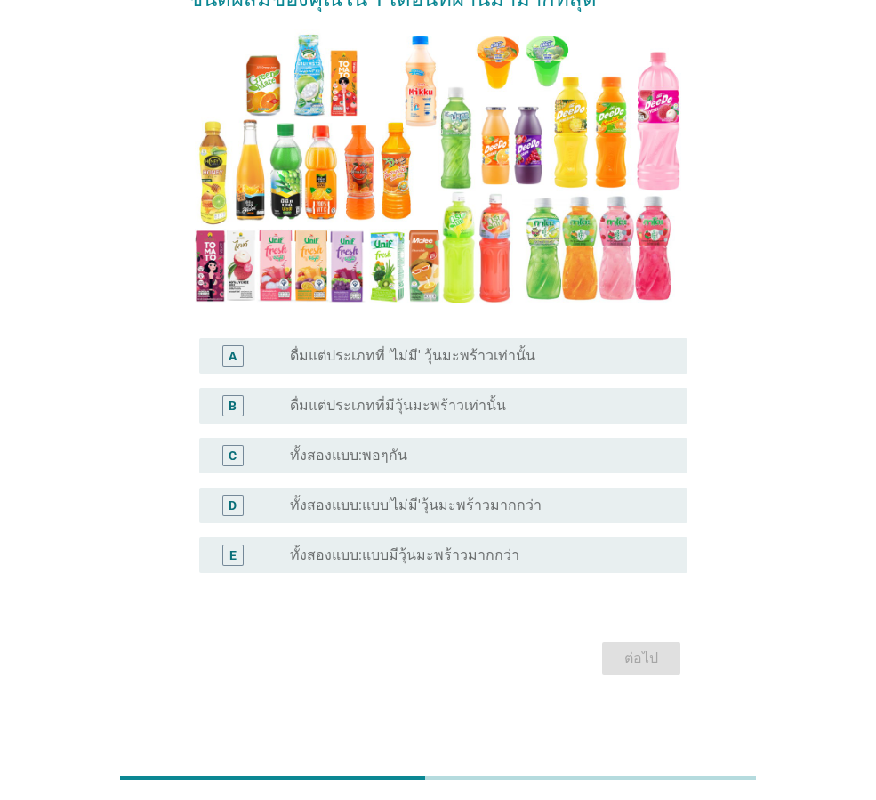
click at [396, 455] on label "ทั้งสองแบบ:พอๆกัน" at bounding box center [348, 456] width 117 height 18
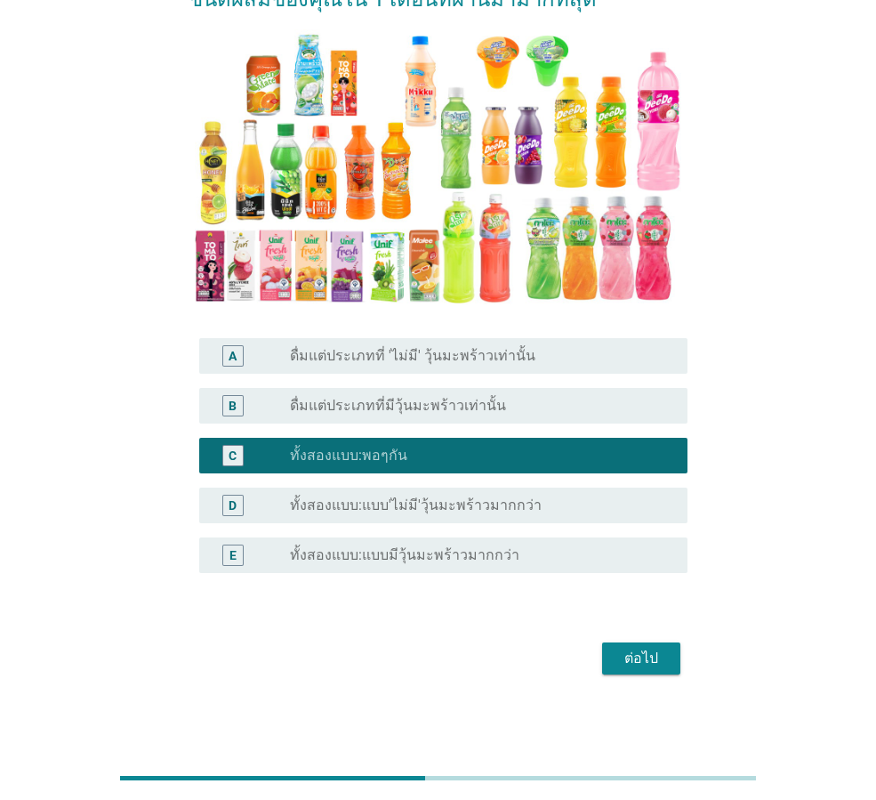
click at [639, 655] on div "ต่อไป" at bounding box center [641, 658] width 50 height 21
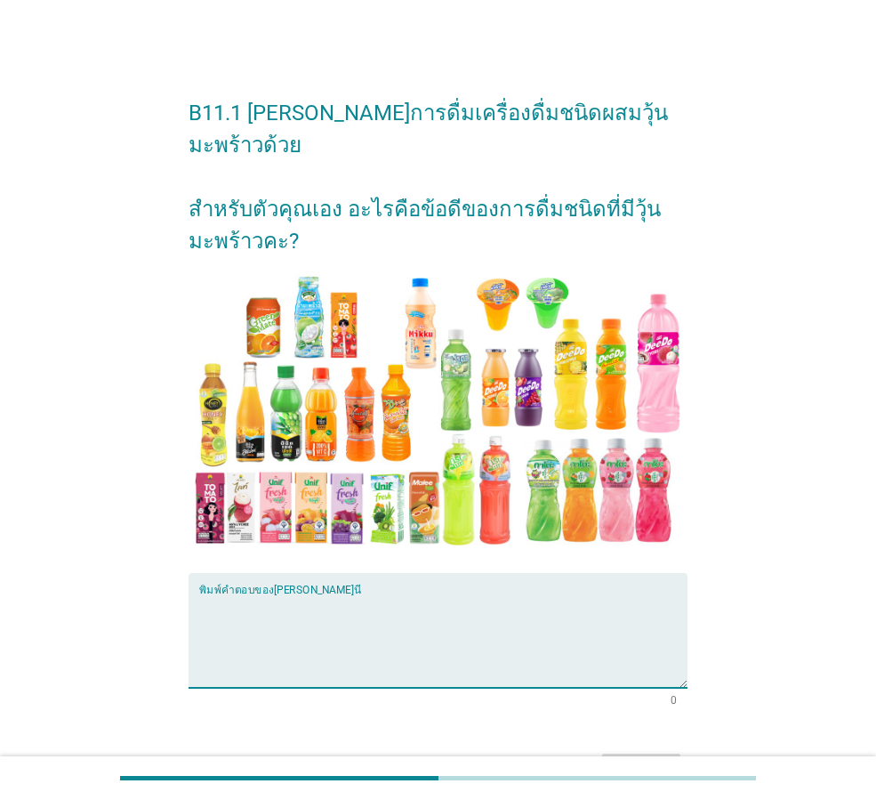
click at [324, 594] on textarea "พิมพ์คำตอบของคุณ ที่นี่" at bounding box center [443, 640] width 488 height 93
type textarea "เคี้ยวเพลิน"
click at [648, 759] on div "ต่อไป" at bounding box center [641, 769] width 50 height 21
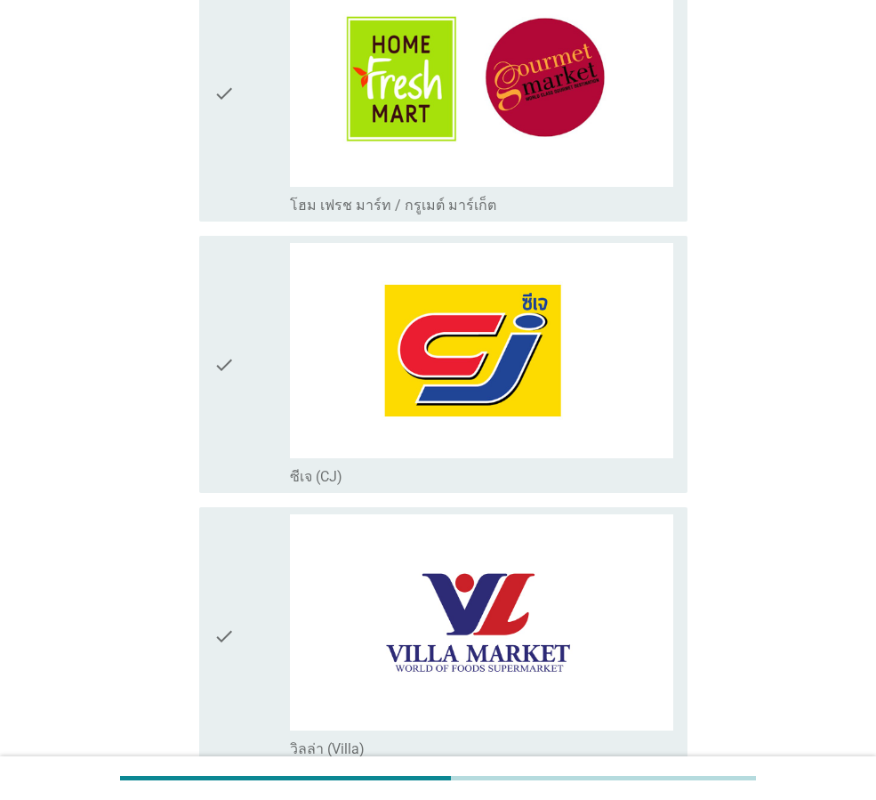
scroll to position [2580, 0]
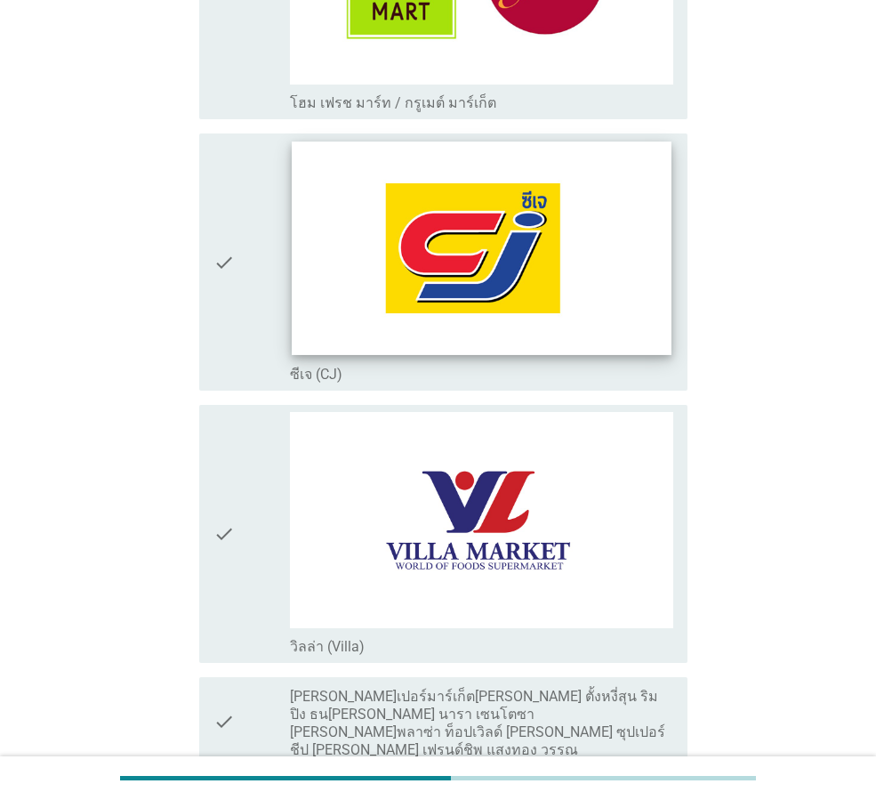
click at [401, 261] on img at bounding box center [481, 248] width 379 height 214
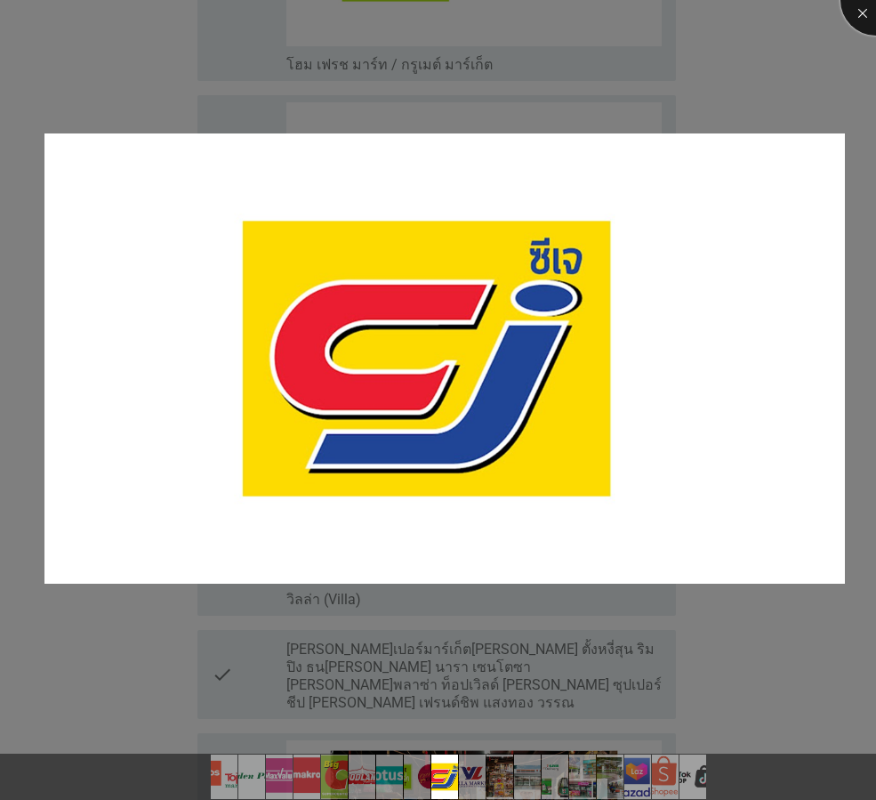
click at [860, 17] on div at bounding box center [876, -1] width 71 height 71
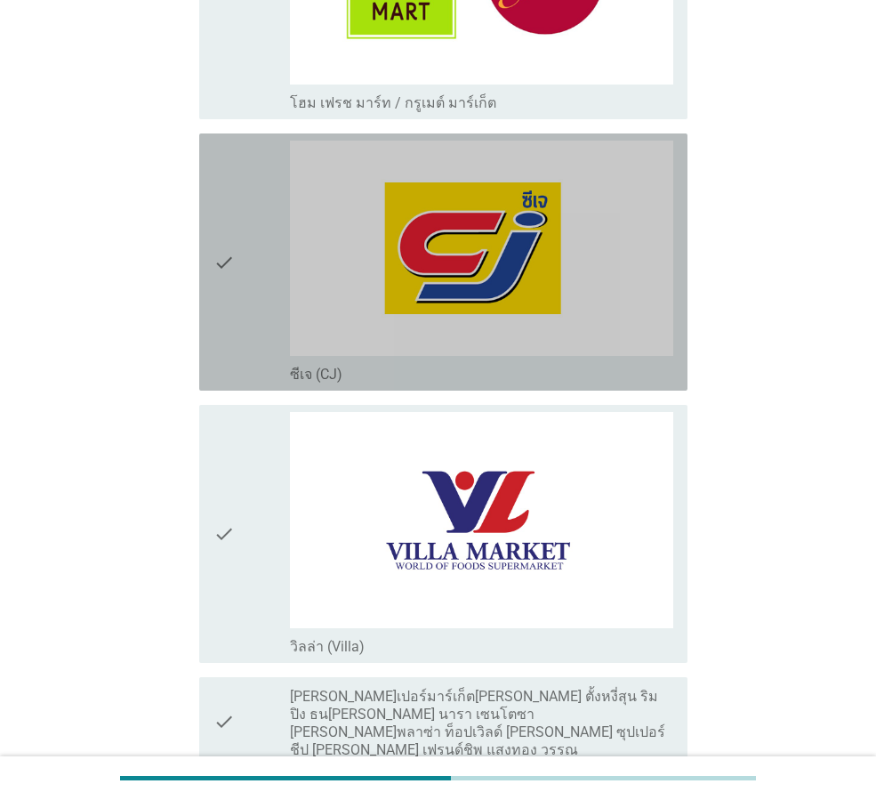
click at [231, 278] on icon "check" at bounding box center [224, 262] width 21 height 243
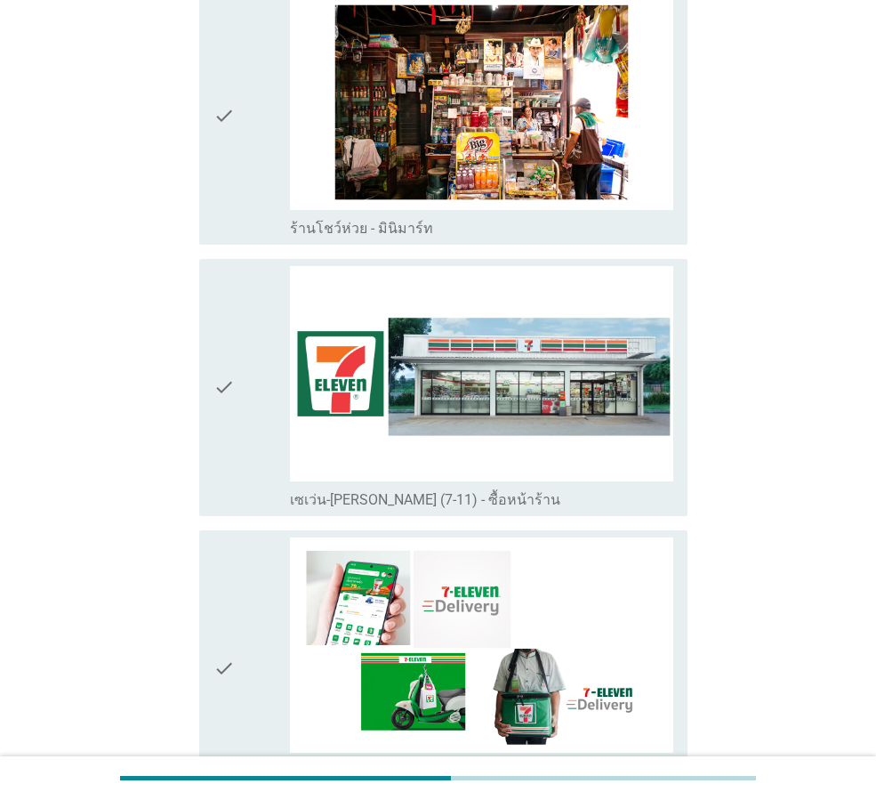
scroll to position [3292, 0]
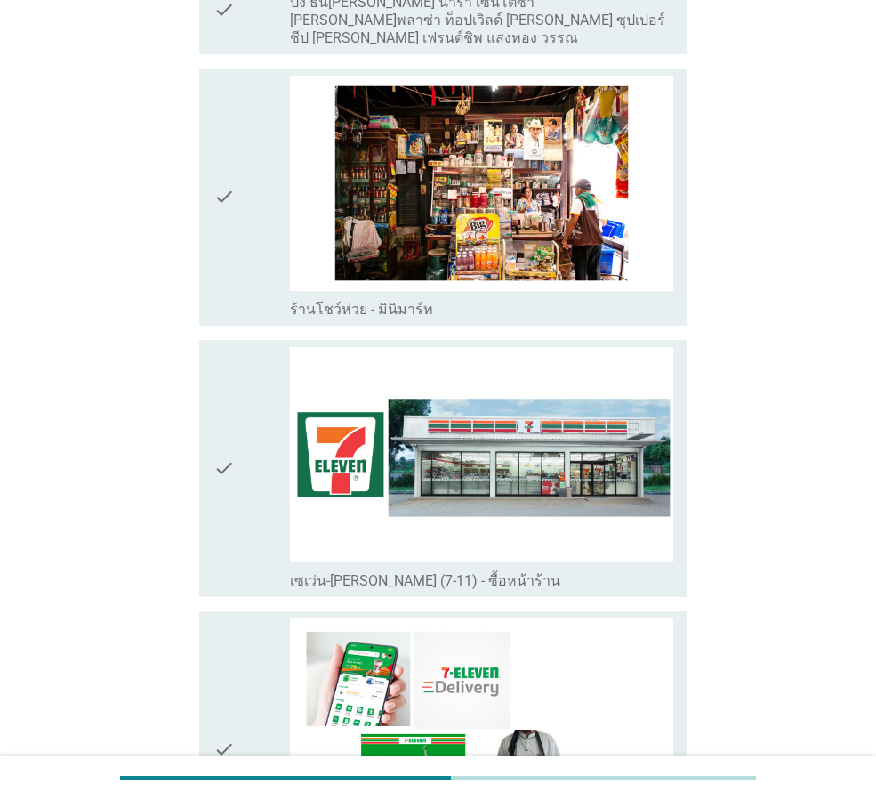
click at [232, 520] on icon "check" at bounding box center [224, 468] width 21 height 243
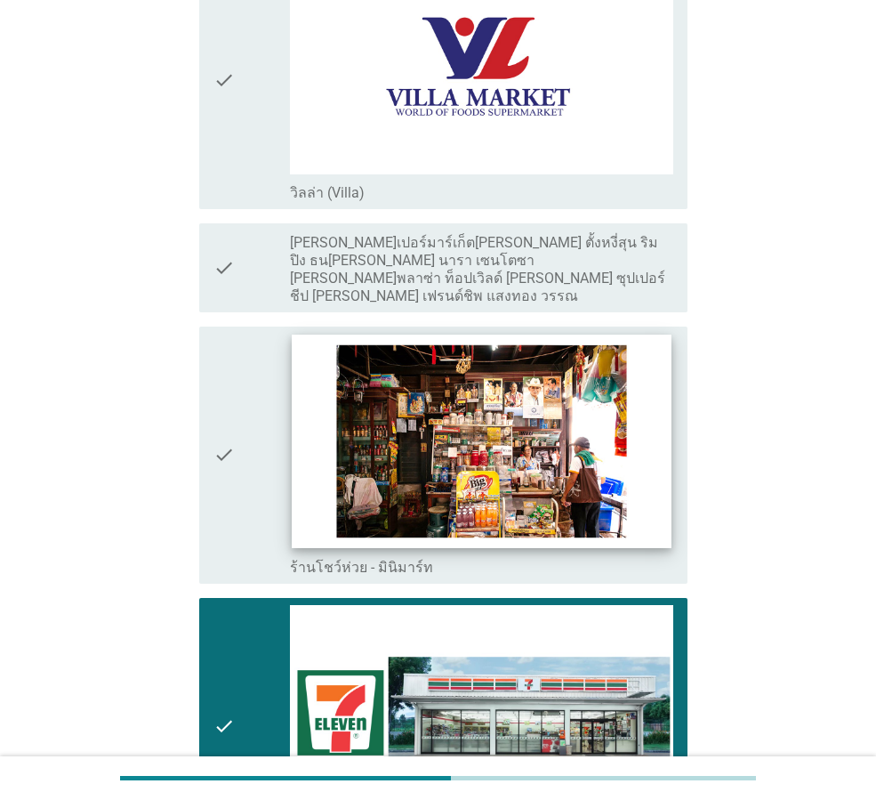
scroll to position [3025, 0]
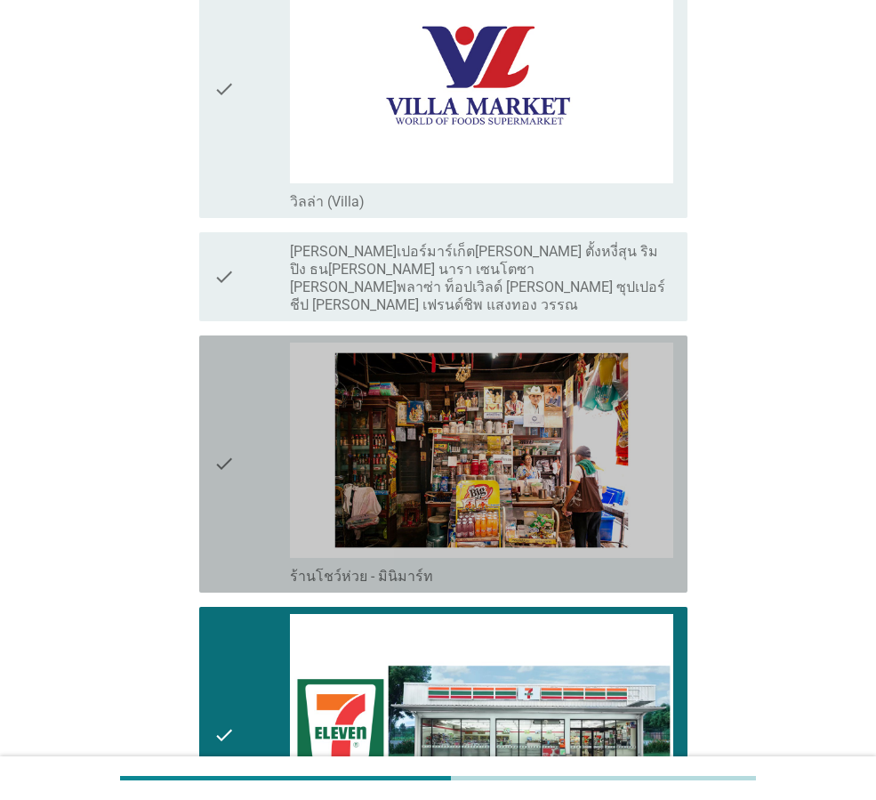
drag, startPoint x: 266, startPoint y: 473, endPoint x: 570, endPoint y: 546, distance: 312.9
click at [265, 473] on div "check" at bounding box center [252, 463] width 77 height 243
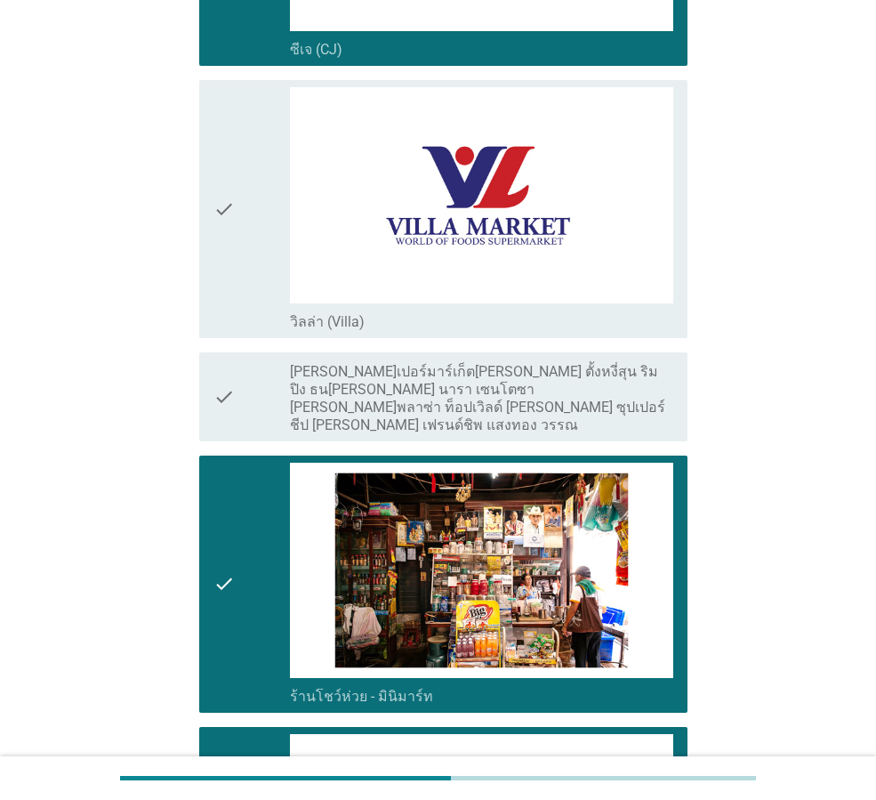
scroll to position [3260, 0]
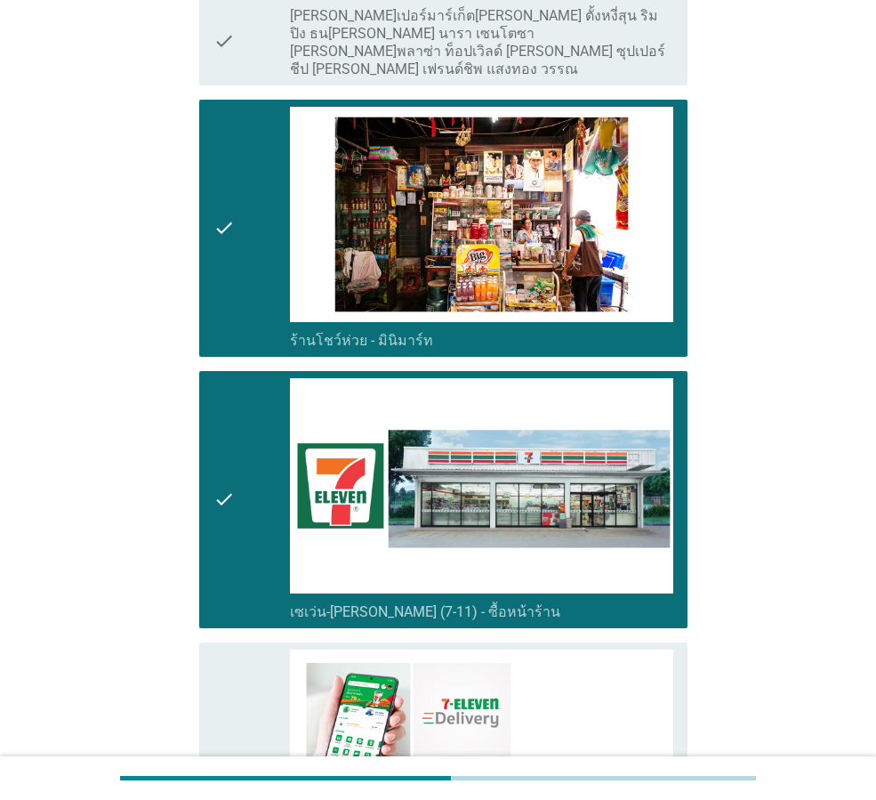
click at [229, 550] on icon "check" at bounding box center [224, 499] width 21 height 243
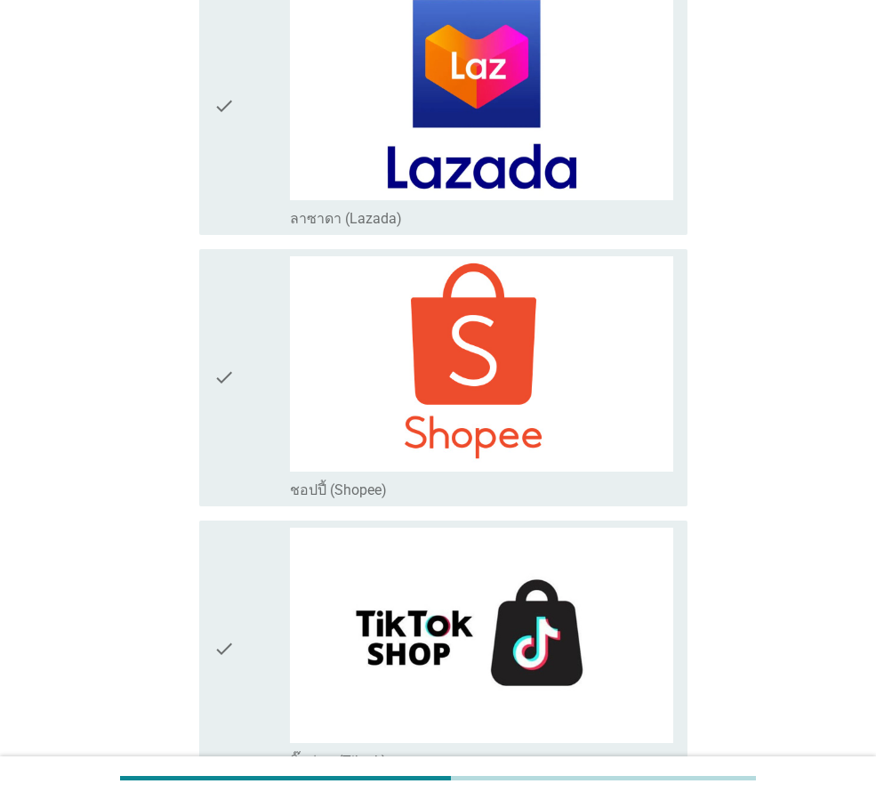
scroll to position [4951, 0]
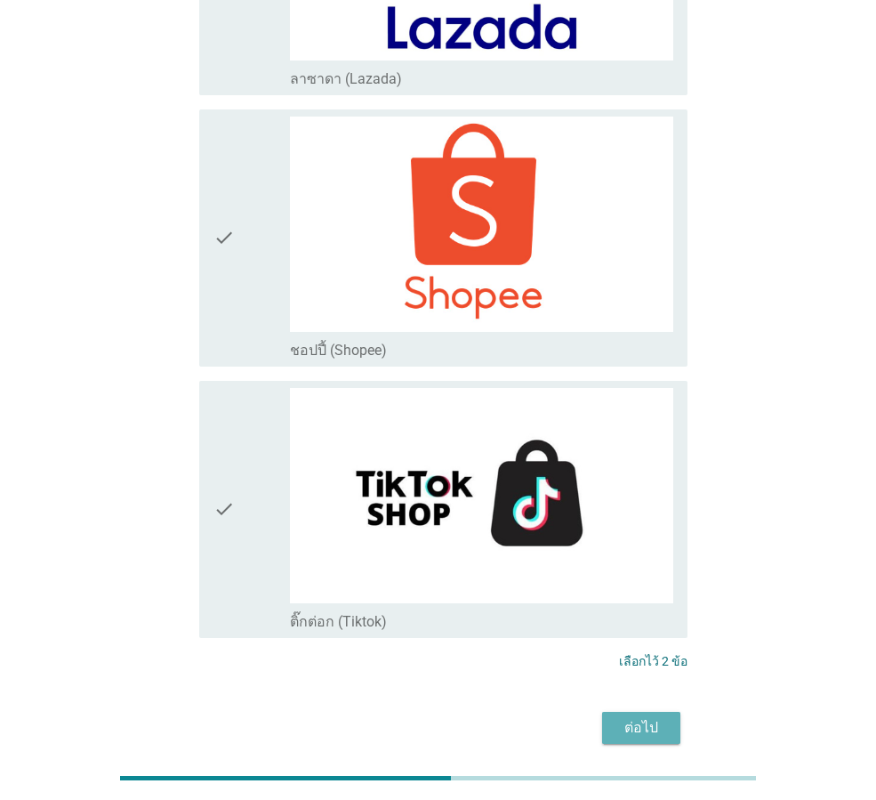
drag, startPoint x: 653, startPoint y: 652, endPoint x: 741, endPoint y: 681, distance: 92.6
click at [653, 717] on div "ต่อไป" at bounding box center [641, 727] width 50 height 21
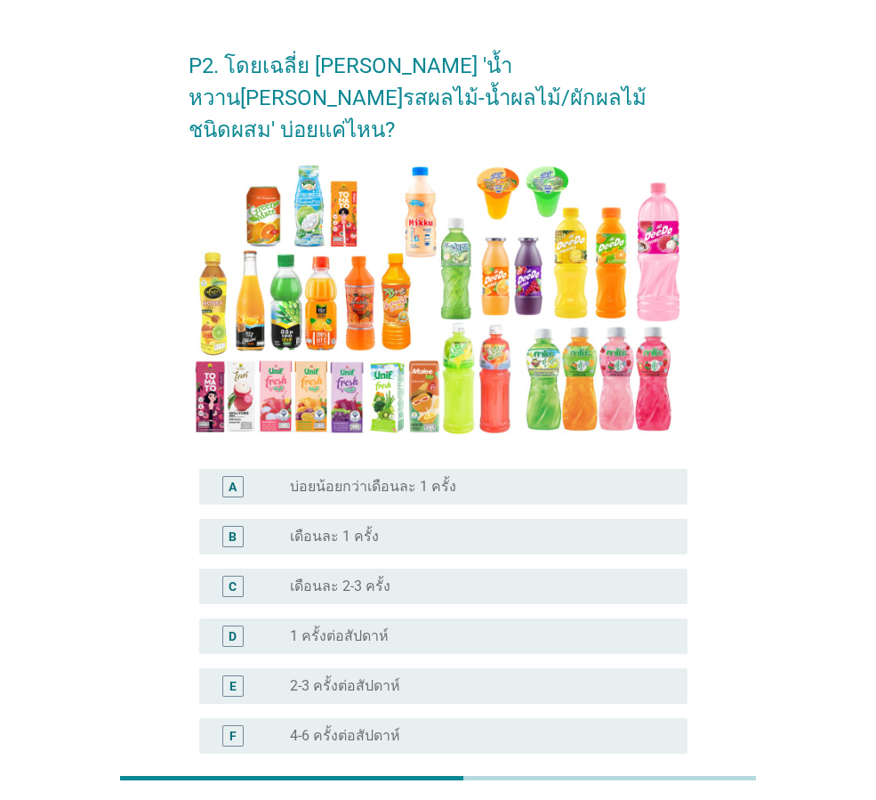
scroll to position [89, 0]
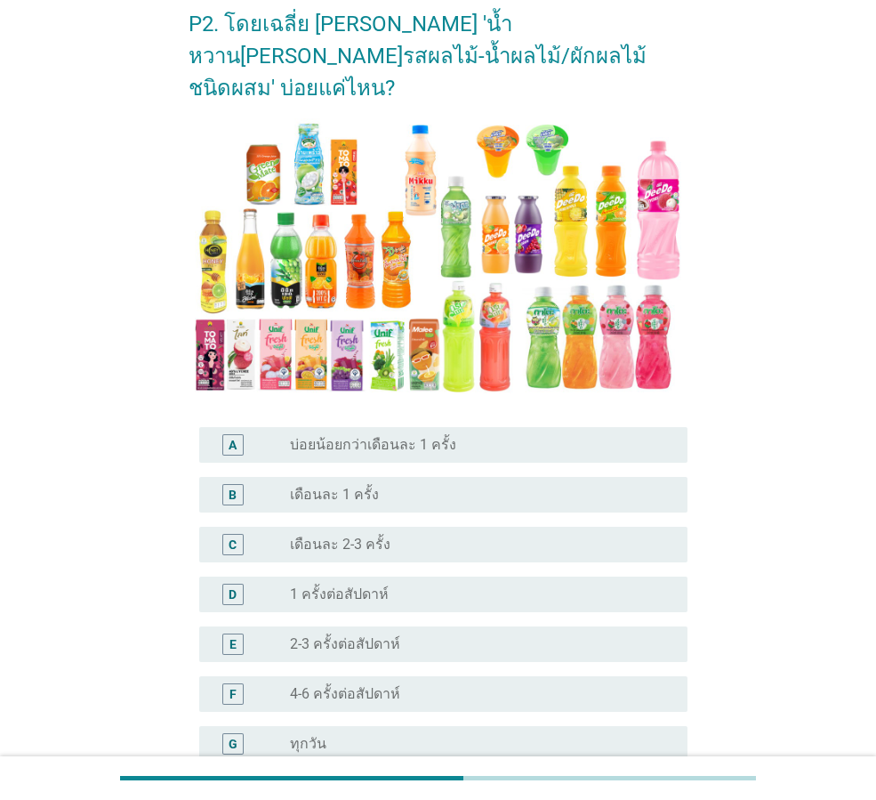
click at [379, 436] on label "บ่อยน้อยกว่าเดือนละ 1 ครั้ง" at bounding box center [373, 445] width 166 height 18
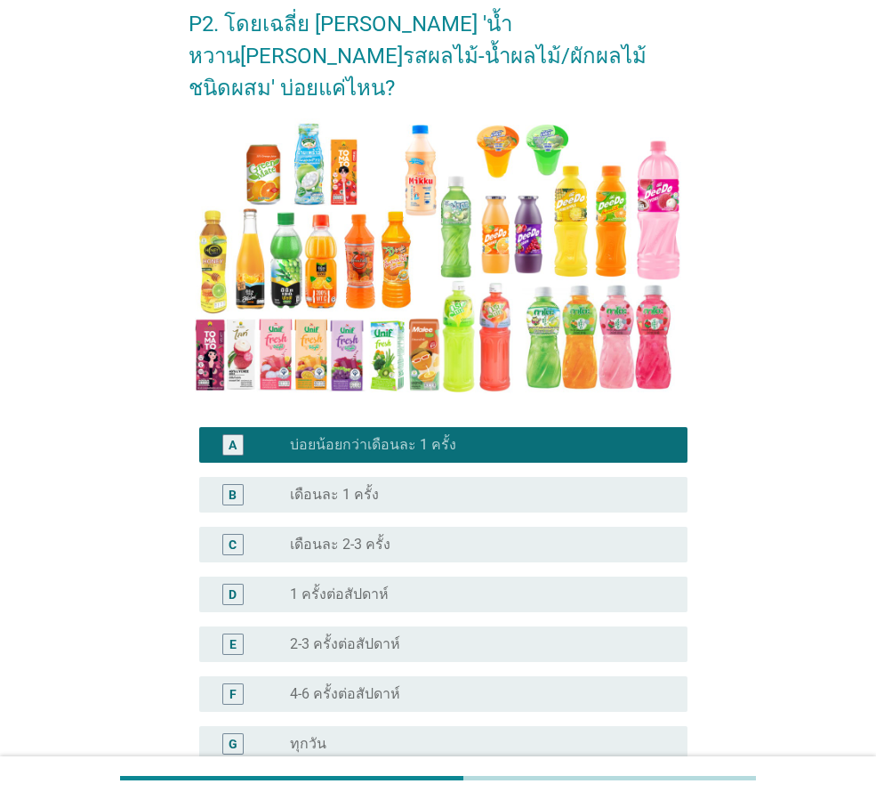
scroll to position [247, 0]
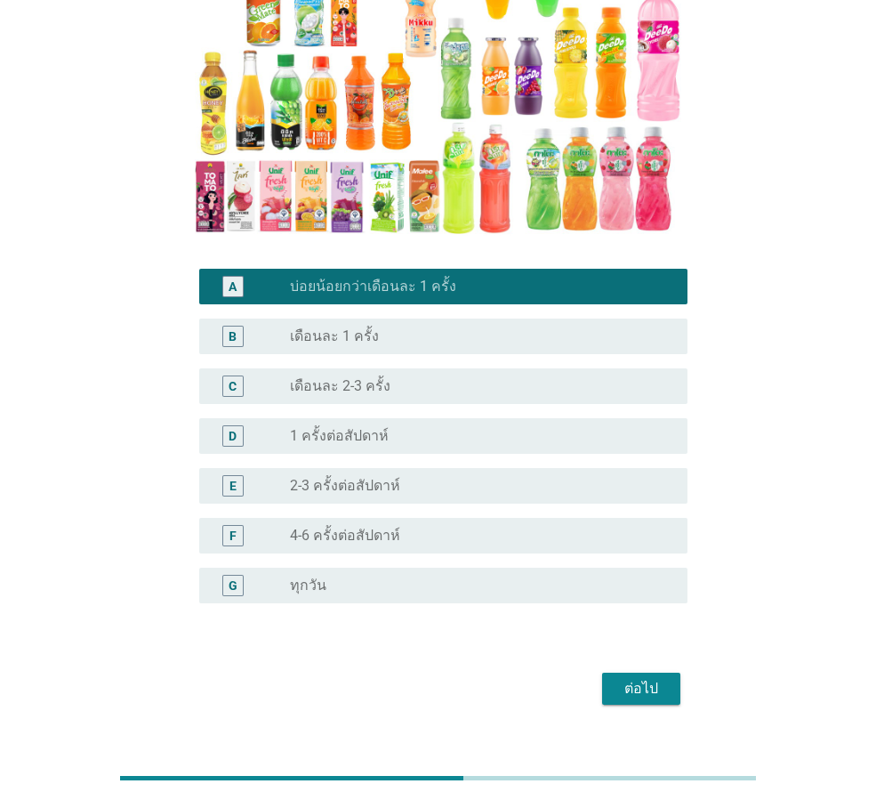
click at [657, 678] on div "ต่อไป" at bounding box center [641, 688] width 50 height 21
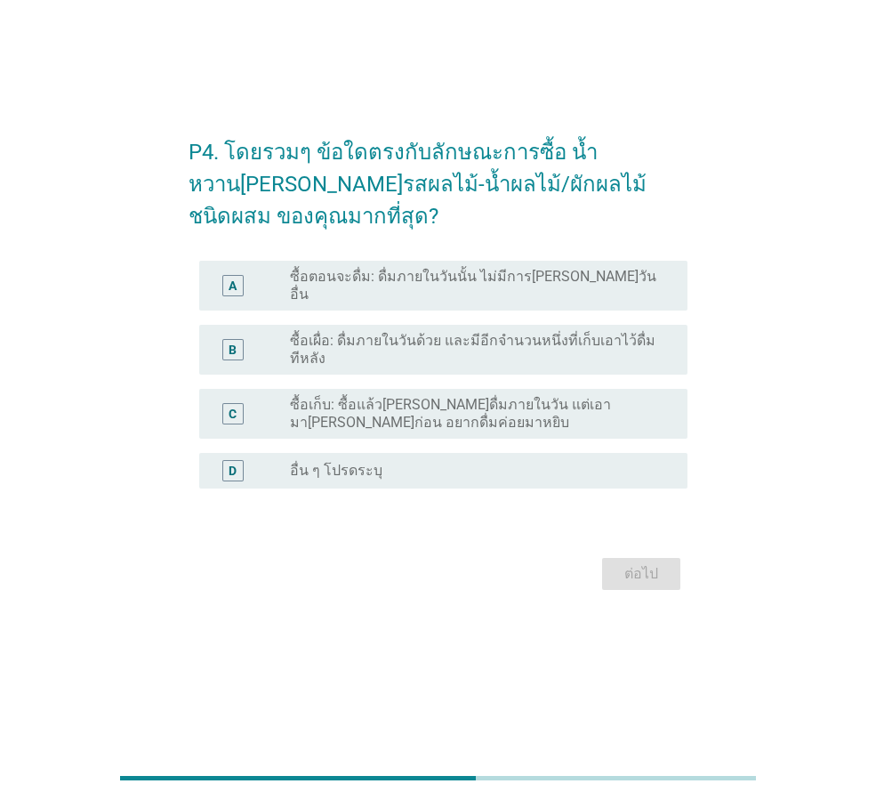
scroll to position [0, 0]
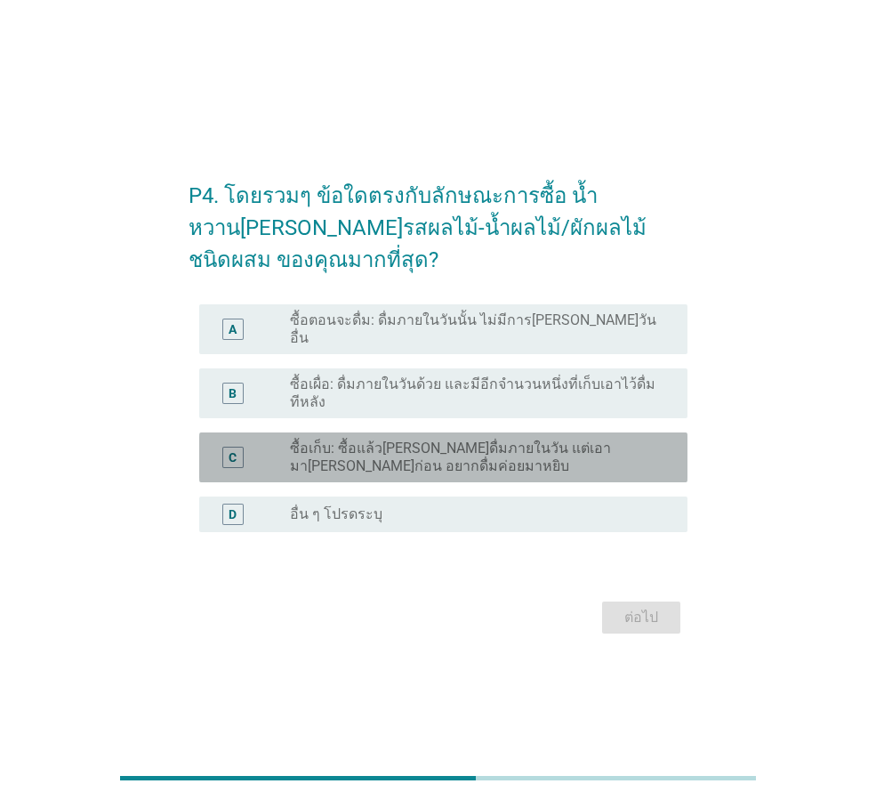
click at [408, 456] on label "ซื้อเก็บ: ซื้อแล้ว[PERSON_NAME]ดื่มภายในวัน แต่เอามา[PERSON_NAME]ก่อน อยากดื่มค…" at bounding box center [474, 457] width 369 height 36
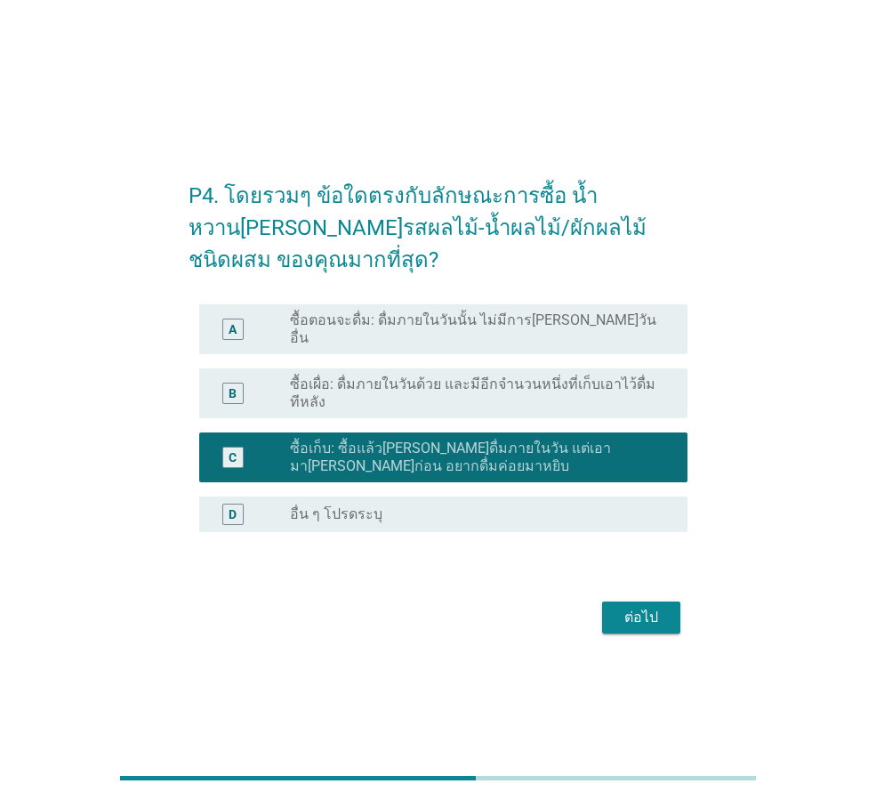
drag, startPoint x: 642, startPoint y: 595, endPoint x: 725, endPoint y: 647, distance: 97.5
click at [644, 601] on button "ต่อไป" at bounding box center [641, 617] width 78 height 32
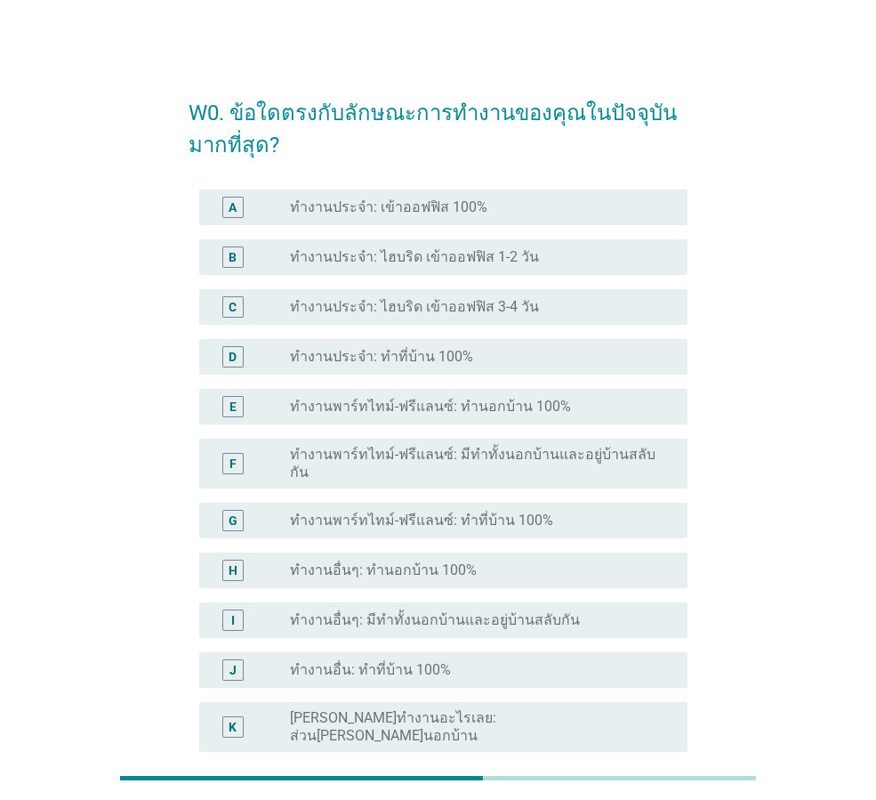
click at [420, 198] on label "ทำงานประจำ: เข้าออฟฟิส 100%" at bounding box center [388, 207] width 197 height 18
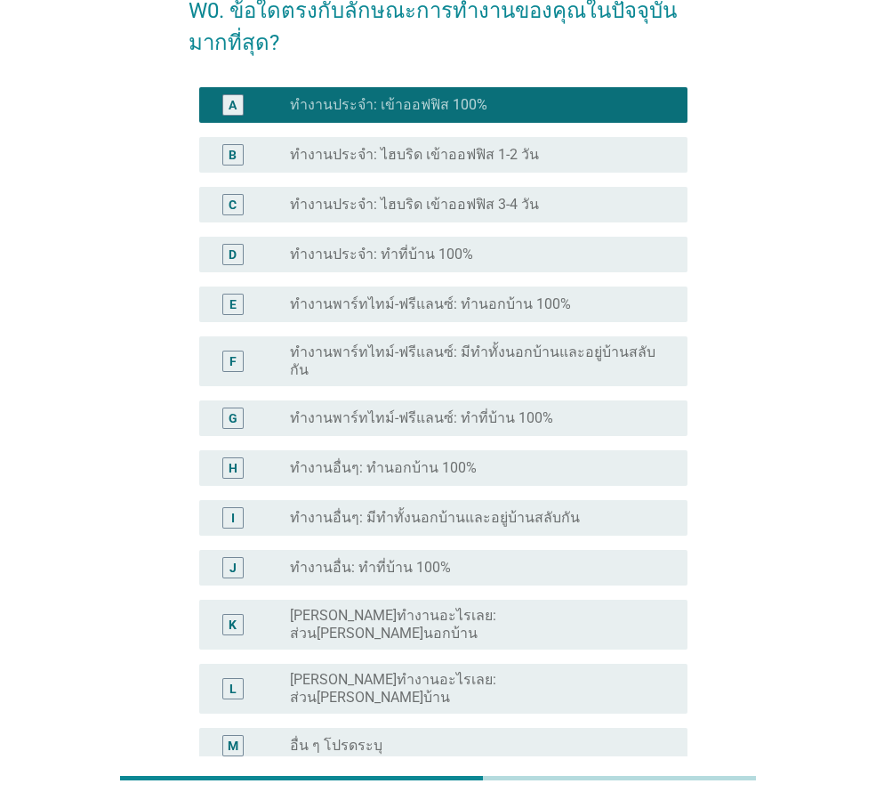
scroll to position [252, 0]
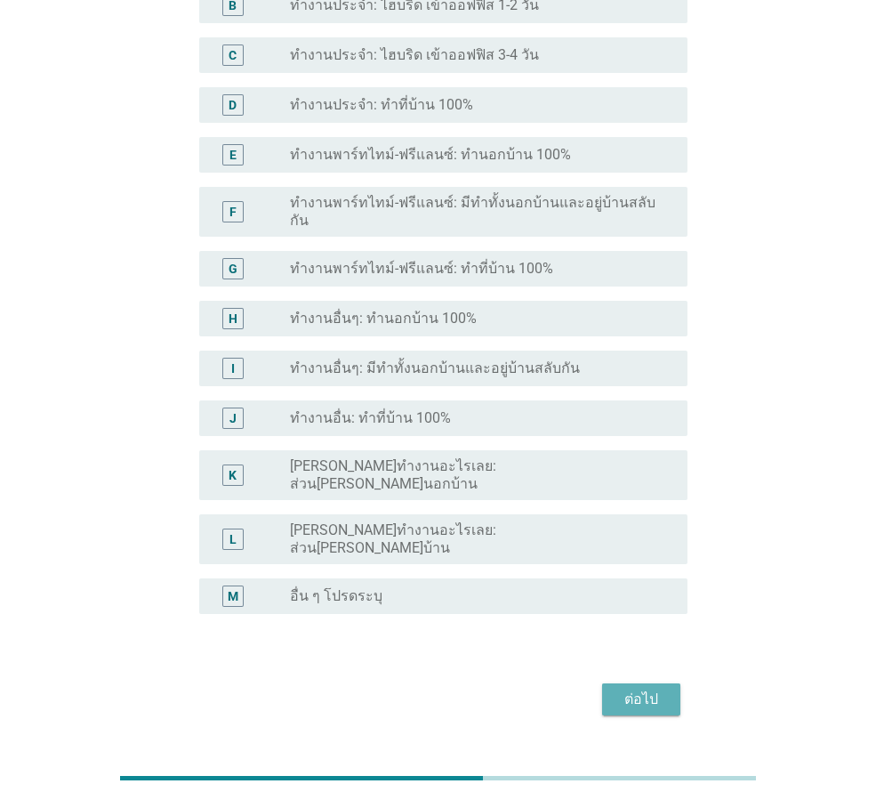
drag, startPoint x: 657, startPoint y: 653, endPoint x: 773, endPoint y: 662, distance: 116.9
click at [663, 689] on div "ต่อไป" at bounding box center [641, 699] width 50 height 21
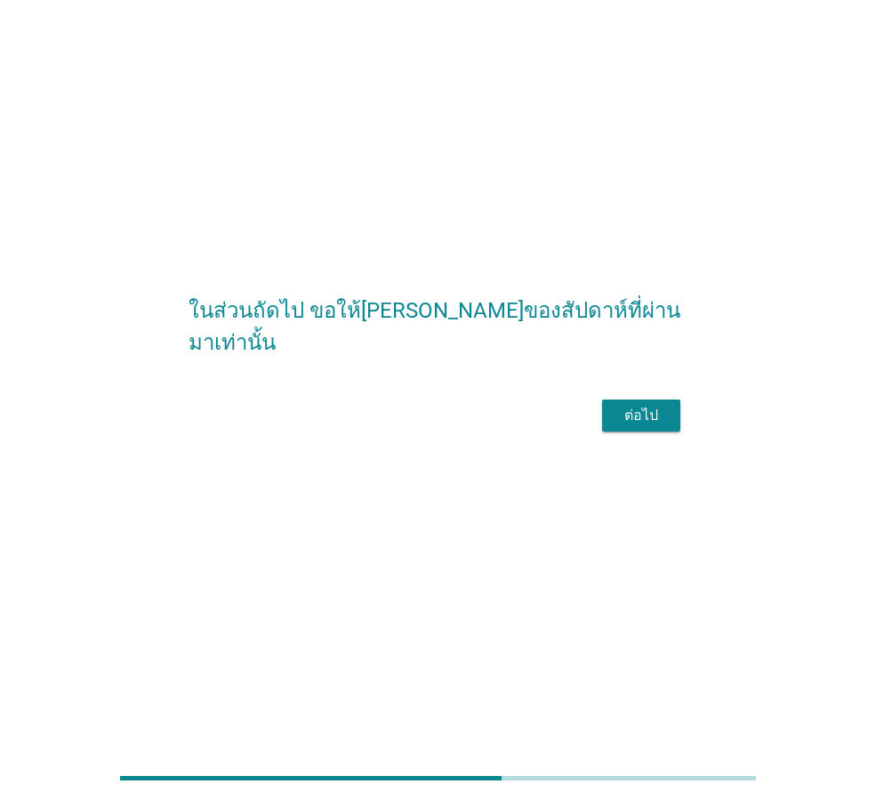
scroll to position [0, 0]
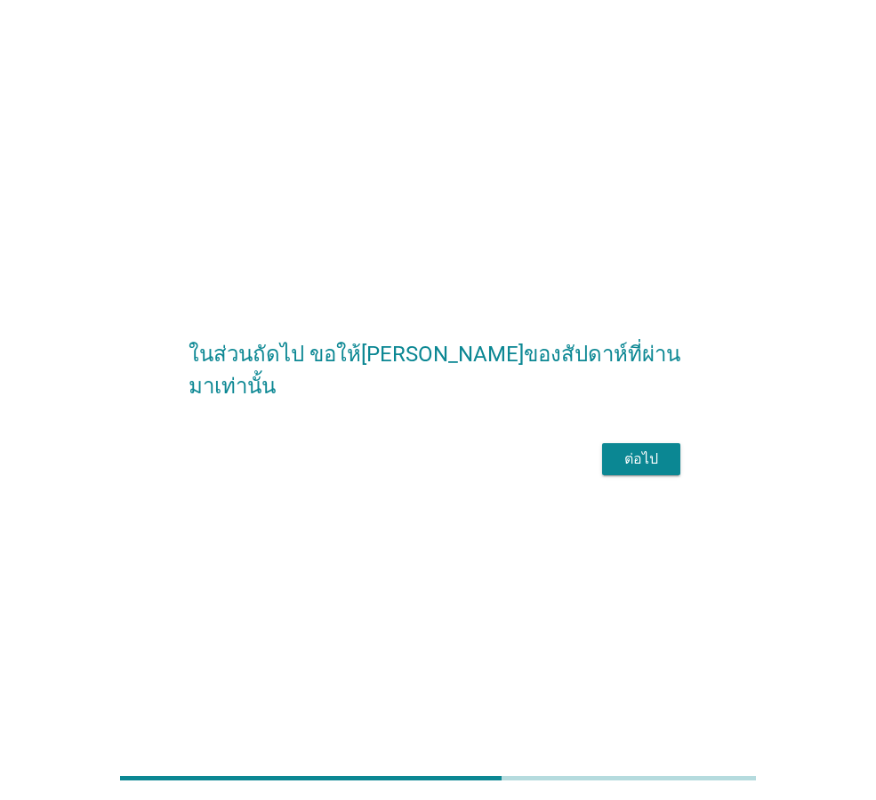
click at [650, 470] on div "ต่อไป" at bounding box center [641, 458] width 50 height 21
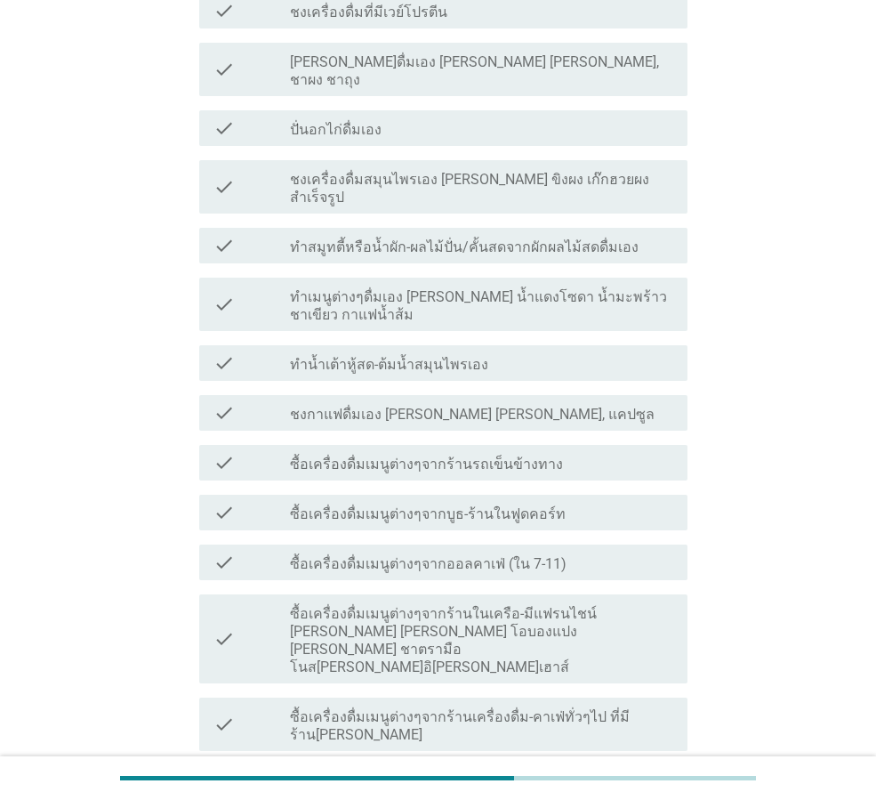
scroll to position [267, 0]
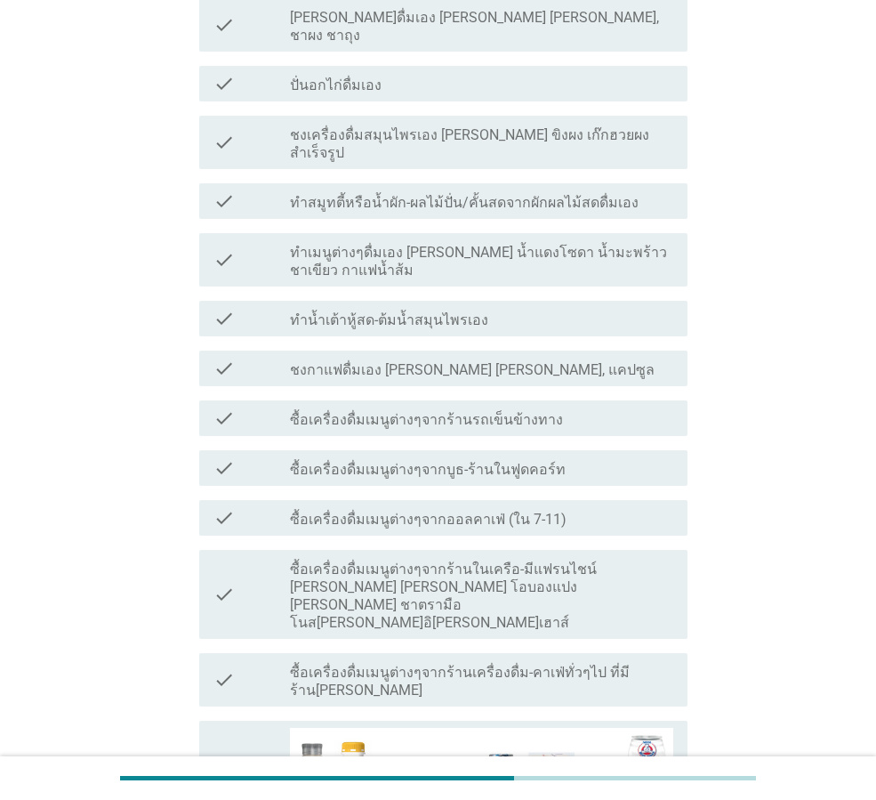
click at [626, 560] on label "ซื้อเครื่องดื่มเมนูต่างๆจากร้านในเครือ-มีแฟรนไชน์ [PERSON_NAME] [PERSON_NAME] โ…" at bounding box center [481, 595] width 383 height 71
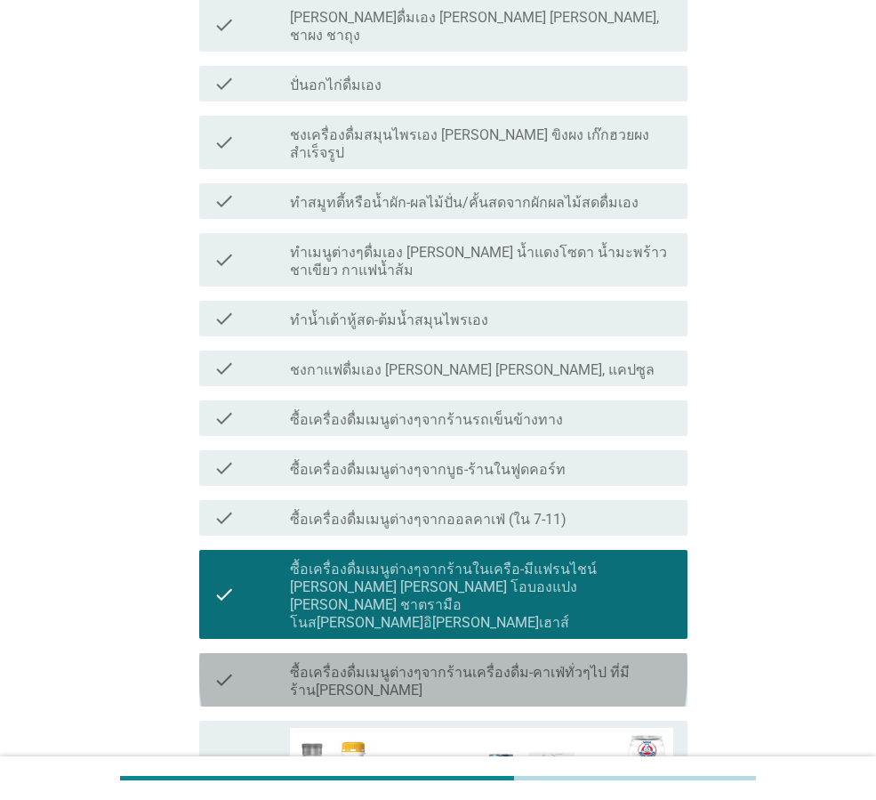
click at [620, 664] on label "ซื้อเครื่องดื่มเมนูต่างๆจากร้านเครื่องดื่ม-คาเฟ่ทั่วๆไป ที่มีร้าน[PERSON_NAME]" at bounding box center [481, 682] width 383 height 36
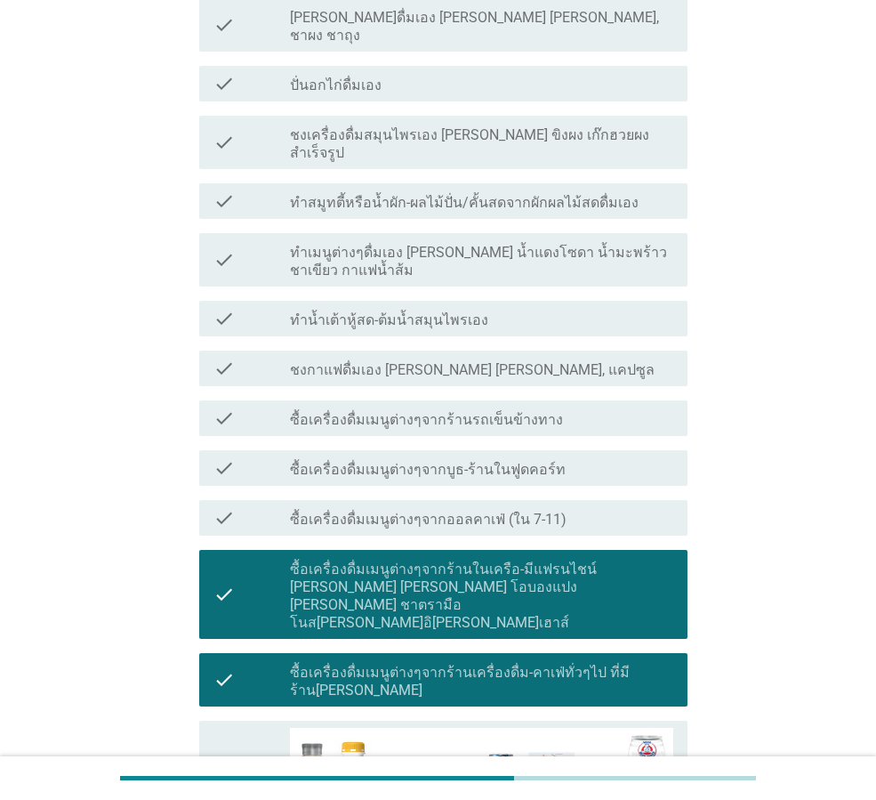
click at [525, 664] on label "ซื้อเครื่องดื่มเมนูต่างๆจากร้านเครื่องดื่ม-คาเฟ่ทั่วๆไป ที่มีร้าน[PERSON_NAME]" at bounding box center [481, 682] width 383 height 36
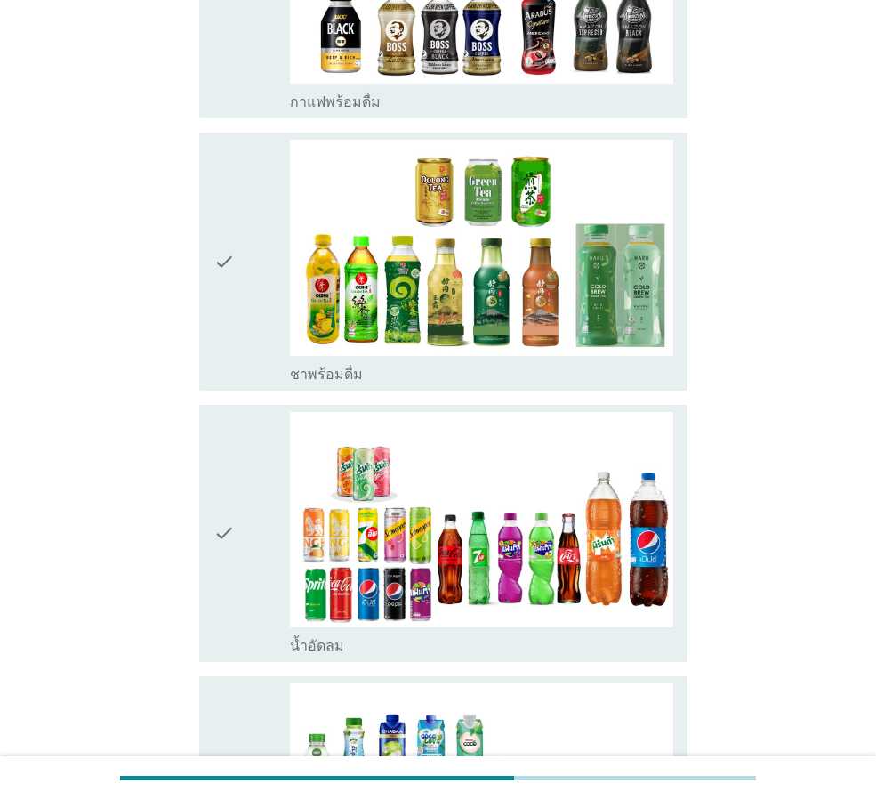
scroll to position [2313, 0]
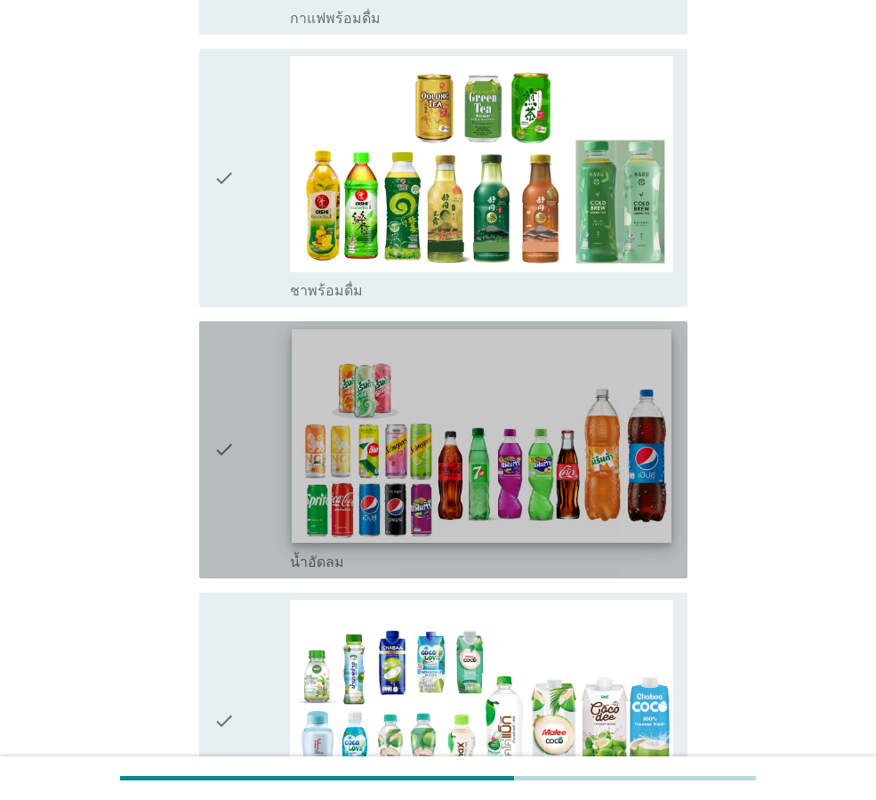
click at [347, 370] on img at bounding box center [481, 436] width 379 height 214
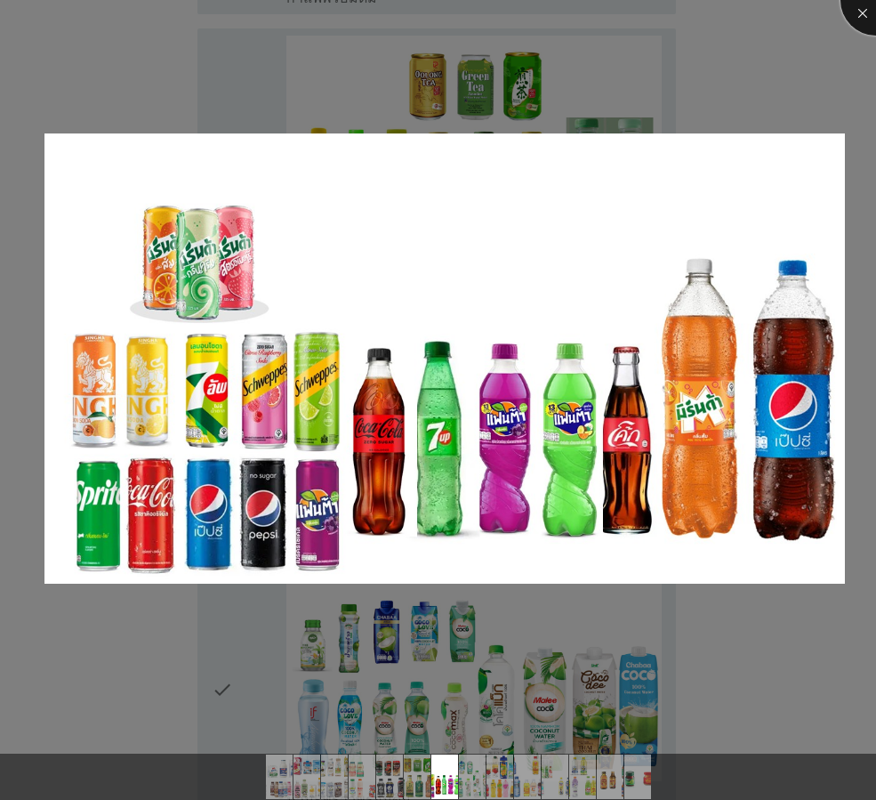
click at [854, 12] on div at bounding box center [876, -1] width 71 height 71
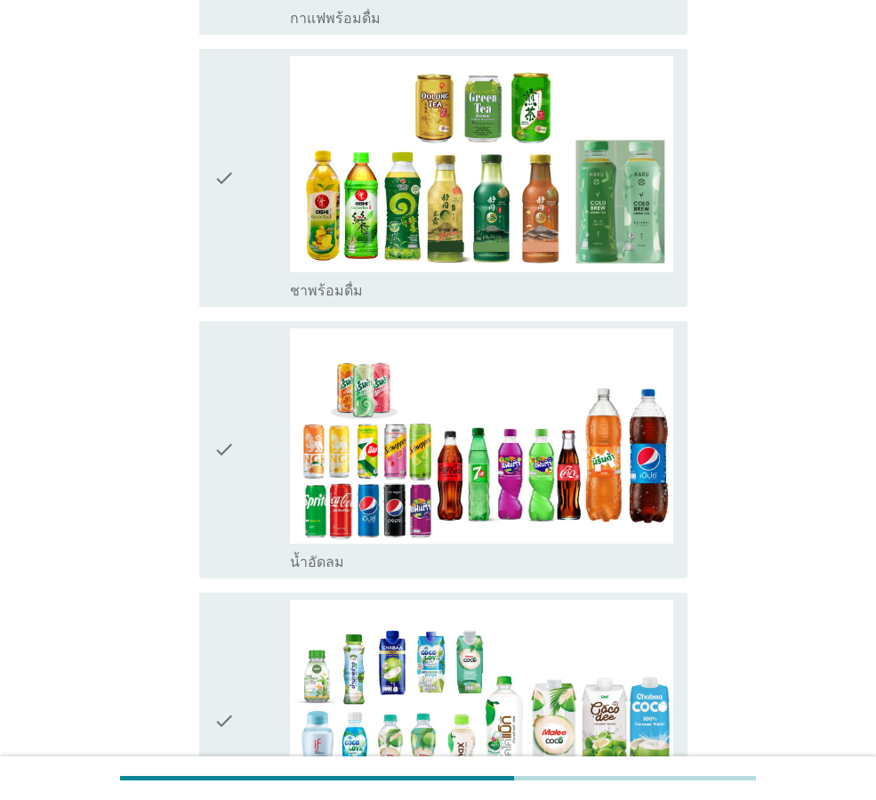
click at [243, 431] on div "check" at bounding box center [252, 449] width 77 height 243
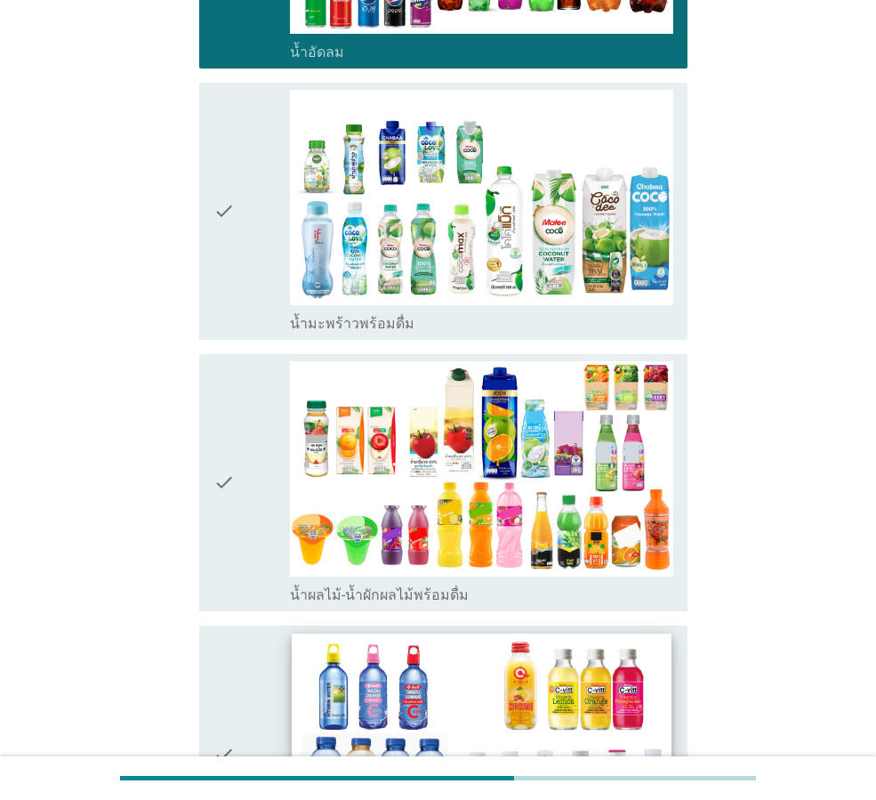
scroll to position [2847, 0]
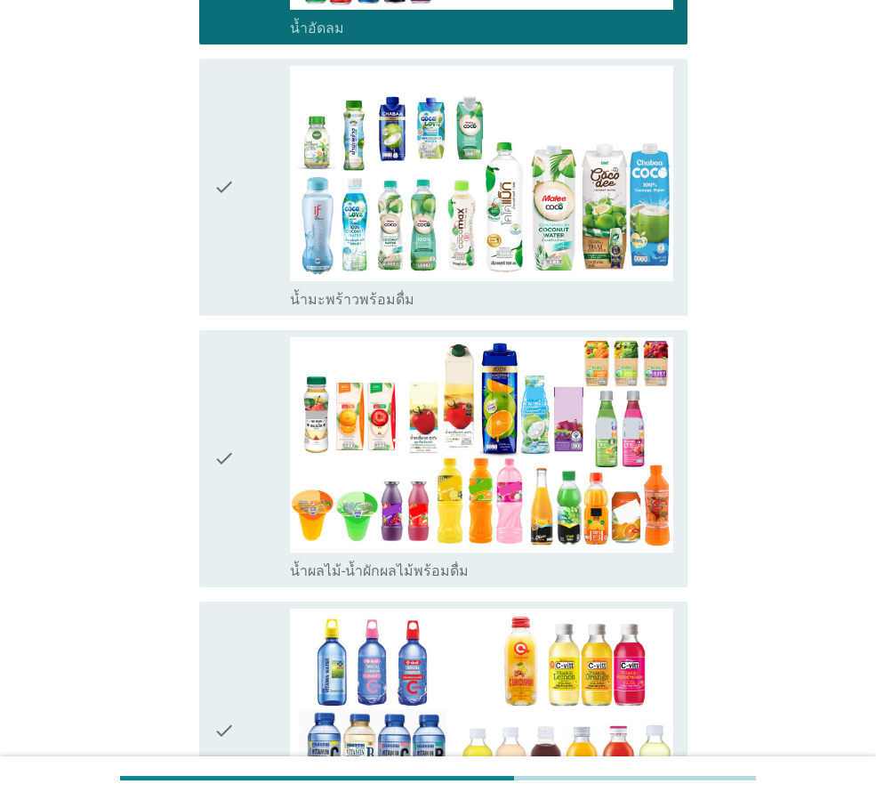
click at [252, 414] on div "check" at bounding box center [252, 458] width 77 height 243
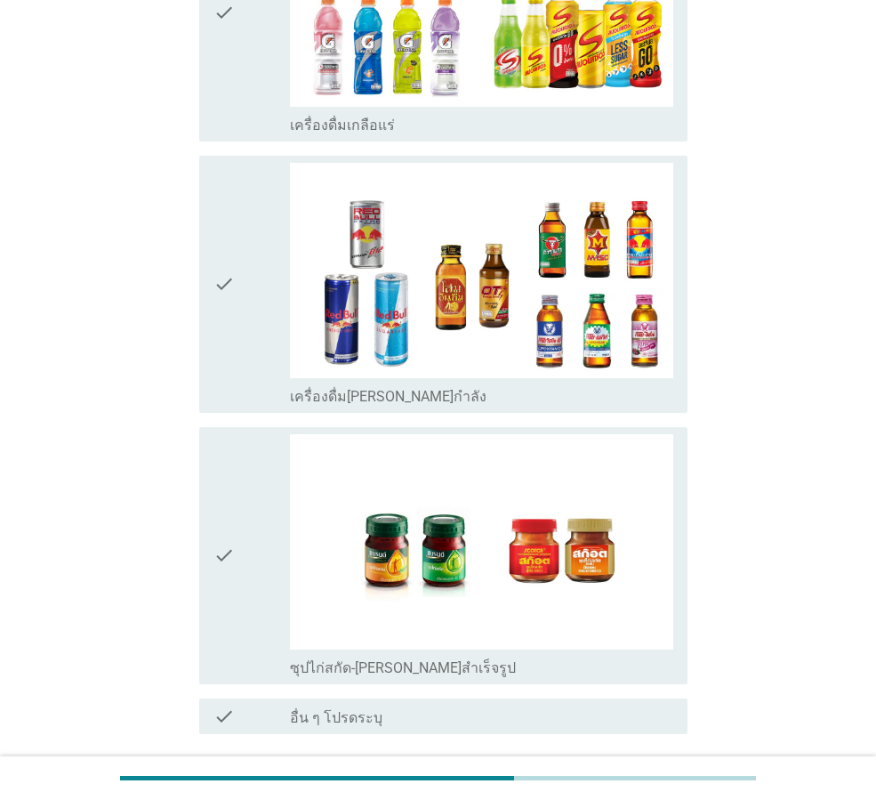
scroll to position [4142, 0]
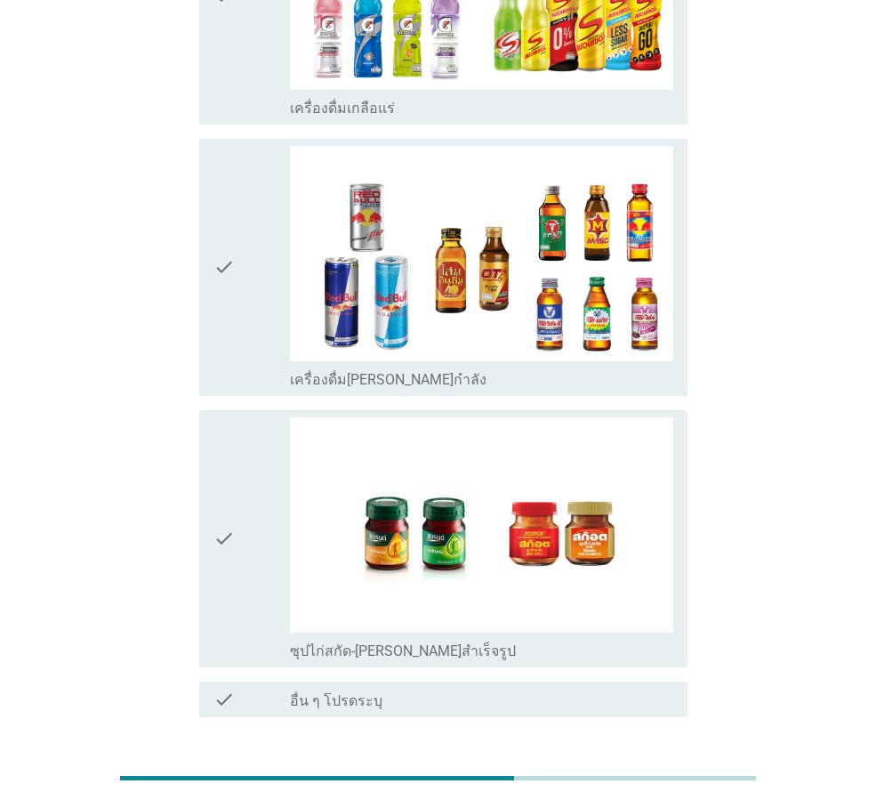
drag, startPoint x: 629, startPoint y: 671, endPoint x: 757, endPoint y: 668, distance: 128.1
click at [642, 765] on button "ต่อไป" at bounding box center [641, 781] width 78 height 32
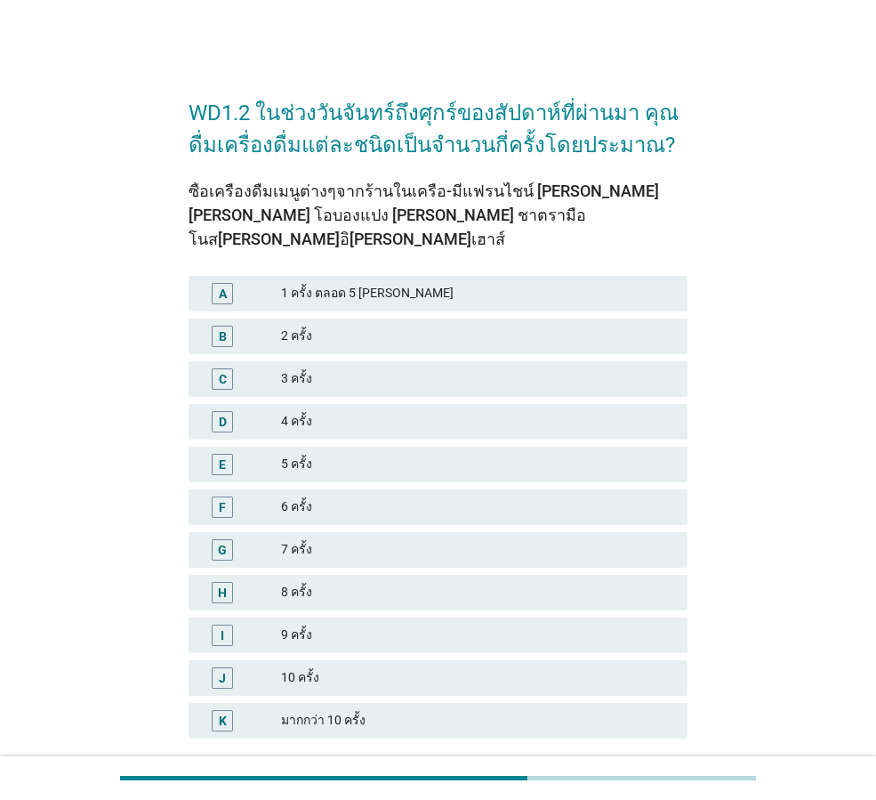
click at [359, 283] on div "1 ครั้ง ตลอด 5 [PERSON_NAME]" at bounding box center [477, 293] width 392 height 21
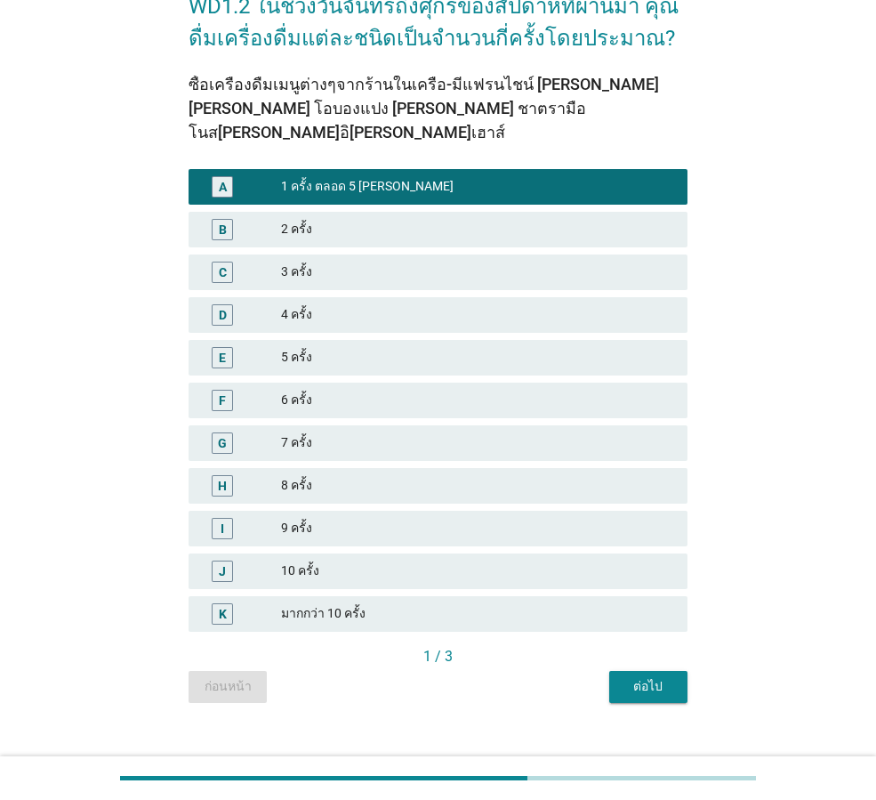
scroll to position [108, 0]
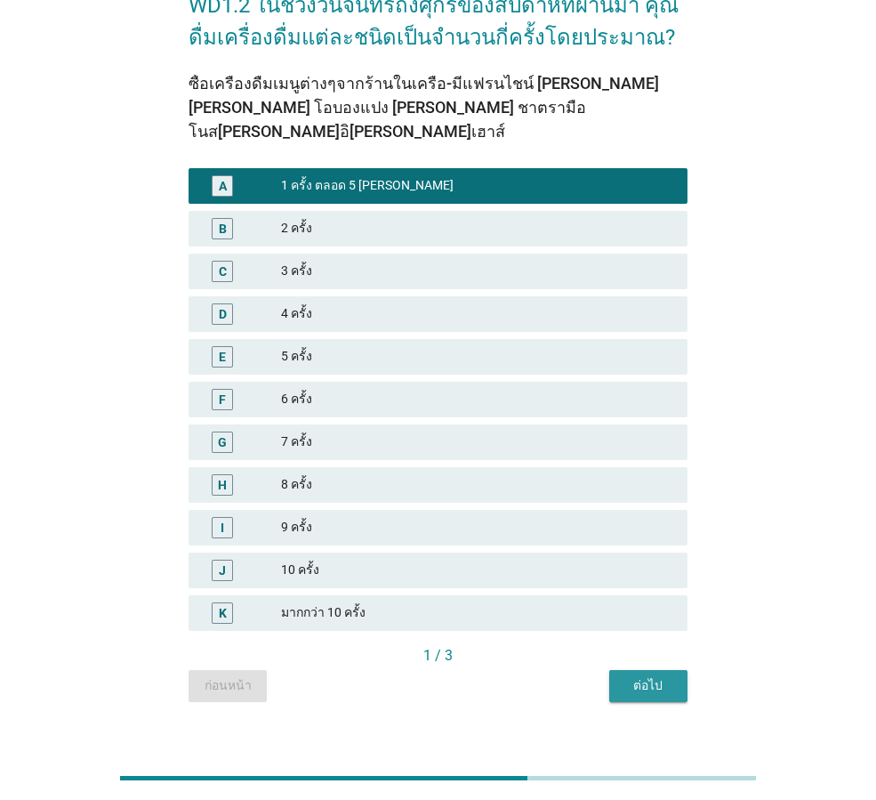
click at [656, 676] on div "ต่อไป" at bounding box center [649, 685] width 50 height 19
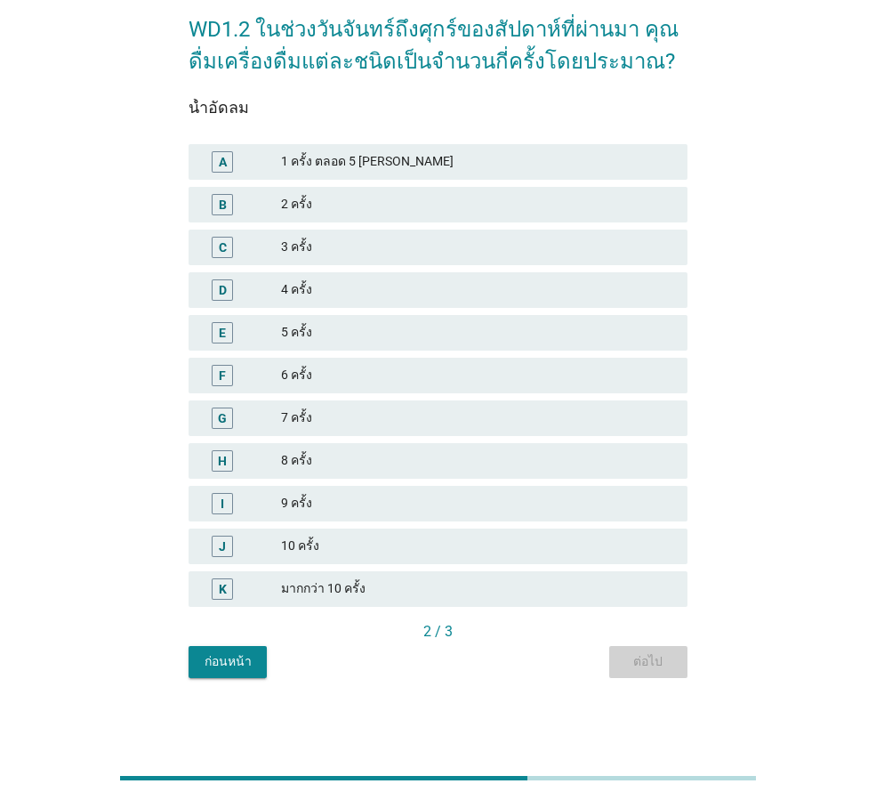
scroll to position [0, 0]
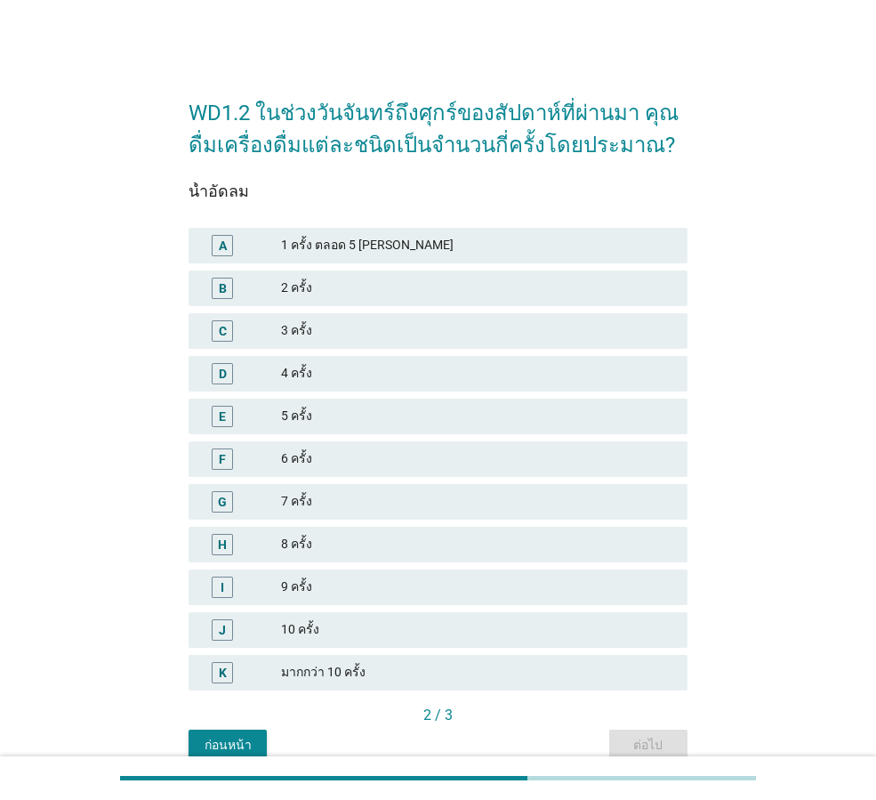
click at [346, 288] on div "2 ครั้ง" at bounding box center [477, 288] width 392 height 21
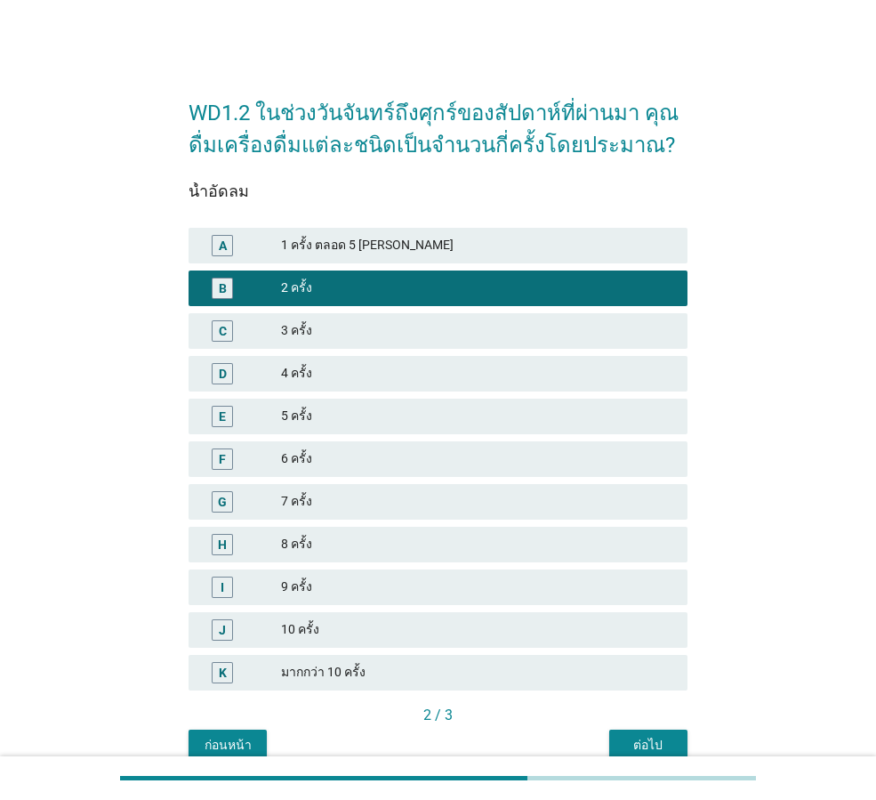
click at [649, 735] on button "ต่อไป" at bounding box center [648, 745] width 78 height 32
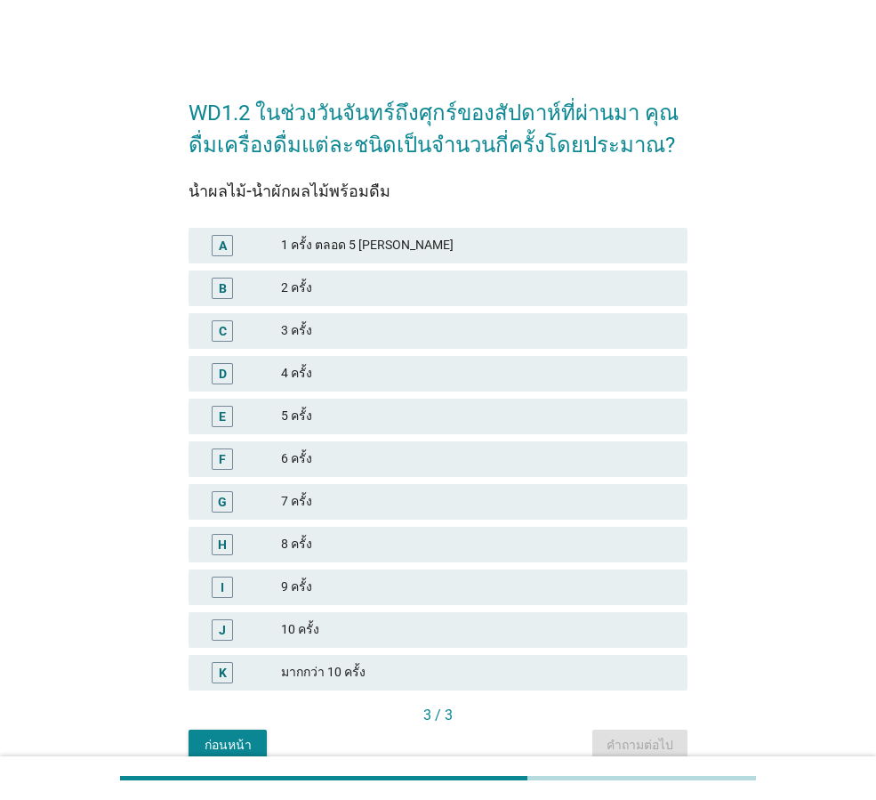
click at [358, 240] on div "1 ครั้ง ตลอด 5 [PERSON_NAME]" at bounding box center [477, 245] width 392 height 21
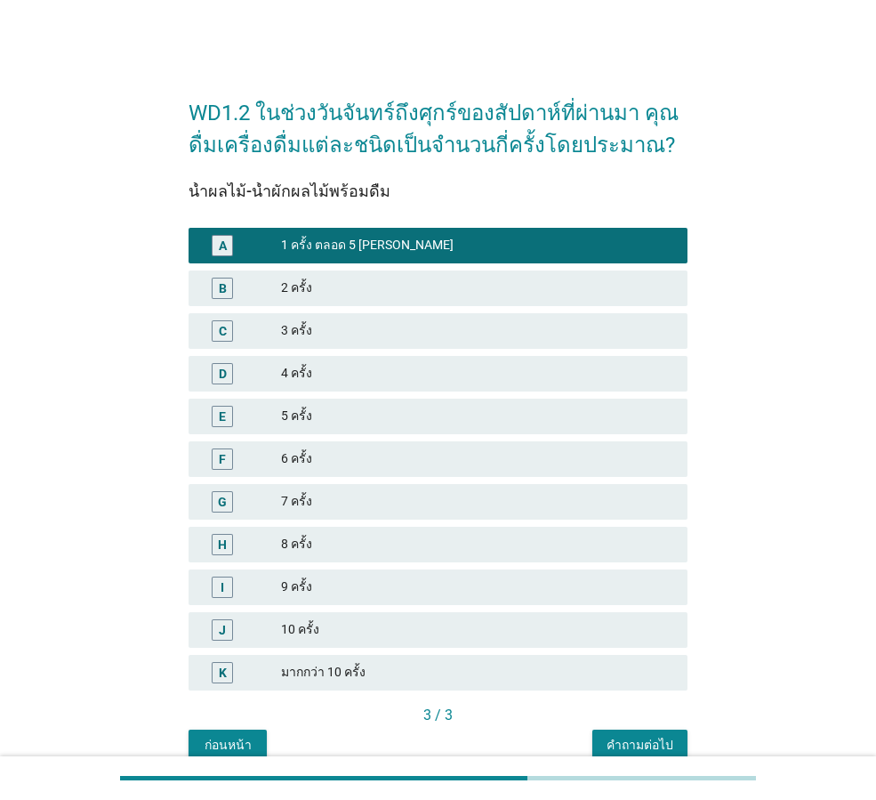
drag, startPoint x: 653, startPoint y: 732, endPoint x: 676, endPoint y: 734, distance: 23.2
click at [654, 732] on button "คำถามต่อไป" at bounding box center [639, 745] width 95 height 32
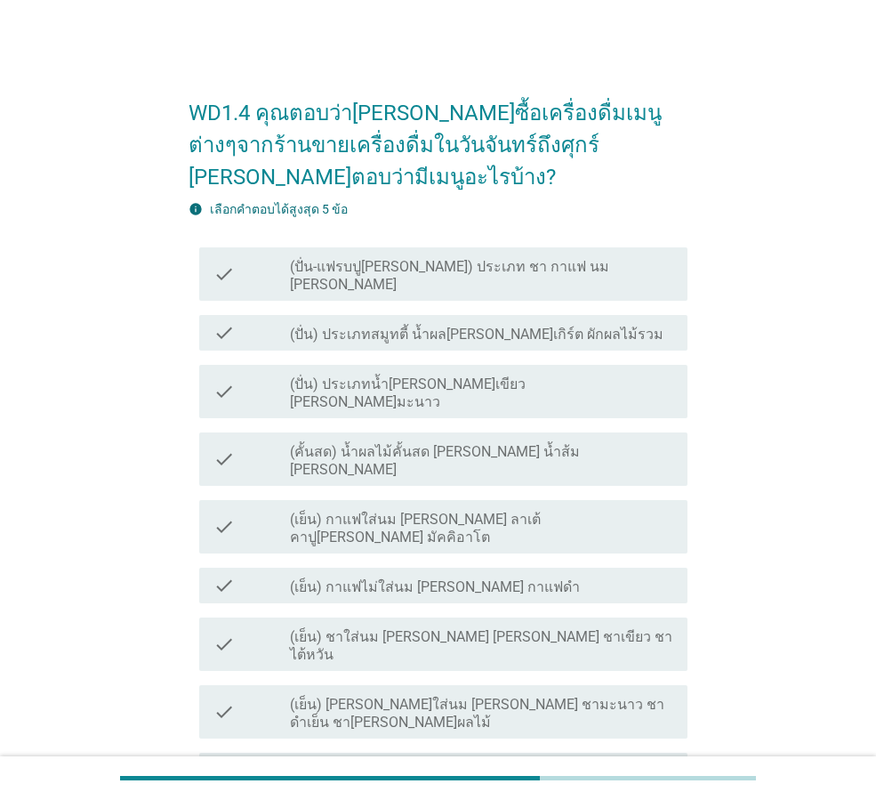
click at [489, 375] on label "(ปั่น) ประเภทน้ำ[PERSON_NAME]เขียว [PERSON_NAME]มะนาว" at bounding box center [481, 393] width 383 height 36
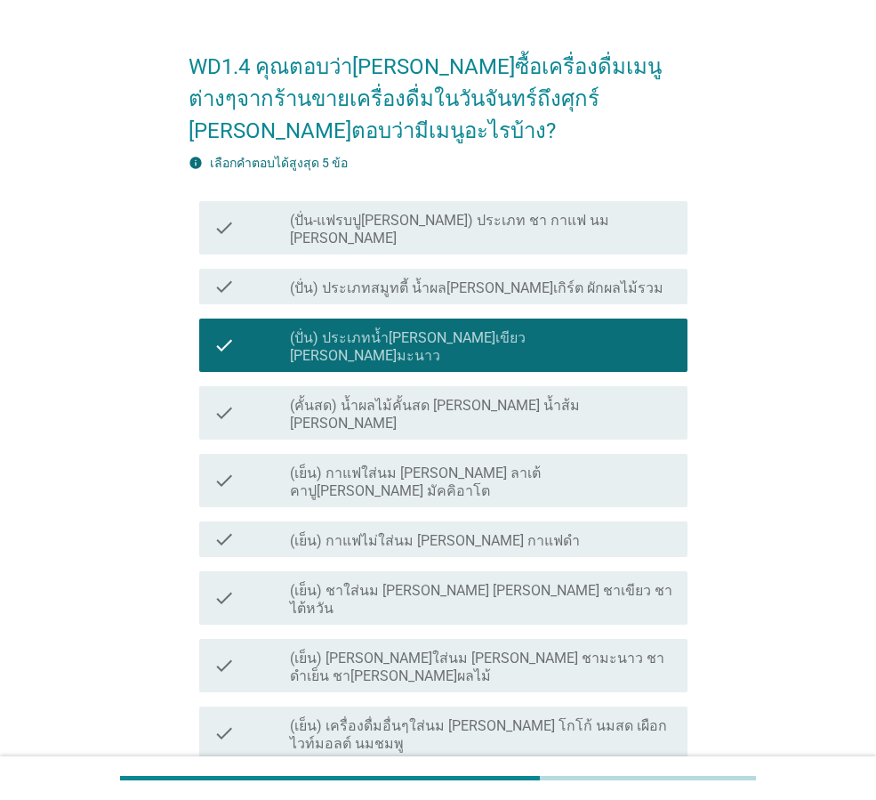
scroll to position [89, 0]
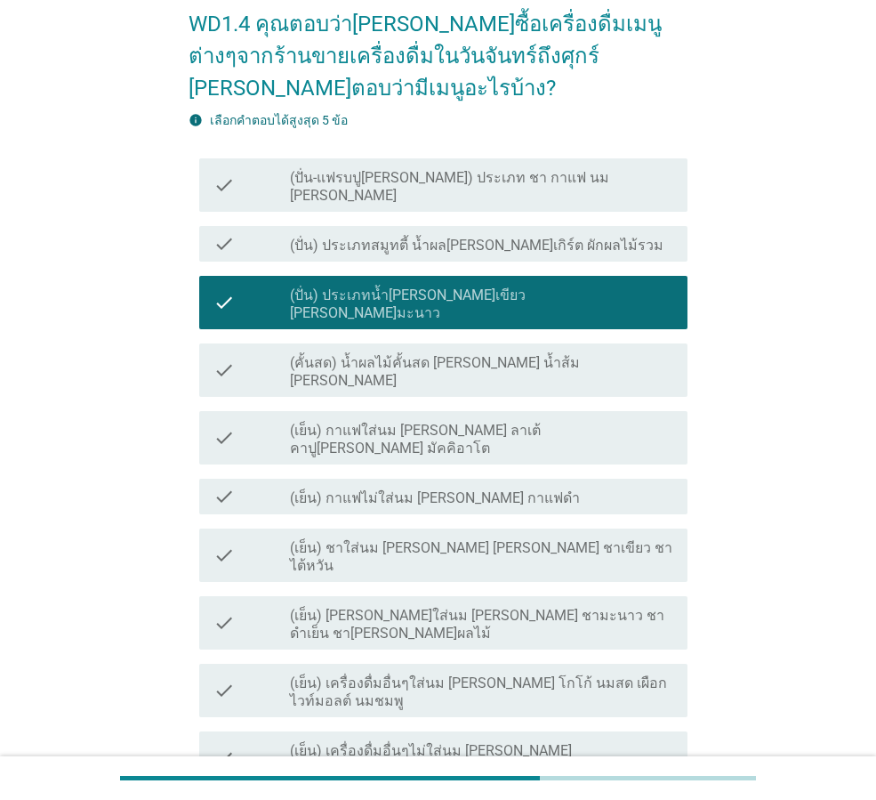
click at [521, 607] on label "(เย็น) [PERSON_NAME]ใส่นม [PERSON_NAME] ชามะนาว ชาดำเย็น ชา[PERSON_NAME]ผลไม้" at bounding box center [481, 625] width 383 height 36
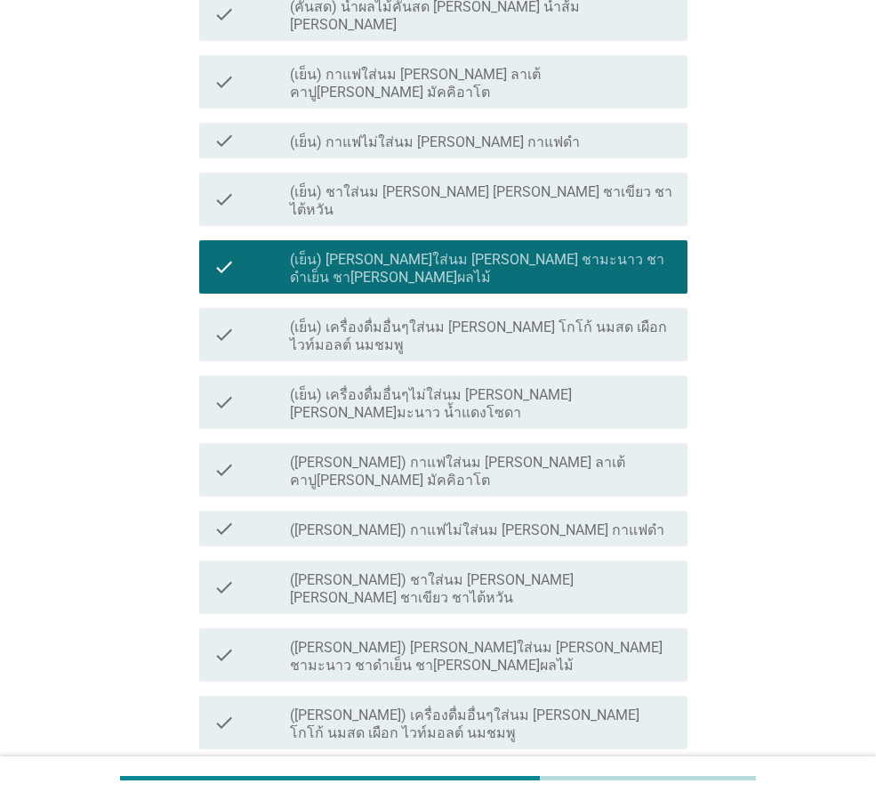
scroll to position [517, 0]
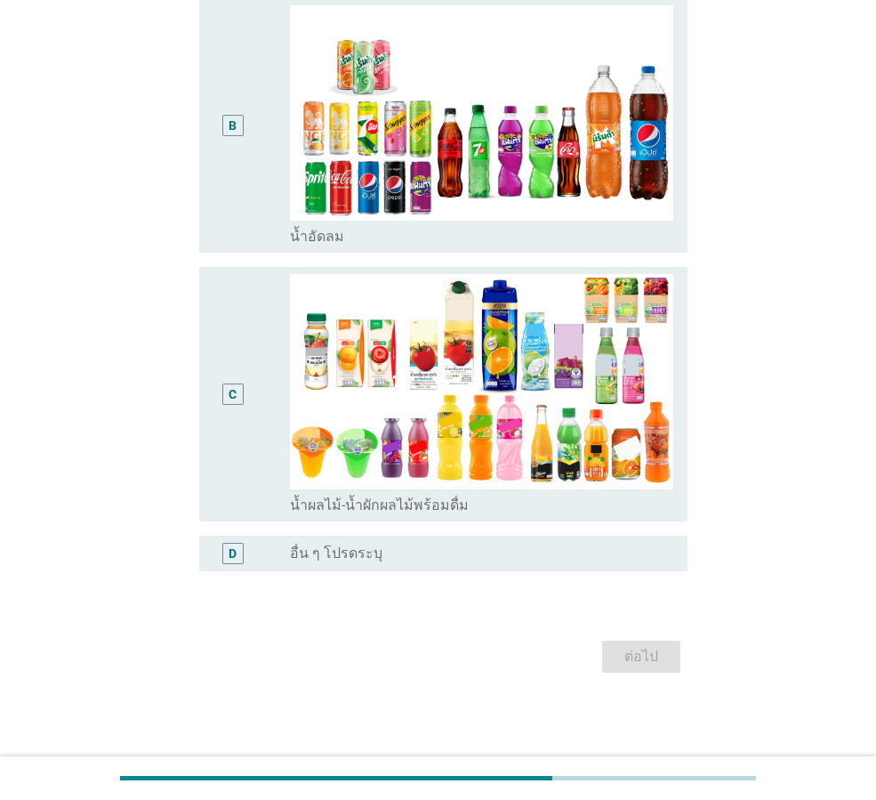
scroll to position [0, 0]
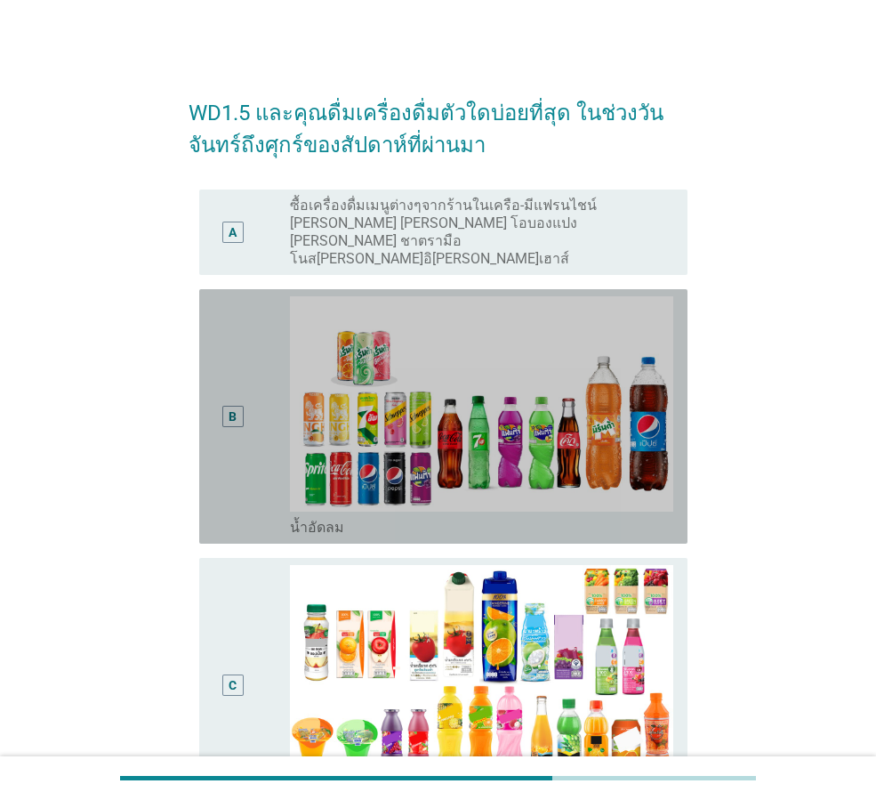
click at [253, 376] on div "B" at bounding box center [252, 416] width 77 height 240
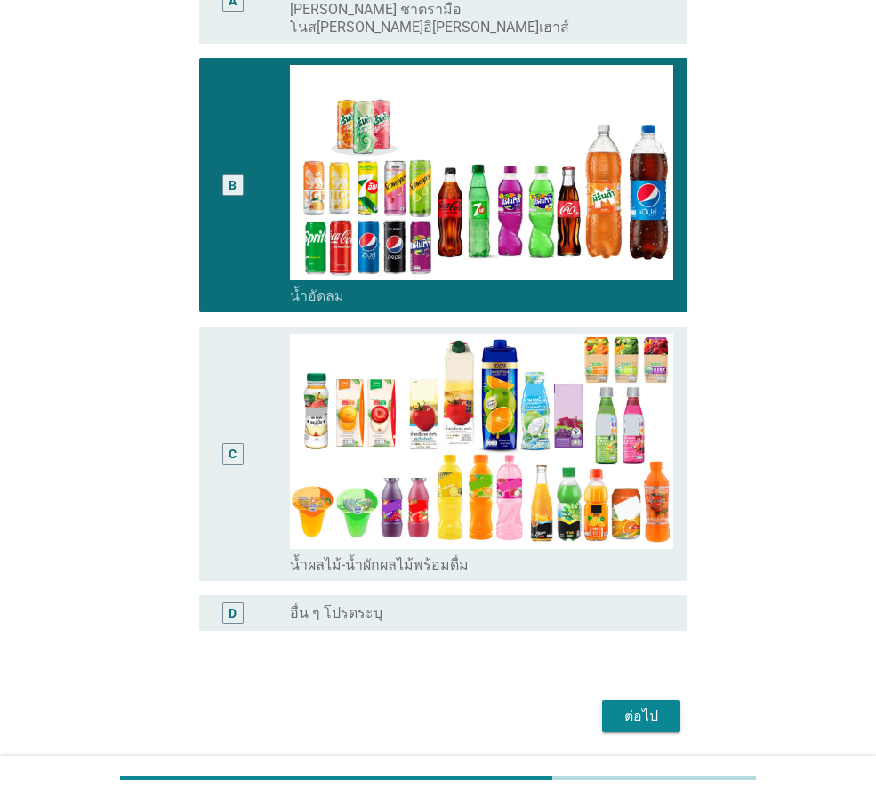
scroll to position [255, 0]
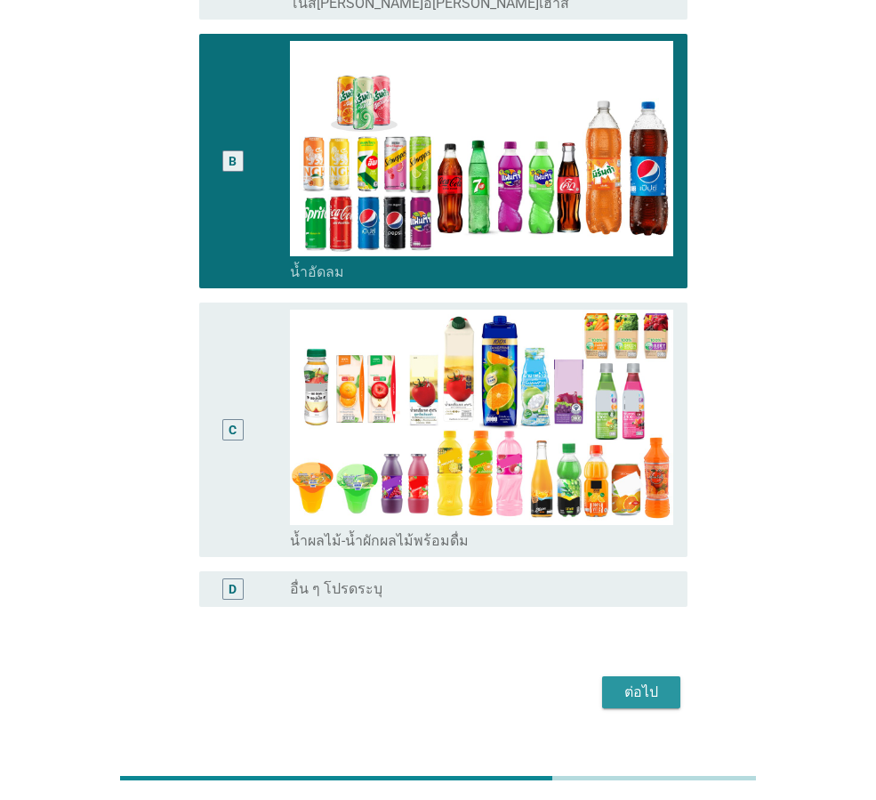
click at [643, 681] on div "ต่อไป" at bounding box center [641, 691] width 50 height 21
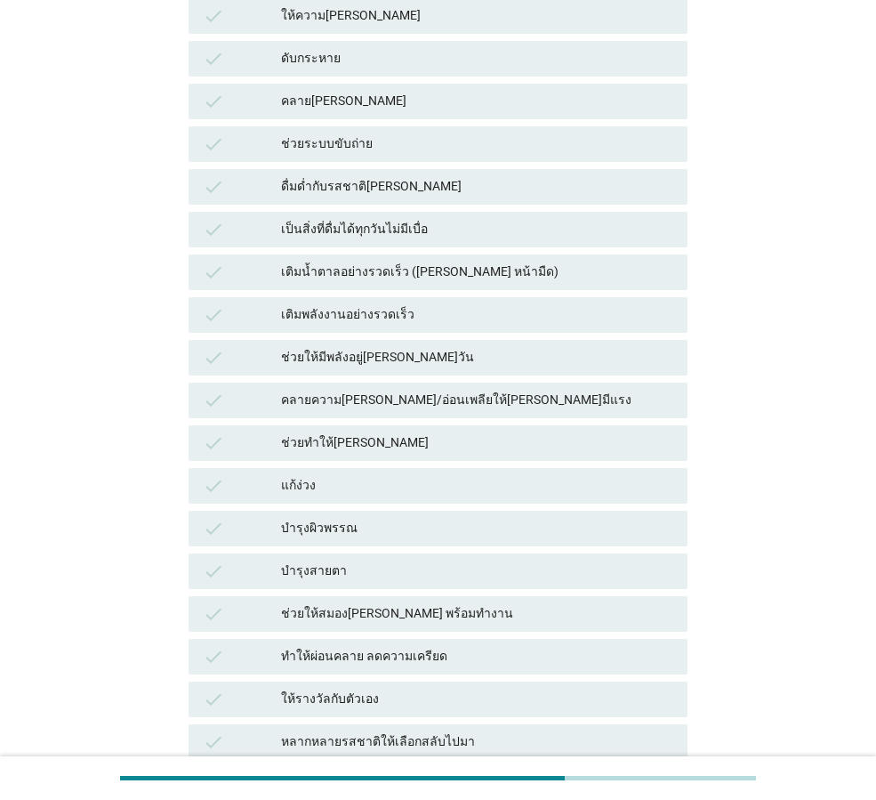
scroll to position [0, 0]
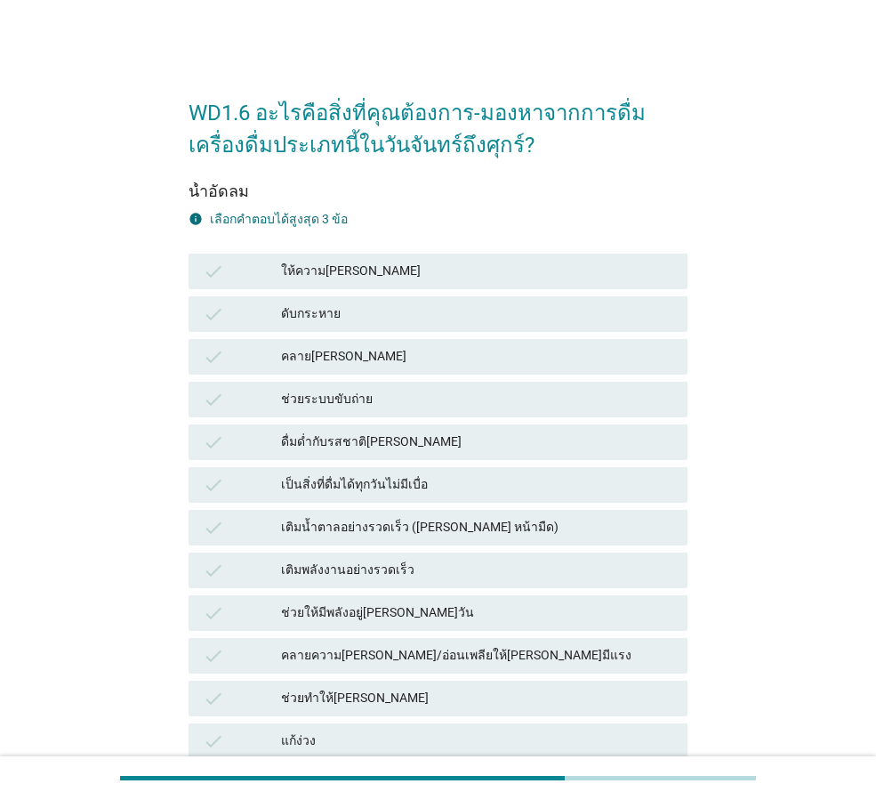
click at [308, 282] on div "check ให้ความ[PERSON_NAME]" at bounding box center [438, 272] width 499 height 36
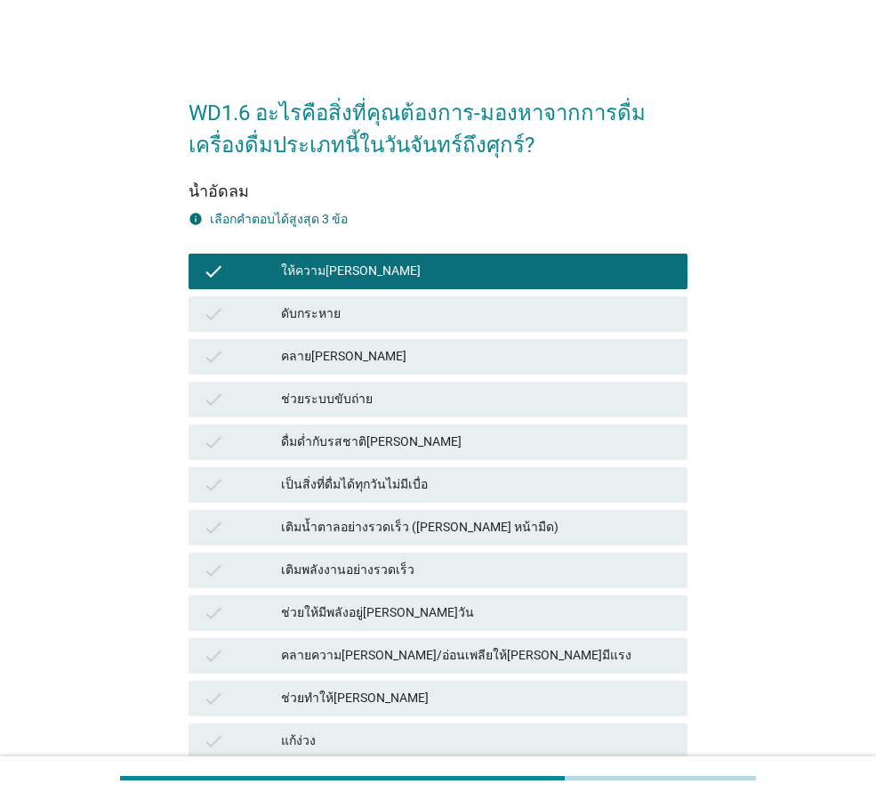
click at [316, 323] on div "ดับกระหาย" at bounding box center [477, 313] width 392 height 21
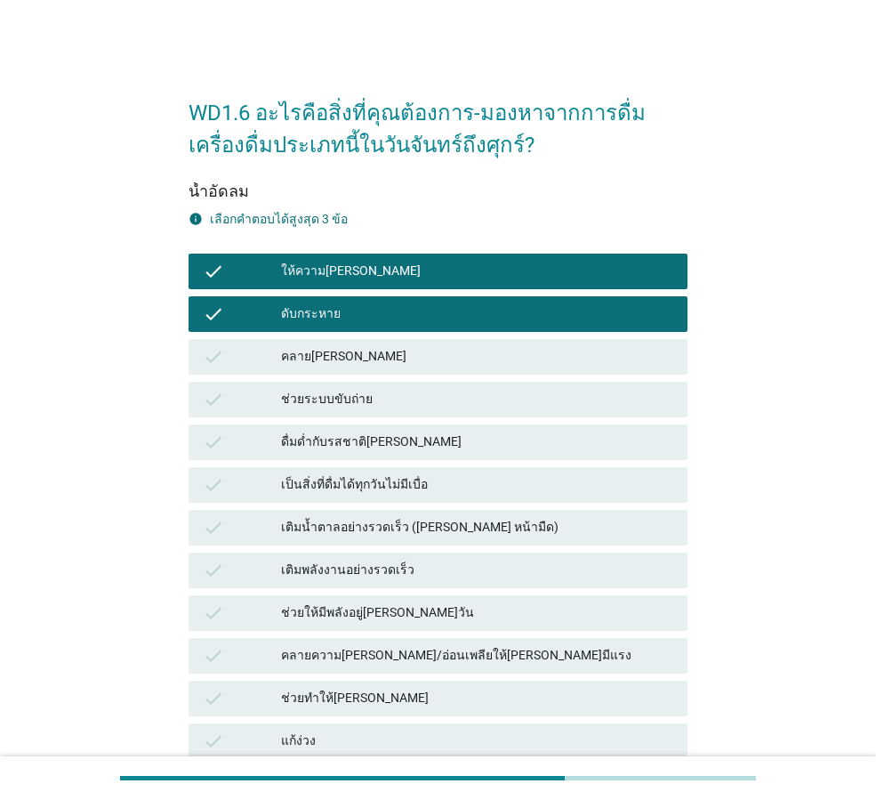
click at [367, 358] on div "คลาย[PERSON_NAME]" at bounding box center [477, 356] width 392 height 21
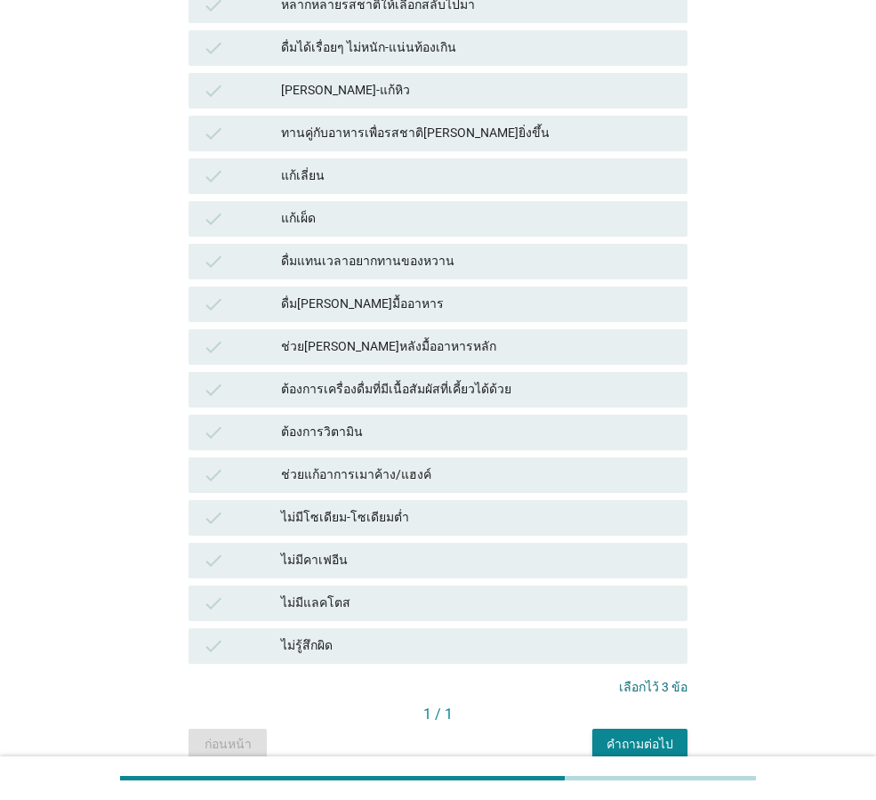
scroll to position [1075, 0]
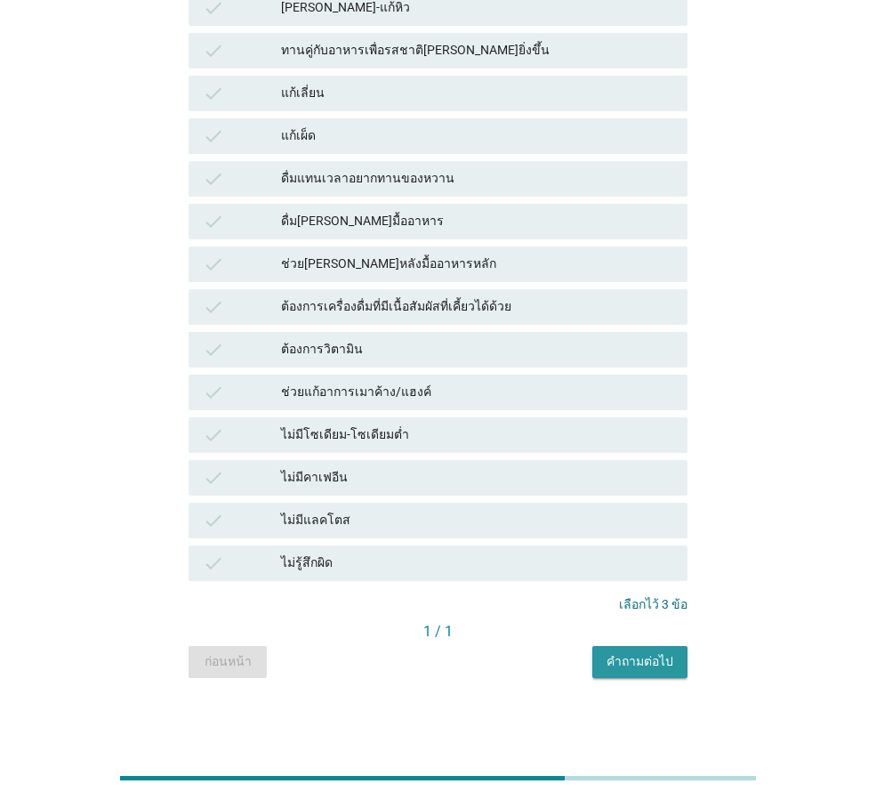
drag, startPoint x: 666, startPoint y: 656, endPoint x: 729, endPoint y: 671, distance: 64.1
click at [666, 655] on div "คำถามต่อไป" at bounding box center [640, 661] width 67 height 19
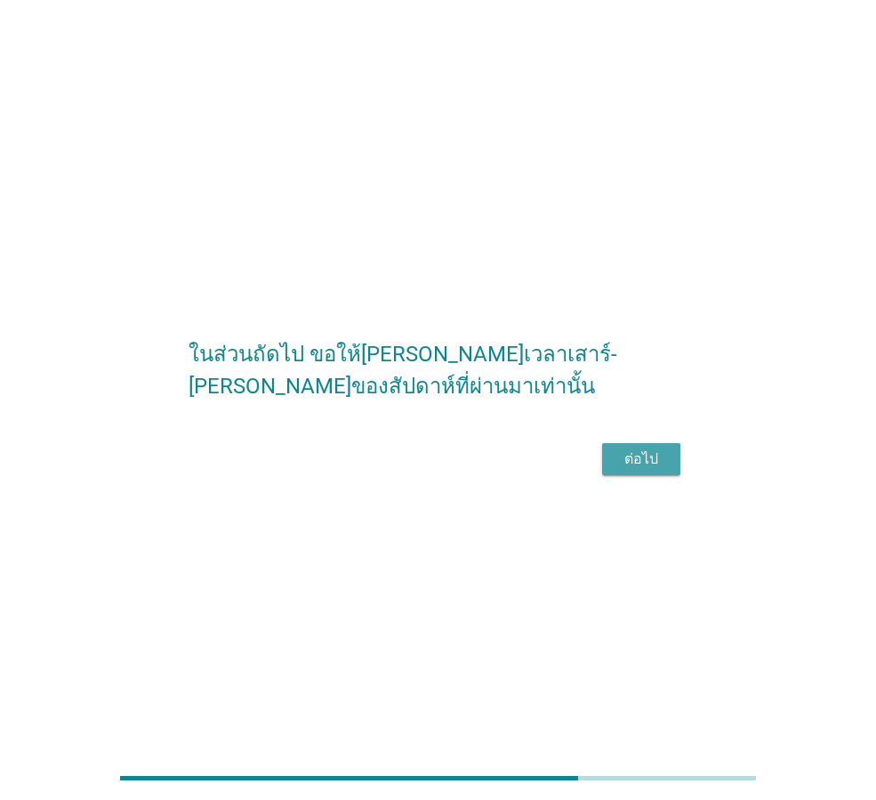
click at [657, 463] on button "ต่อไป" at bounding box center [641, 459] width 78 height 32
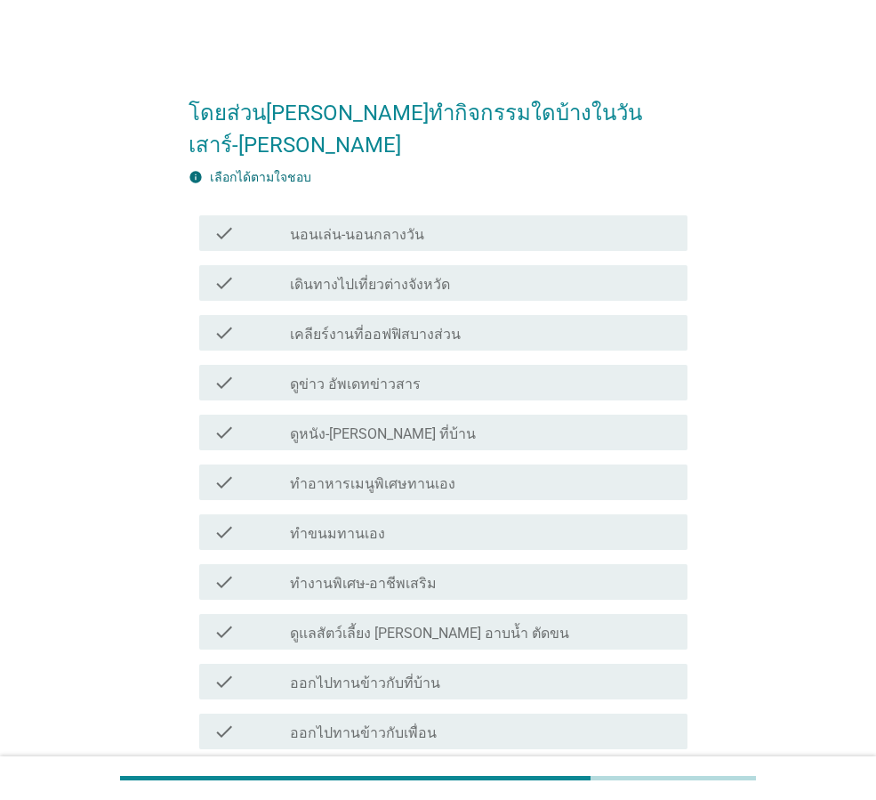
click at [394, 226] on label "นอนเล่น-นอนกลางวัน" at bounding box center [357, 235] width 134 height 18
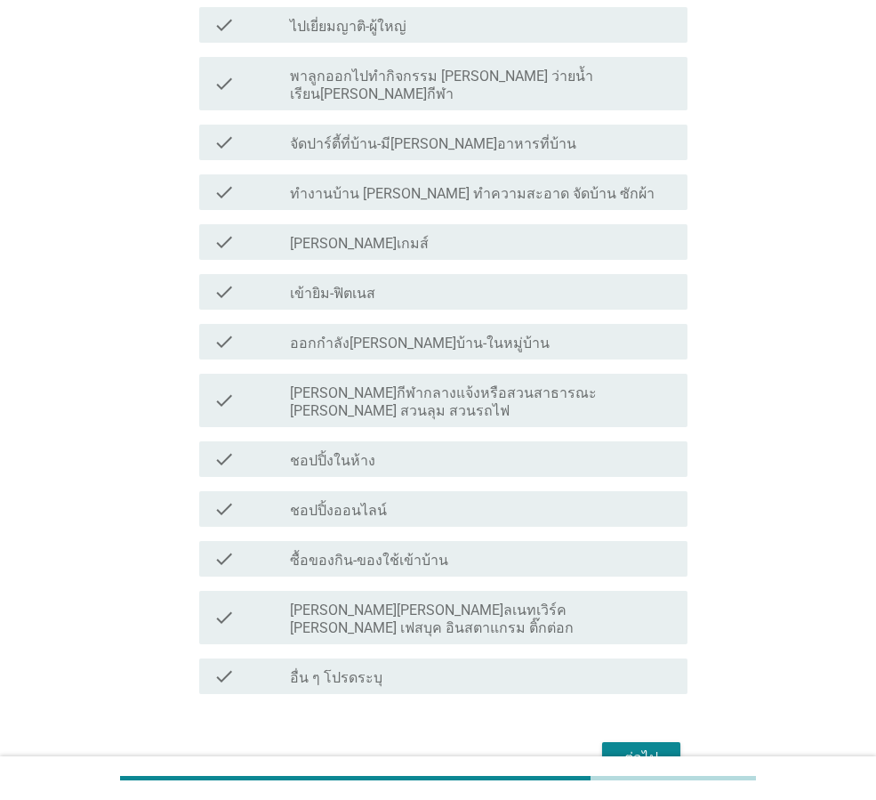
scroll to position [772, 0]
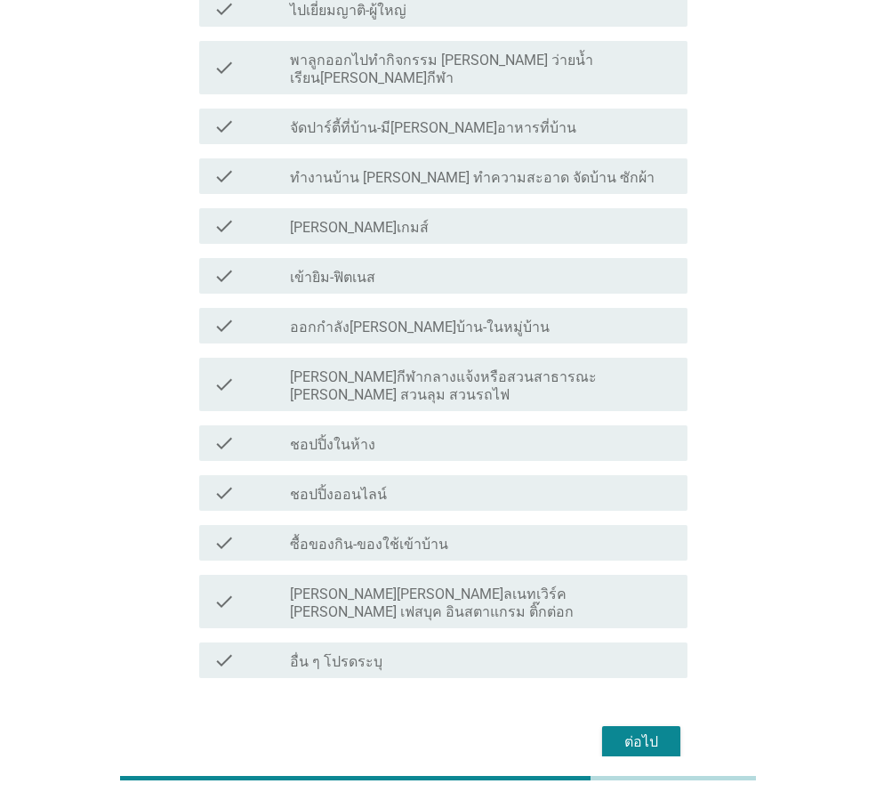
click at [337, 436] on label "ชอปปิ้งในห้าง" at bounding box center [332, 445] width 85 height 18
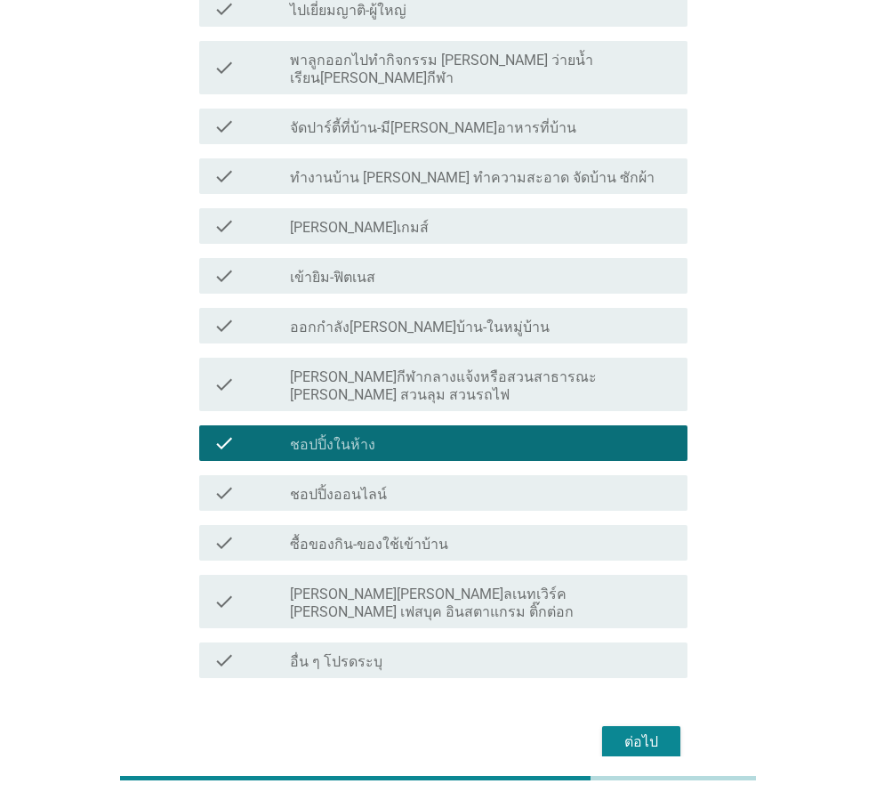
click at [345, 436] on label "ชอปปิ้งในห้าง" at bounding box center [332, 445] width 85 height 18
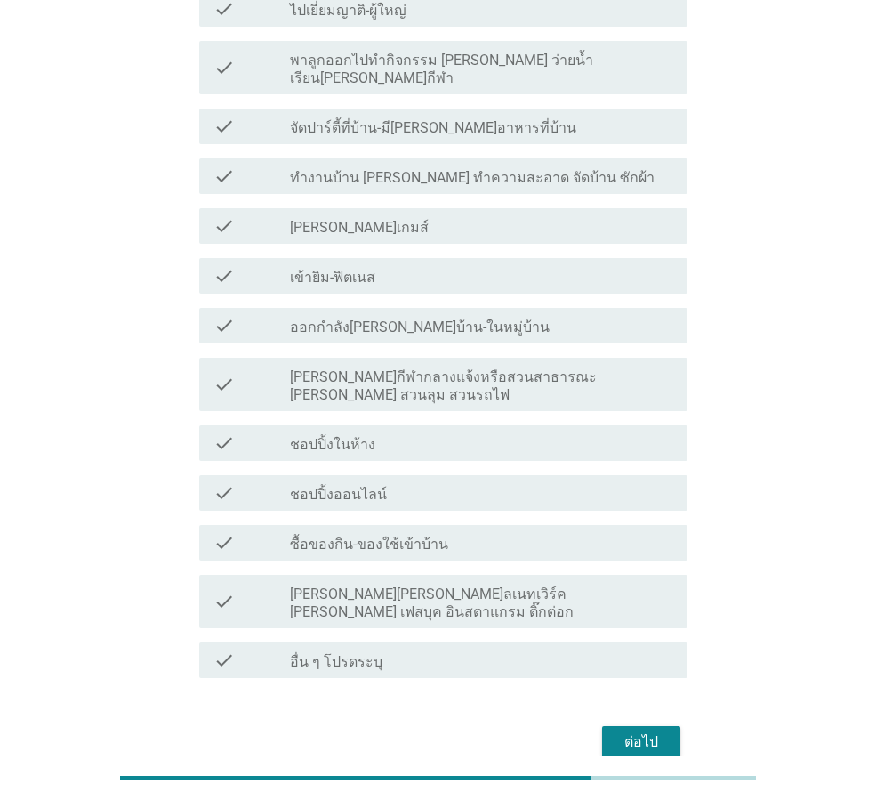
click at [355, 486] on label "ชอปปิ้งออนไลน์" at bounding box center [338, 495] width 97 height 18
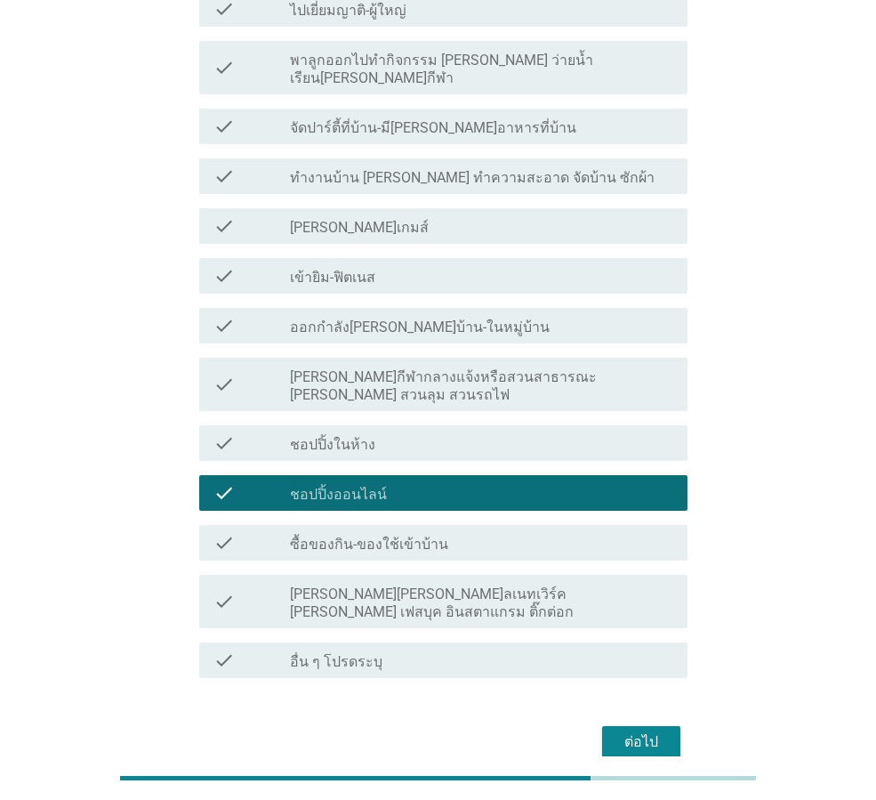
click at [471, 582] on div "check_box_outline_blank [PERSON_NAME][PERSON_NAME]ลเนทเวิร์ค [PERSON_NAME] เฟสบ…" at bounding box center [481, 601] width 383 height 39
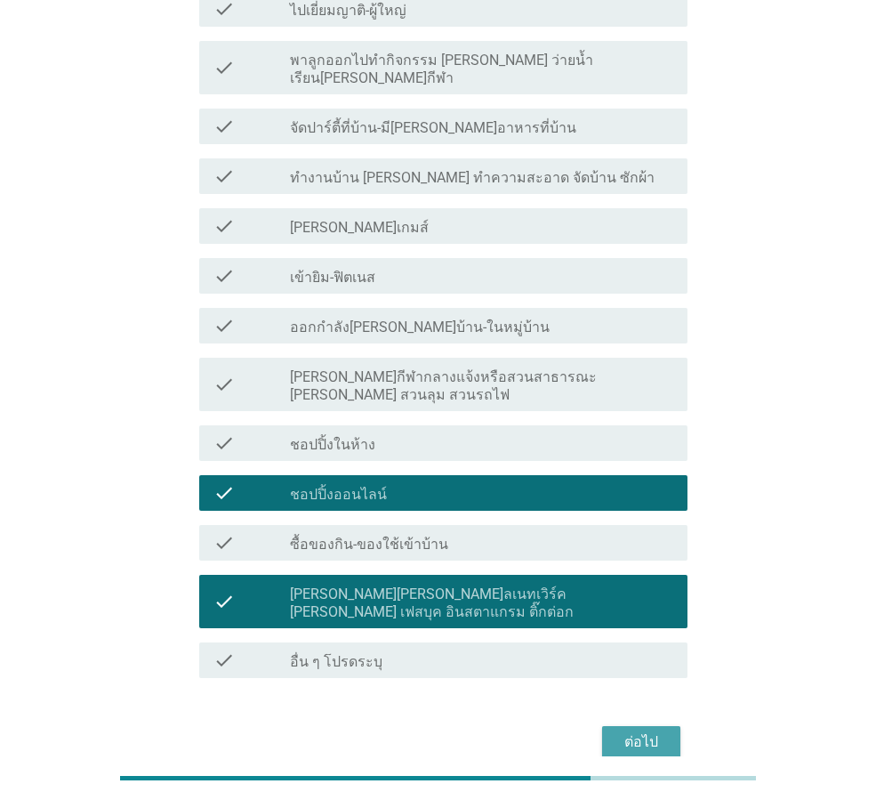
click at [642, 731] on div "ต่อไป" at bounding box center [641, 741] width 50 height 21
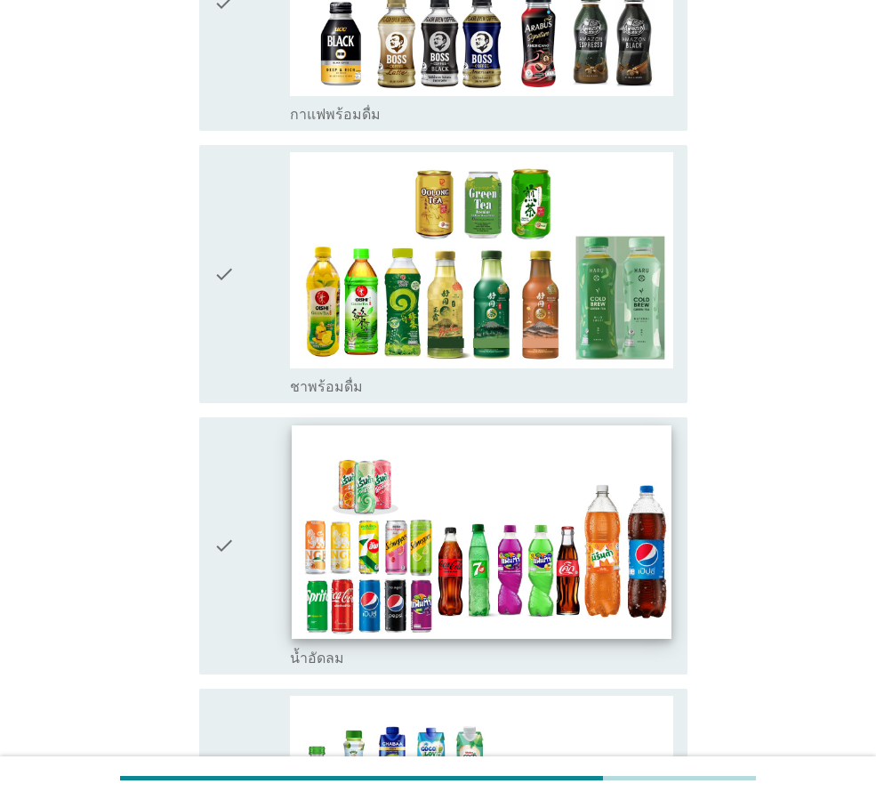
scroll to position [2224, 0]
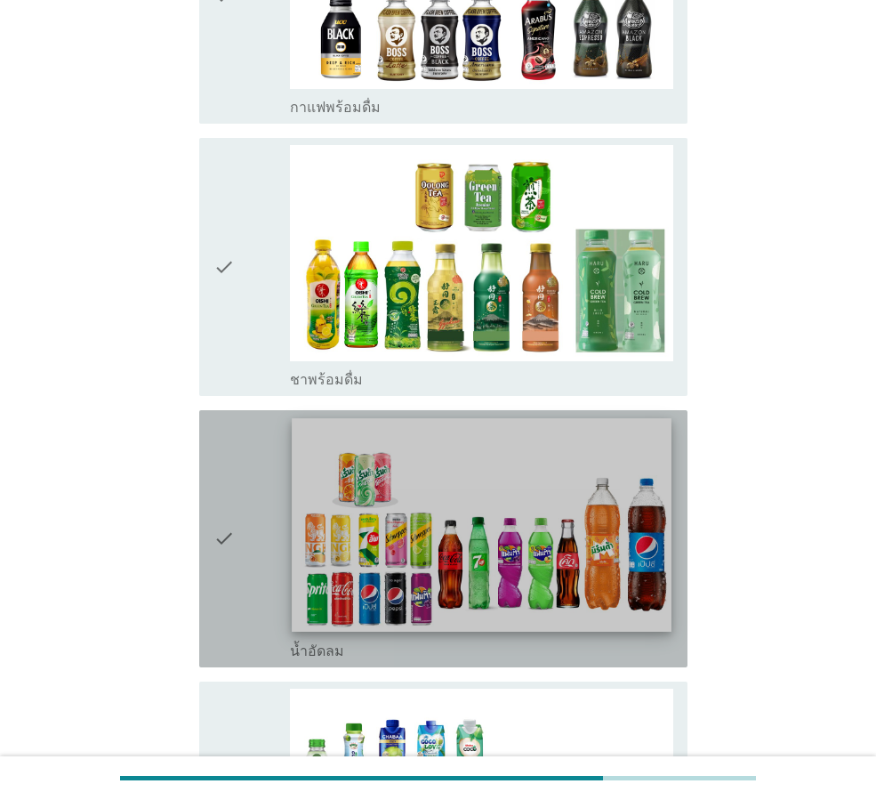
click at [324, 446] on img at bounding box center [481, 525] width 379 height 214
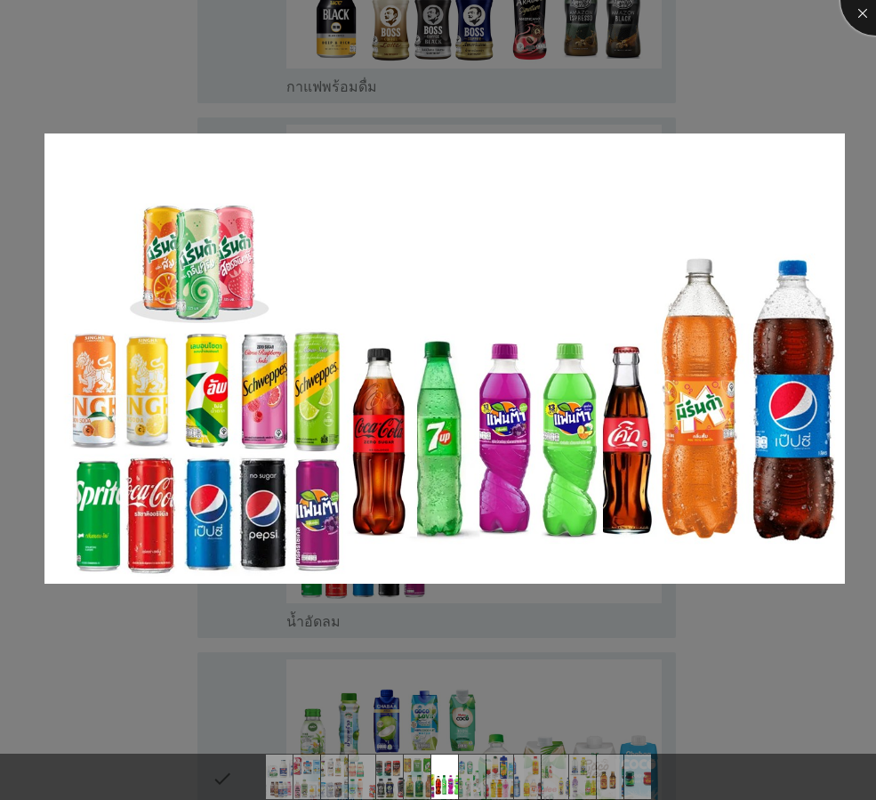
click at [858, 7] on div at bounding box center [876, -1] width 71 height 71
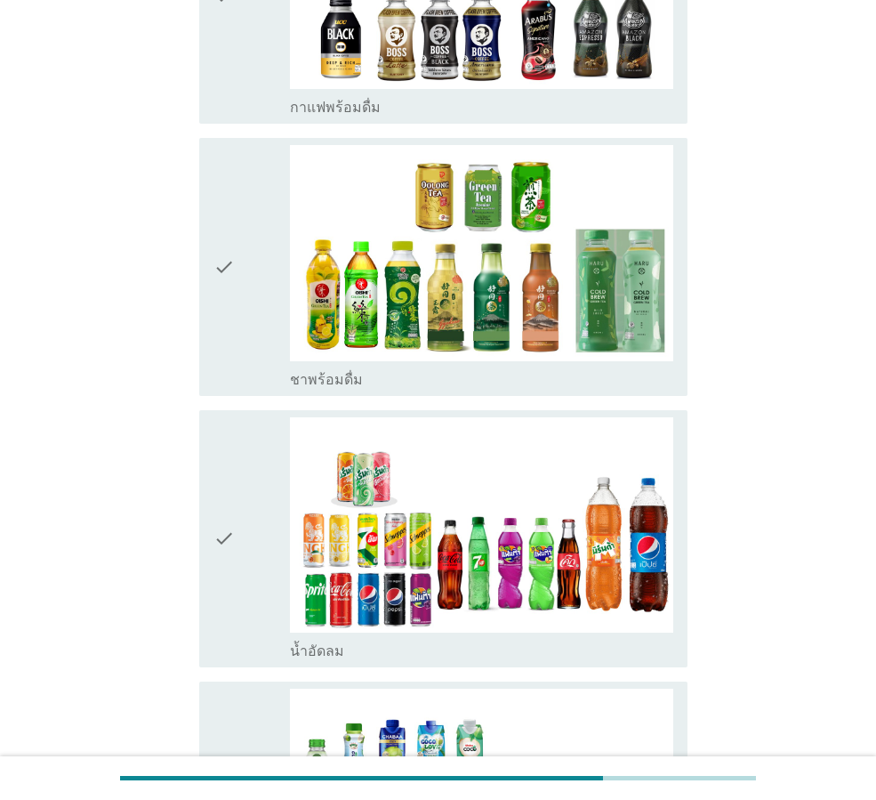
click at [205, 481] on div "check check_box_outline_blank น้ำอัดลม" at bounding box center [443, 538] width 488 height 257
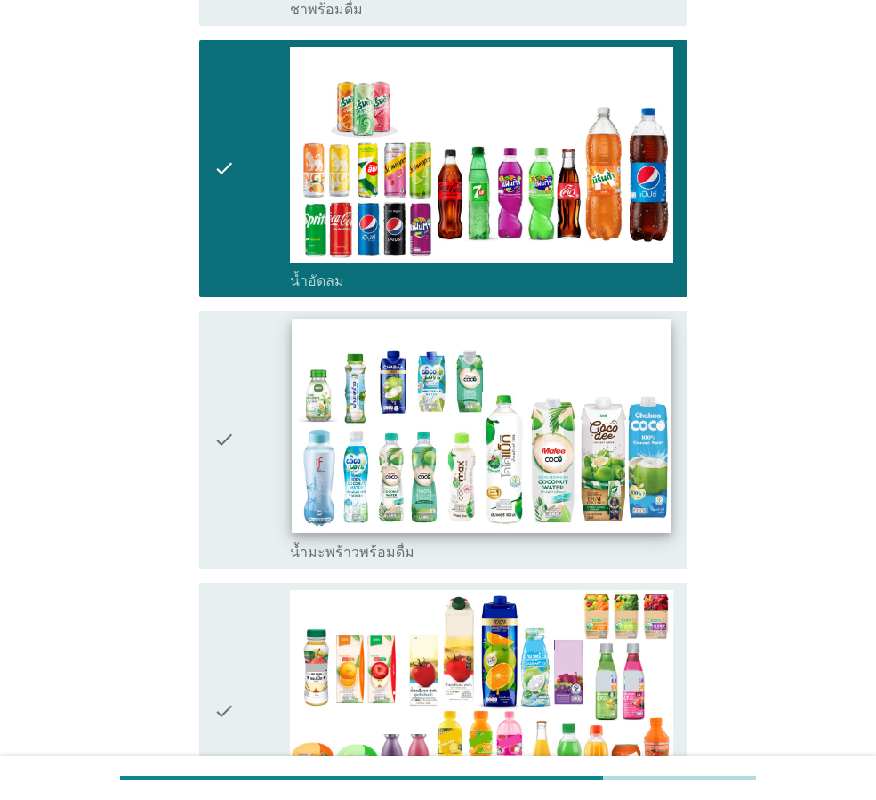
scroll to position [2580, 0]
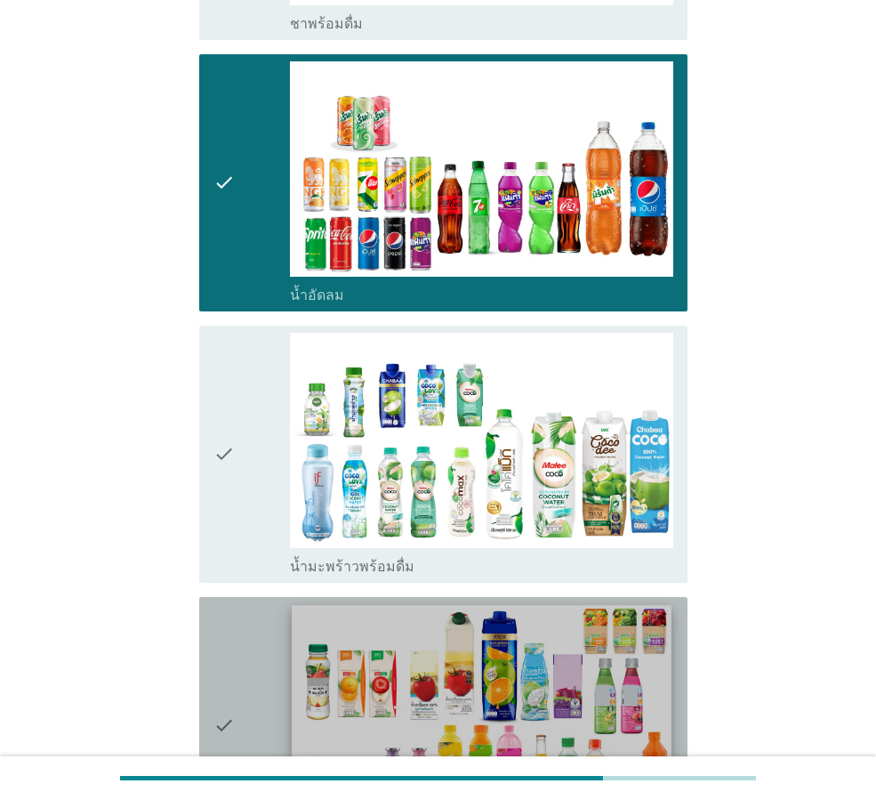
click at [571, 618] on img at bounding box center [481, 712] width 379 height 214
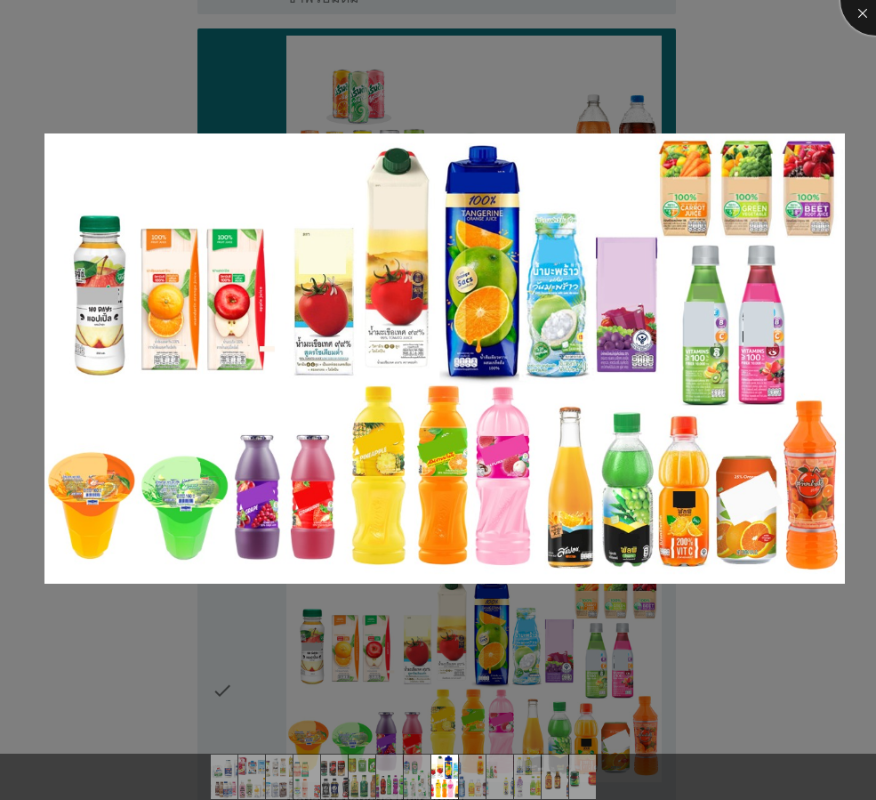
drag, startPoint x: 855, startPoint y: 13, endPoint x: 828, endPoint y: 227, distance: 215.2
click at [855, 14] on div at bounding box center [876, -1] width 71 height 71
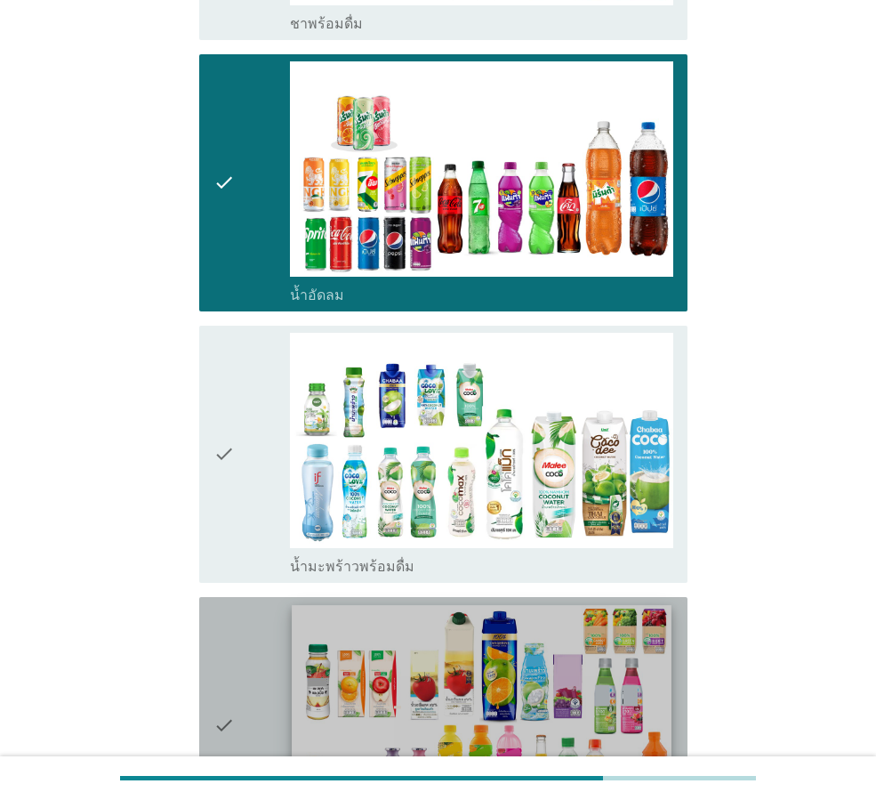
drag, startPoint x: 224, startPoint y: 619, endPoint x: 335, endPoint y: 628, distance: 111.6
click at [224, 617] on icon "check" at bounding box center [224, 725] width 21 height 243
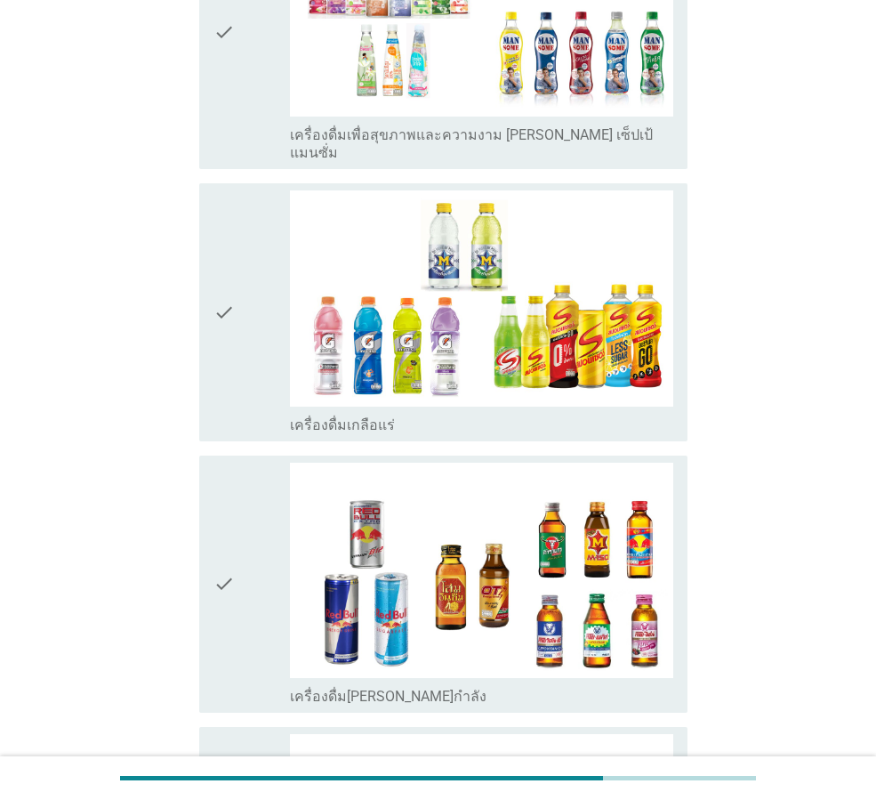
scroll to position [4142, 0]
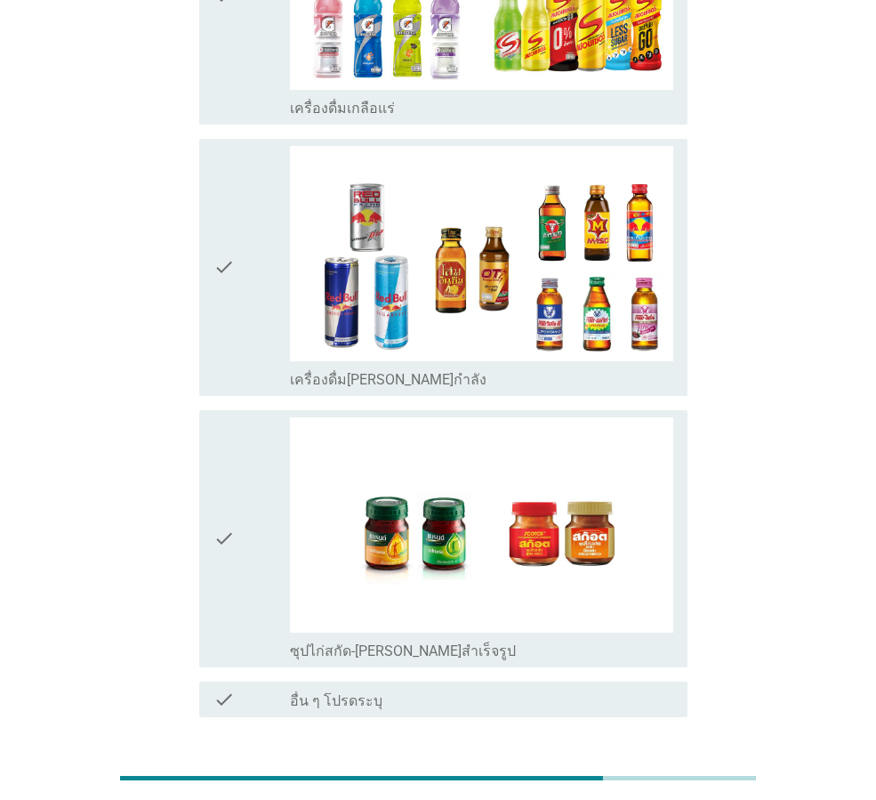
drag, startPoint x: 661, startPoint y: 652, endPoint x: 696, endPoint y: 681, distance: 44.9
click at [664, 770] on div "ต่อไป" at bounding box center [641, 780] width 50 height 21
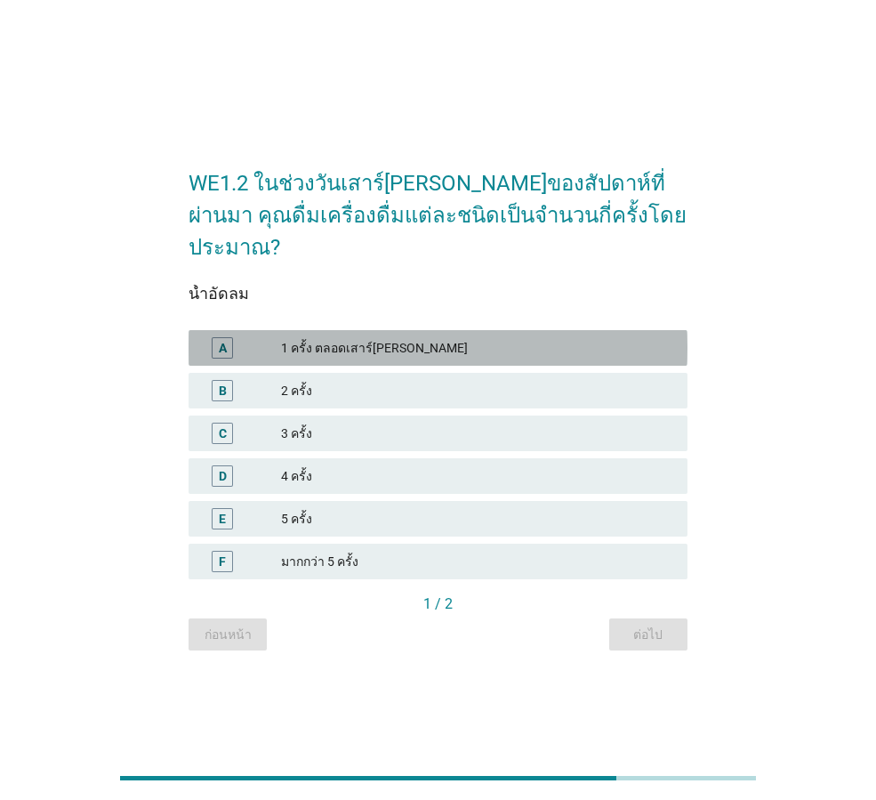
click at [393, 337] on div "1 ครั้ง ตลอดเสาร์[PERSON_NAME]" at bounding box center [477, 347] width 392 height 21
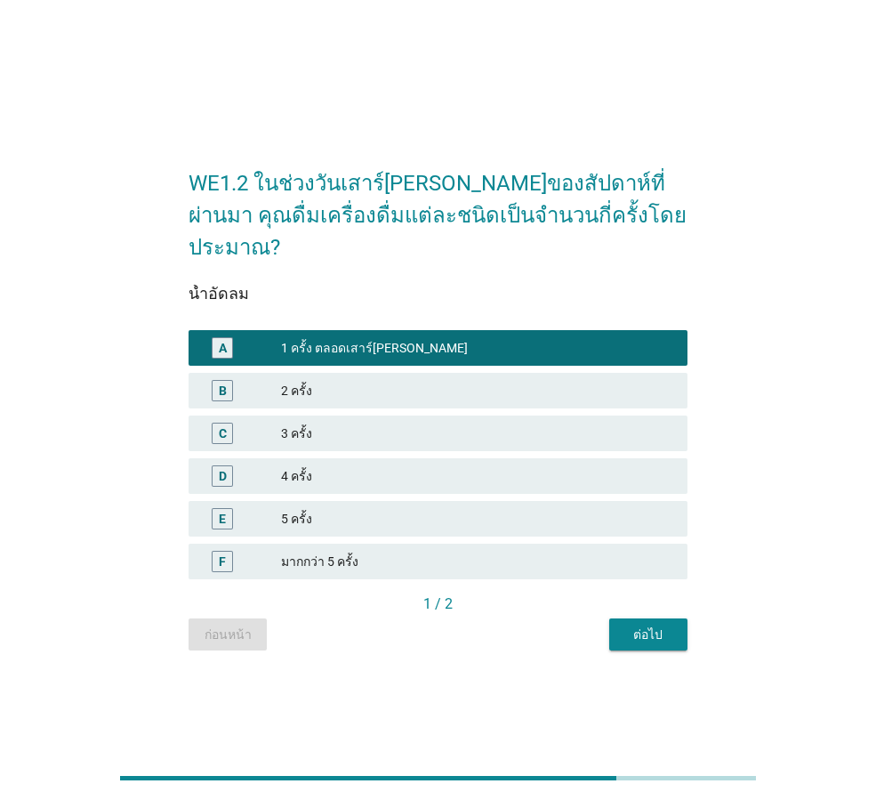
click at [367, 386] on div "B 2 ครั้ง" at bounding box center [438, 391] width 499 height 36
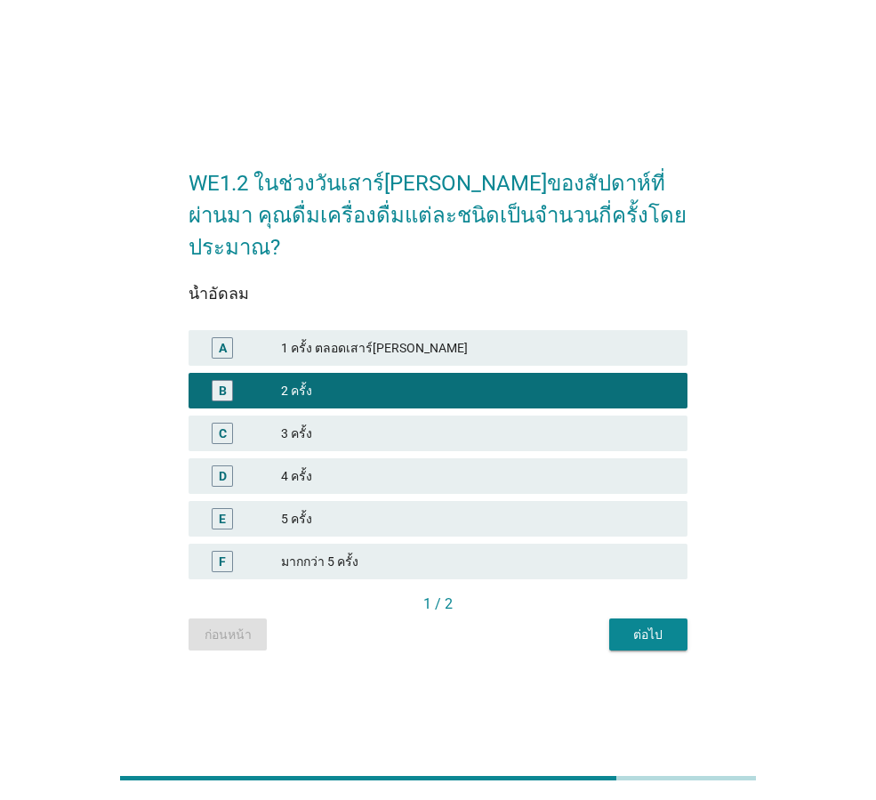
drag, startPoint x: 634, startPoint y: 607, endPoint x: 695, endPoint y: 674, distance: 90.7
click at [637, 618] on button "ต่อไป" at bounding box center [648, 634] width 78 height 32
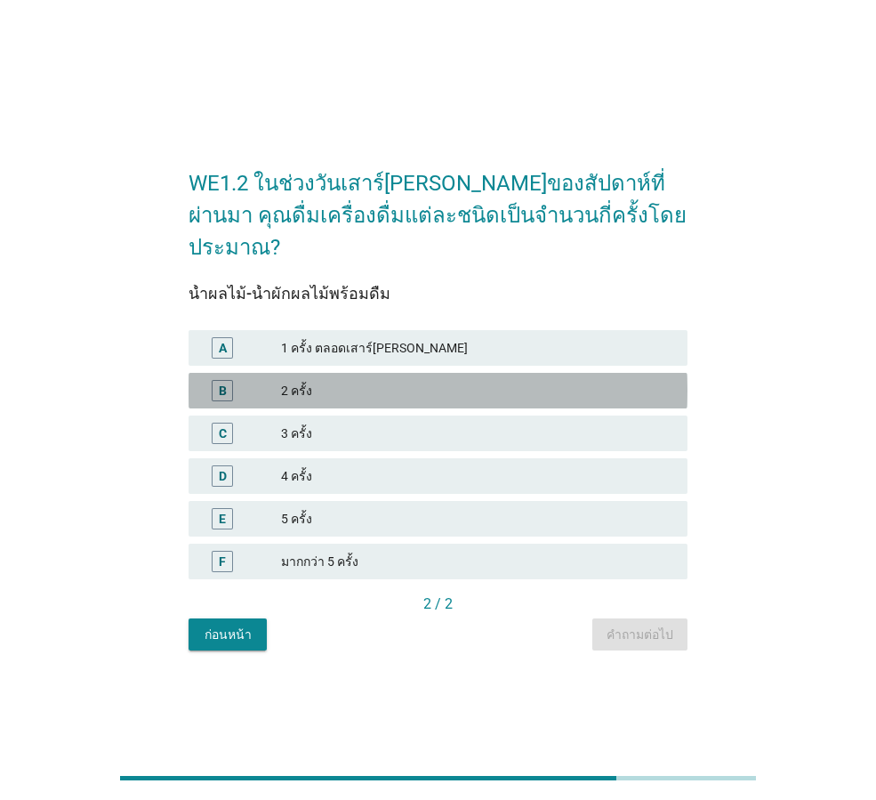
click at [308, 380] on div "2 ครั้ง" at bounding box center [477, 390] width 392 height 21
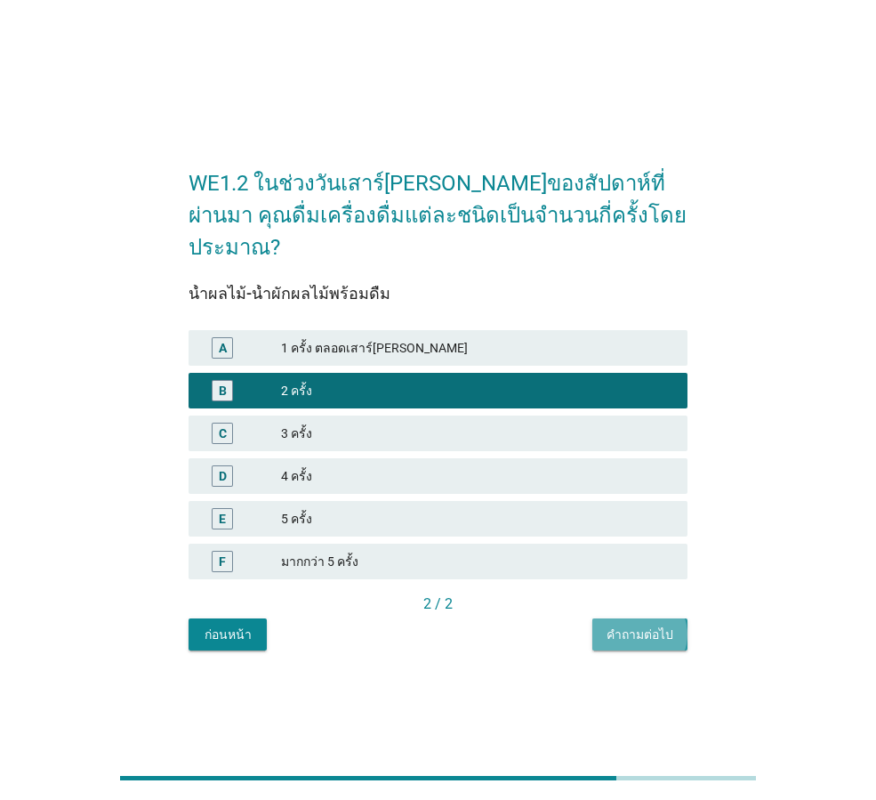
drag, startPoint x: 623, startPoint y: 614, endPoint x: 678, endPoint y: 658, distance: 70.9
click at [624, 625] on div "คำถามต่อไป" at bounding box center [640, 634] width 67 height 19
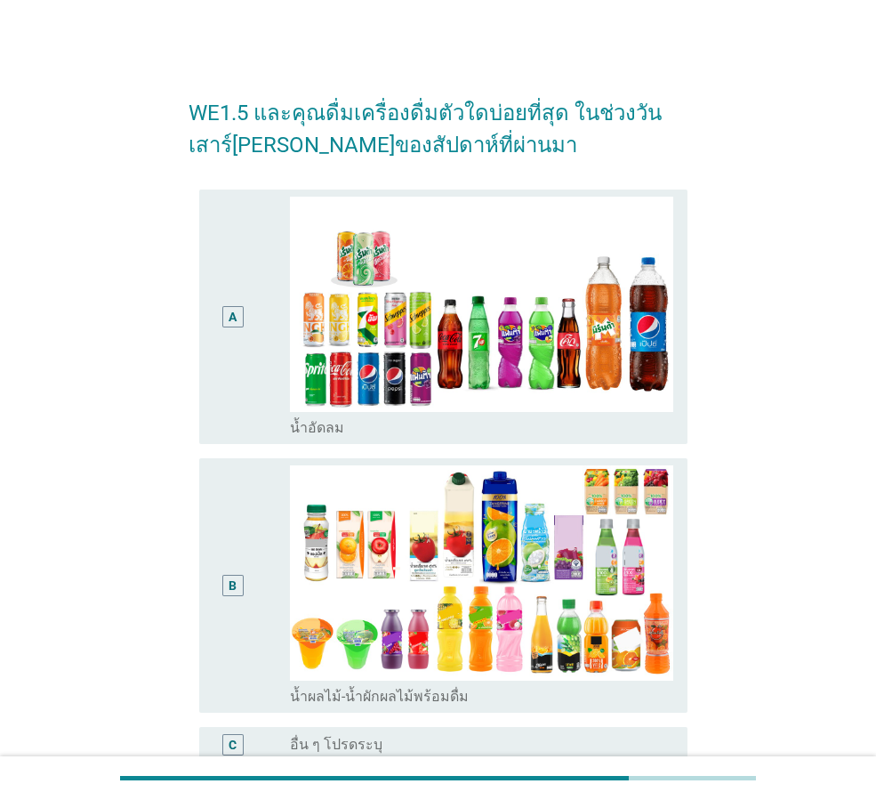
click at [238, 383] on div "A" at bounding box center [233, 317] width 38 height 240
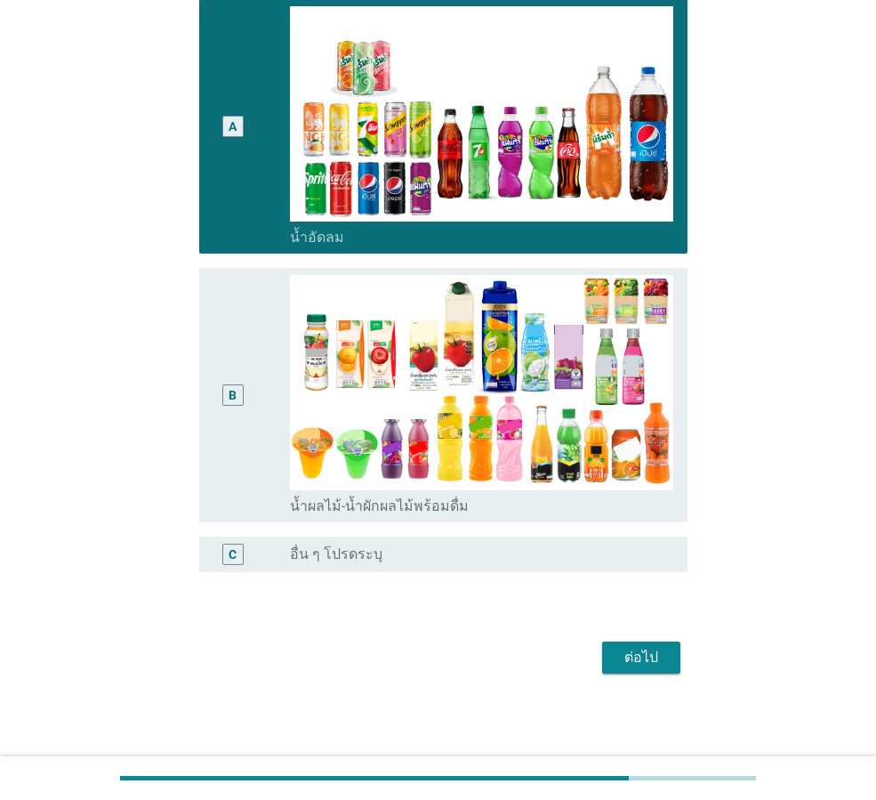
scroll to position [191, 0]
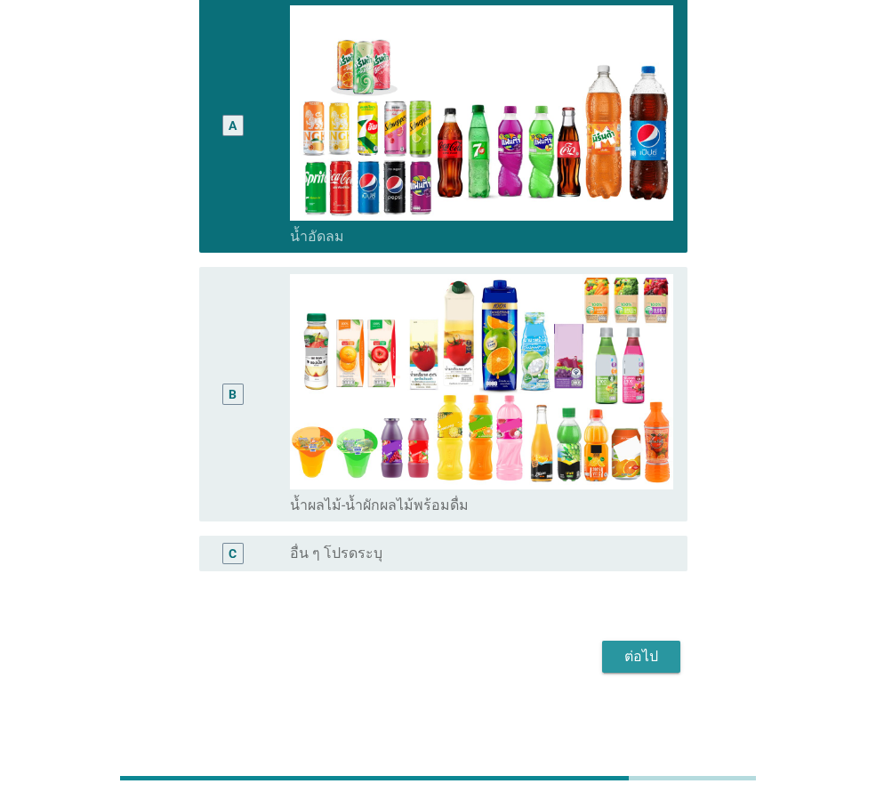
click at [627, 656] on div "ต่อไป" at bounding box center [641, 656] width 50 height 21
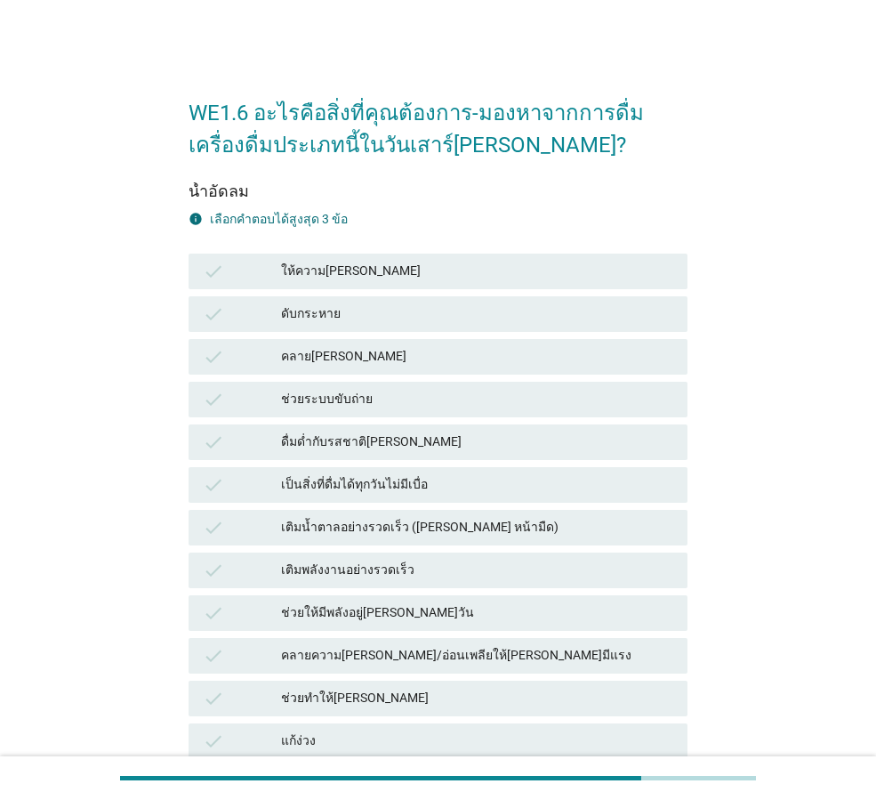
click at [445, 259] on div "check ให้ความ[PERSON_NAME]" at bounding box center [438, 272] width 499 height 36
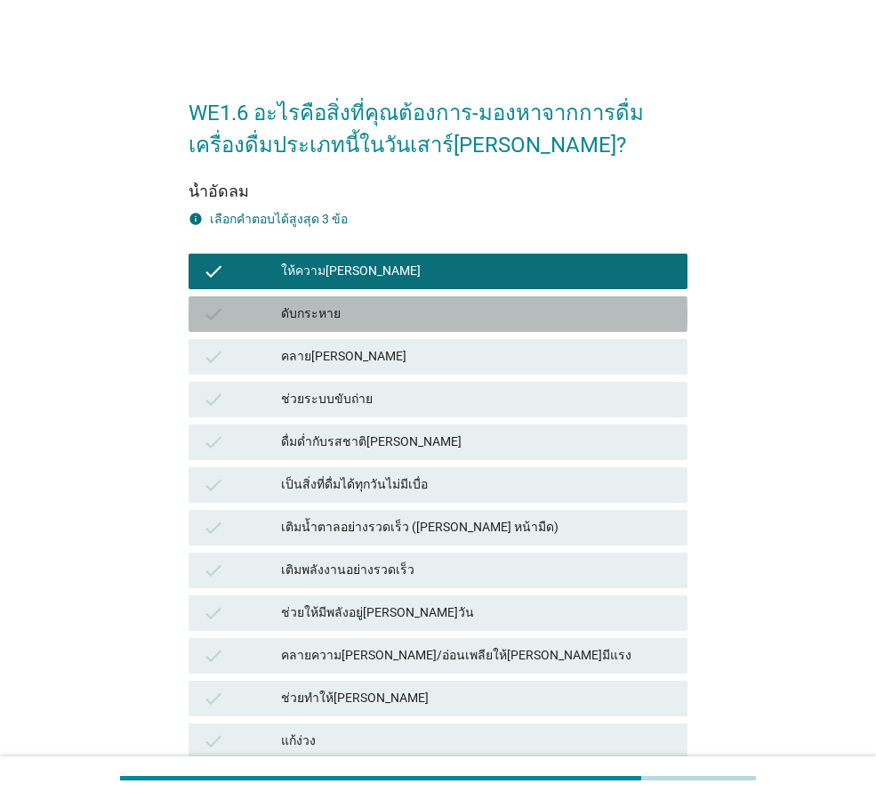
click at [429, 317] on div "ดับกระหาย" at bounding box center [477, 313] width 392 height 21
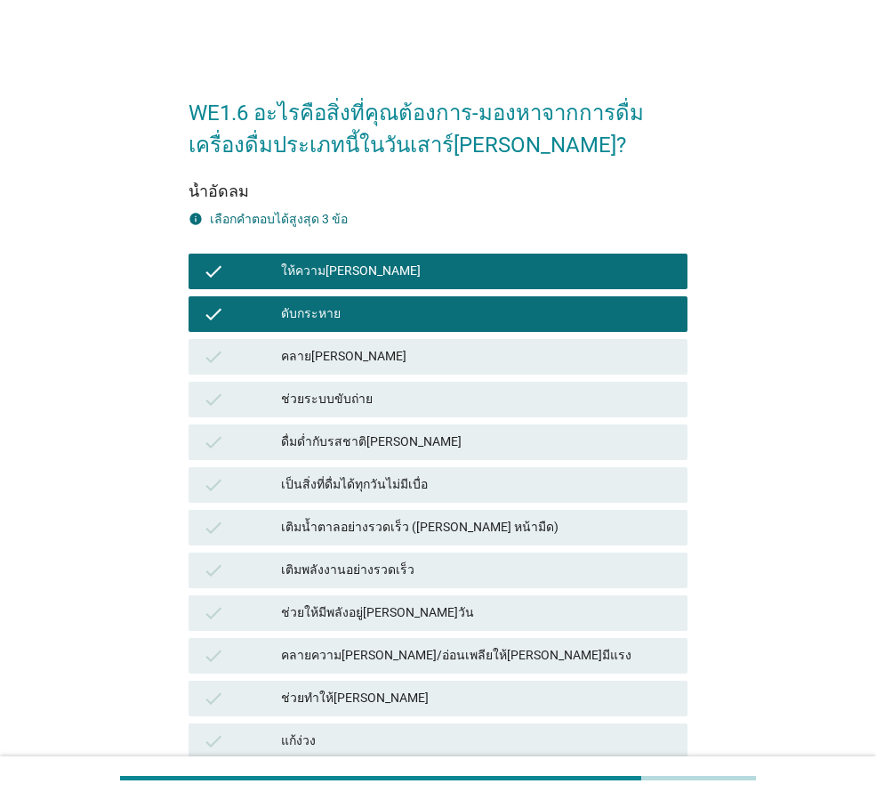
click at [433, 366] on div "คลาย[PERSON_NAME]" at bounding box center [477, 356] width 392 height 21
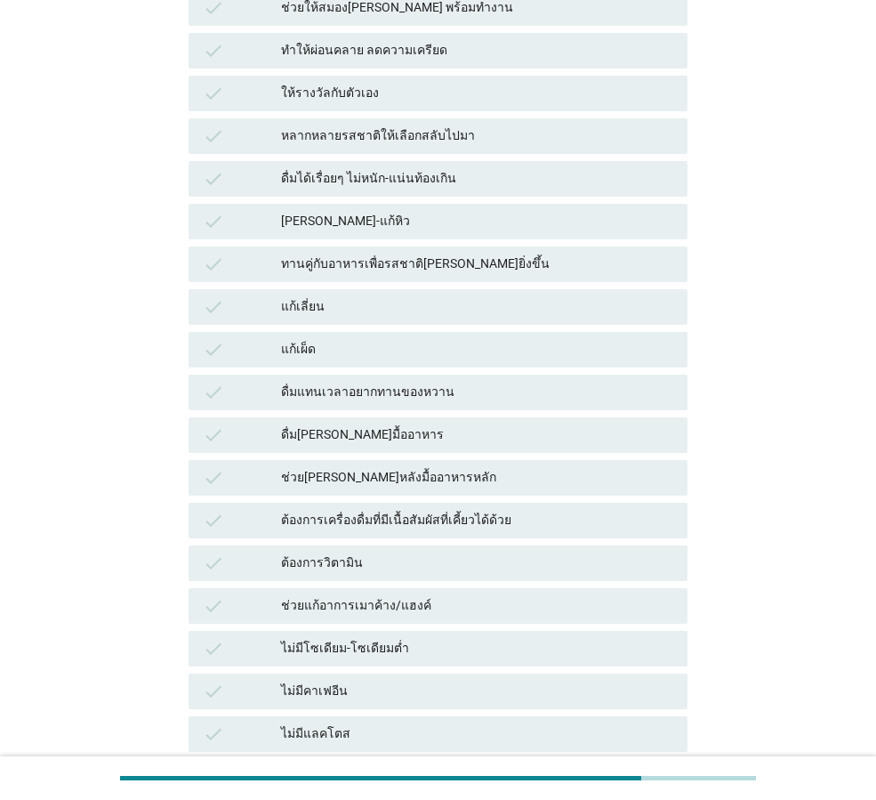
scroll to position [1075, 0]
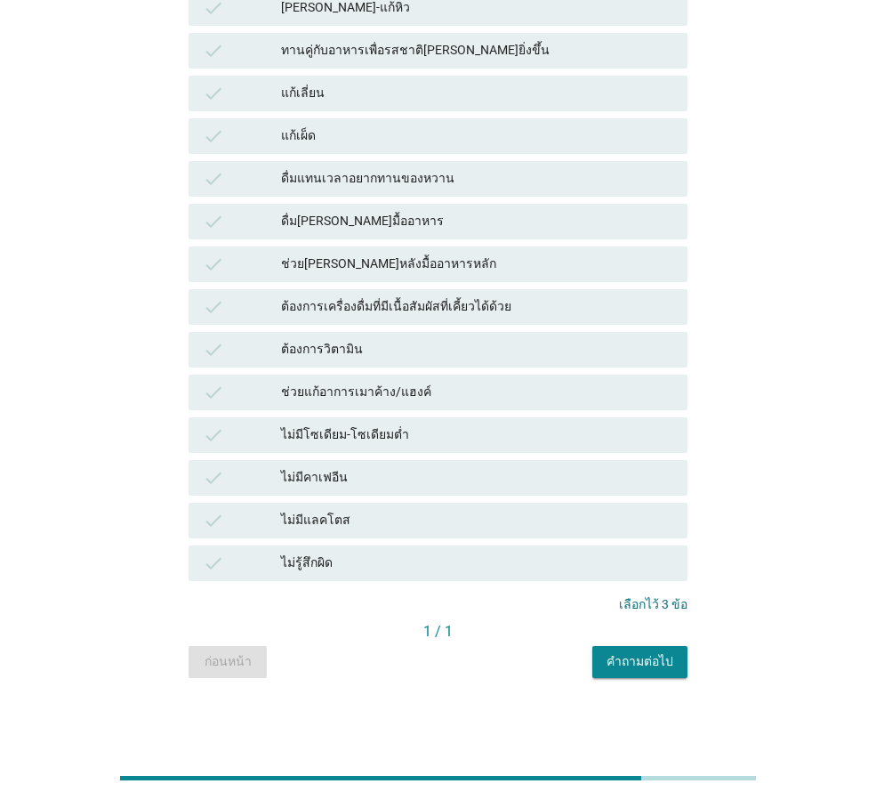
click at [656, 654] on div "คำถามต่อไป" at bounding box center [640, 661] width 67 height 19
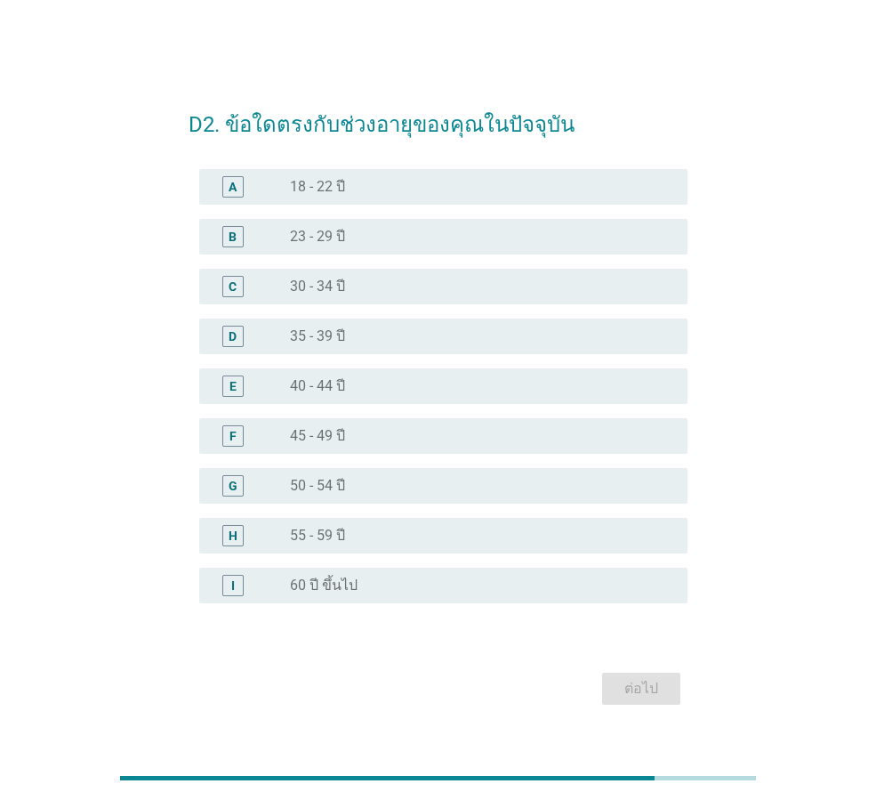
click at [353, 384] on div "radio_button_unchecked 40 - 44 ปี" at bounding box center [474, 386] width 369 height 18
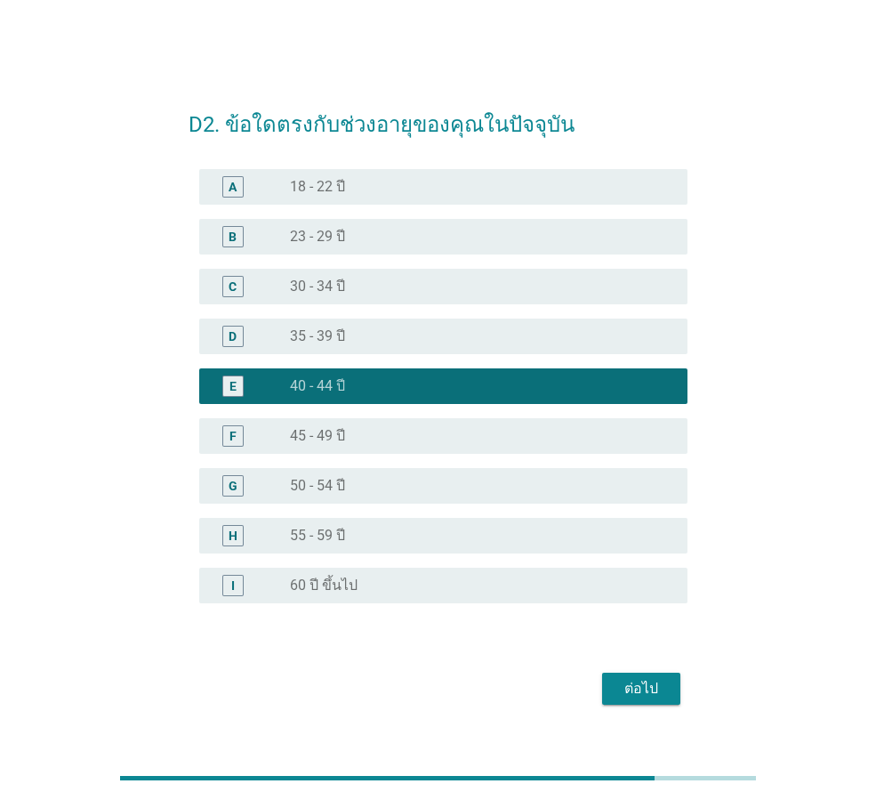
drag, startPoint x: 641, startPoint y: 678, endPoint x: 689, endPoint y: 693, distance: 49.5
click at [641, 679] on div "ต่อไป" at bounding box center [641, 688] width 50 height 21
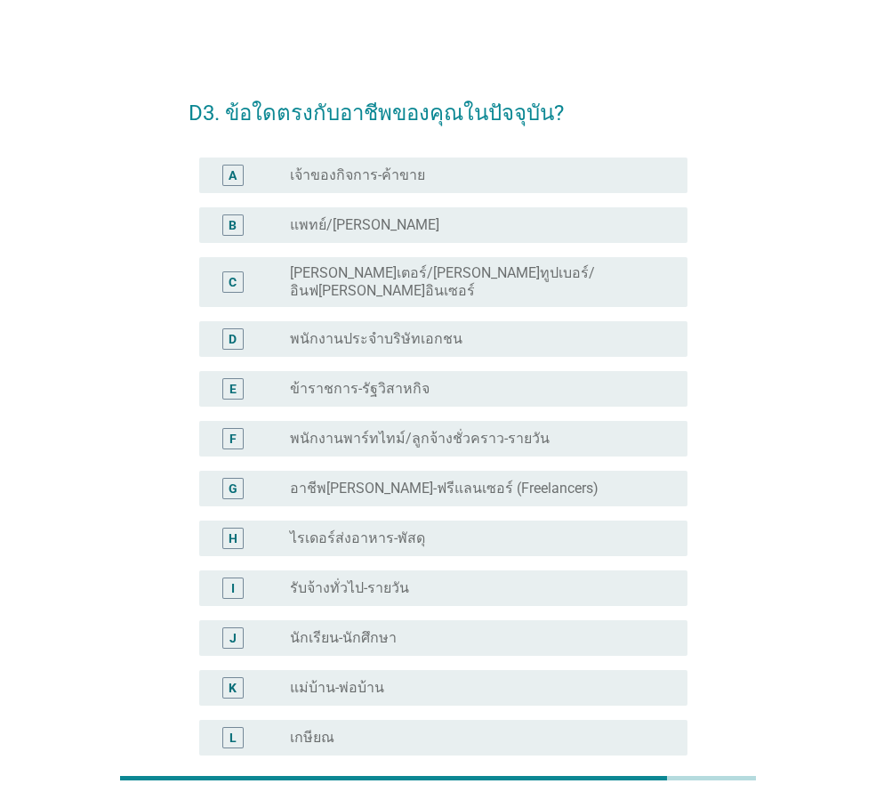
drag, startPoint x: 420, startPoint y: 368, endPoint x: 727, endPoint y: 556, distance: 359.8
click at [419, 380] on div "radio_button_unchecked ข้าราชการ-รัฐวิสาหกิจ" at bounding box center [474, 389] width 369 height 18
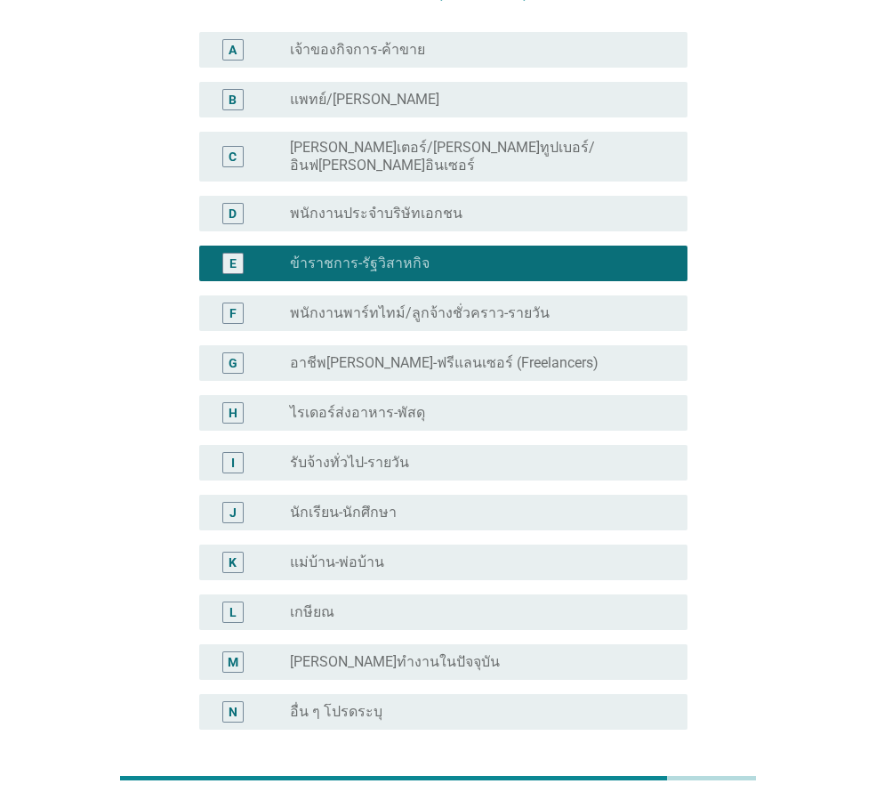
scroll to position [270, 0]
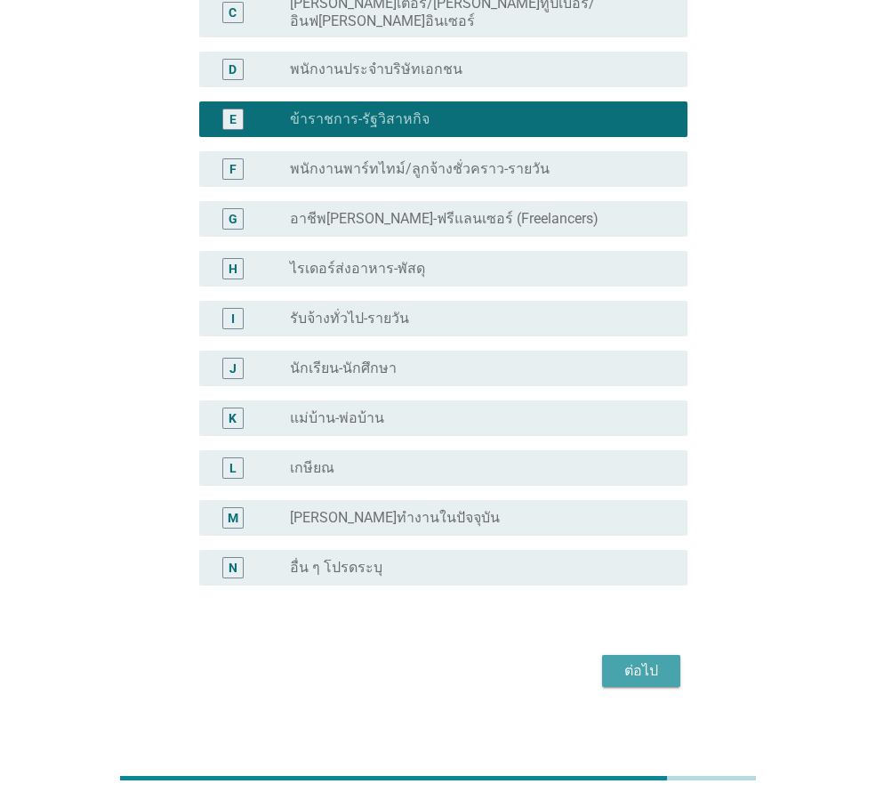
click at [644, 660] on div "ต่อไป" at bounding box center [641, 670] width 50 height 21
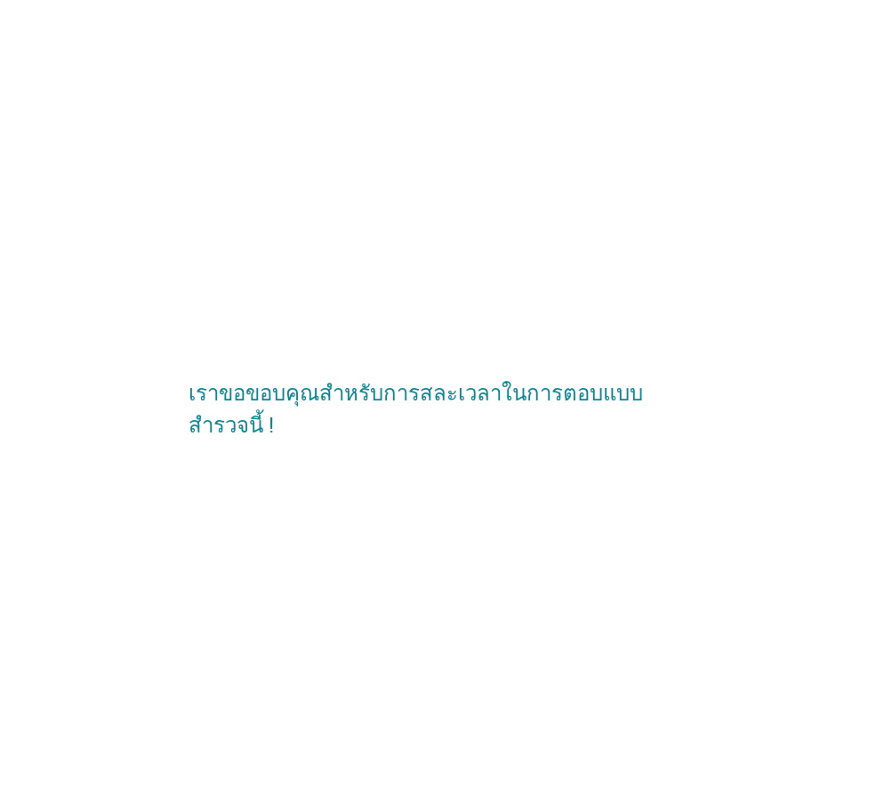
scroll to position [0, 0]
